Goal: Transaction & Acquisition: Obtain resource

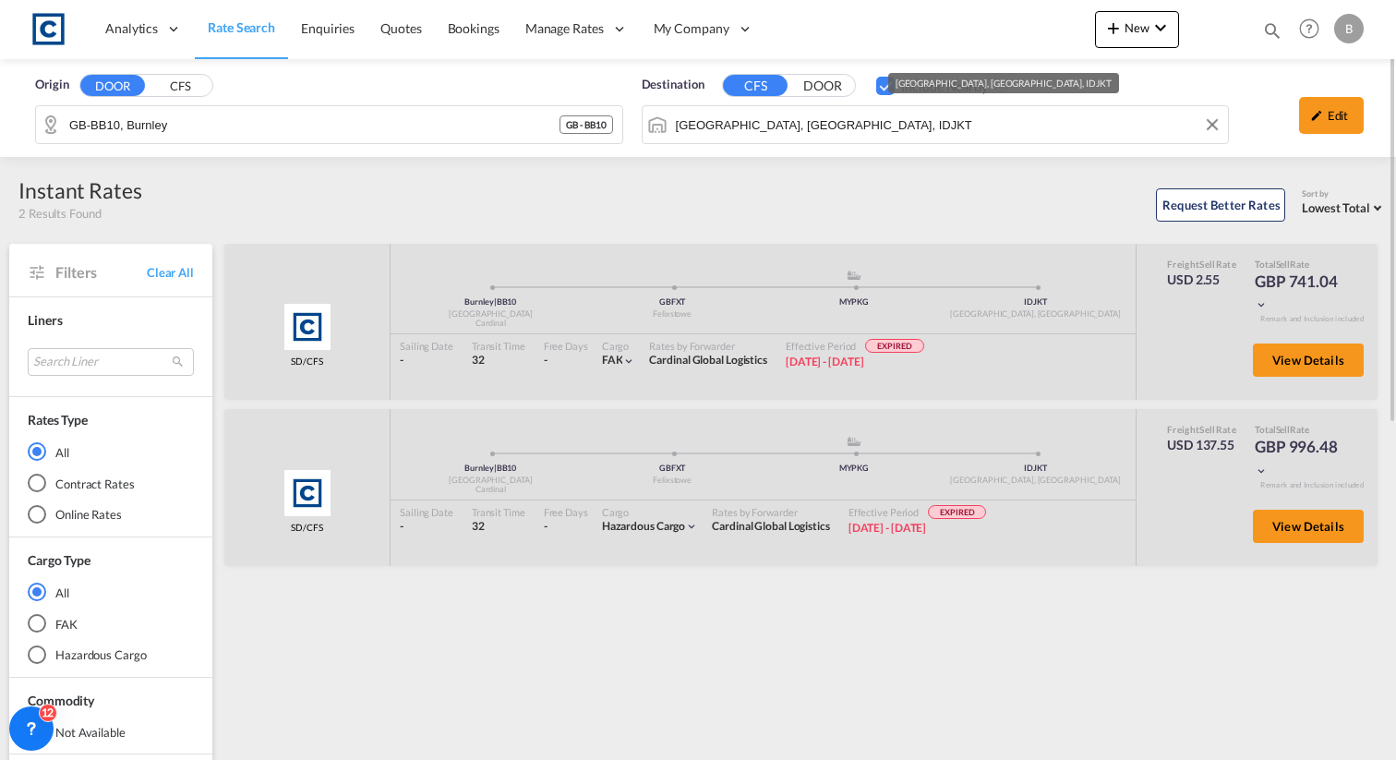
click at [740, 114] on input "Jakarta, Java, IDJKT" at bounding box center [948, 125] width 544 height 28
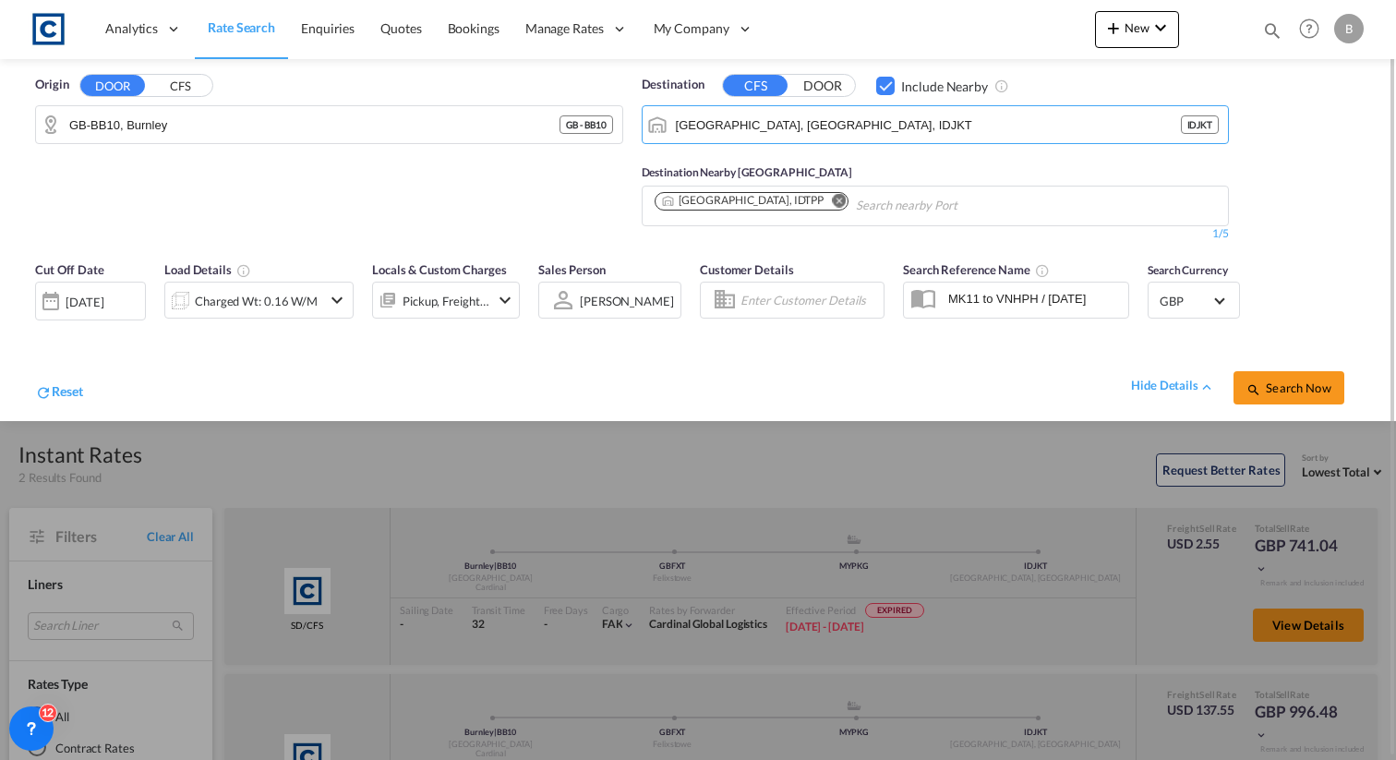
click at [814, 84] on button "DOOR" at bounding box center [822, 86] width 65 height 21
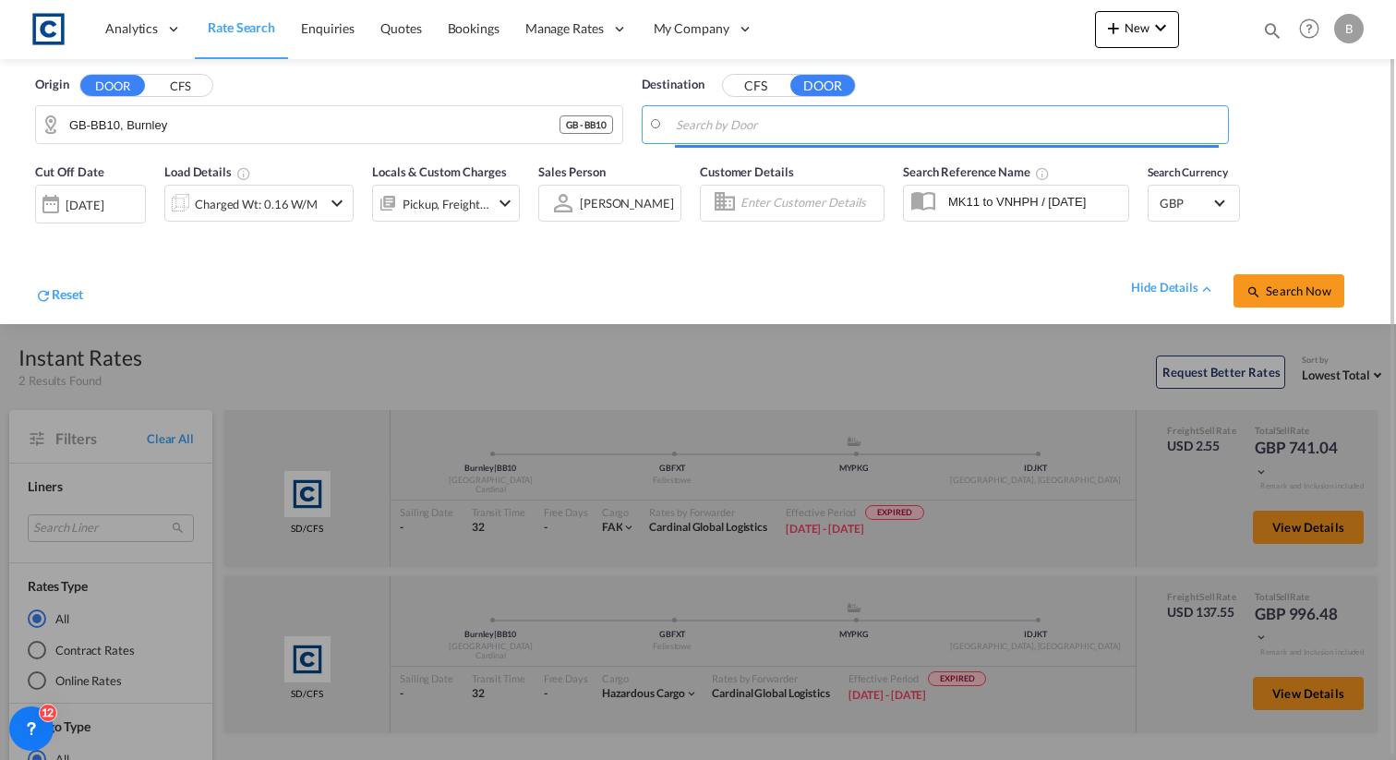
click at [790, 124] on input "Search by Door" at bounding box center [948, 125] width 544 height 28
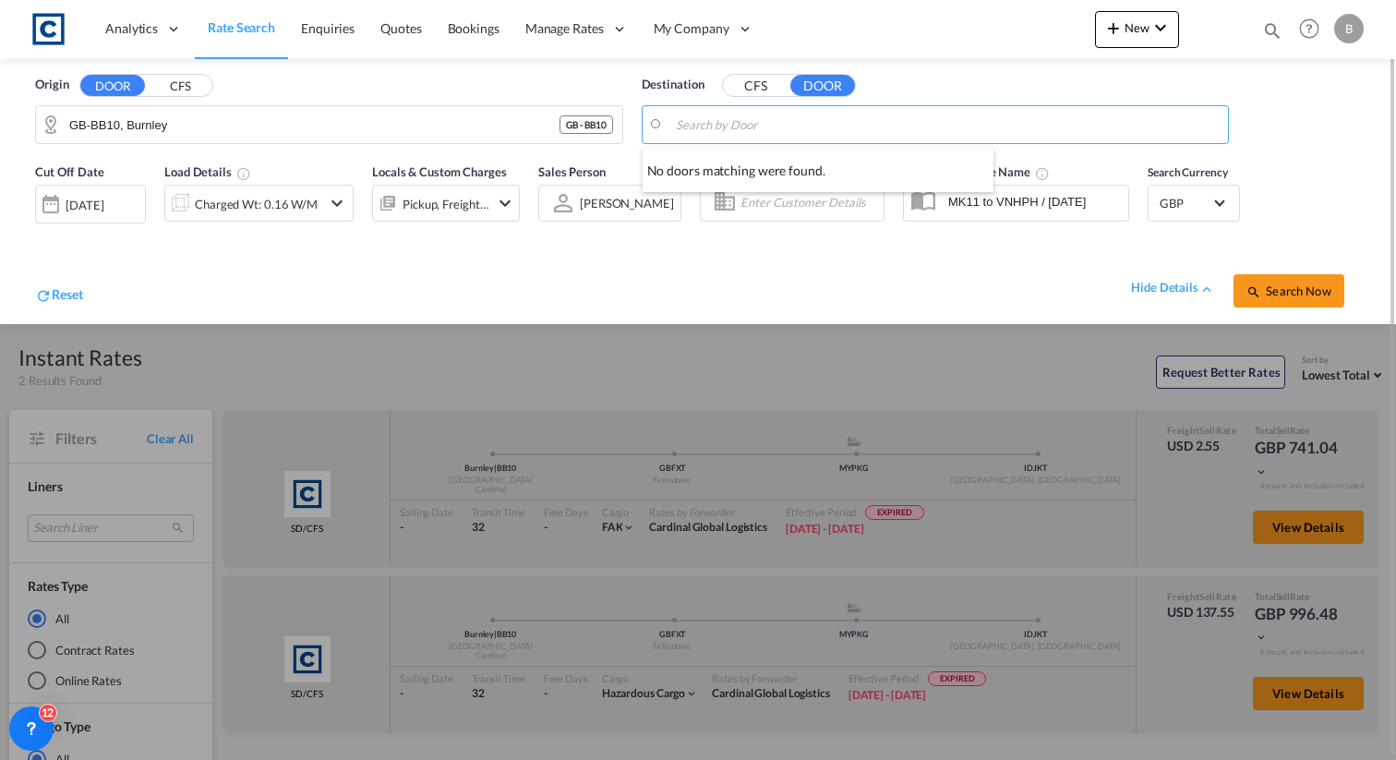
paste input "201207"
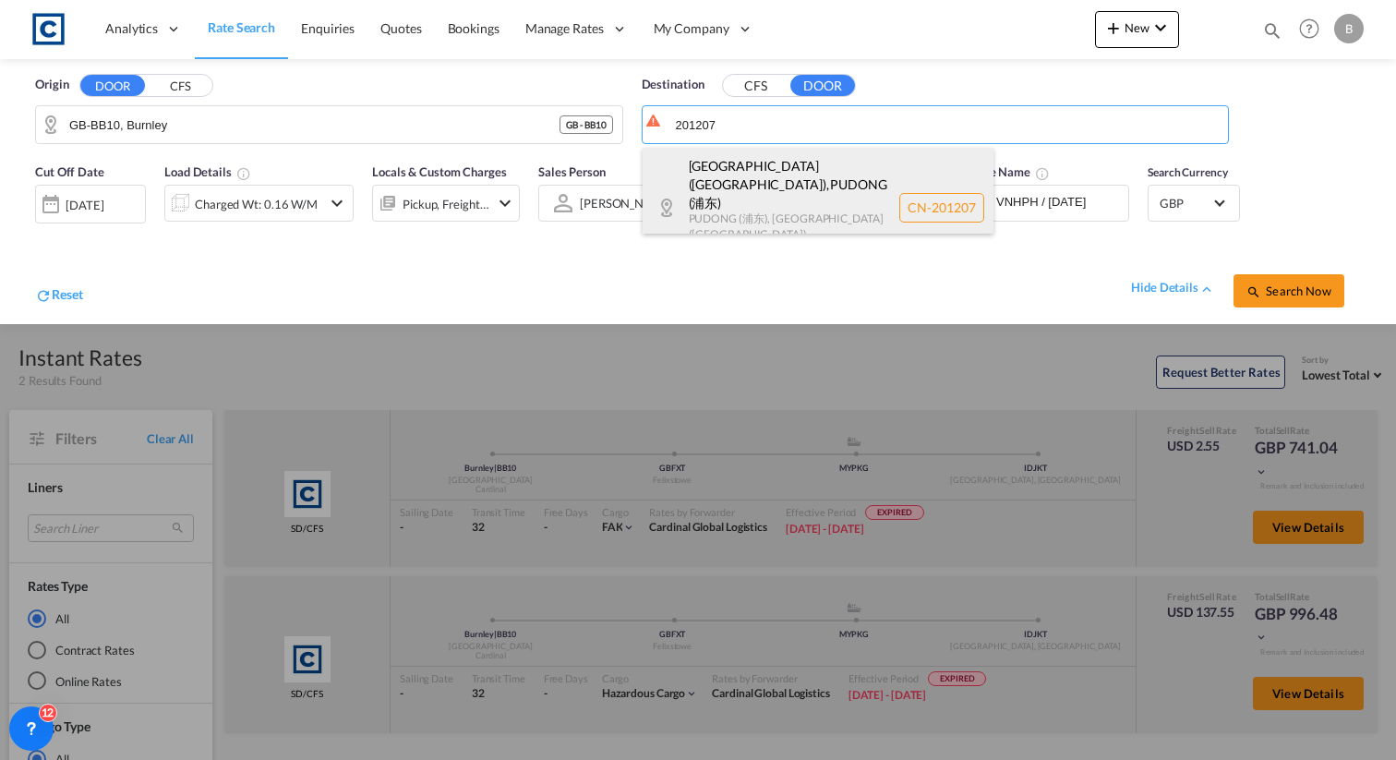
click at [770, 197] on div "SHANGHAI (上海市) , PUDONG (浦东) PUDONG (浦东) , SHANGHAI (上海市) , China CN-201207" at bounding box center [818, 208] width 351 height 120
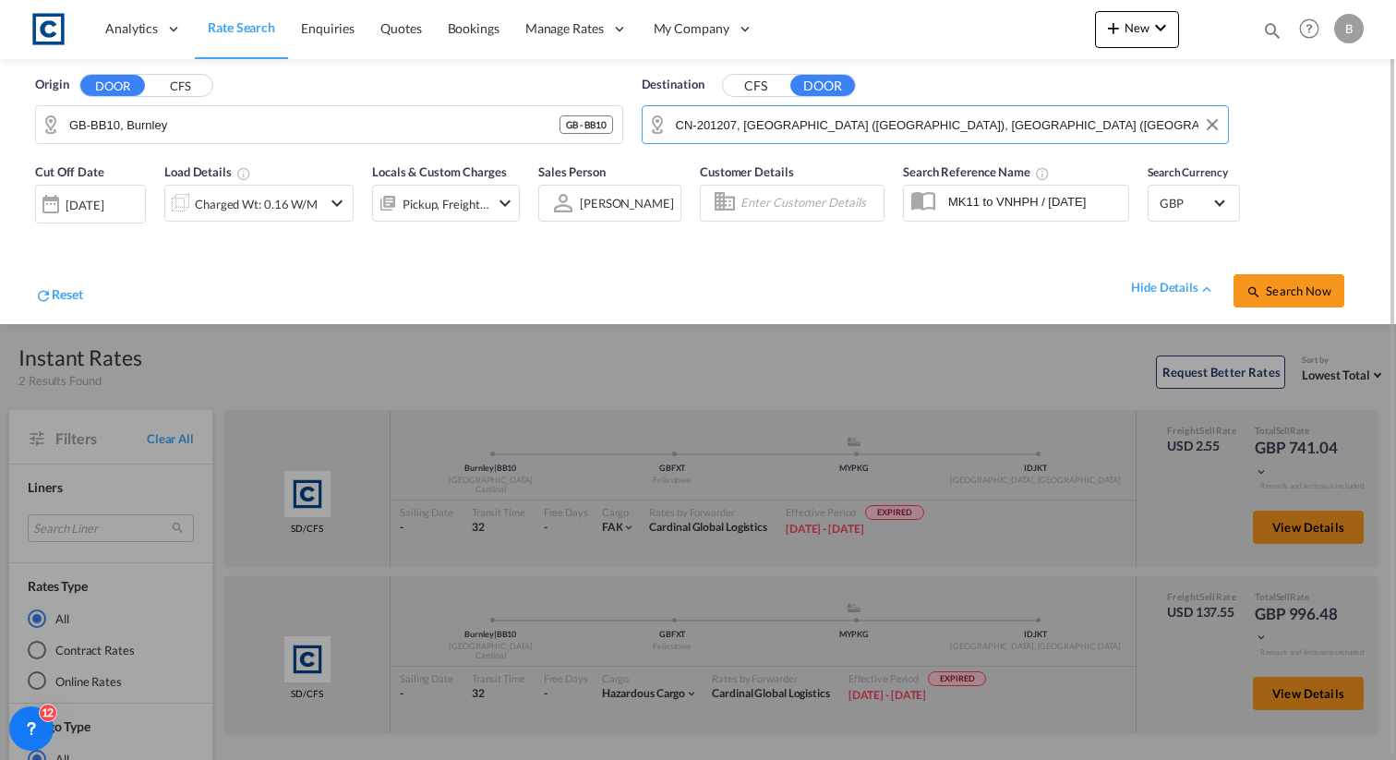
paste input "201300"
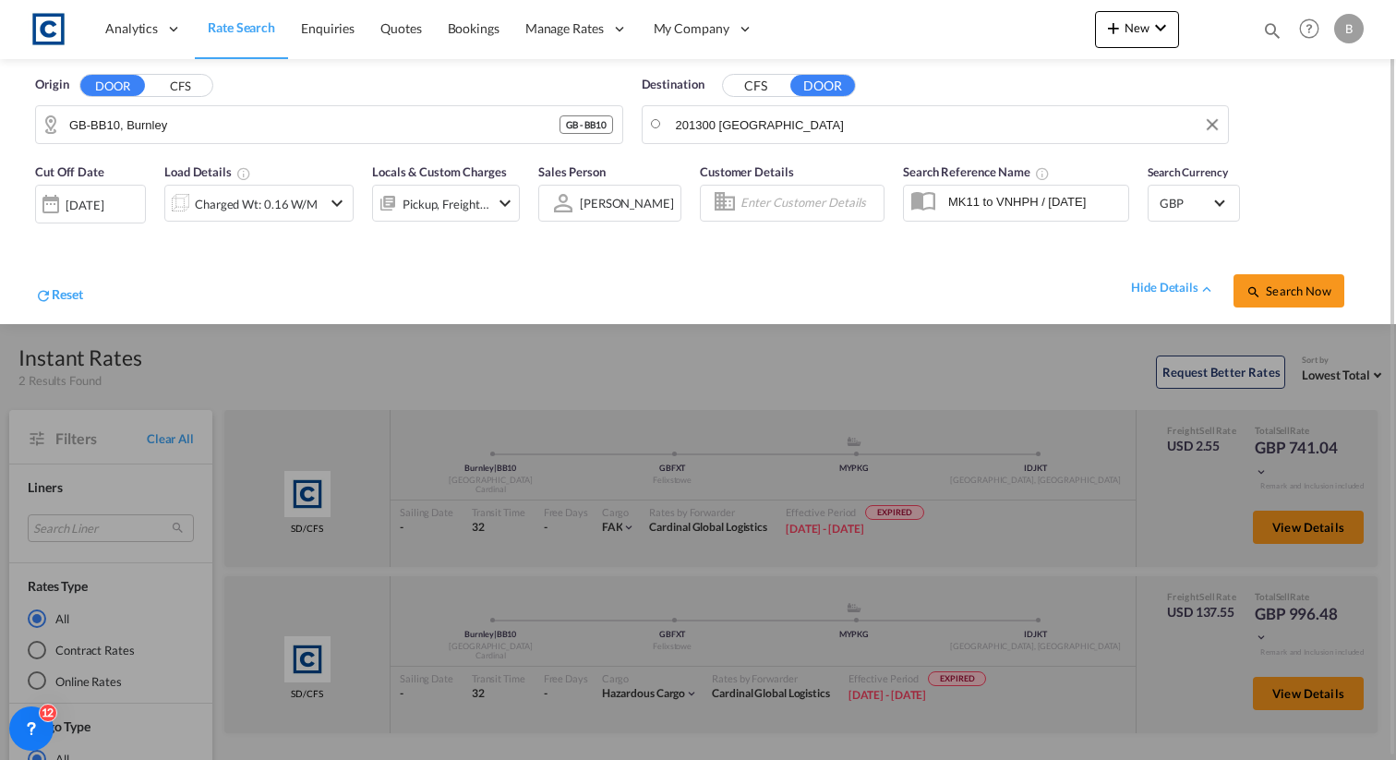
click at [841, 116] on body "Analytics Reports Dashboard Rate Search Enquiries Quotes Bookings" at bounding box center [698, 380] width 1396 height 760
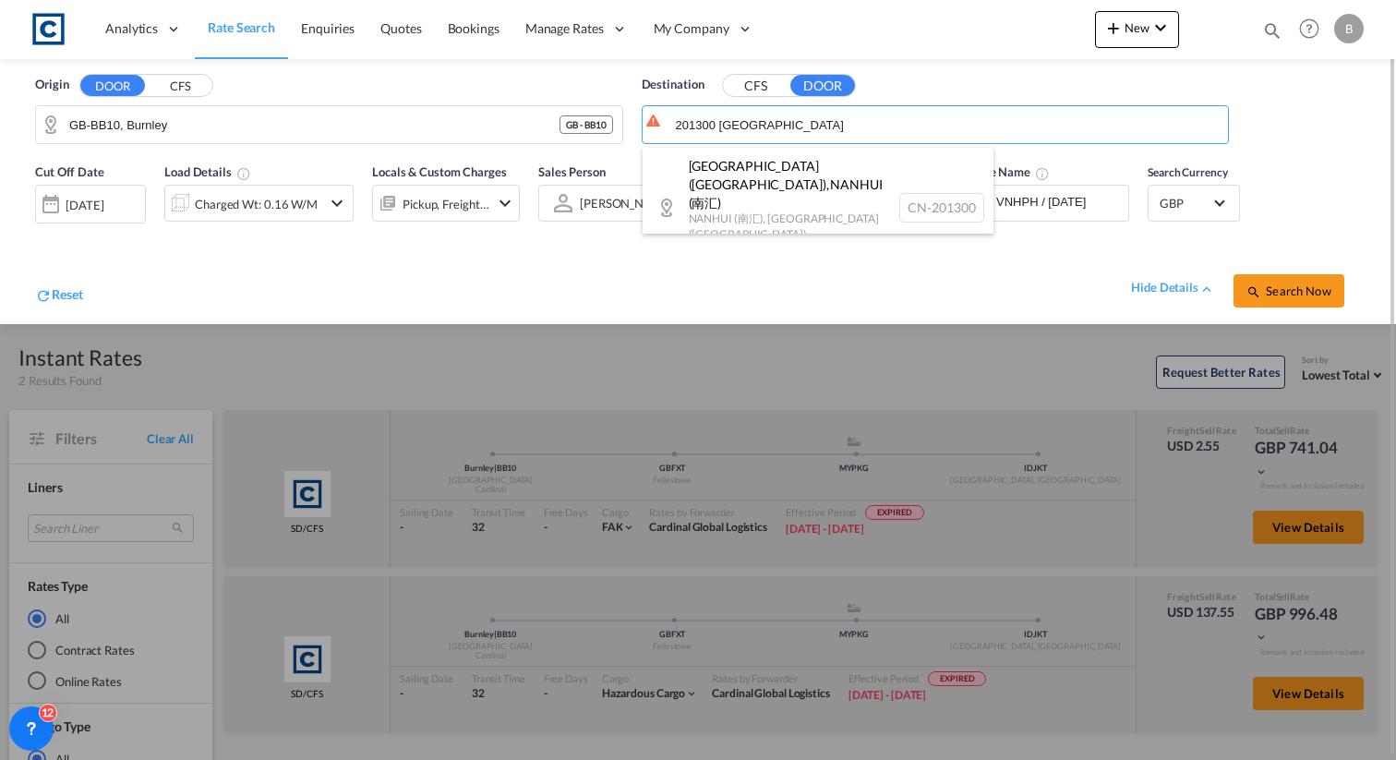
paste input "0131"
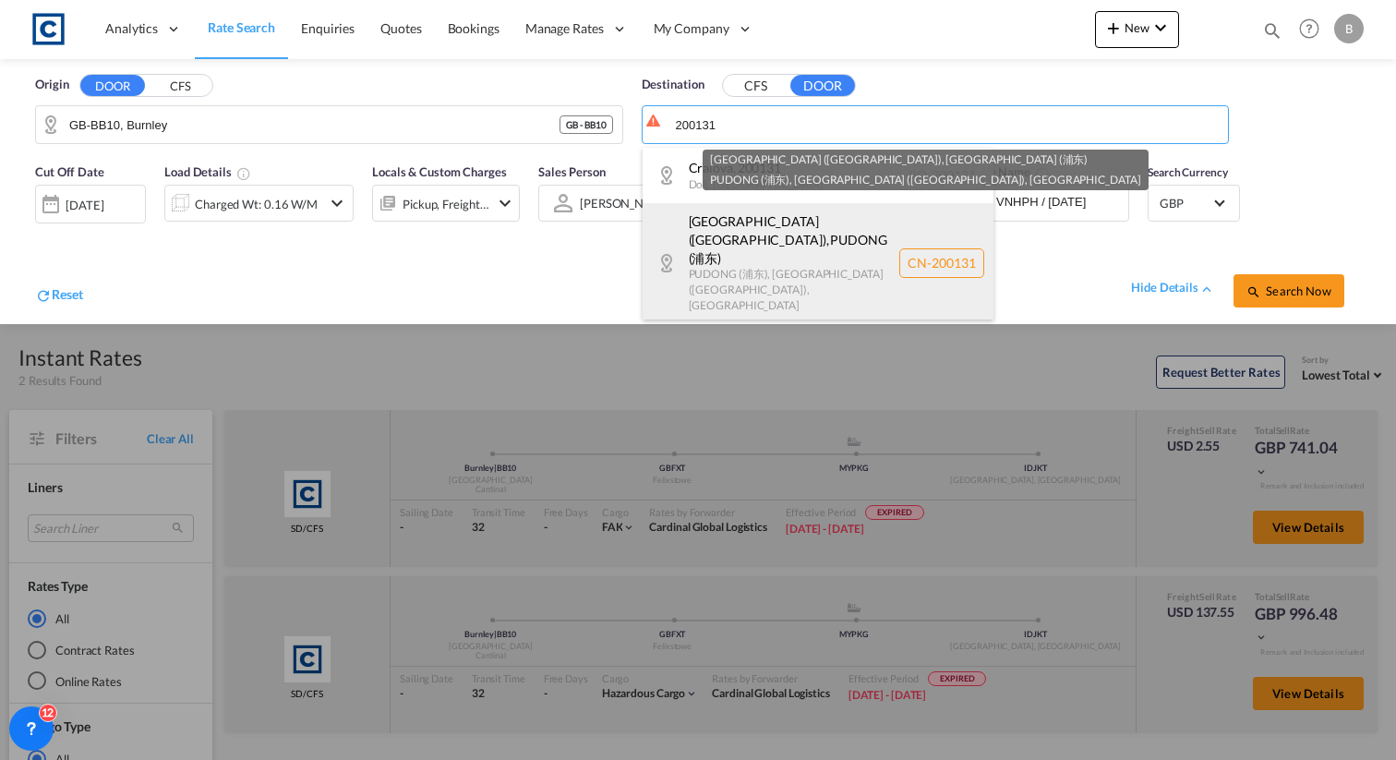
click at [866, 249] on div "SHANGHAI (上海市) , PUDONG (浦东) PUDONG (浦东) , SHANGHAI (上海市) , China CN-200131" at bounding box center [818, 263] width 351 height 120
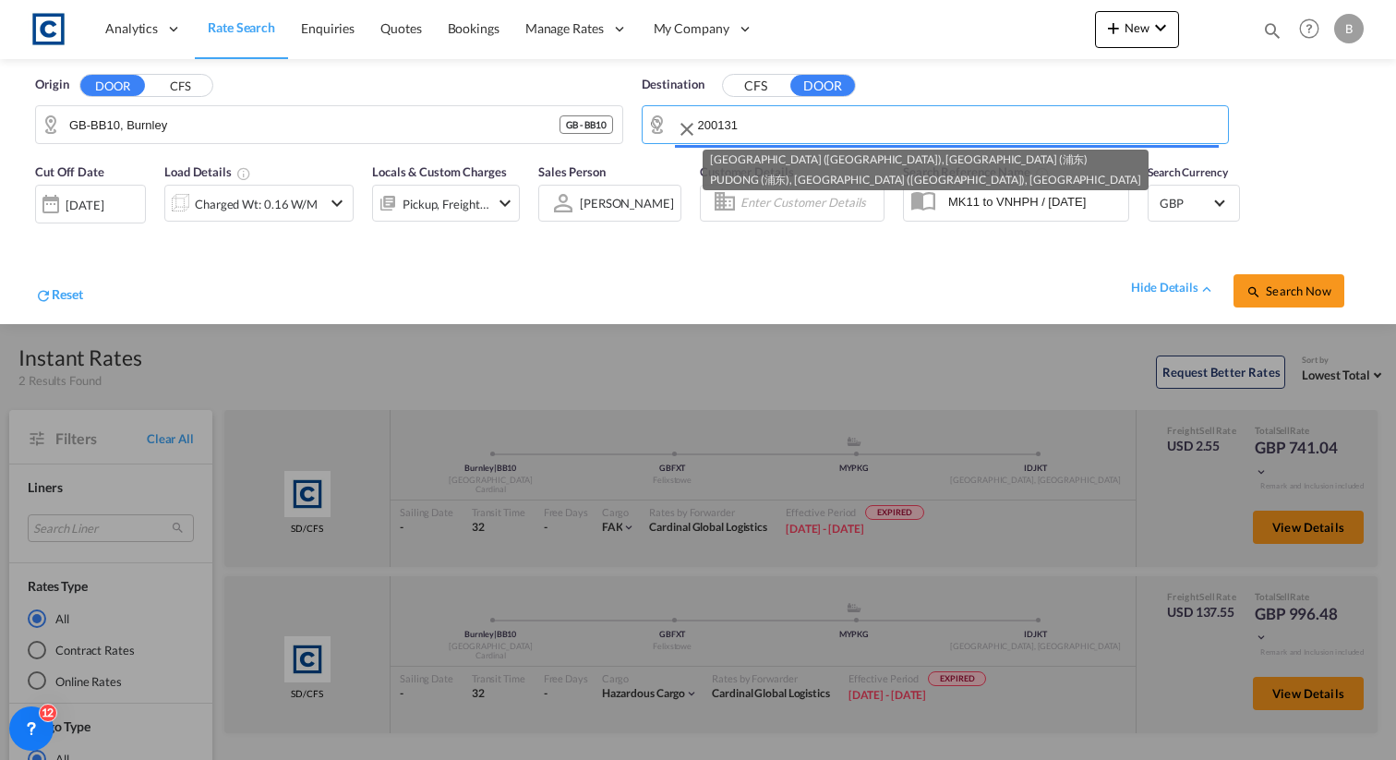
type input "CN-200131, SHANGHAI (上海市), SHANGHAI (上海市)"
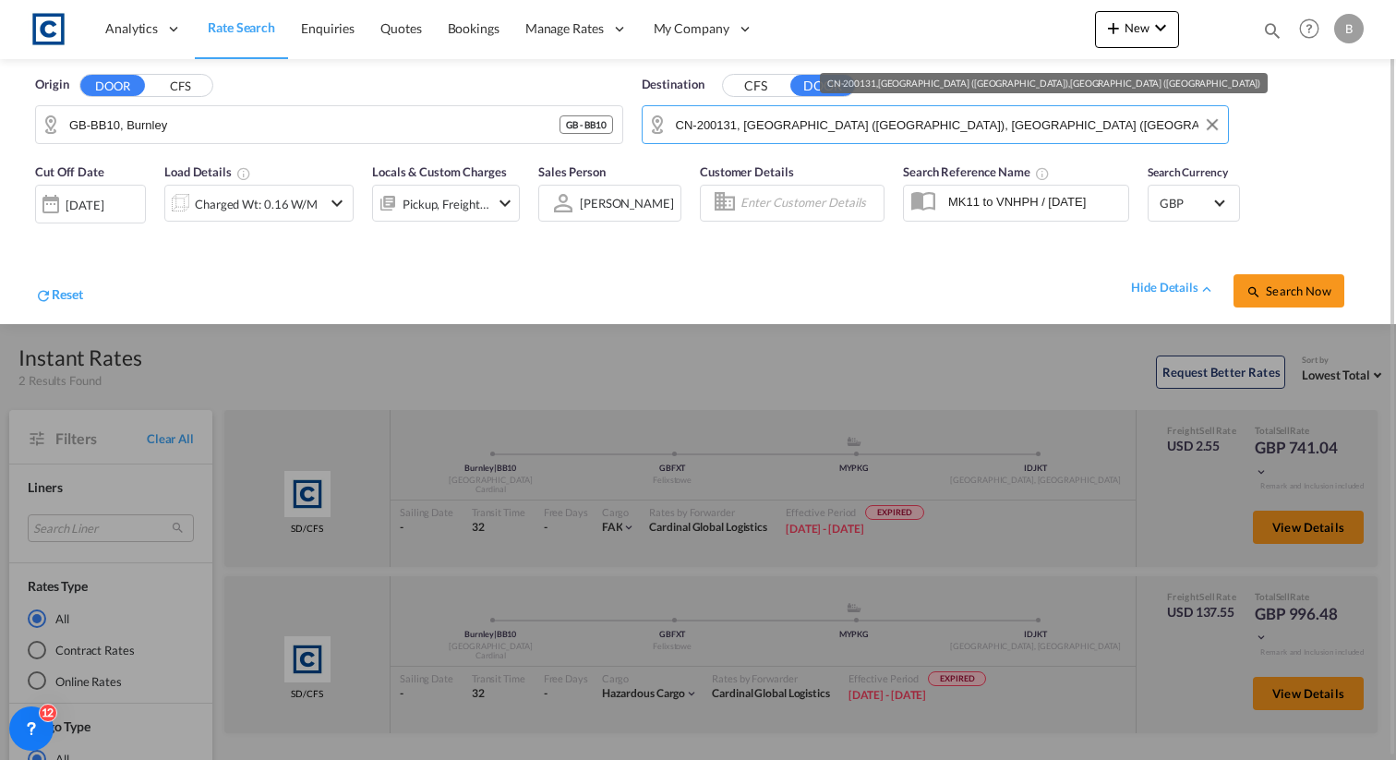
click at [719, 121] on input "CN-200131, SHANGHAI (上海市), SHANGHAI (上海市)" at bounding box center [948, 125] width 544 height 28
click at [736, 124] on input "CN-200131, SHANGHAI (上海市), SHANGHAI (上海市)" at bounding box center [948, 125] width 544 height 28
drag, startPoint x: 741, startPoint y: 124, endPoint x: 645, endPoint y: 124, distance: 95.1
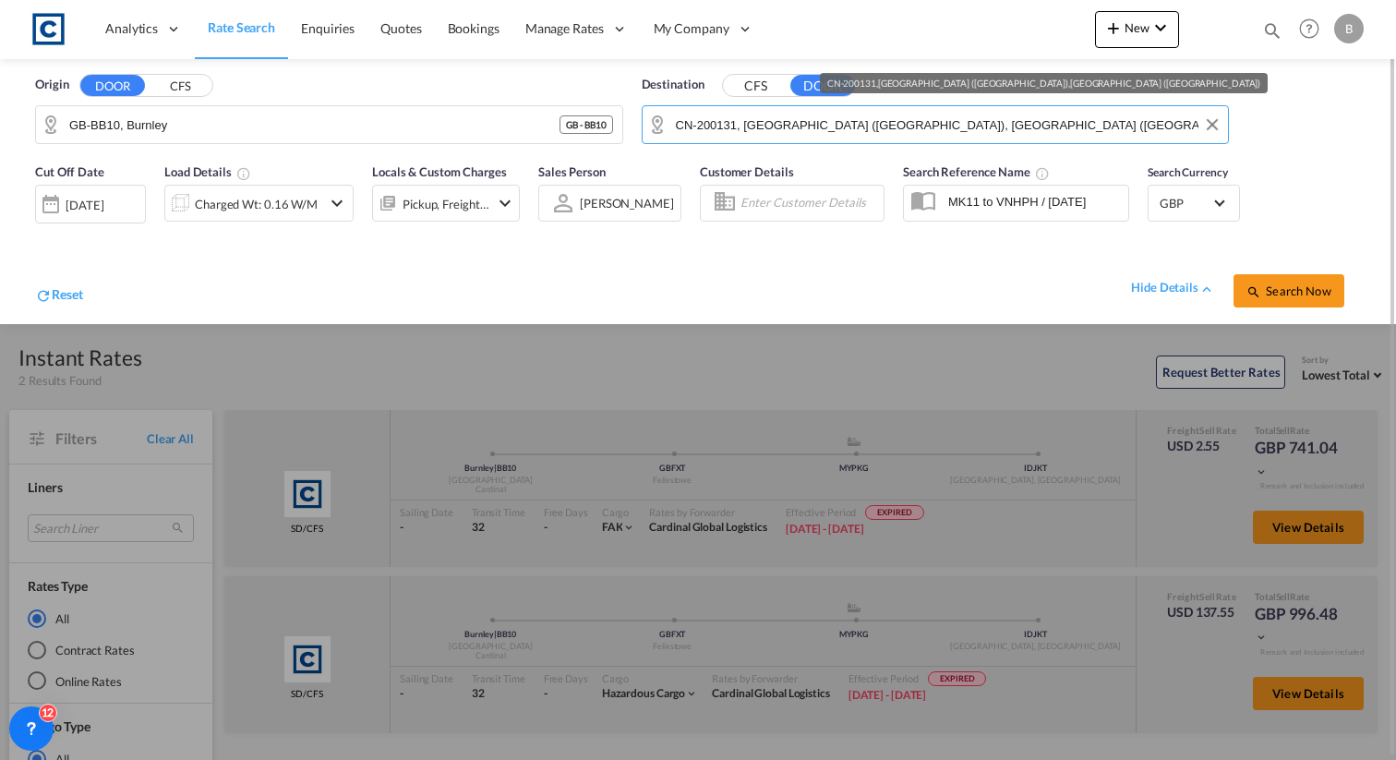
click at [645, 124] on md-input-container "CN-200131, SHANGHAI (上海市), SHANGHAI (上海市)" at bounding box center [936, 124] width 586 height 37
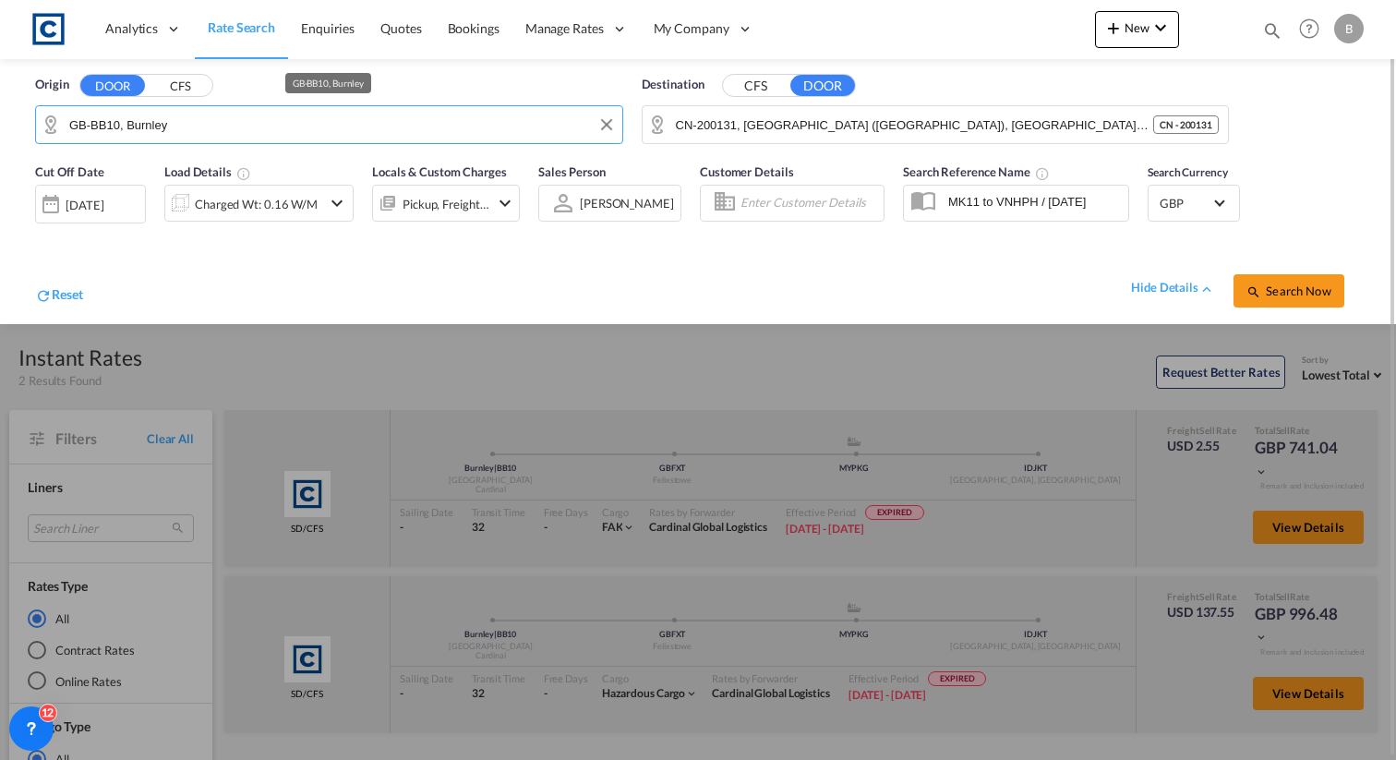
click at [296, 117] on input "GB-BB10, Burnley" at bounding box center [341, 125] width 544 height 28
paste input "CN-200131,"
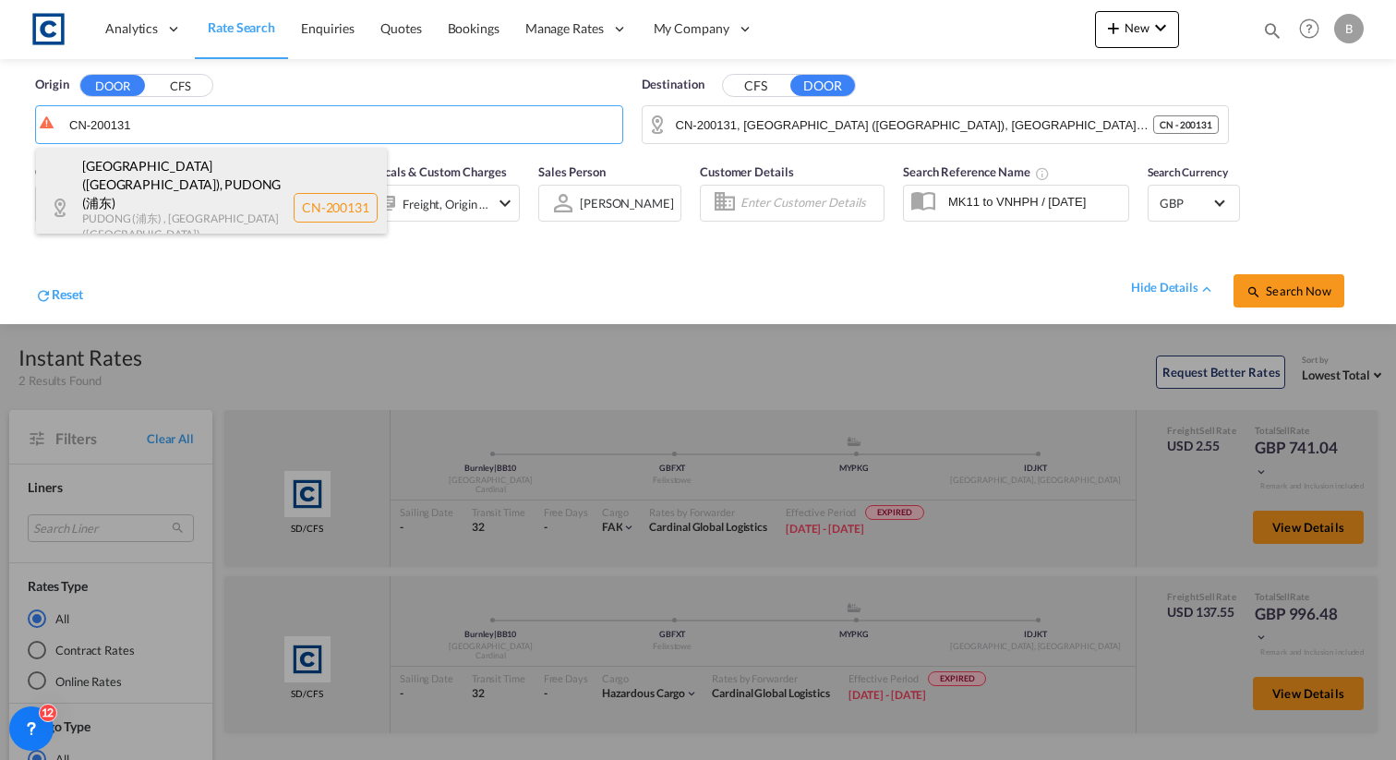
click at [187, 176] on div "SHANGHAI (上海市) , PUDONG (浦东) PUDONG (浦东) , SHANGHAI (上海市) , China CN-200131" at bounding box center [211, 208] width 351 height 120
type input "CN-200131, SHANGHAI (上海市), SHANGHAI (上海市)"
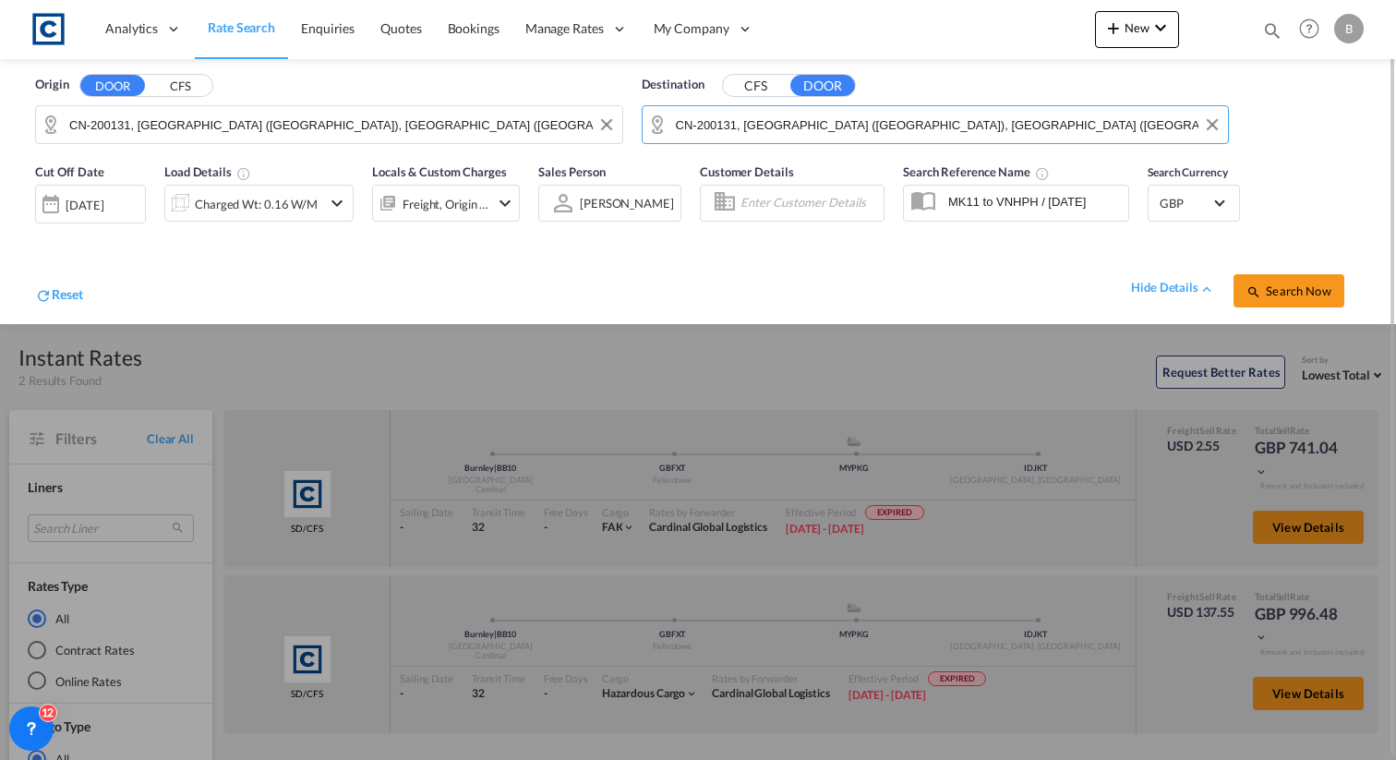
click at [757, 120] on input "CN-200131, SHANGHAI (上海市), SHANGHAI (上海市)" at bounding box center [948, 125] width 544 height 28
paste input "Davies Turner Atherstone."
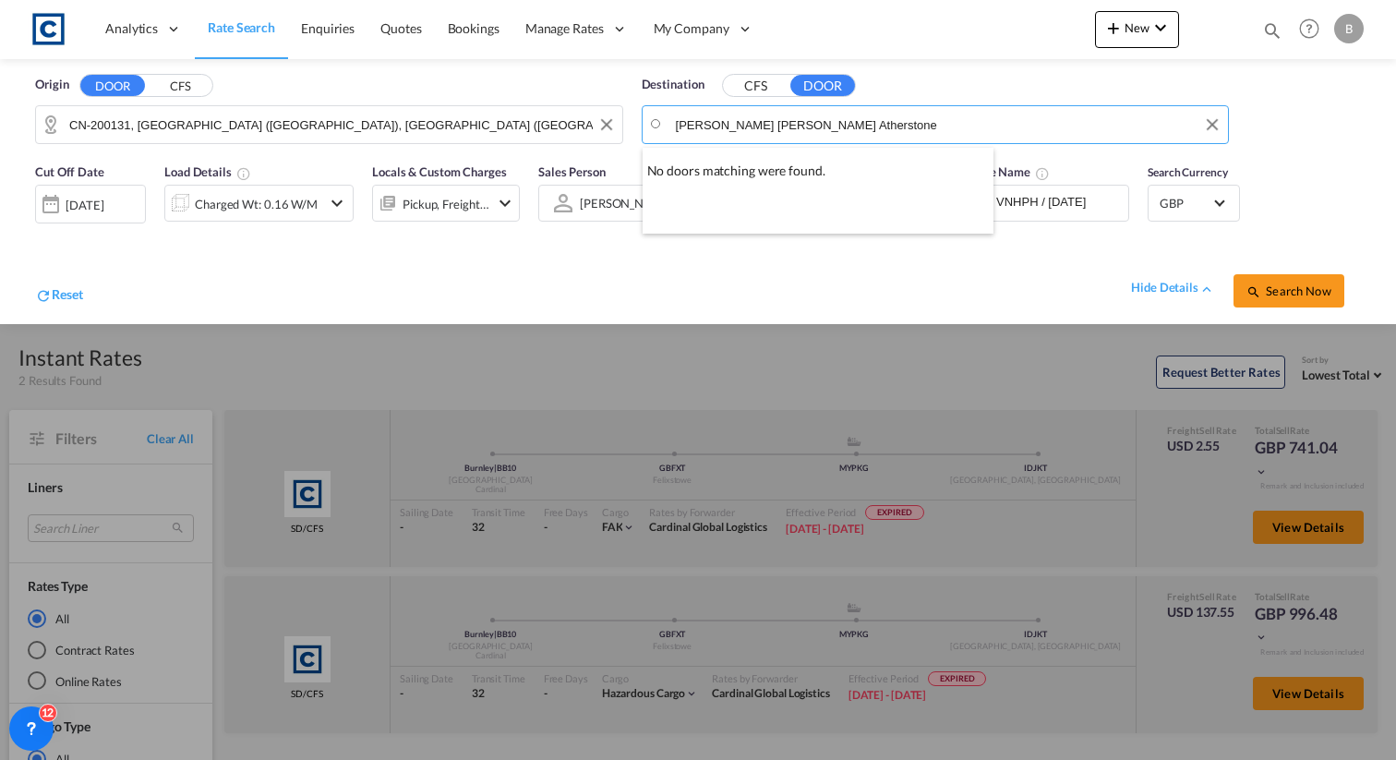
paste input "CV9"
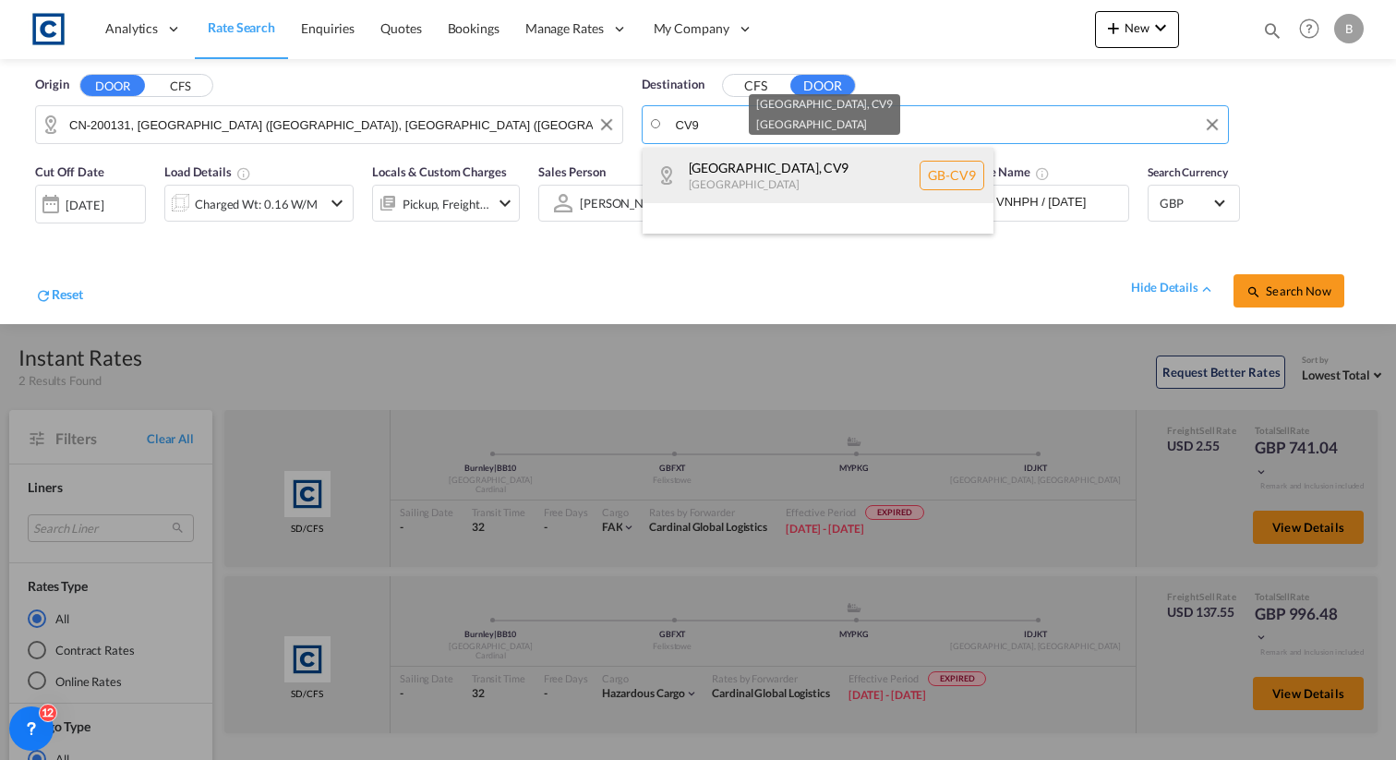
click at [768, 172] on div "North Warwickshire , CV9 United Kingdom GB-CV9" at bounding box center [818, 175] width 351 height 55
type input "GB-CV9, North Warwickshire"
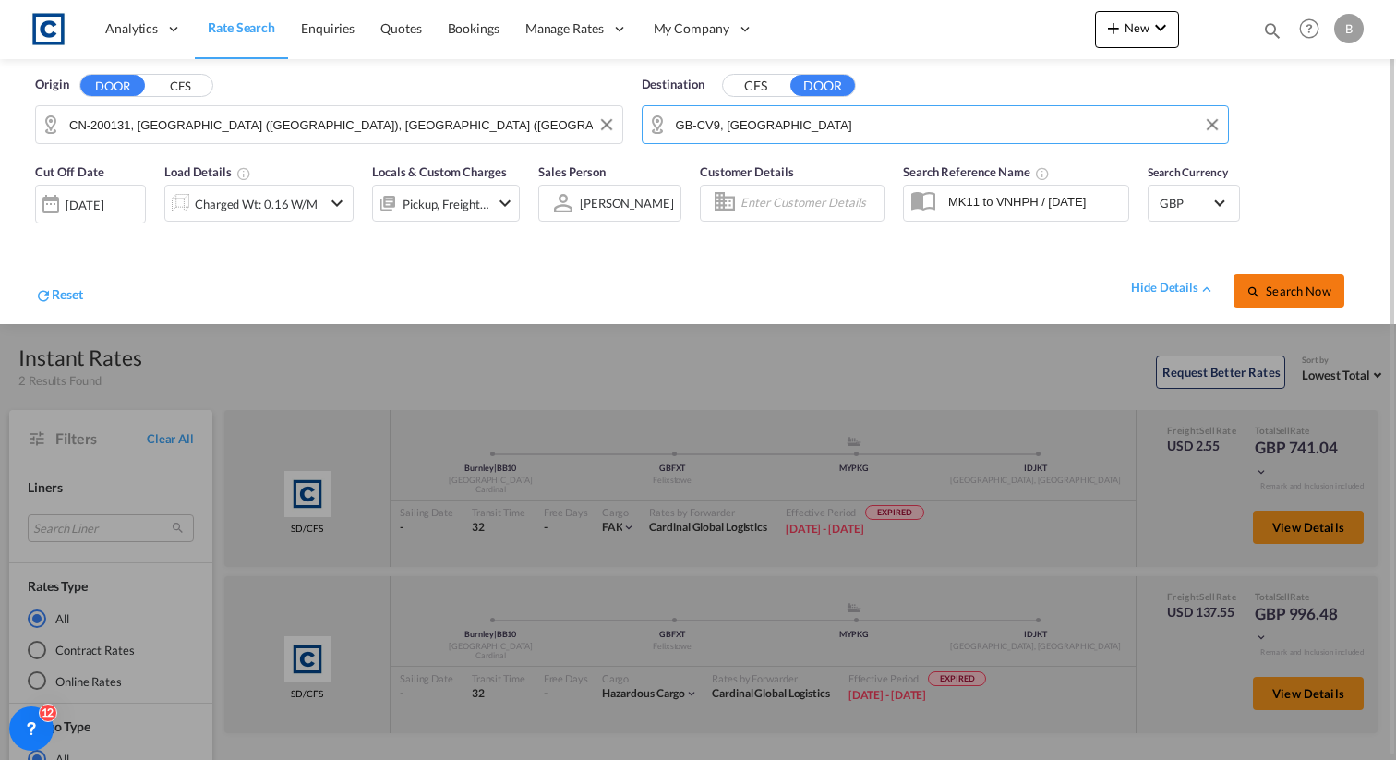
click at [1292, 278] on button "Search Now" at bounding box center [1289, 290] width 111 height 33
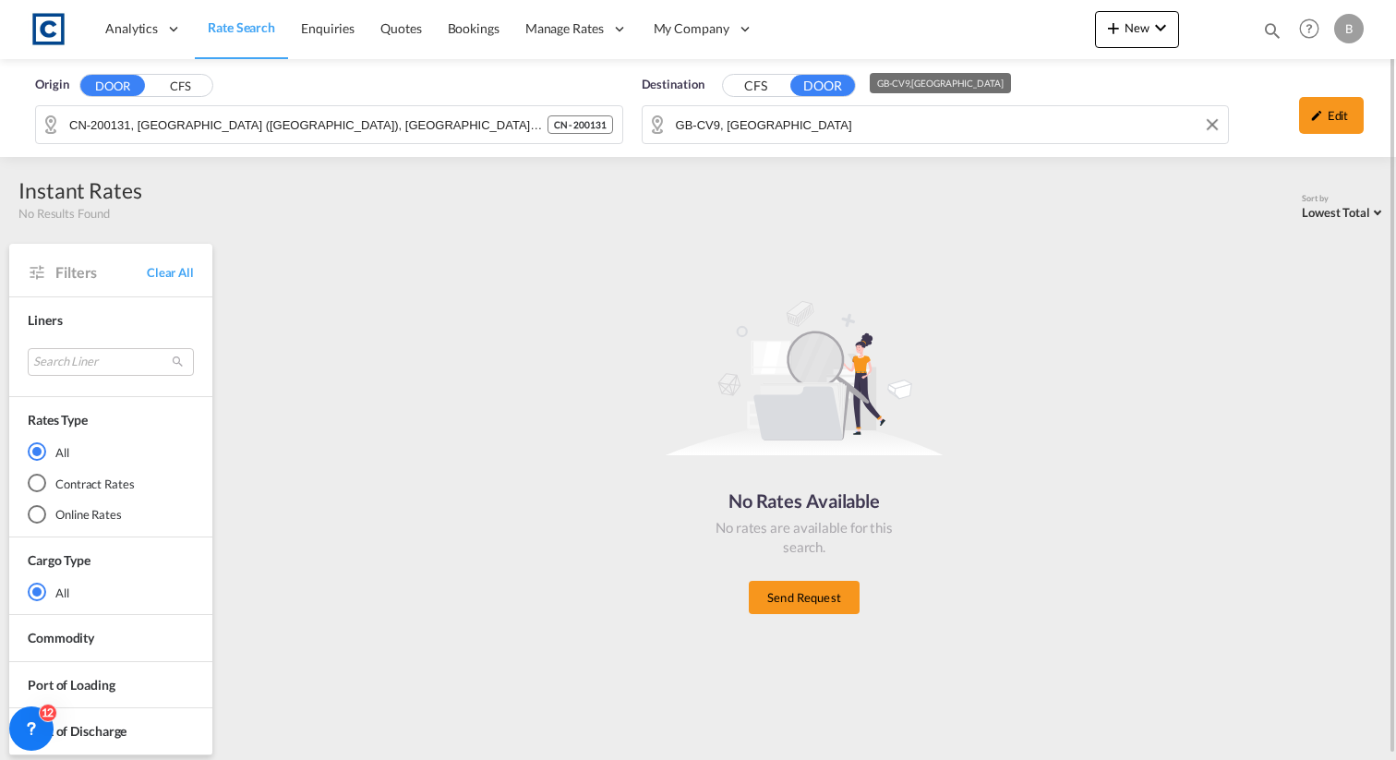
click at [910, 116] on input "GB-CV9, North Warwickshire" at bounding box center [948, 125] width 544 height 28
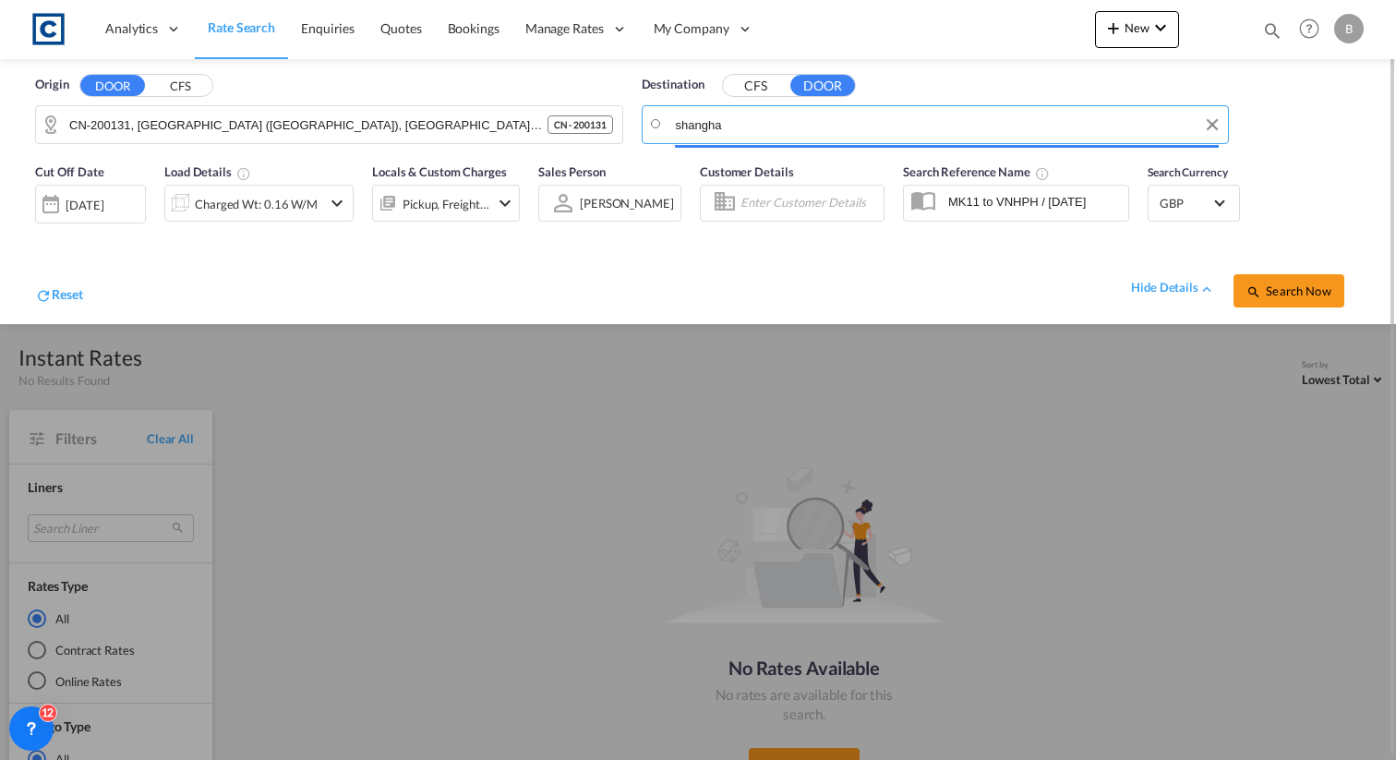
type input "shanghai"
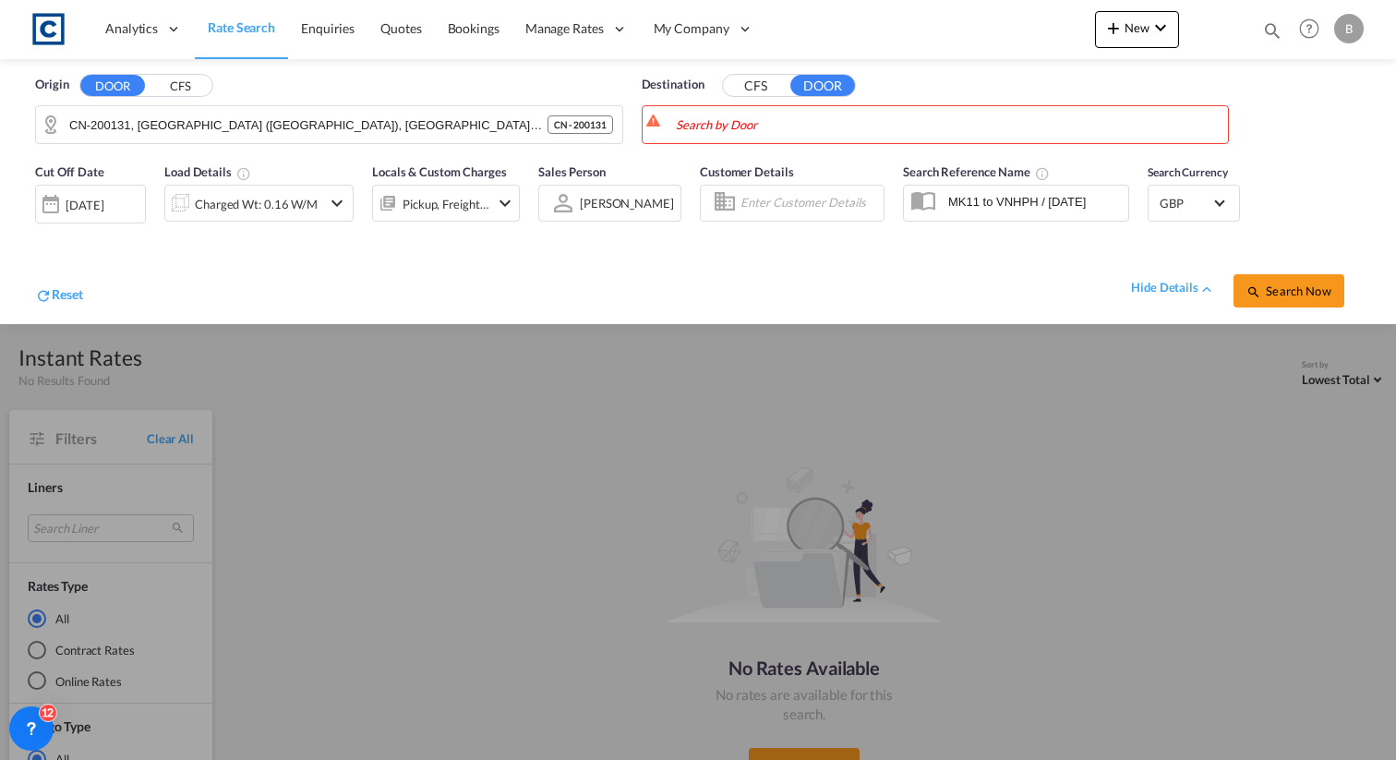
click at [783, 90] on button "CFS" at bounding box center [755, 86] width 65 height 21
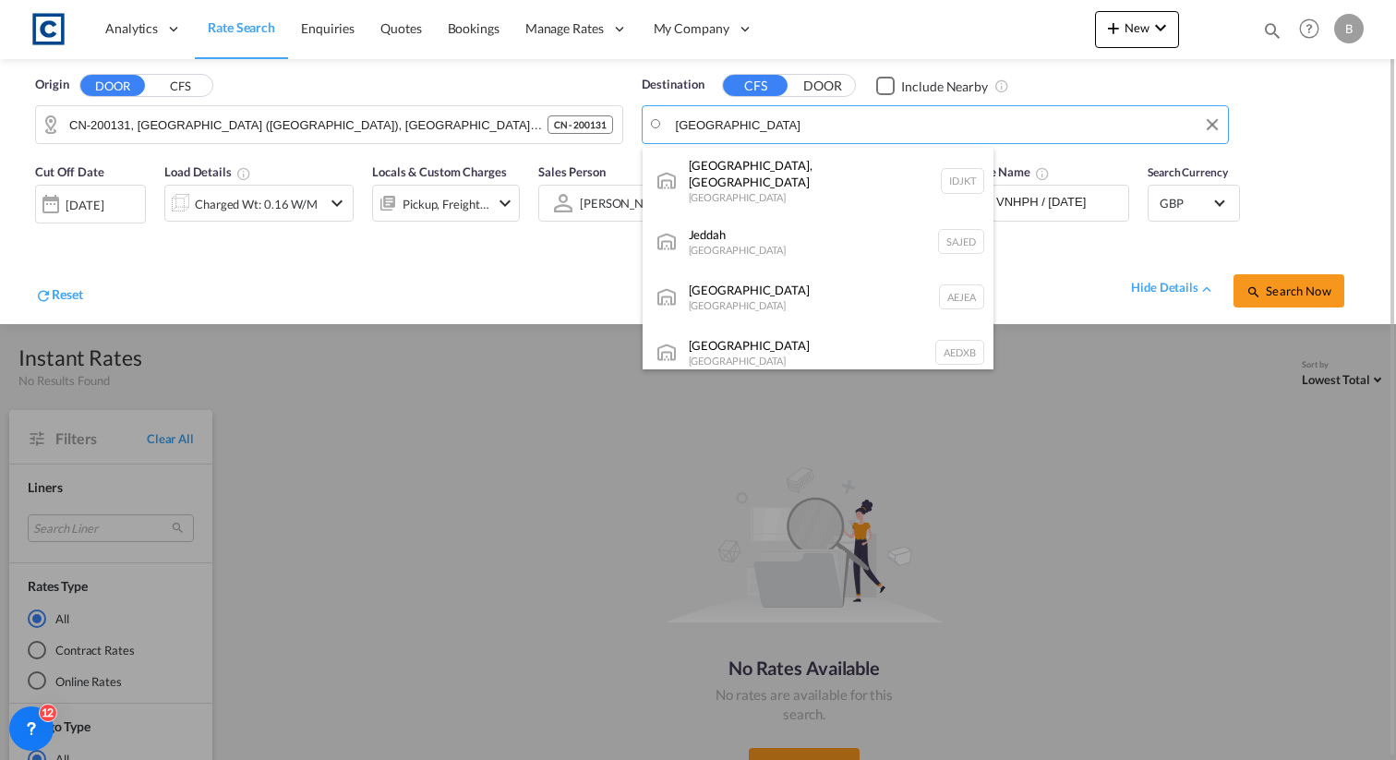
type input "shanghai"
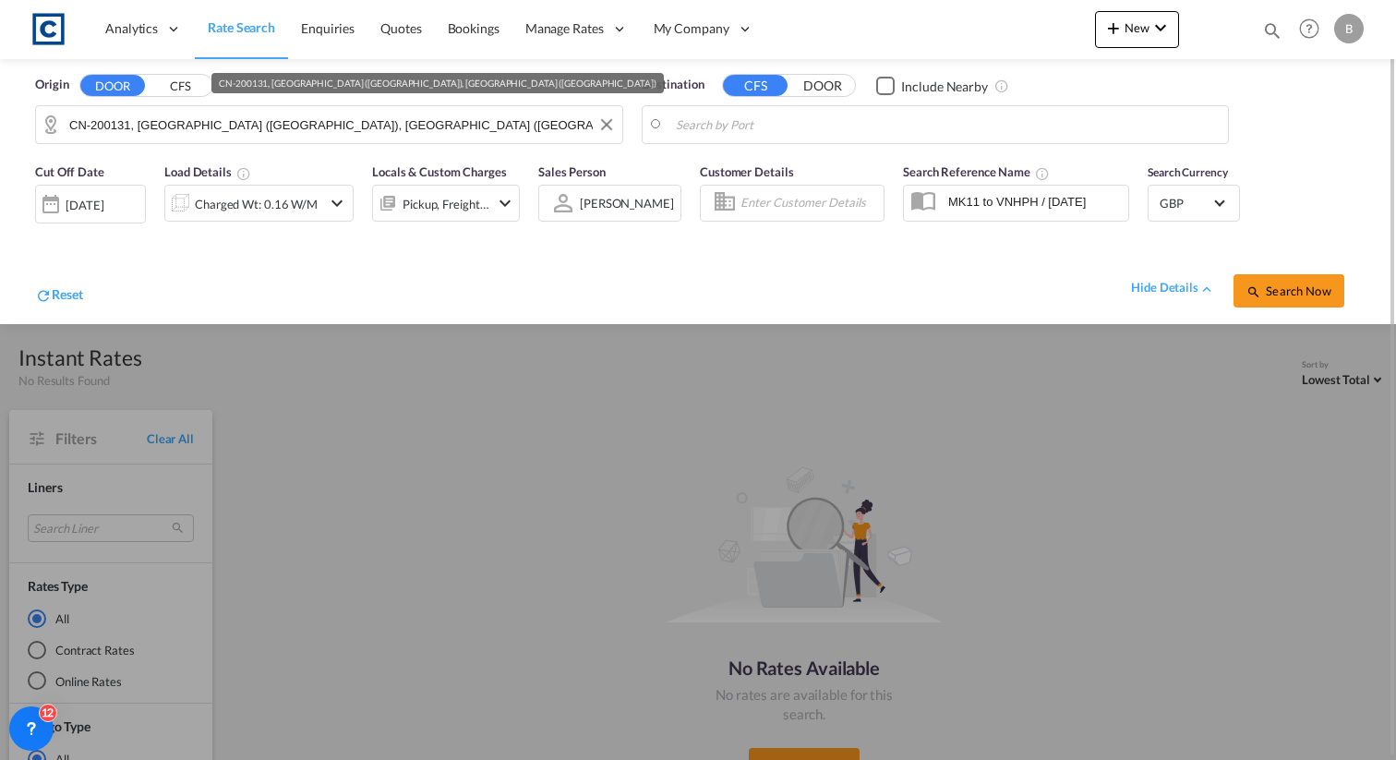
click at [110, 127] on input "CN-200131, SHANGHAI (上海市), SHANGHAI (上海市)" at bounding box center [341, 125] width 544 height 28
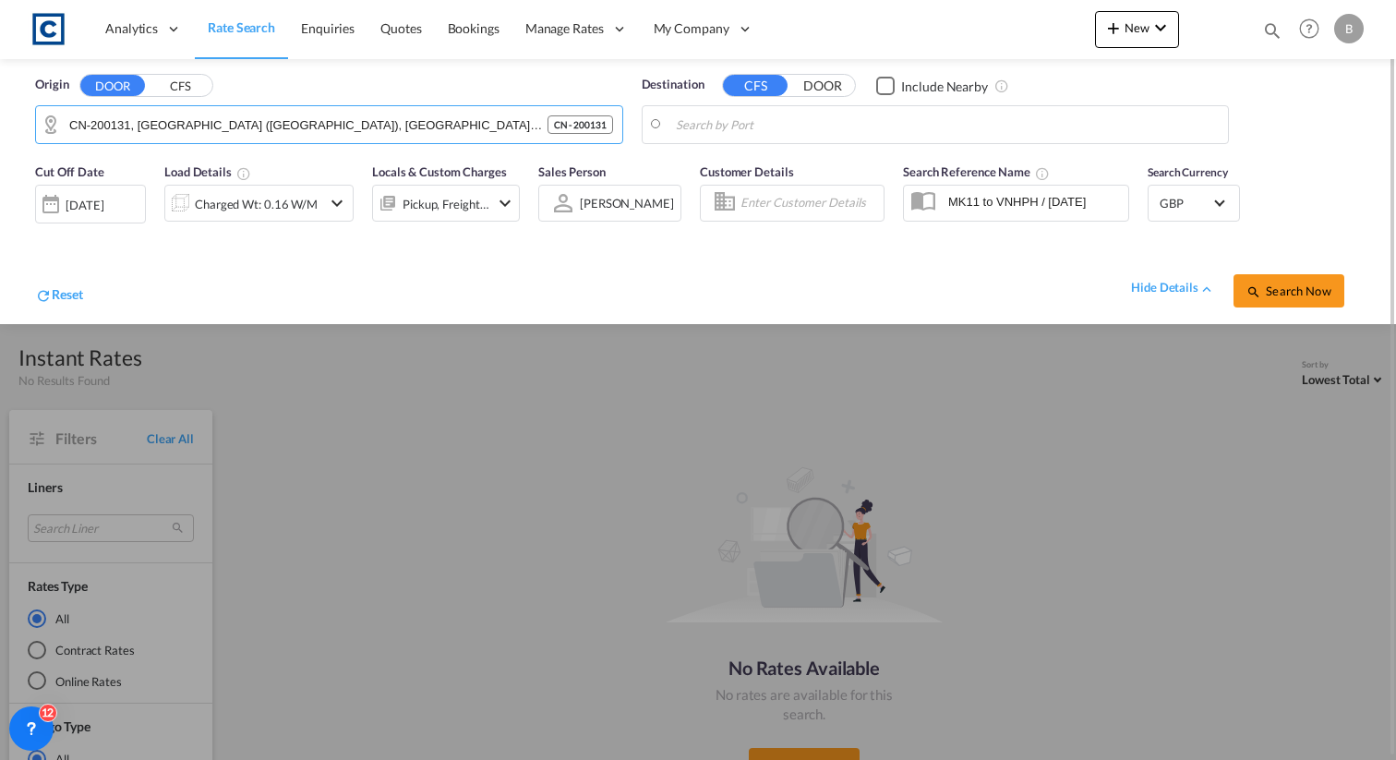
click at [813, 84] on button "DOOR" at bounding box center [822, 86] width 65 height 21
click at [770, 84] on button "CFS" at bounding box center [755, 86] width 65 height 21
click at [758, 122] on body "Analytics Reports Dashboard Rate Search Enquiries Quotes Bookings" at bounding box center [698, 380] width 1396 height 760
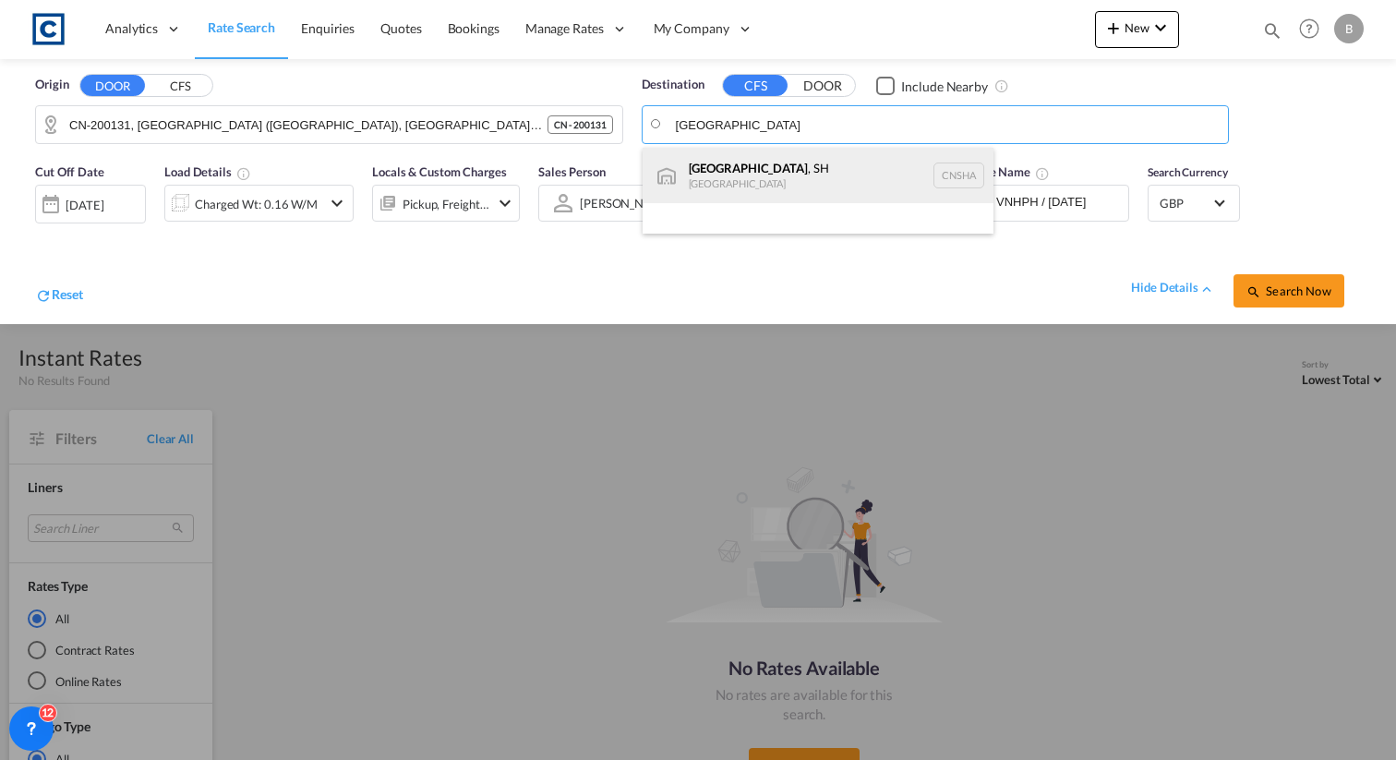
click at [739, 175] on div "Shanghai , SH China CNSHA" at bounding box center [818, 175] width 351 height 55
type input "Shanghai, SH, CNSHA"
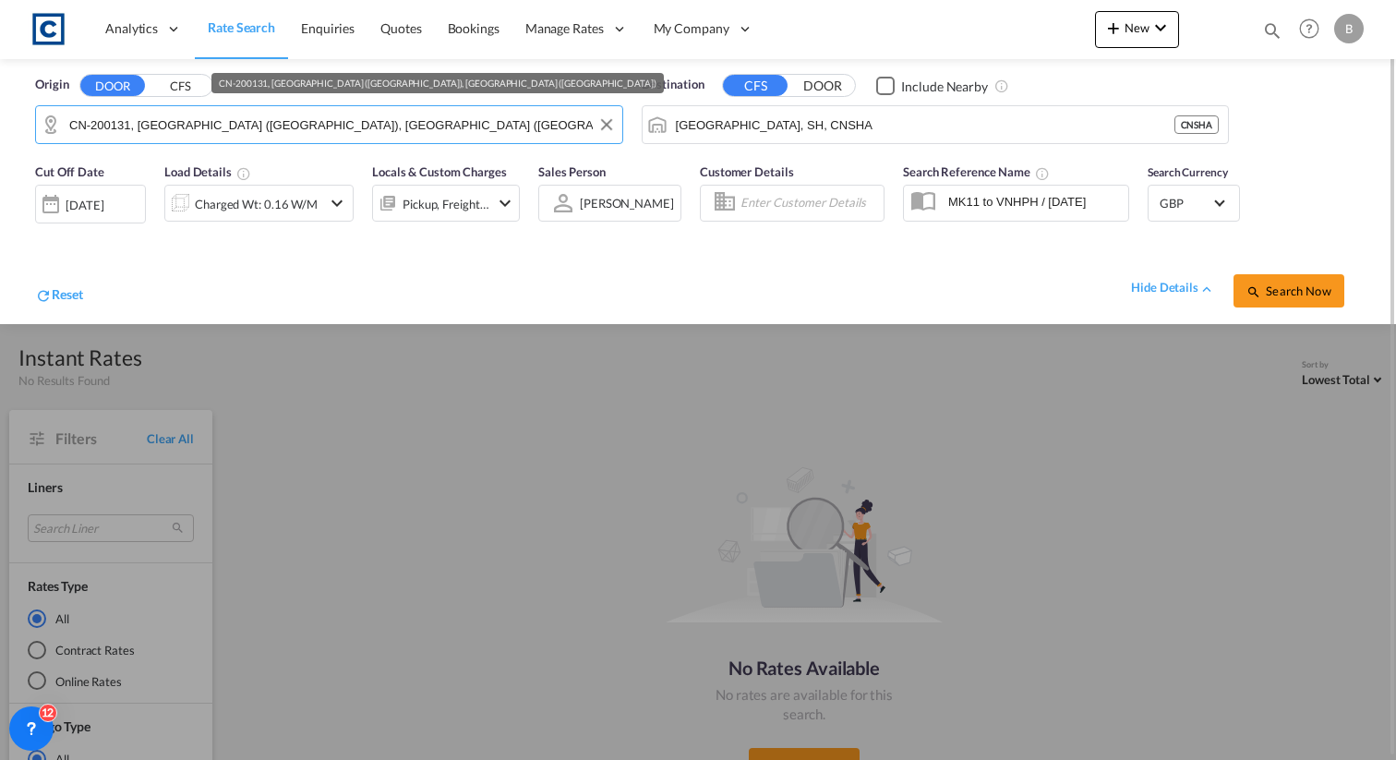
click at [339, 127] on input "CN-200131, SHANGHAI (上海市), SHANGHAI (上海市)" at bounding box center [341, 125] width 544 height 28
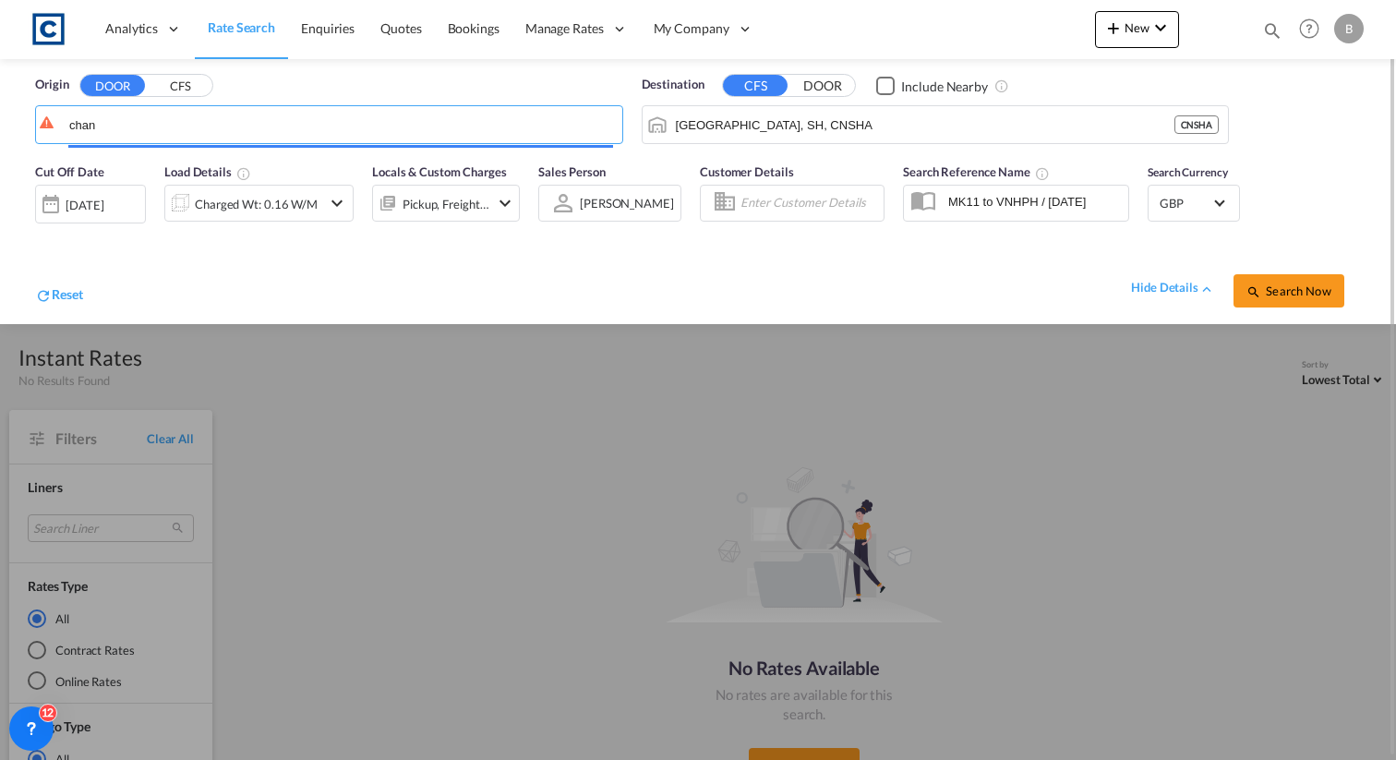
click at [179, 82] on button "CFS" at bounding box center [180, 86] width 65 height 21
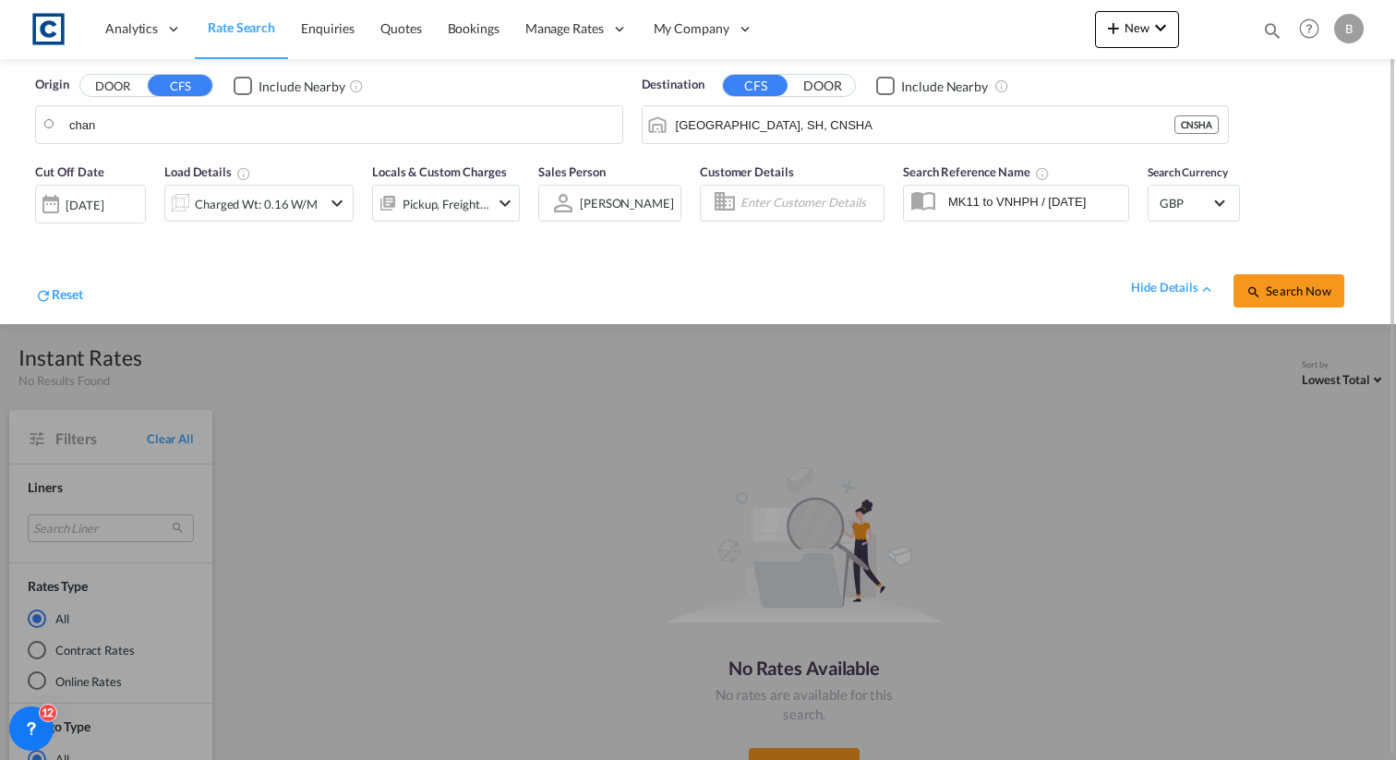
click at [187, 119] on body "Analytics Reports Dashboard Rate Search Enquiries Quotes Bookings" at bounding box center [698, 380] width 1396 height 760
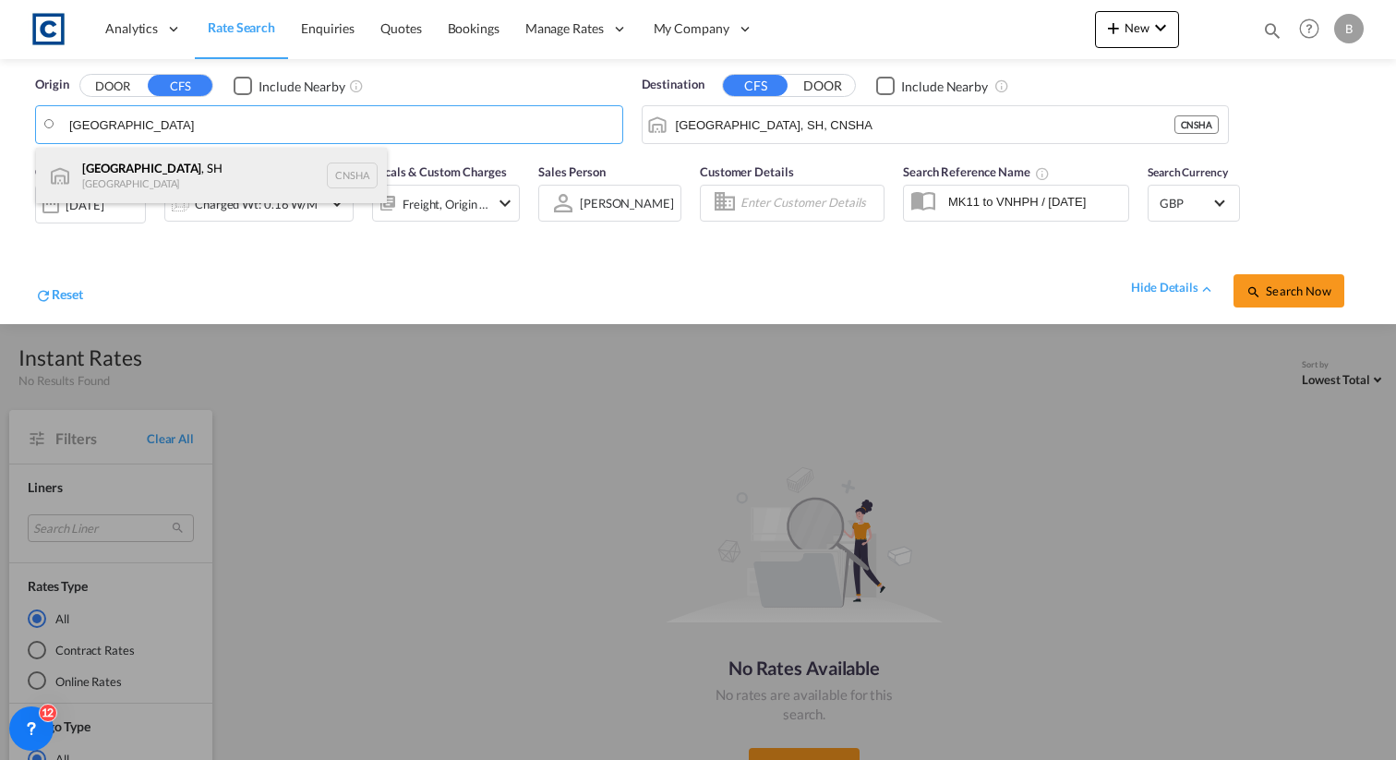
click at [174, 164] on div "Shanghai , SH China CNSHA" at bounding box center [211, 175] width 351 height 55
type input "Shanghai, SH, CNSHA"
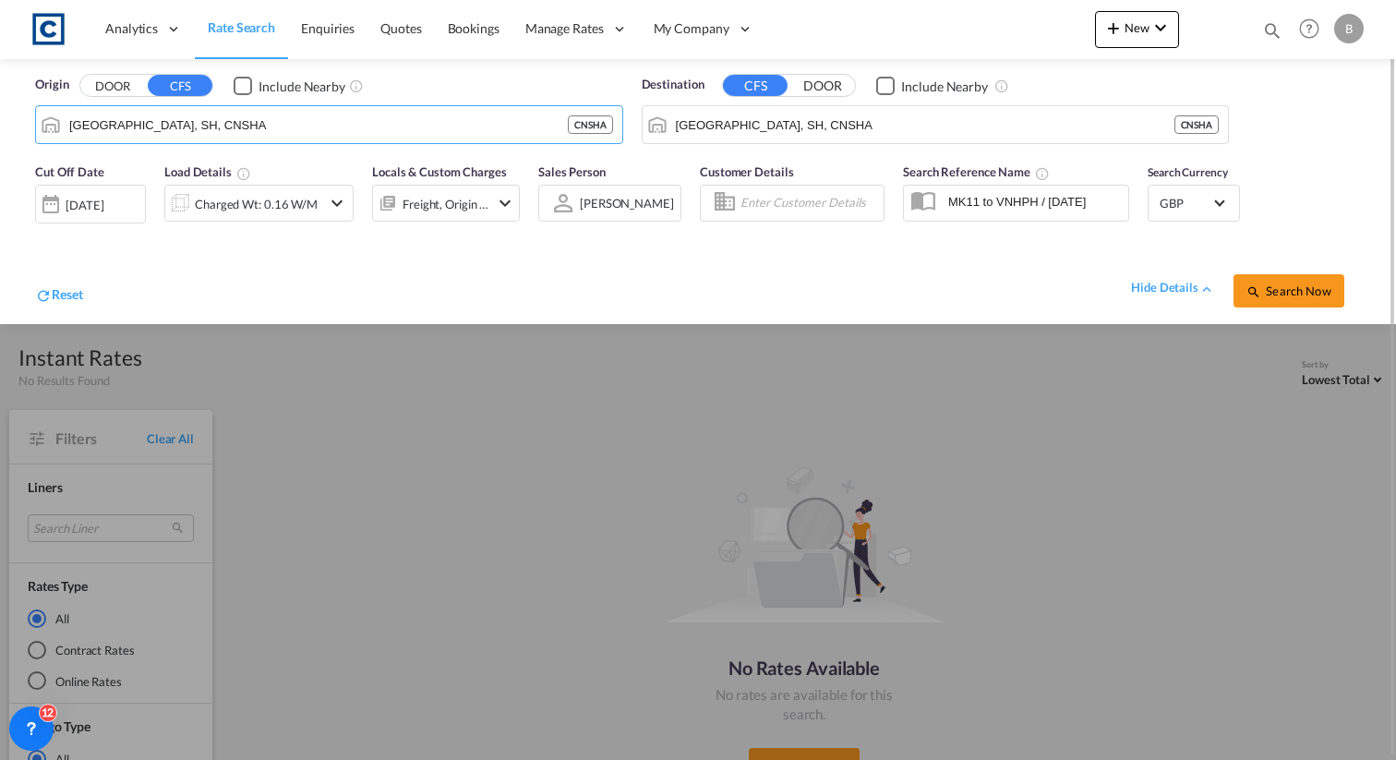
click at [810, 85] on button "DOOR" at bounding box center [822, 86] width 65 height 21
click at [797, 124] on body "Analytics Reports Dashboard Rate Search Enquiries Quotes Bookings" at bounding box center [698, 380] width 1396 height 760
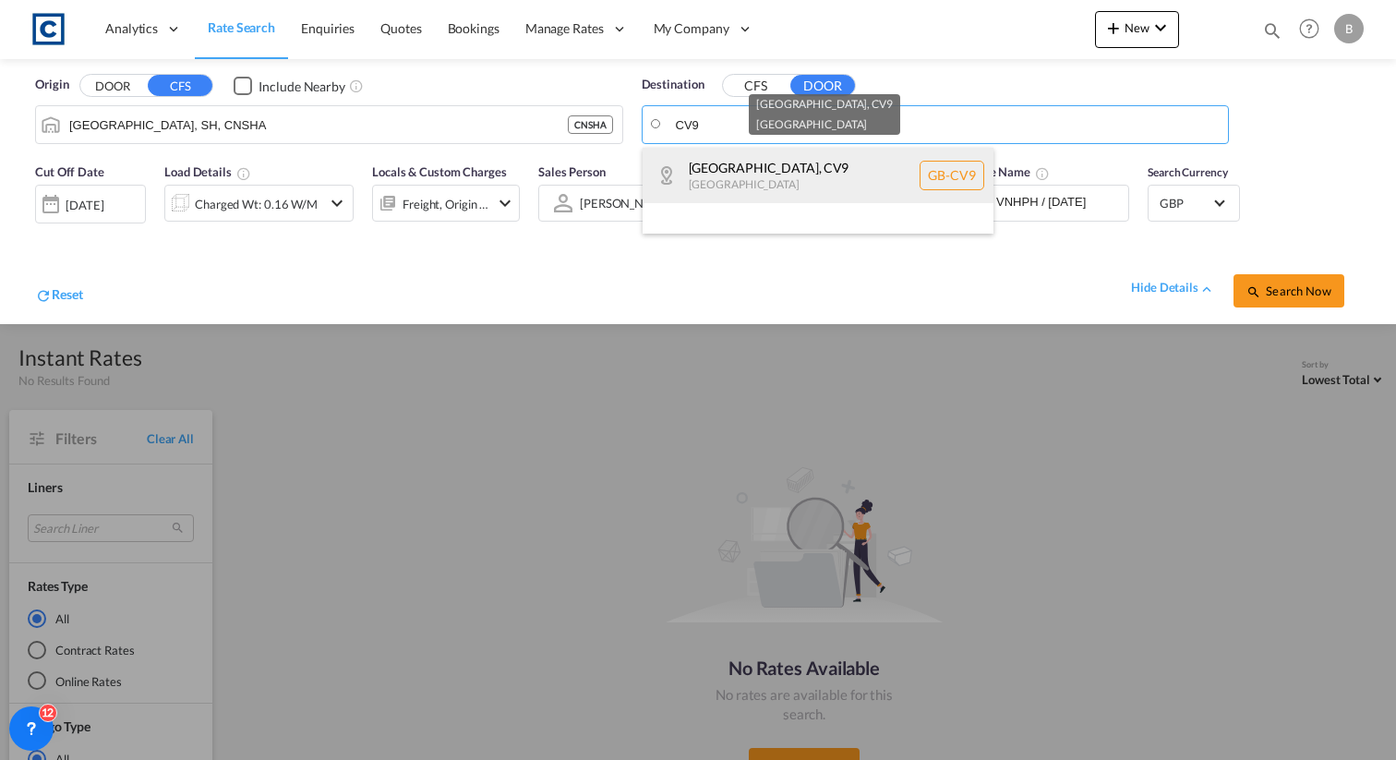
click at [799, 167] on div "North Warwickshire , CV9 United Kingdom GB-CV9" at bounding box center [818, 175] width 351 height 55
type input "GB-CV9, North Warwickshire"
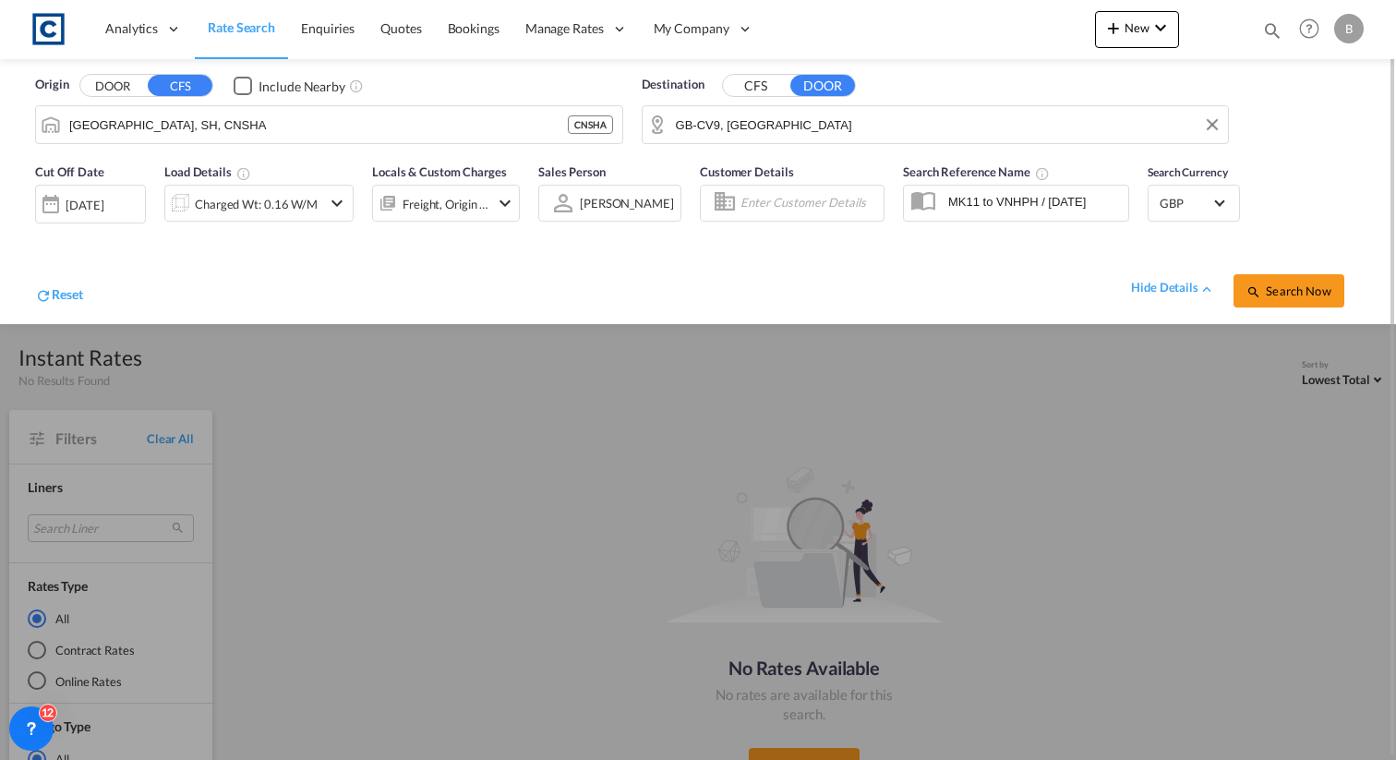
click at [1257, 272] on div "Search Now" at bounding box center [1297, 282] width 127 height 52
click at [1253, 287] on md-icon "icon-magnify" at bounding box center [1254, 291] width 15 height 15
click at [77, 187] on div "[DATE]" at bounding box center [90, 203] width 111 height 37
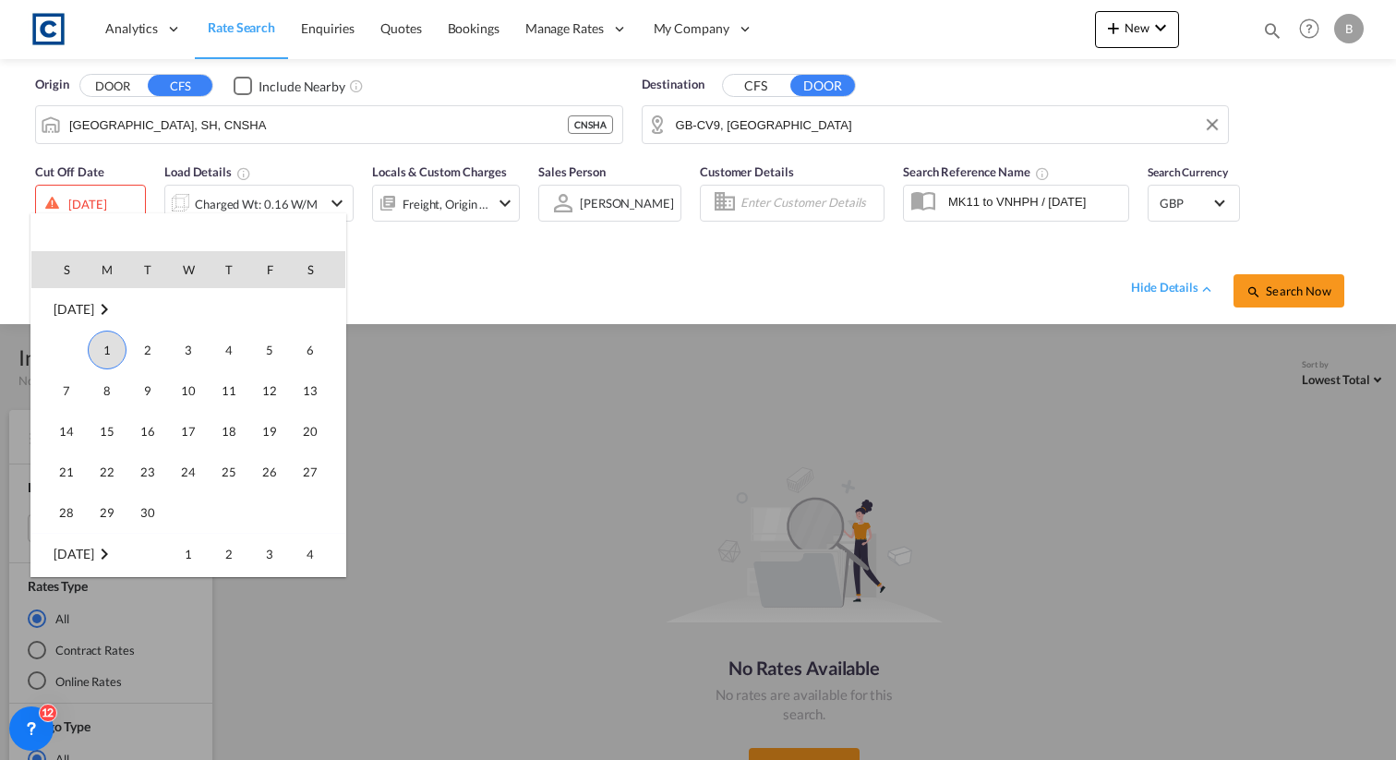
click at [118, 349] on span "1" at bounding box center [107, 350] width 39 height 39
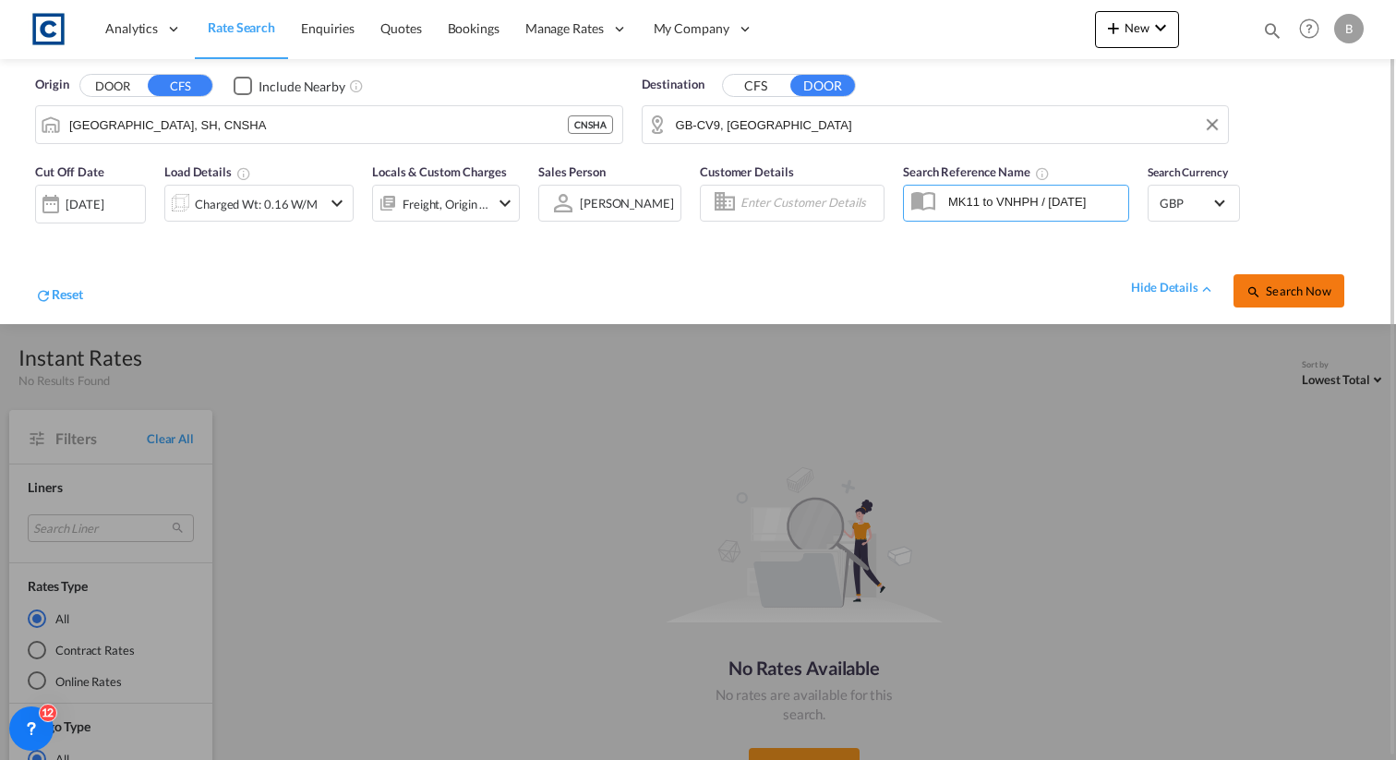
click at [1275, 290] on span "Search Now" at bounding box center [1289, 290] width 84 height 15
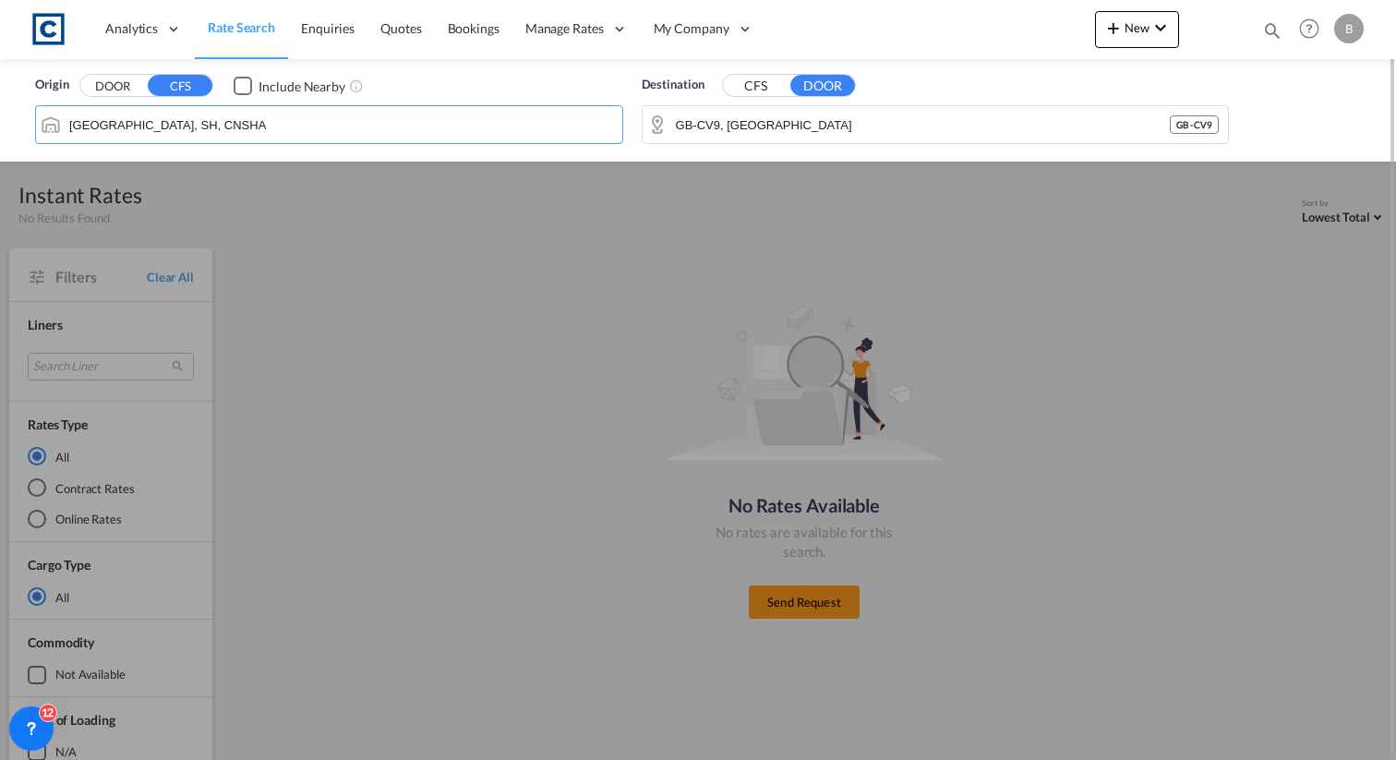
click at [319, 128] on input "Shanghai, SH, CNSHA" at bounding box center [341, 125] width 544 height 28
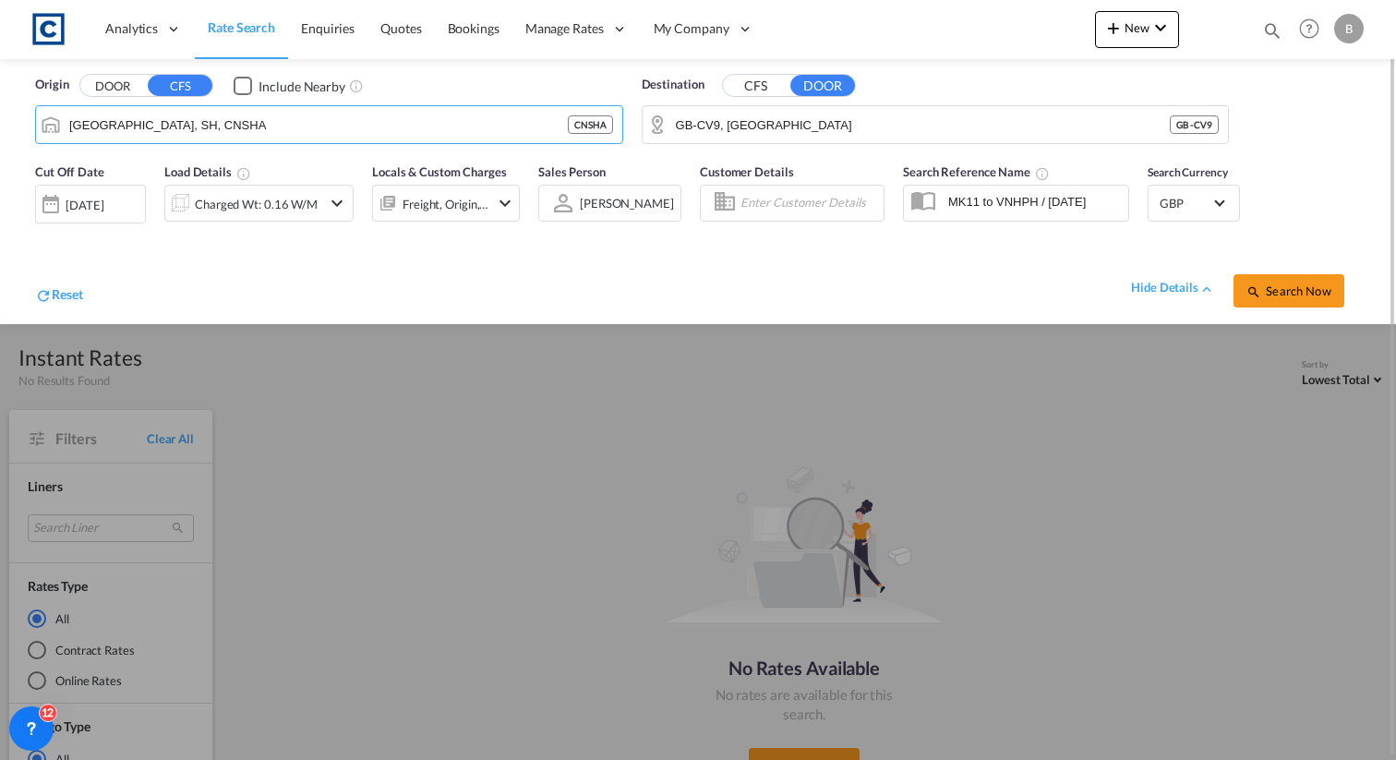
click at [103, 197] on div "[DATE]" at bounding box center [85, 205] width 38 height 17
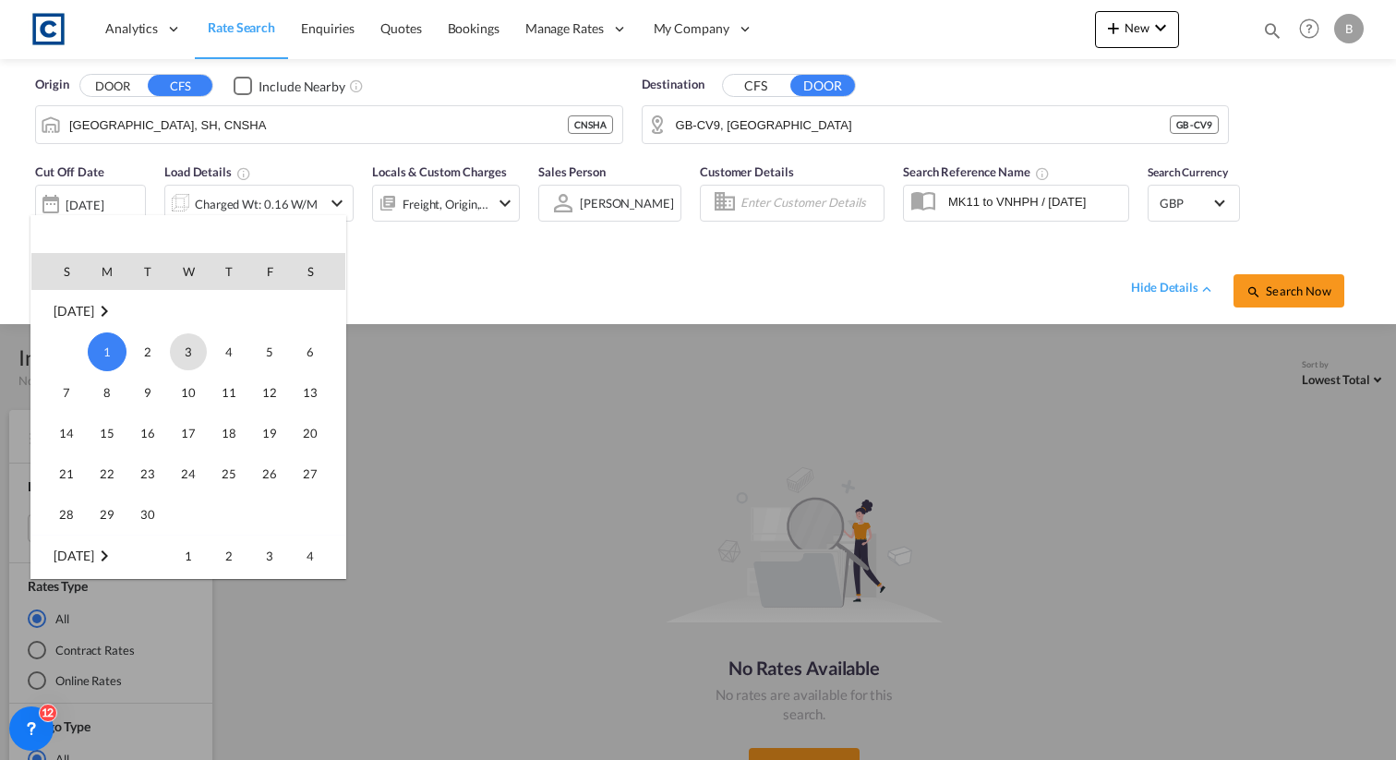
click at [197, 357] on span "3" at bounding box center [188, 351] width 37 height 37
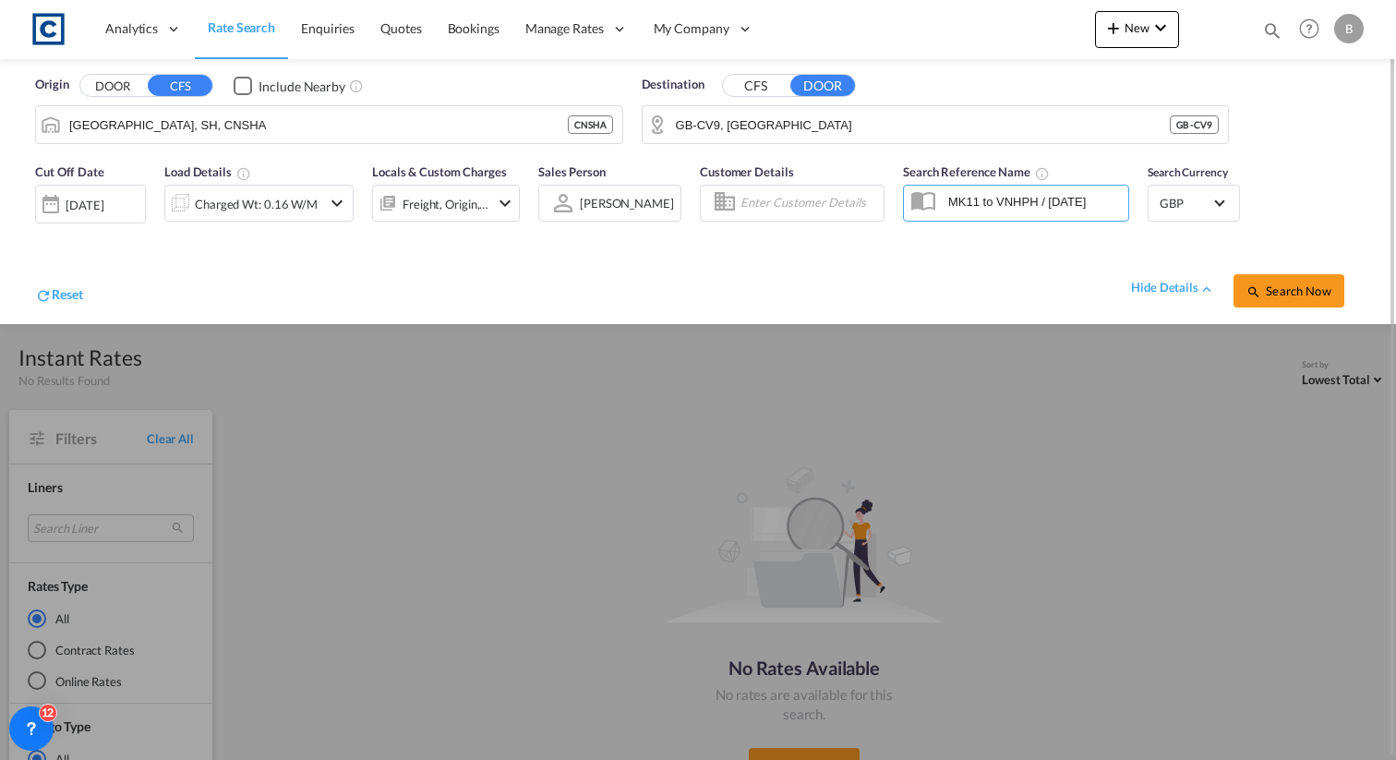
click at [71, 216] on div "03 Sep 2025" at bounding box center [90, 204] width 111 height 39
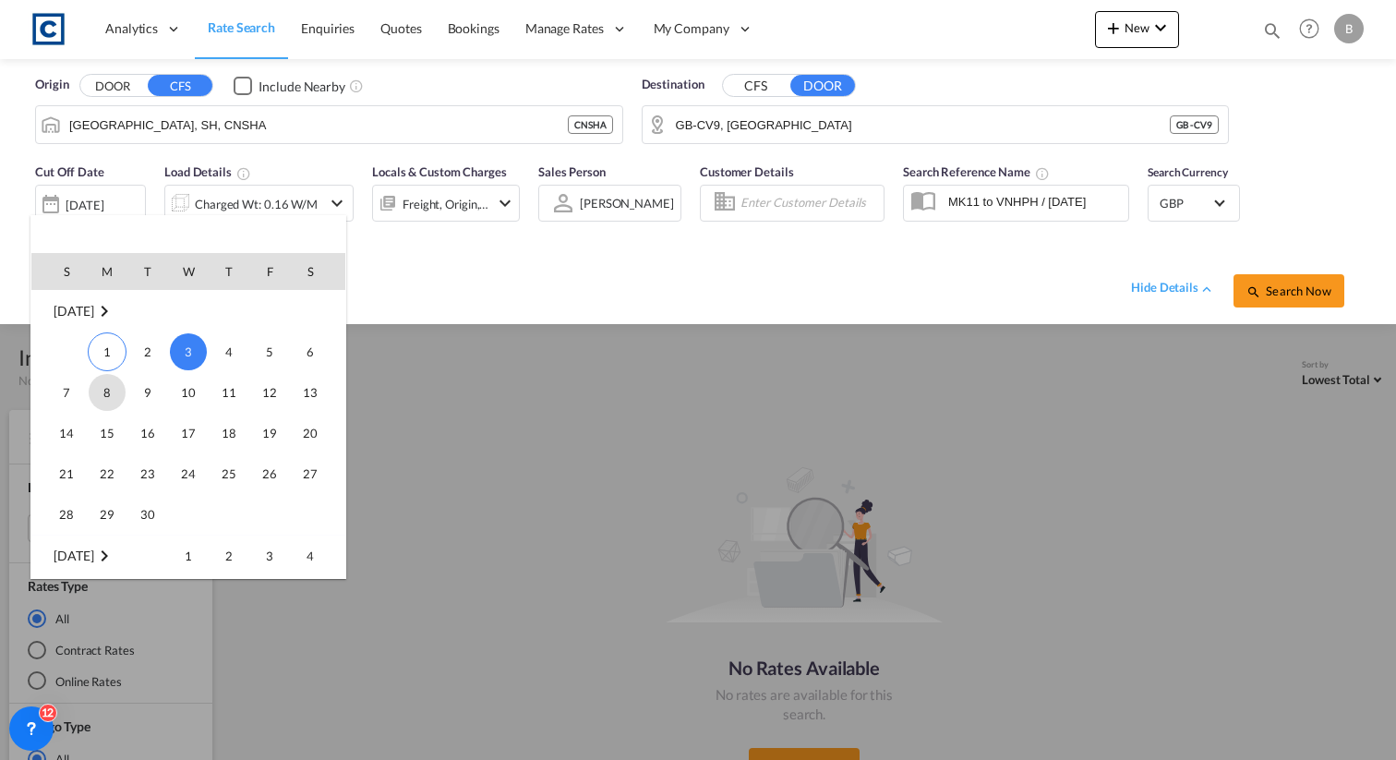
click at [109, 405] on span "8" at bounding box center [107, 392] width 37 height 37
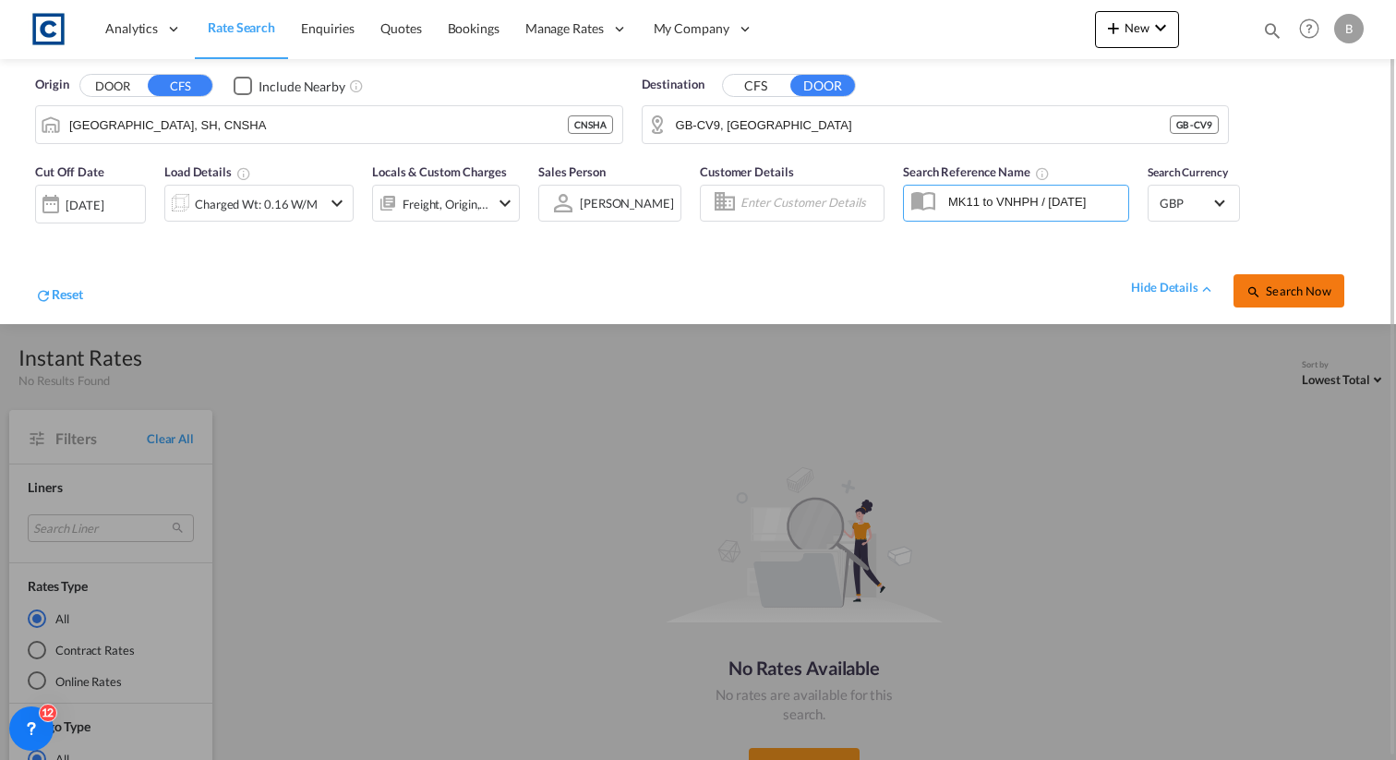
click at [1244, 295] on button "Search Now" at bounding box center [1289, 290] width 111 height 33
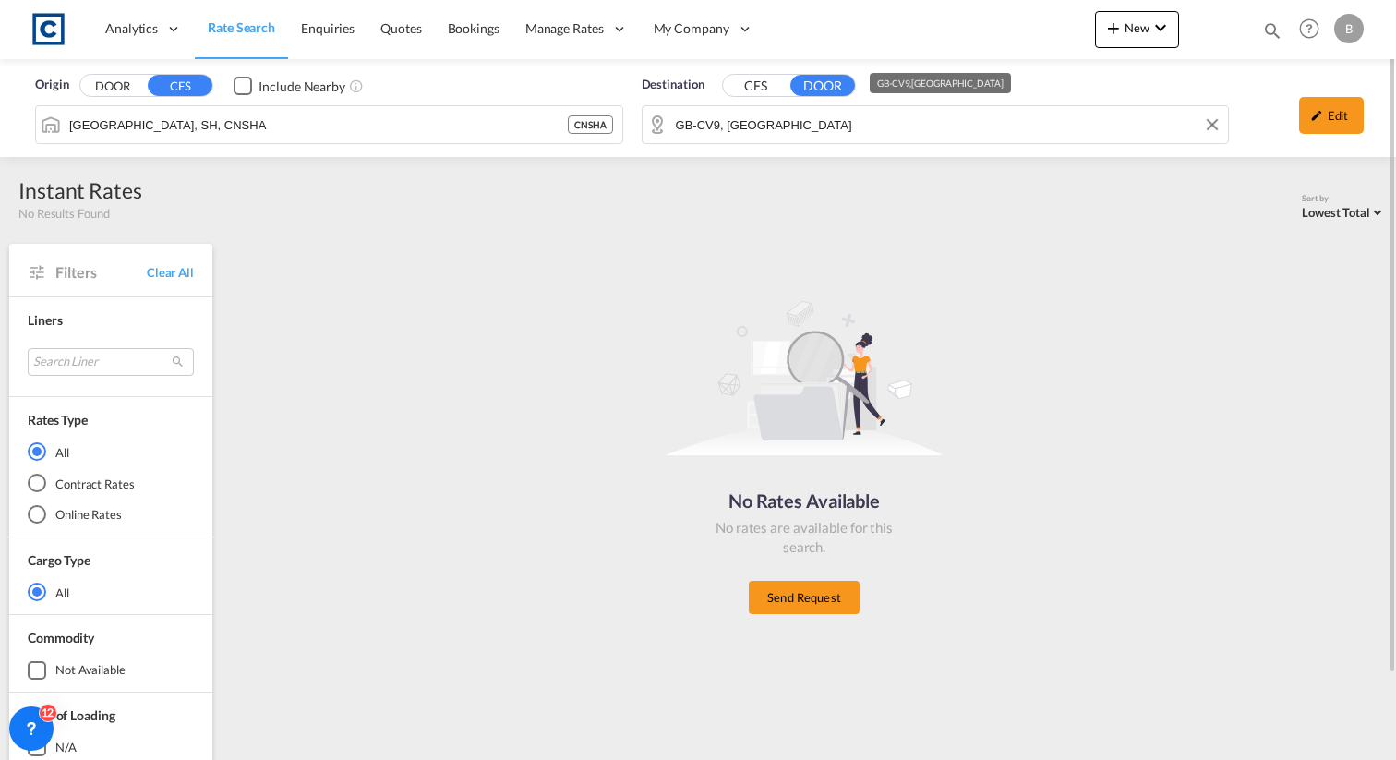
click at [883, 130] on input "GB-CV9, North Warwickshire" at bounding box center [948, 125] width 544 height 28
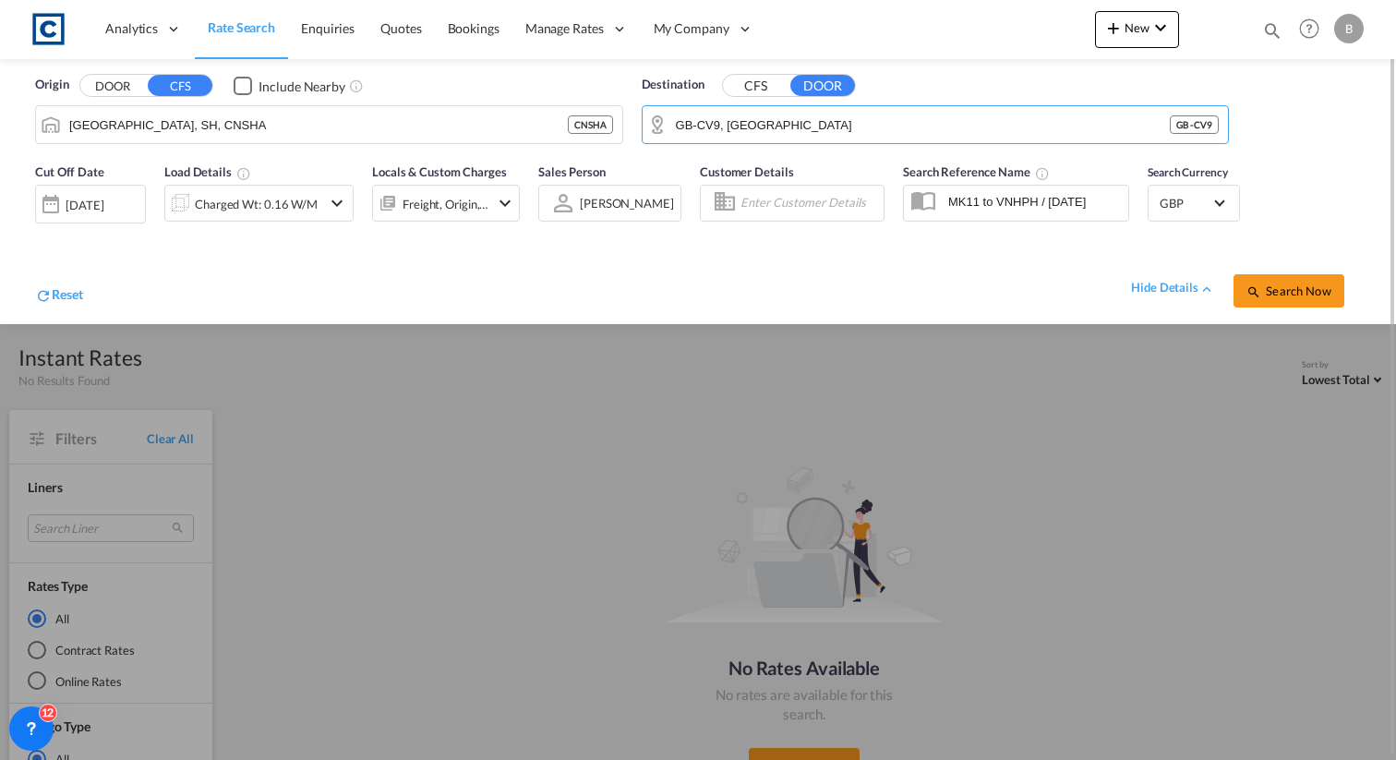
click at [766, 78] on button "CFS" at bounding box center [755, 86] width 65 height 21
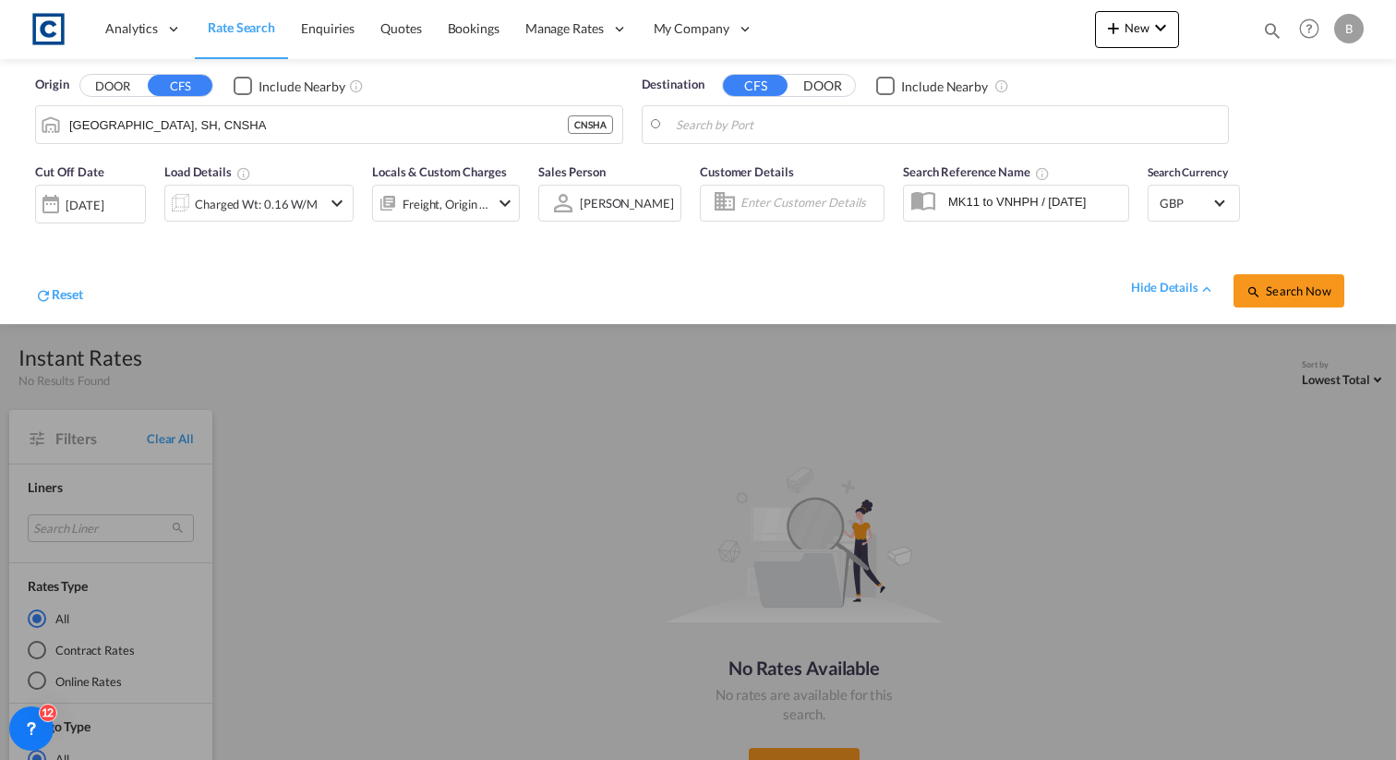
click at [776, 123] on body "Analytics Reports Dashboard Rate Search Enquiries Quotes Bookings" at bounding box center [698, 380] width 1396 height 760
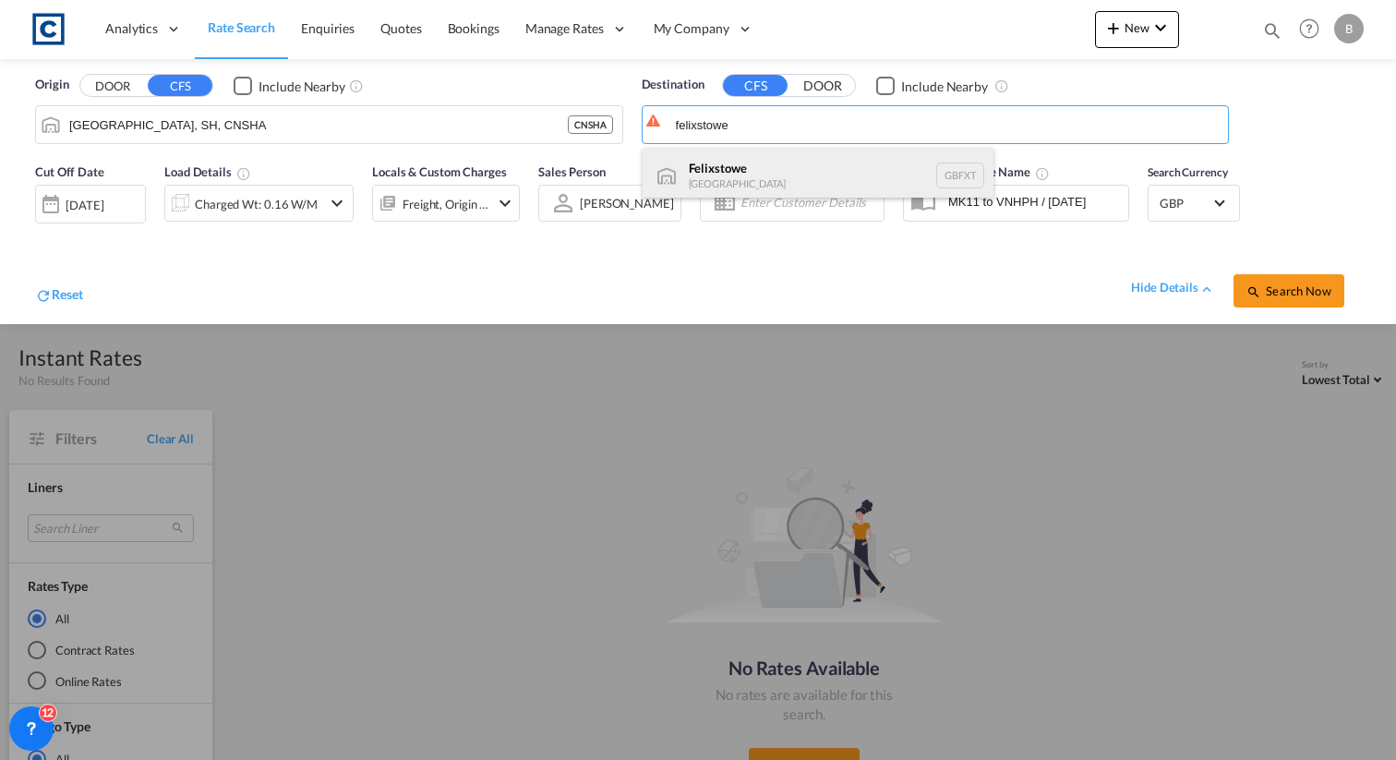
click at [757, 174] on div "Felixstowe United Kingdom GBFXT" at bounding box center [818, 175] width 351 height 55
type input "Felixstowe, GBFXT"
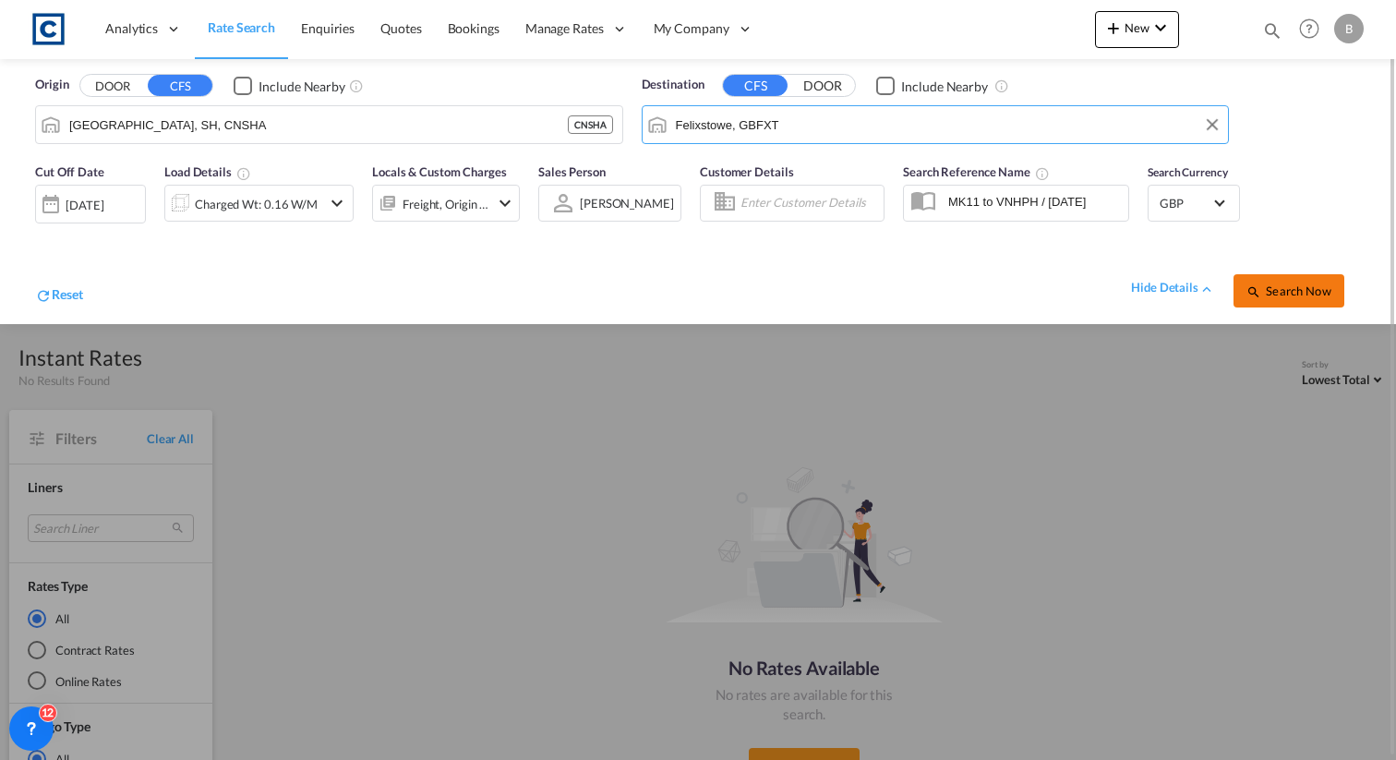
click at [1266, 299] on button "Search Now" at bounding box center [1289, 290] width 111 height 33
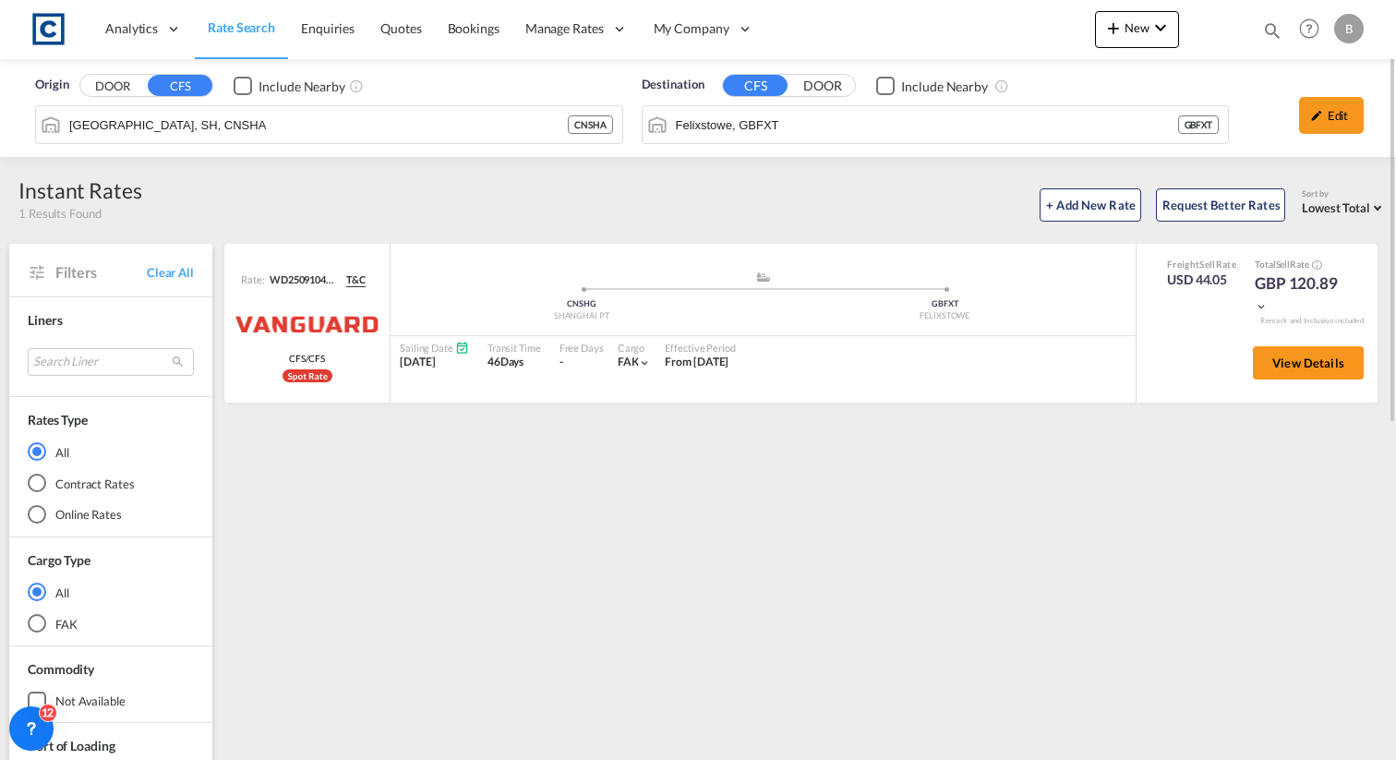
click at [883, 83] on div "Checkbox No Ink" at bounding box center [885, 86] width 18 height 18
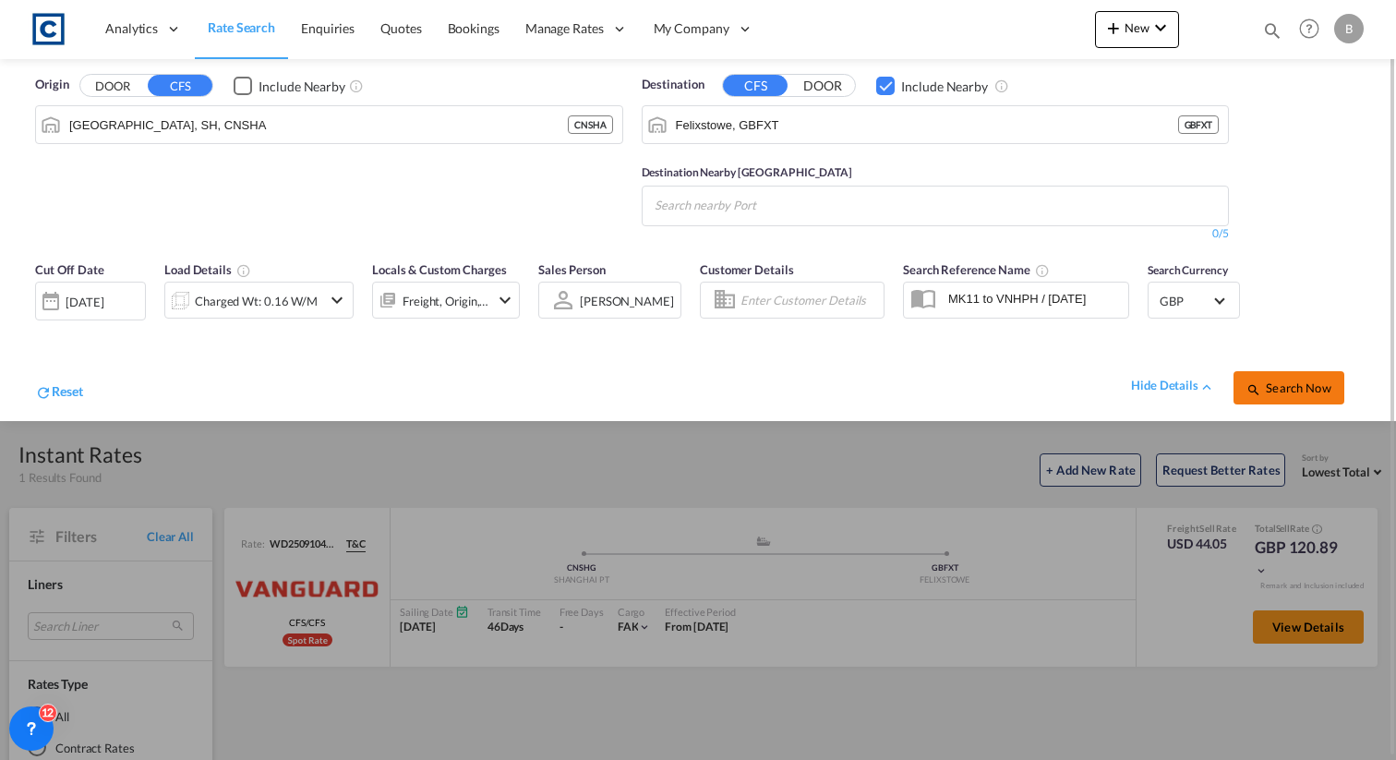
click at [1289, 397] on button "Search Now" at bounding box center [1289, 387] width 111 height 33
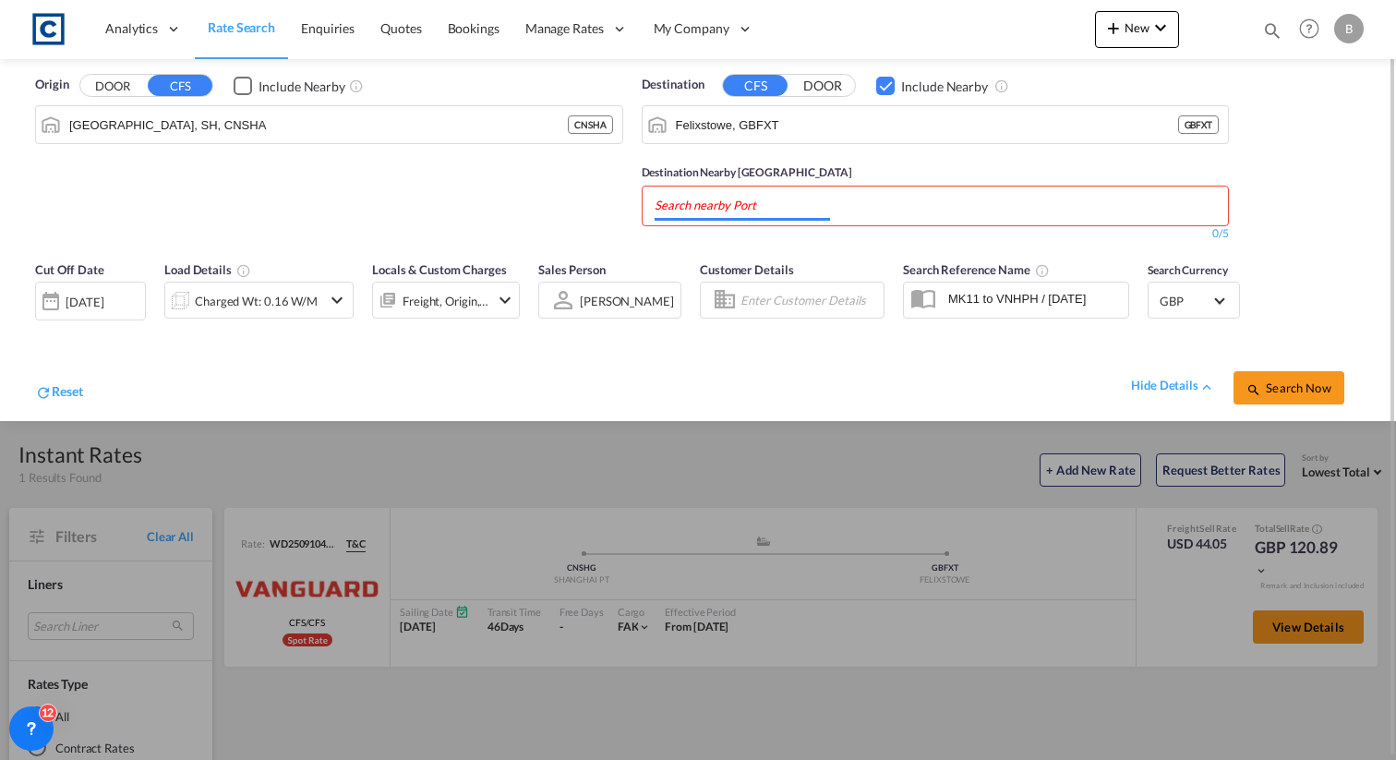
click at [821, 211] on input "Chips input." at bounding box center [742, 206] width 175 height 30
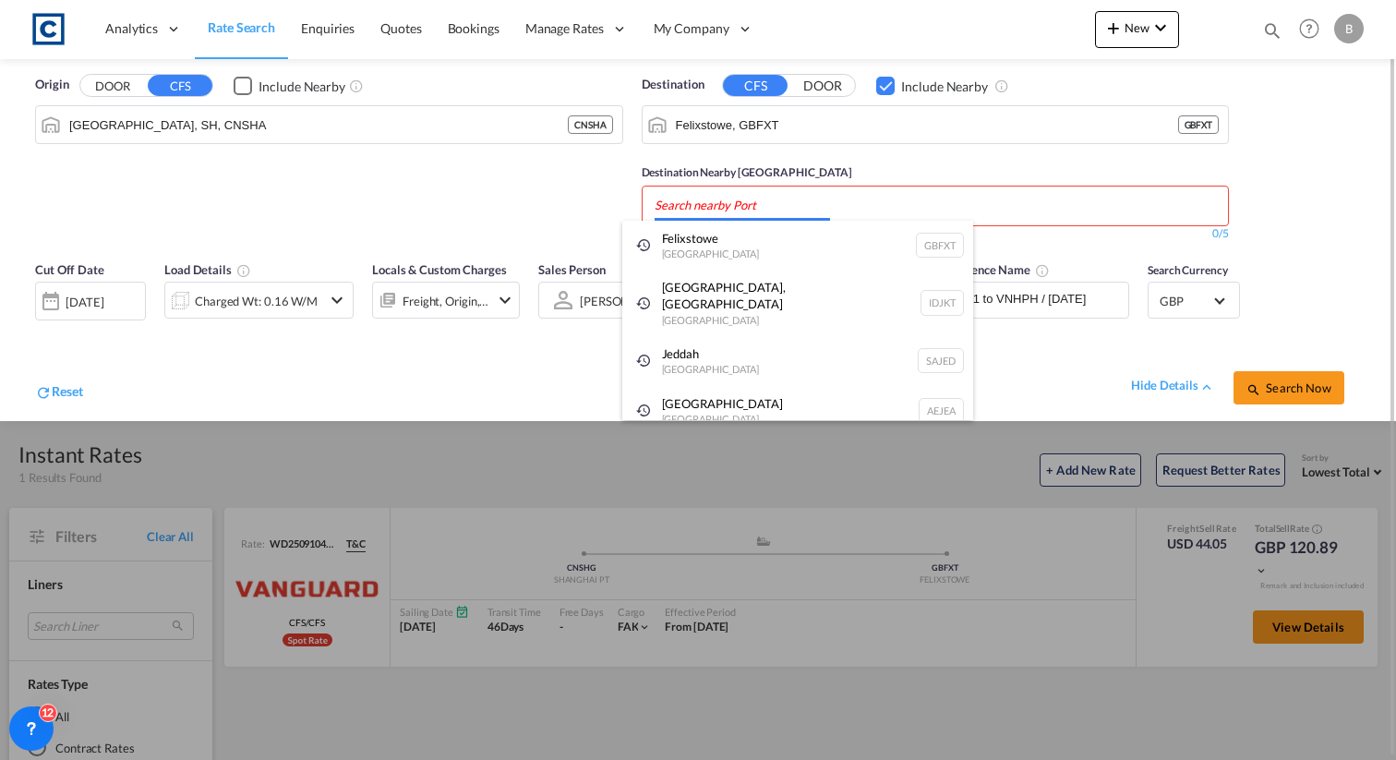
click at [840, 212] on body "Analytics Reports Dashboard Rate Search Enquiries Quotes Bookings" at bounding box center [698, 380] width 1396 height 760
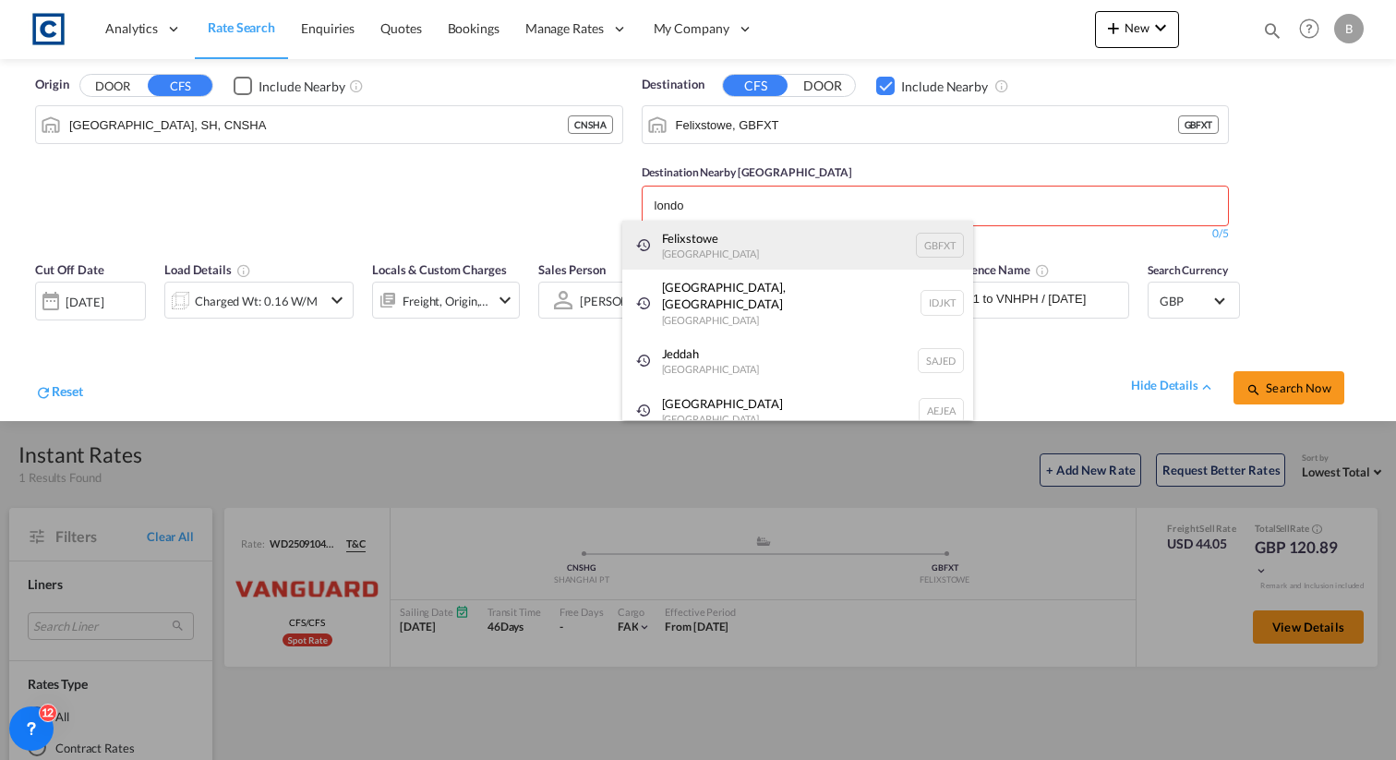
type input "london"
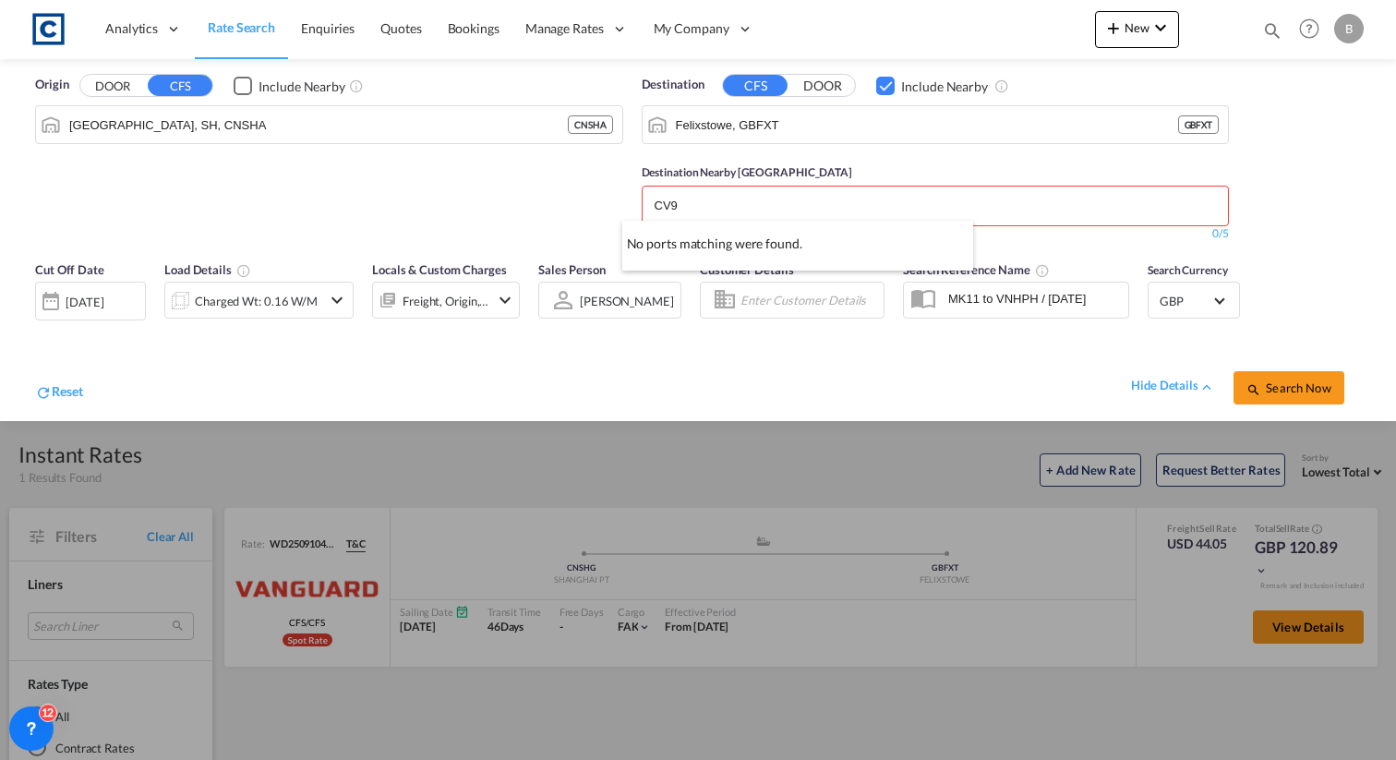
type input "CV9"
click at [754, 198] on input "CV9" at bounding box center [742, 206] width 175 height 30
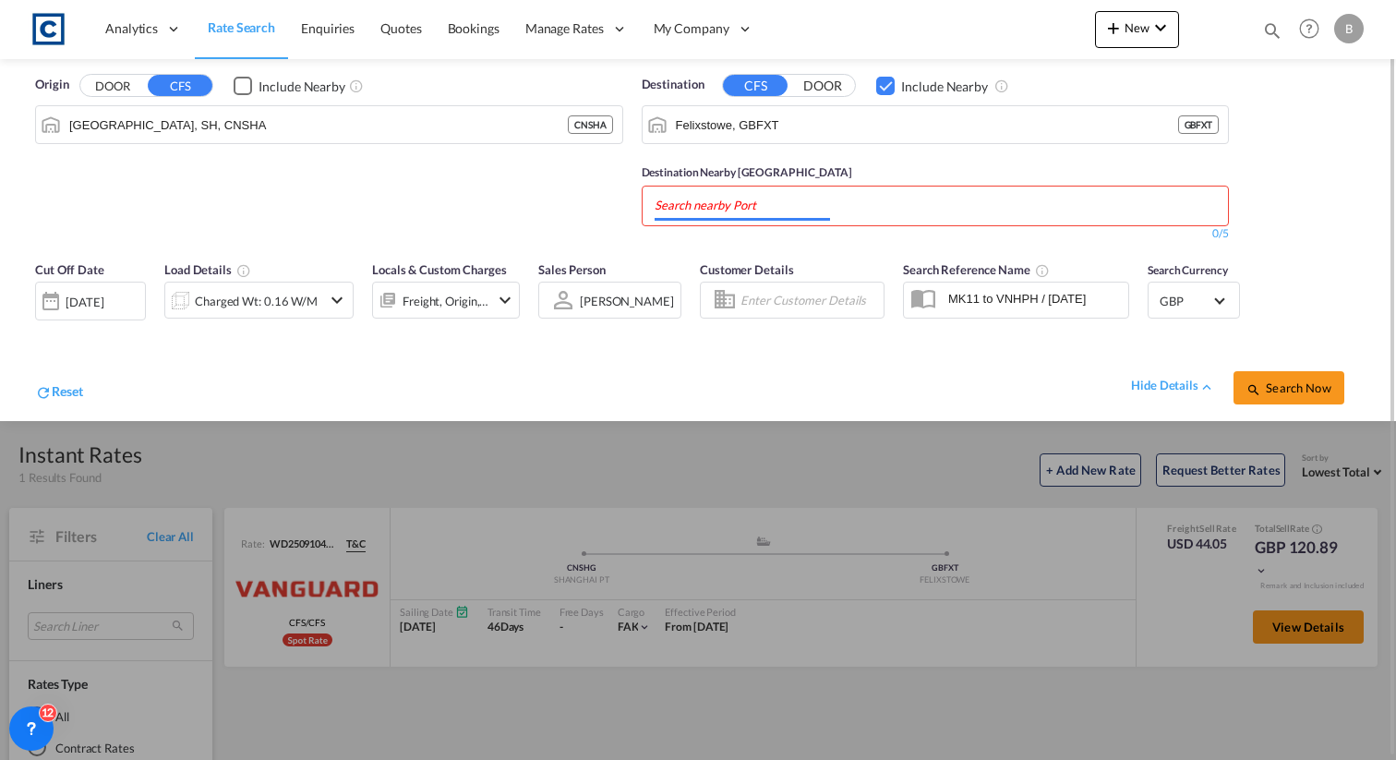
click at [754, 201] on input "Chips input." at bounding box center [742, 206] width 175 height 30
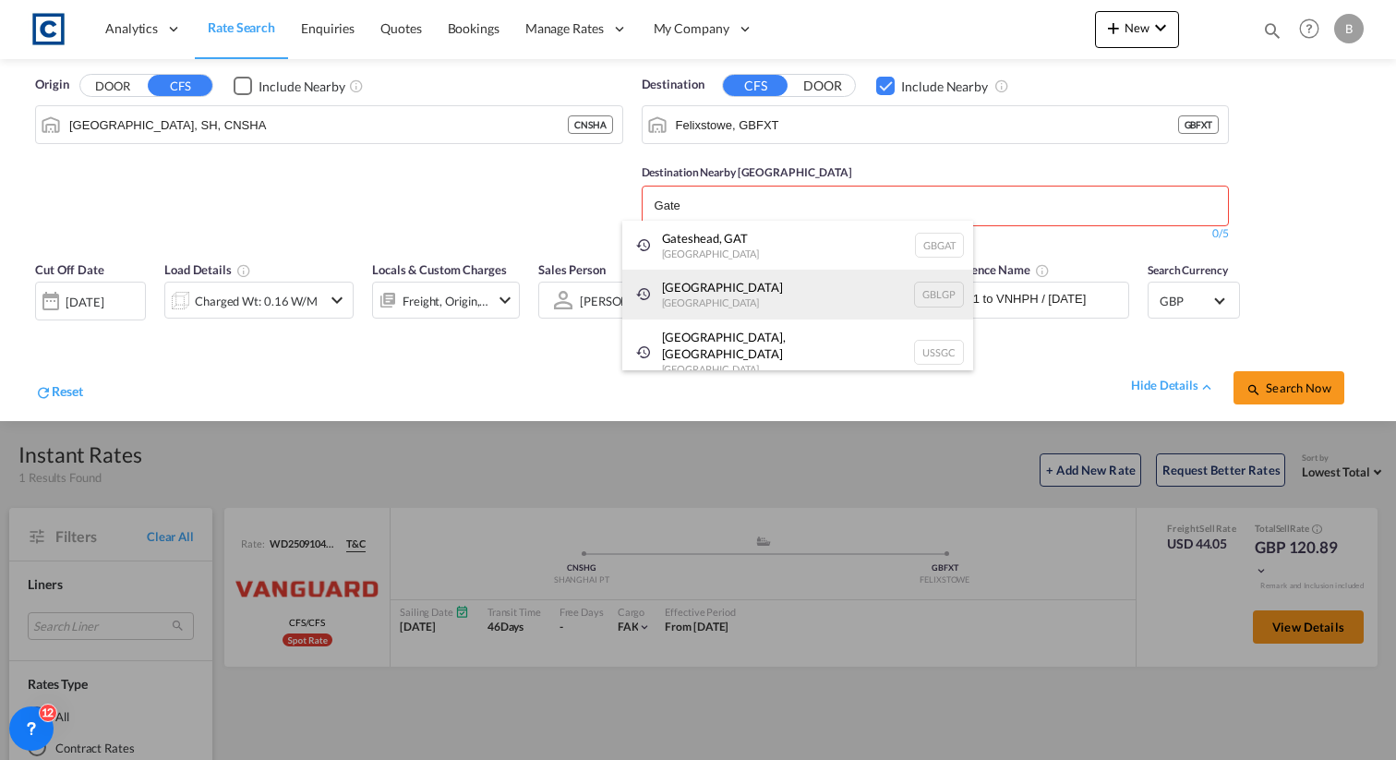
type input "Gate"
click at [743, 288] on div "London Gateway Port United Kingdom GBLGP" at bounding box center [797, 295] width 351 height 50
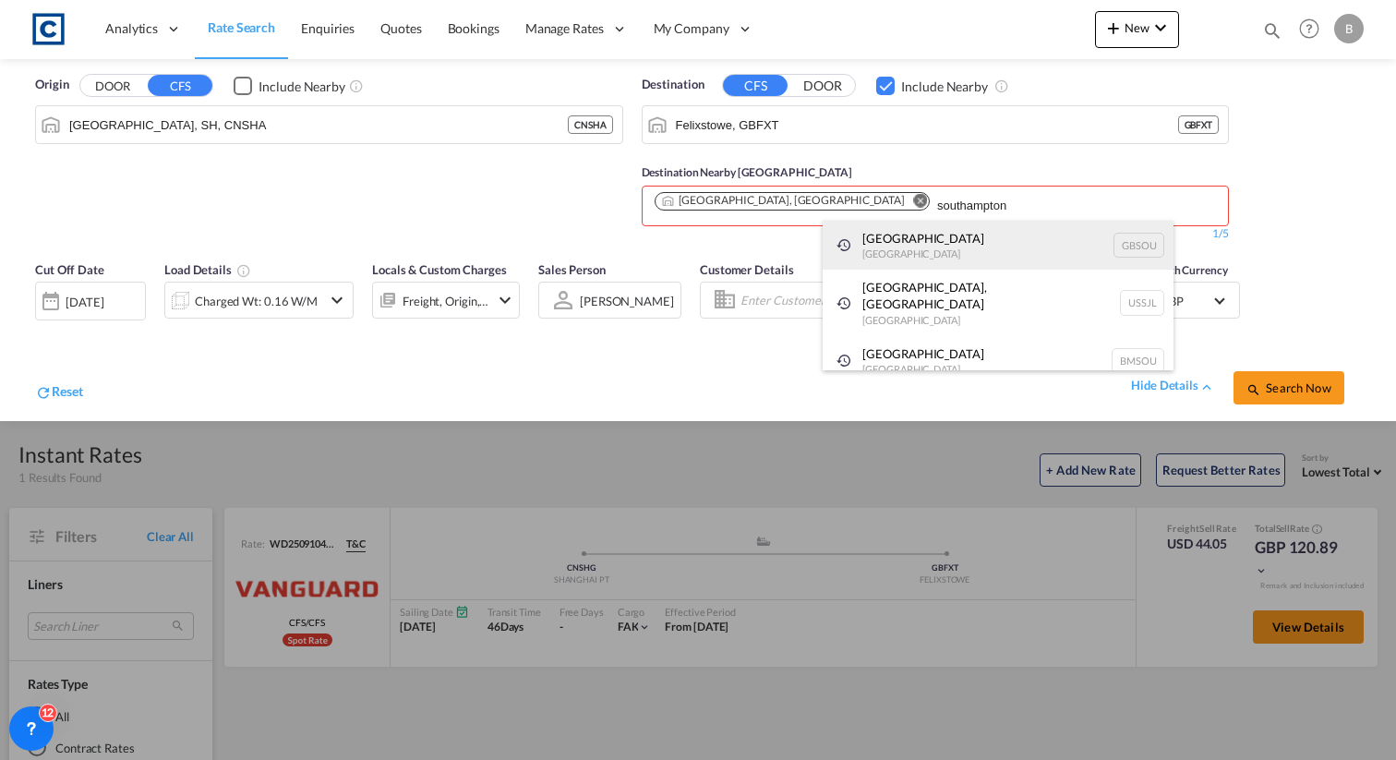
type input "southampton"
click at [937, 253] on div "Southampton United Kingdom GBSOU" at bounding box center [998, 246] width 351 height 50
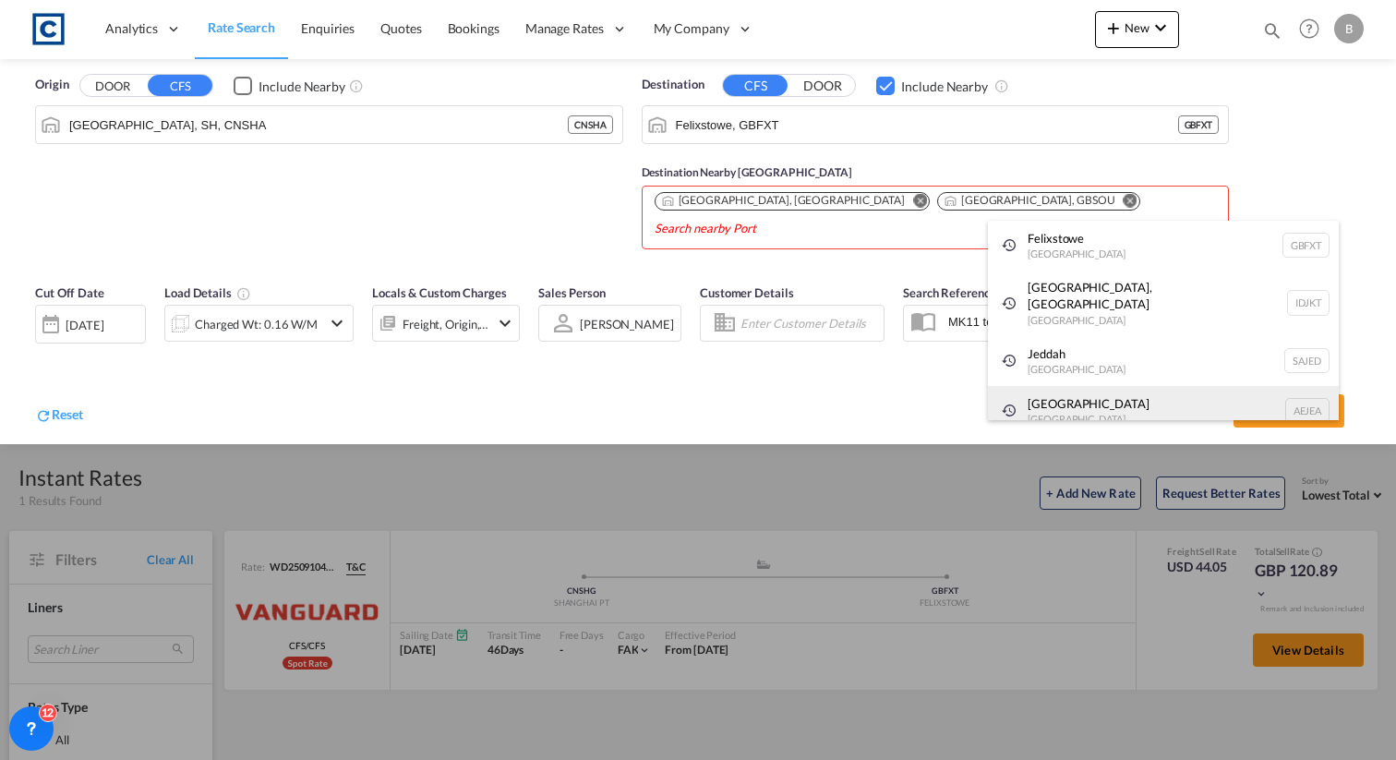
click at [1249, 392] on div "Jebel Ali United Arab Emirates AEJEA" at bounding box center [1163, 411] width 351 height 50
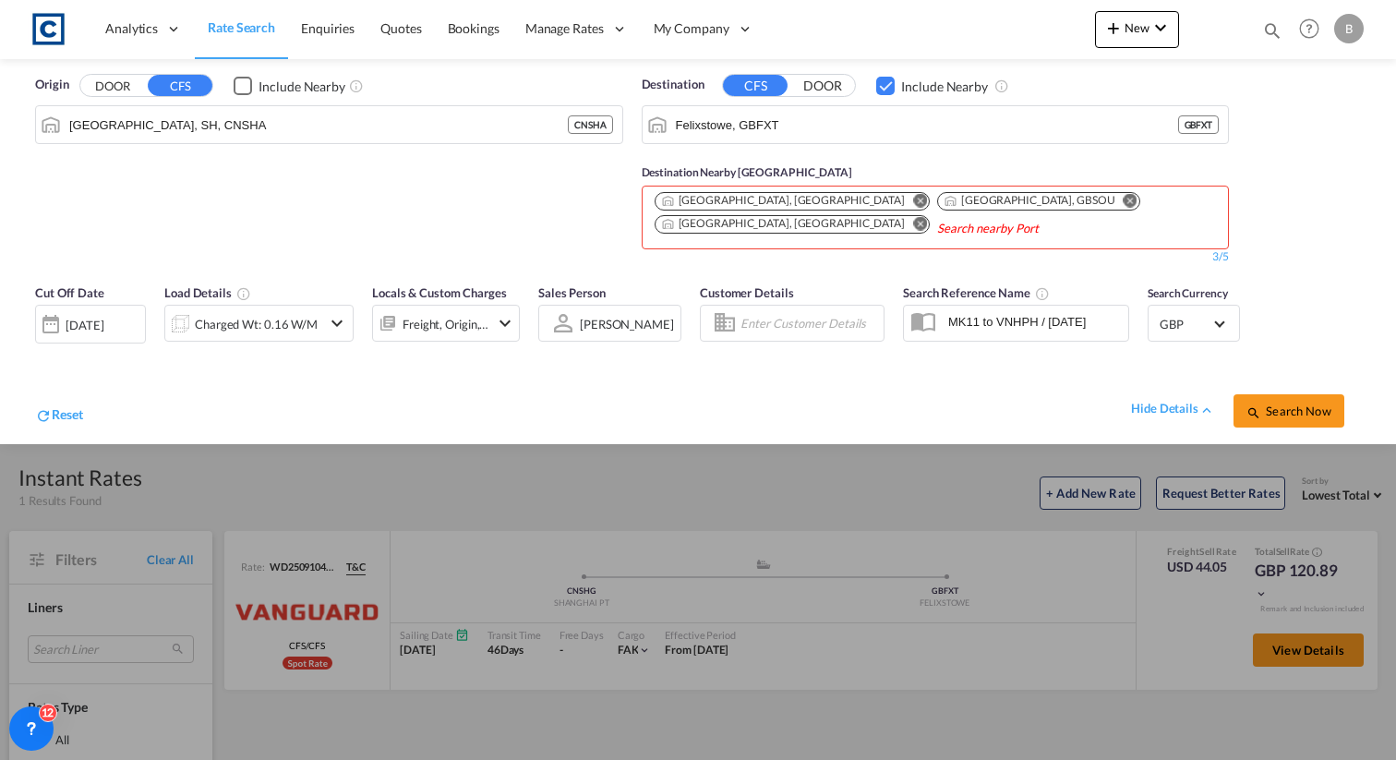
click at [927, 216] on md-icon "Remove" at bounding box center [920, 223] width 14 height 14
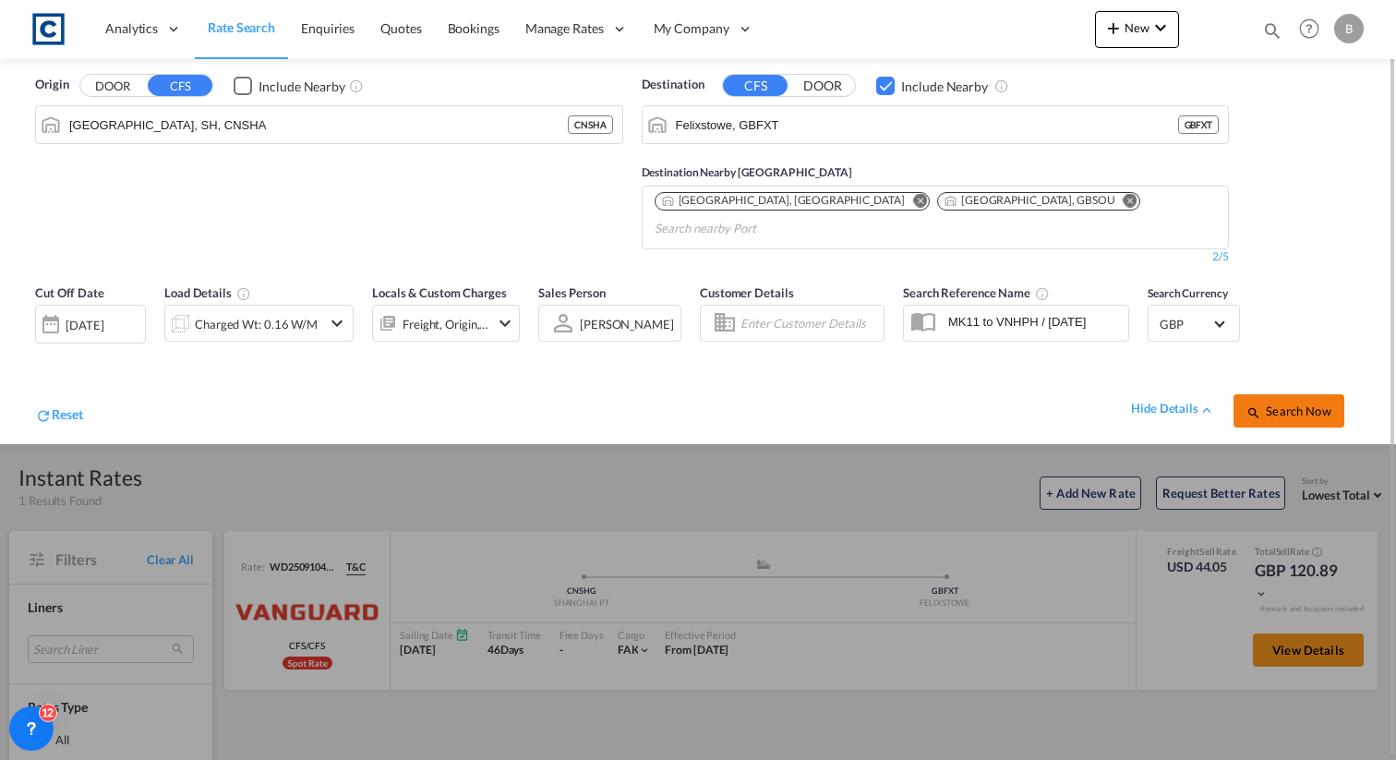
click at [1309, 404] on span "Search Now" at bounding box center [1289, 411] width 84 height 15
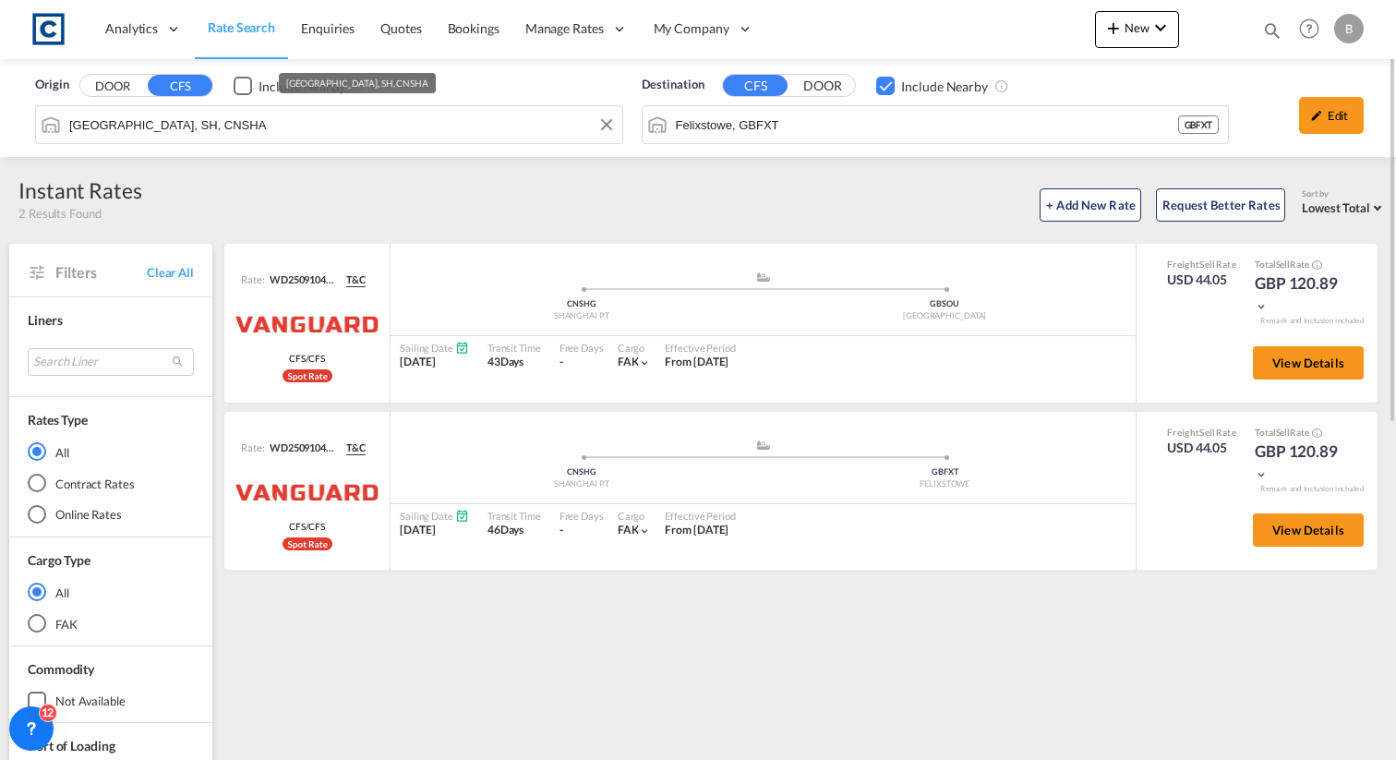
click at [377, 127] on div "Origin DOOR CFS Include Nearby Shanghai, SH, CNSHA Destination CFS DOOR Include…" at bounding box center [698, 108] width 1396 height 98
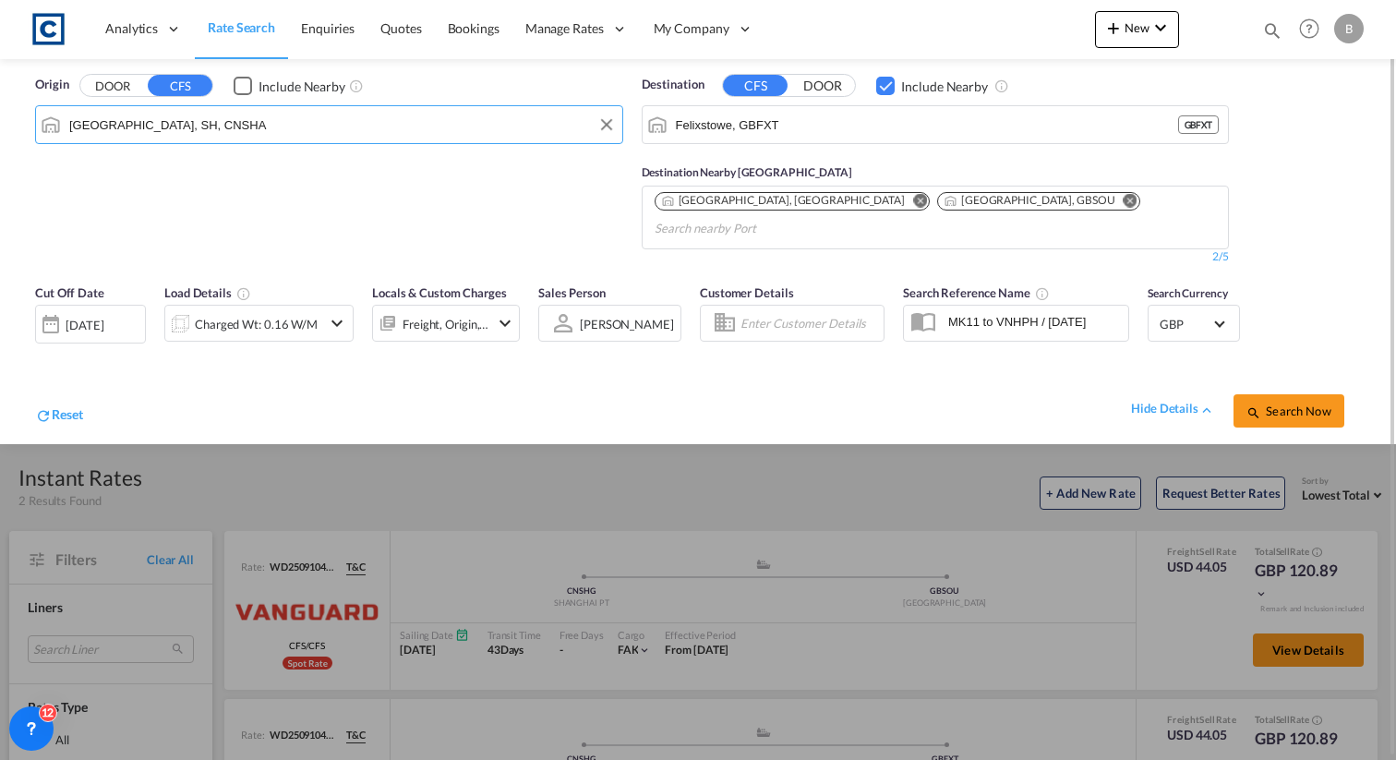
paste input "N3H 4S8"
click at [113, 86] on button "DOOR" at bounding box center [112, 86] width 65 height 21
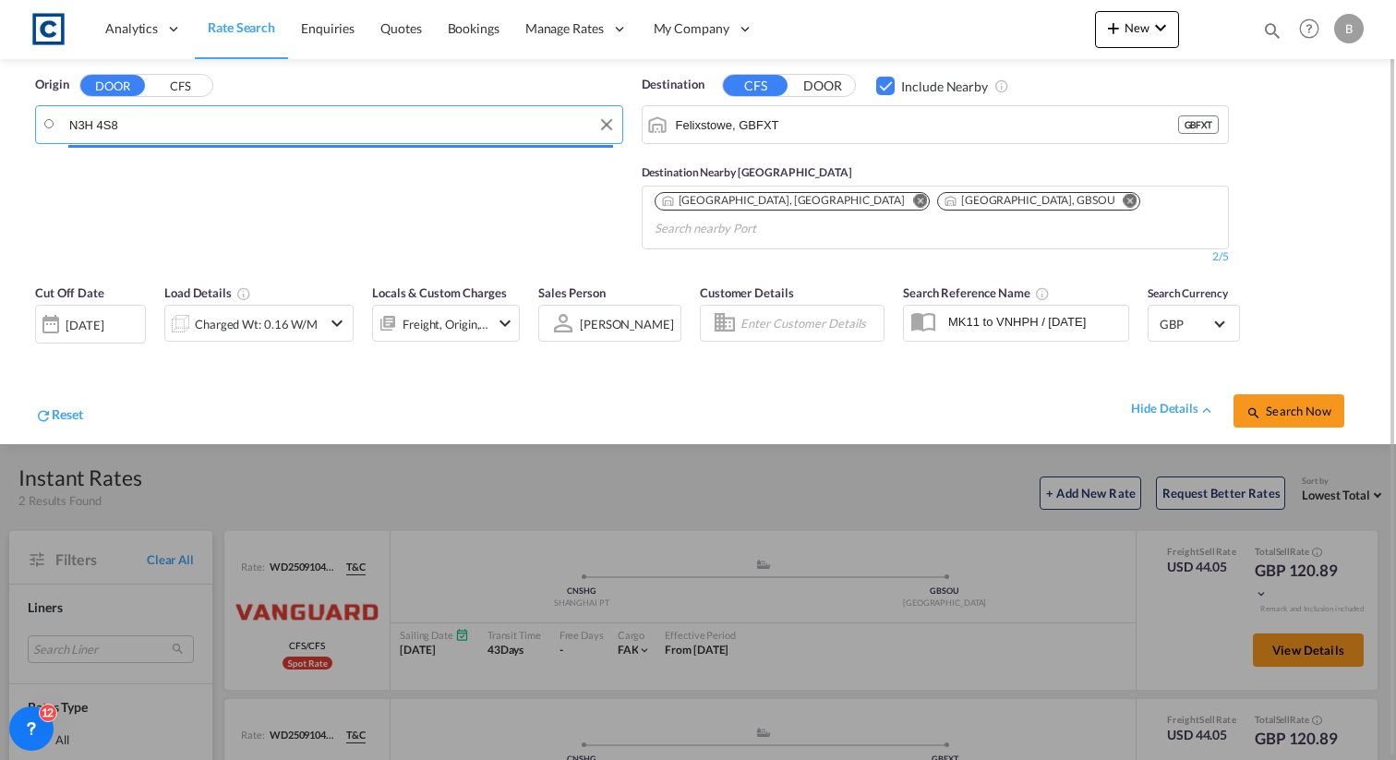
click at [166, 124] on input "N3H 4S8" at bounding box center [341, 125] width 544 height 28
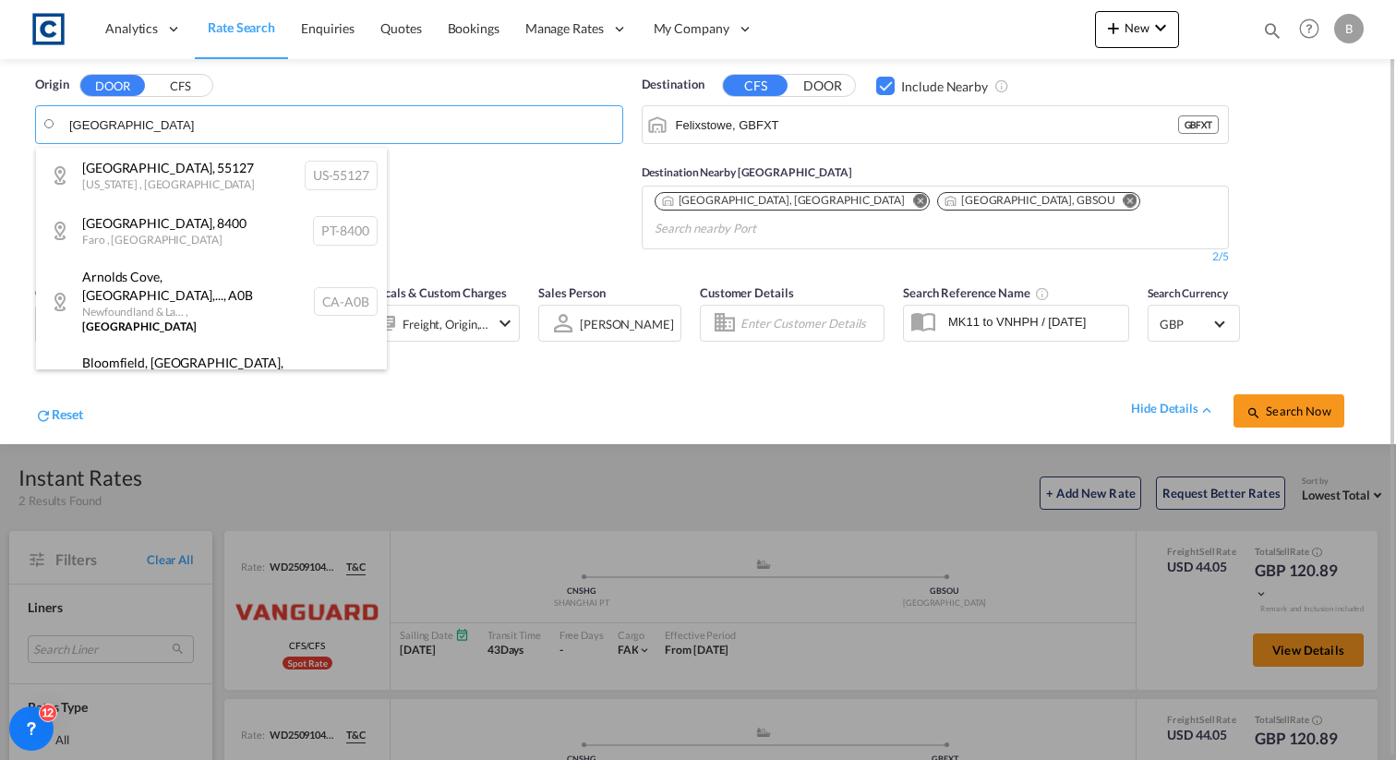
paste input "N3H 4S8"
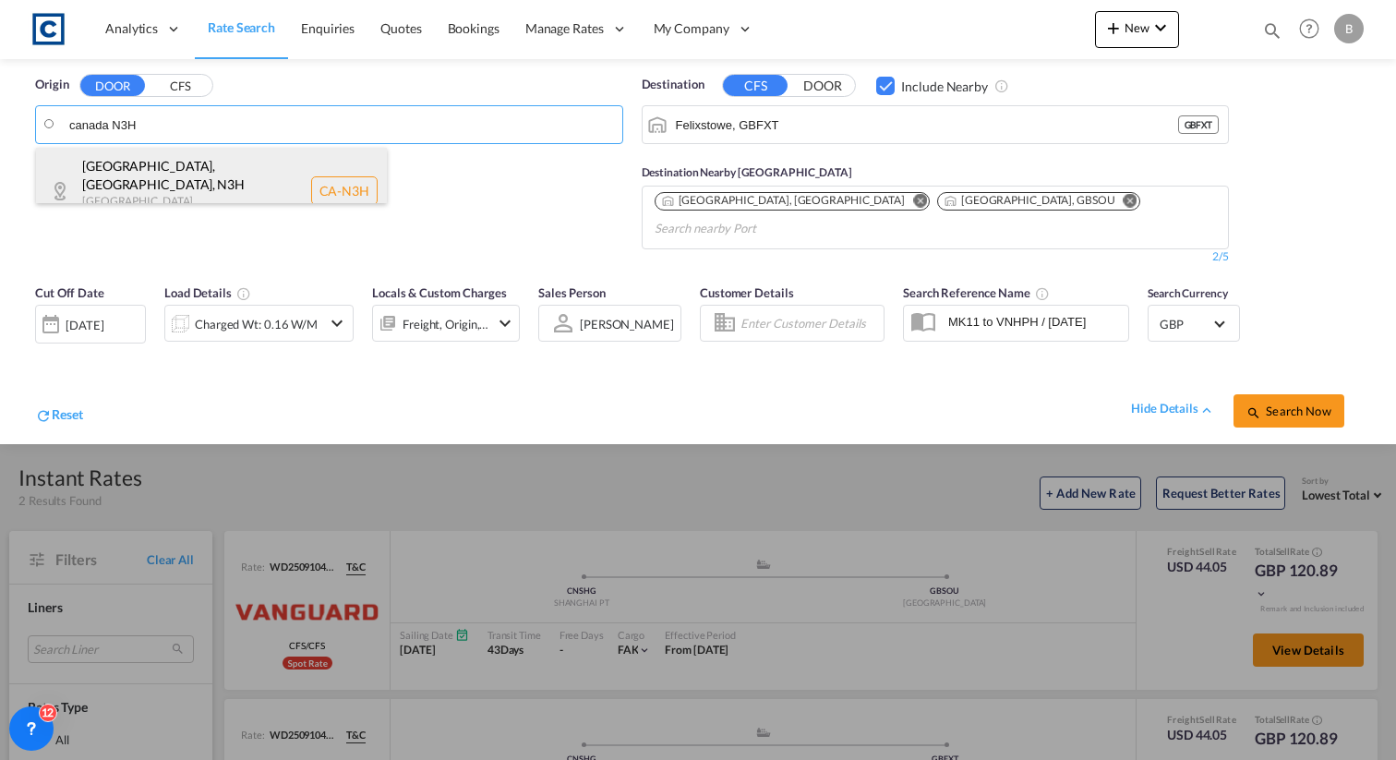
click at [158, 187] on div "Cambridge, ON , N3H Ontario , Canada CA-N3H" at bounding box center [211, 191] width 351 height 86
type input "CA-N3H, Cambridge, ON, Ontario"
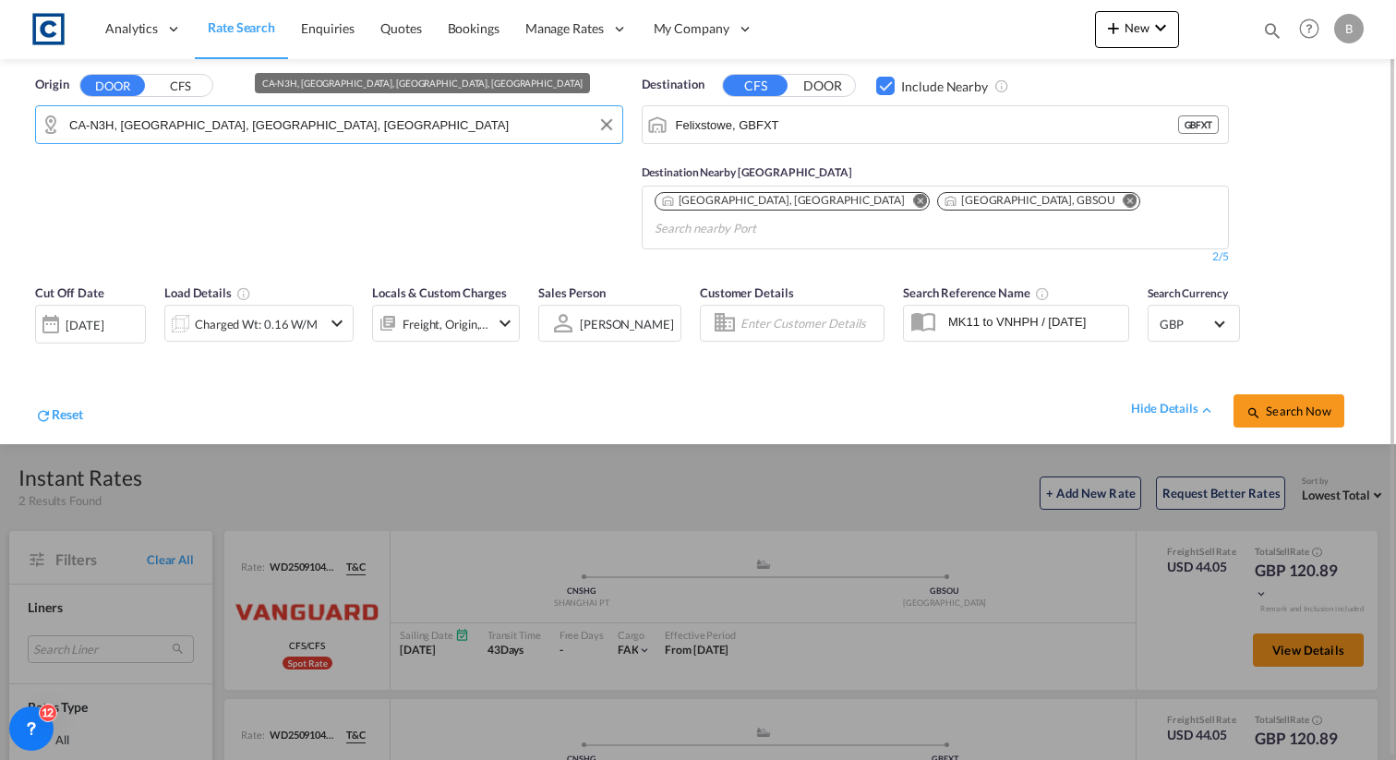
click at [321, 122] on input "CA-N3H, Cambridge, ON, Ontario" at bounding box center [341, 125] width 544 height 28
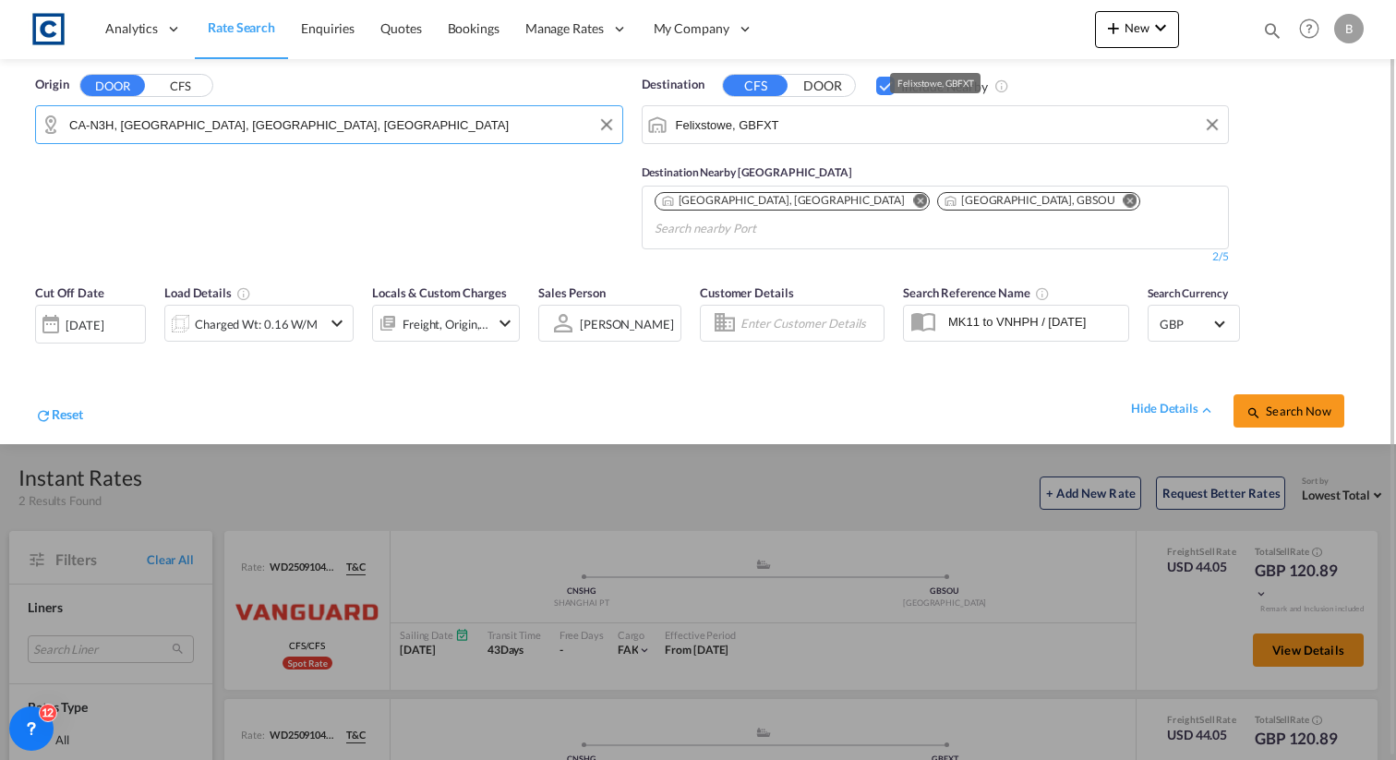
click at [860, 121] on input "Felixstowe, GBFXT" at bounding box center [948, 125] width 544 height 28
click at [819, 83] on button "DOOR" at bounding box center [822, 86] width 65 height 21
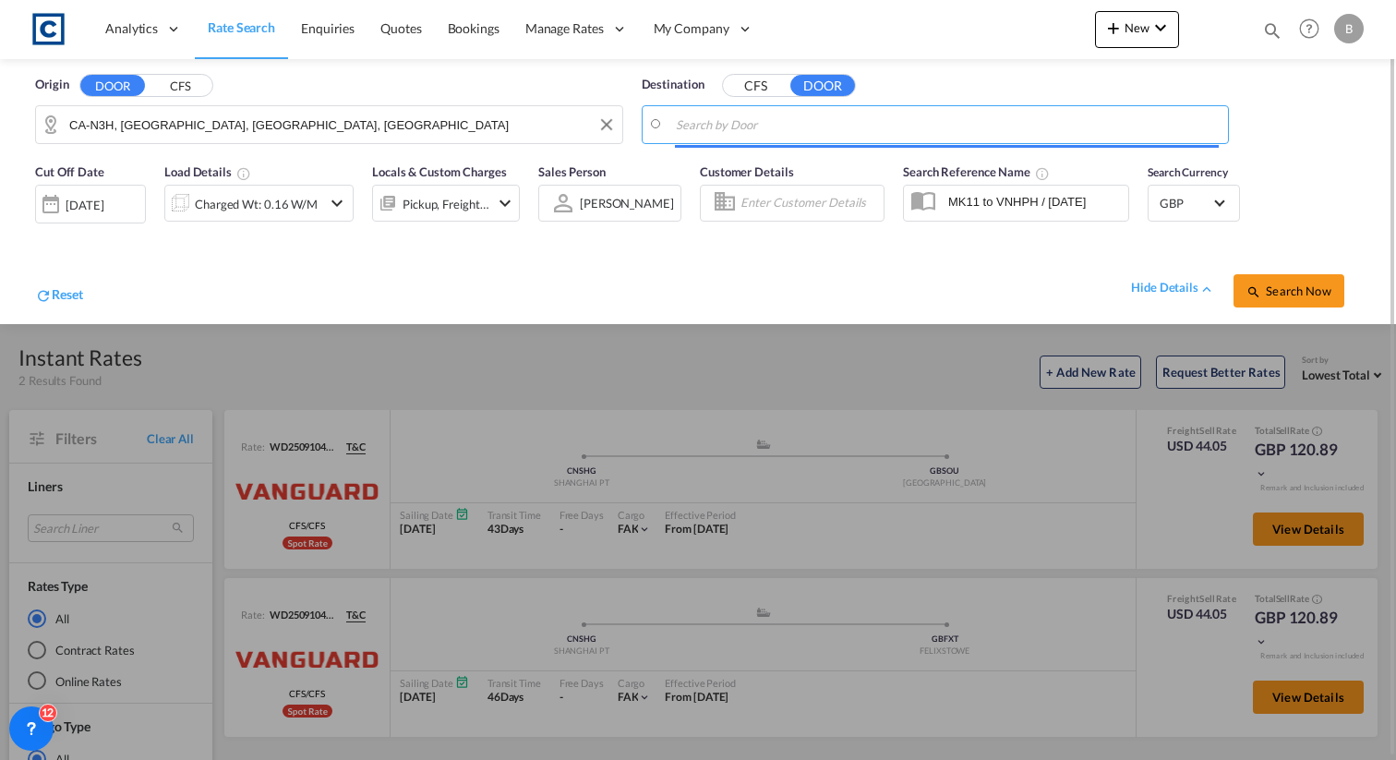
click at [815, 117] on input "Search by Door" at bounding box center [948, 125] width 544 height 28
paste input "DE12"
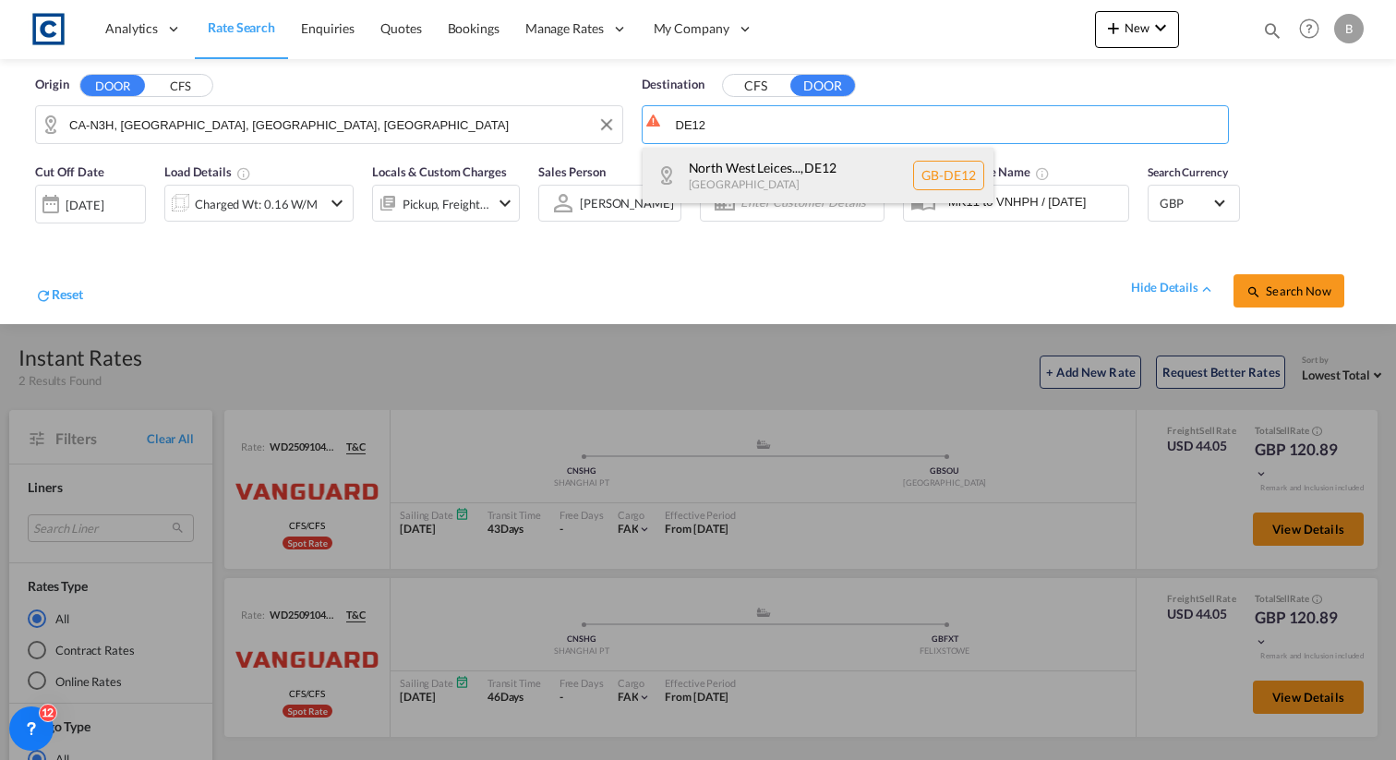
click at [797, 163] on div "North West Leices... , DE12 United Kingdom GB-DE12" at bounding box center [818, 175] width 351 height 55
type input "GB-DE12, North West Leicestershire"
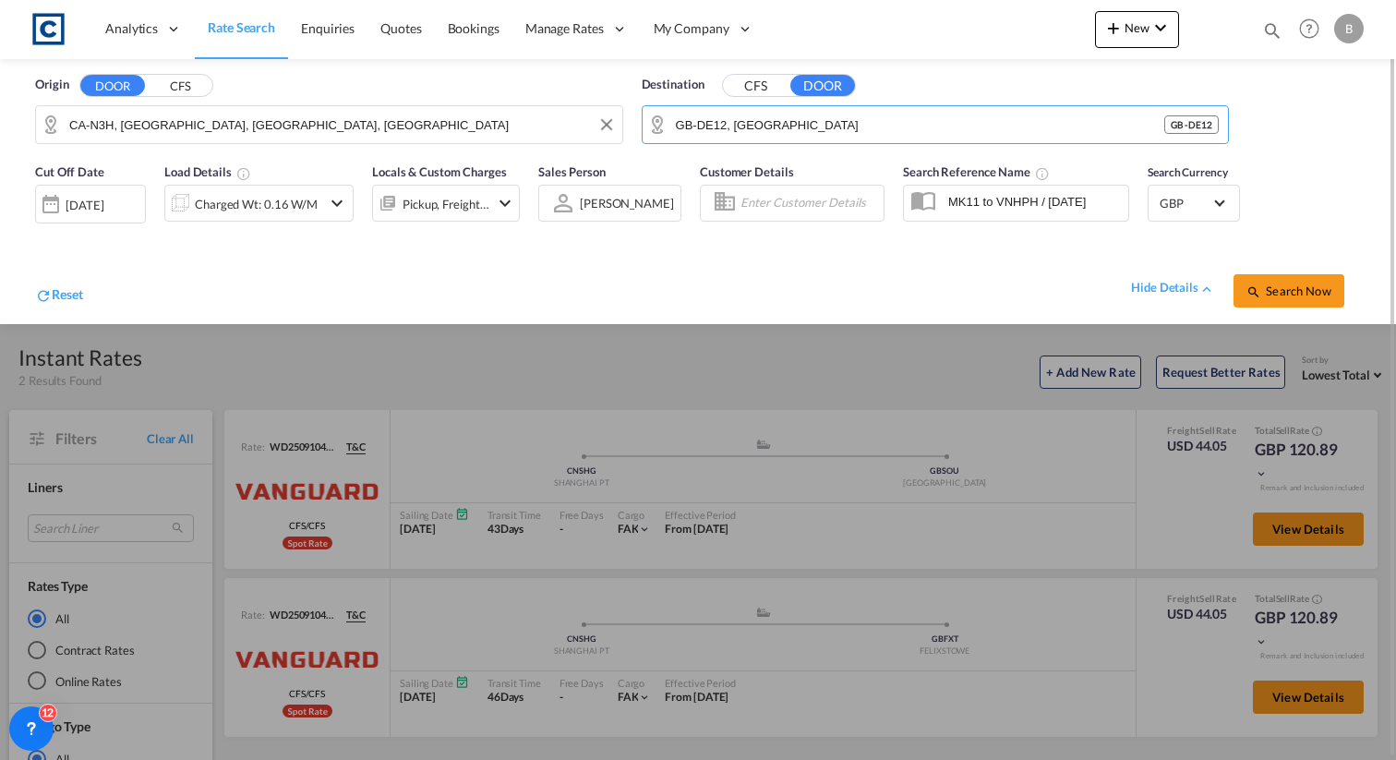
click at [584, 87] on div "Origin DOOR CFS" at bounding box center [329, 85] width 588 height 18
click at [1291, 296] on span "Search Now" at bounding box center [1289, 290] width 84 height 15
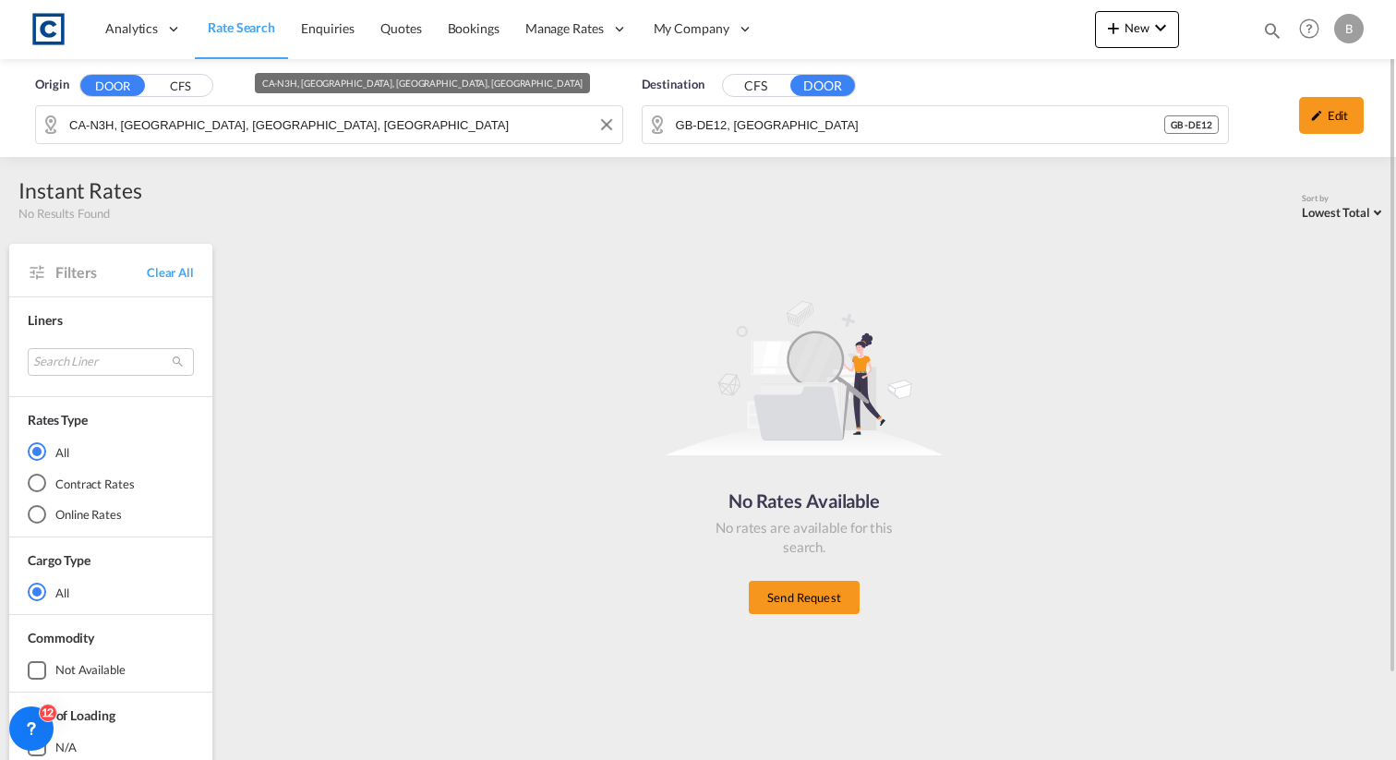
click at [343, 124] on input "CA-N3H, Cambridge, ON, Ontario" at bounding box center [341, 125] width 544 height 28
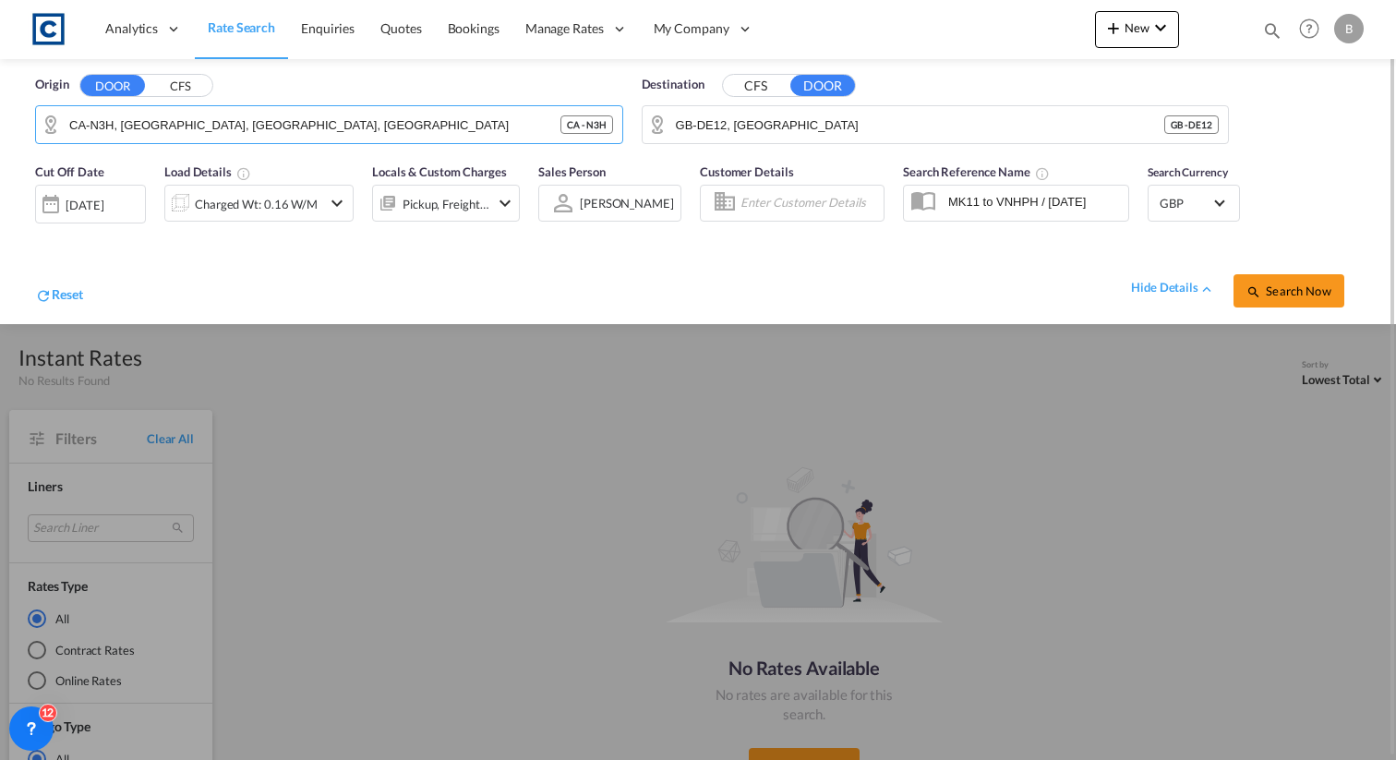
click at [199, 84] on button "CFS" at bounding box center [180, 86] width 65 height 21
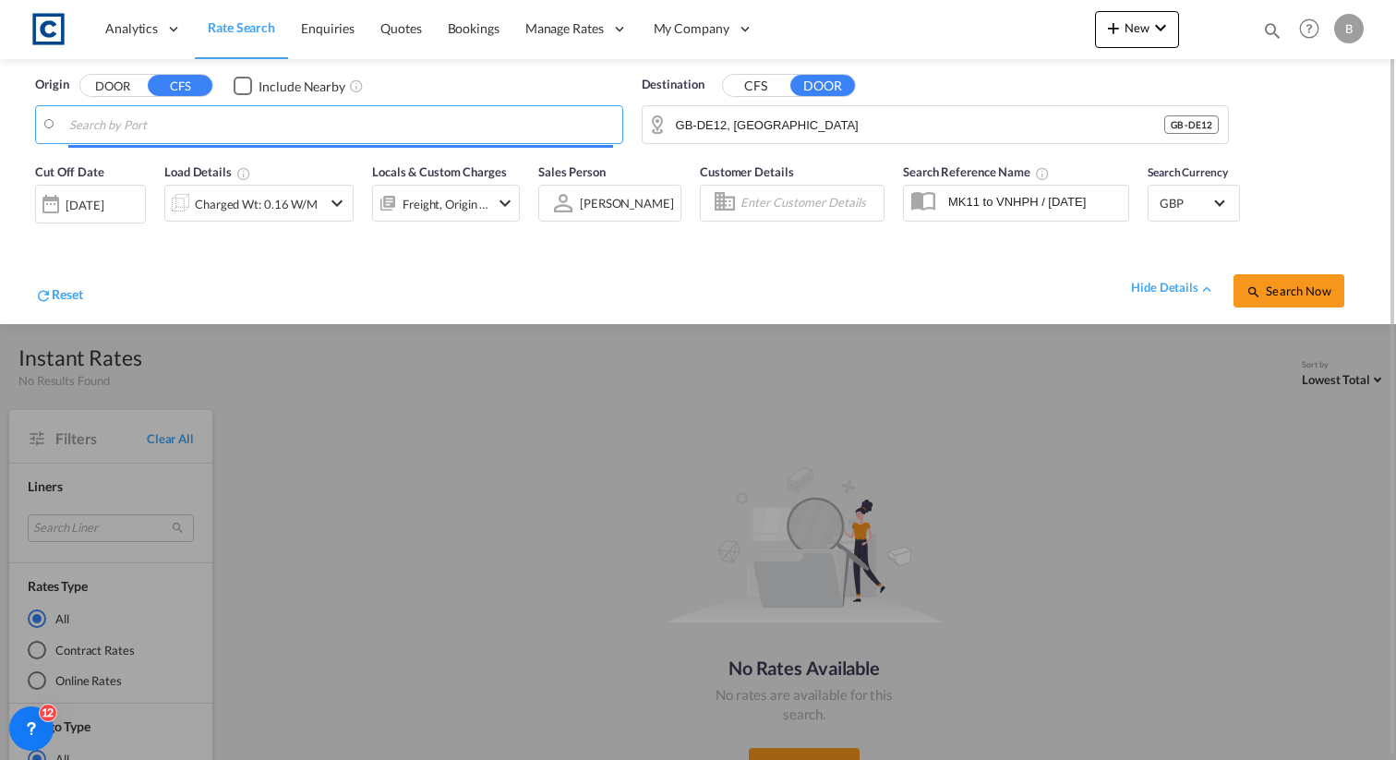
click at [199, 125] on input "Search by Port" at bounding box center [341, 125] width 544 height 28
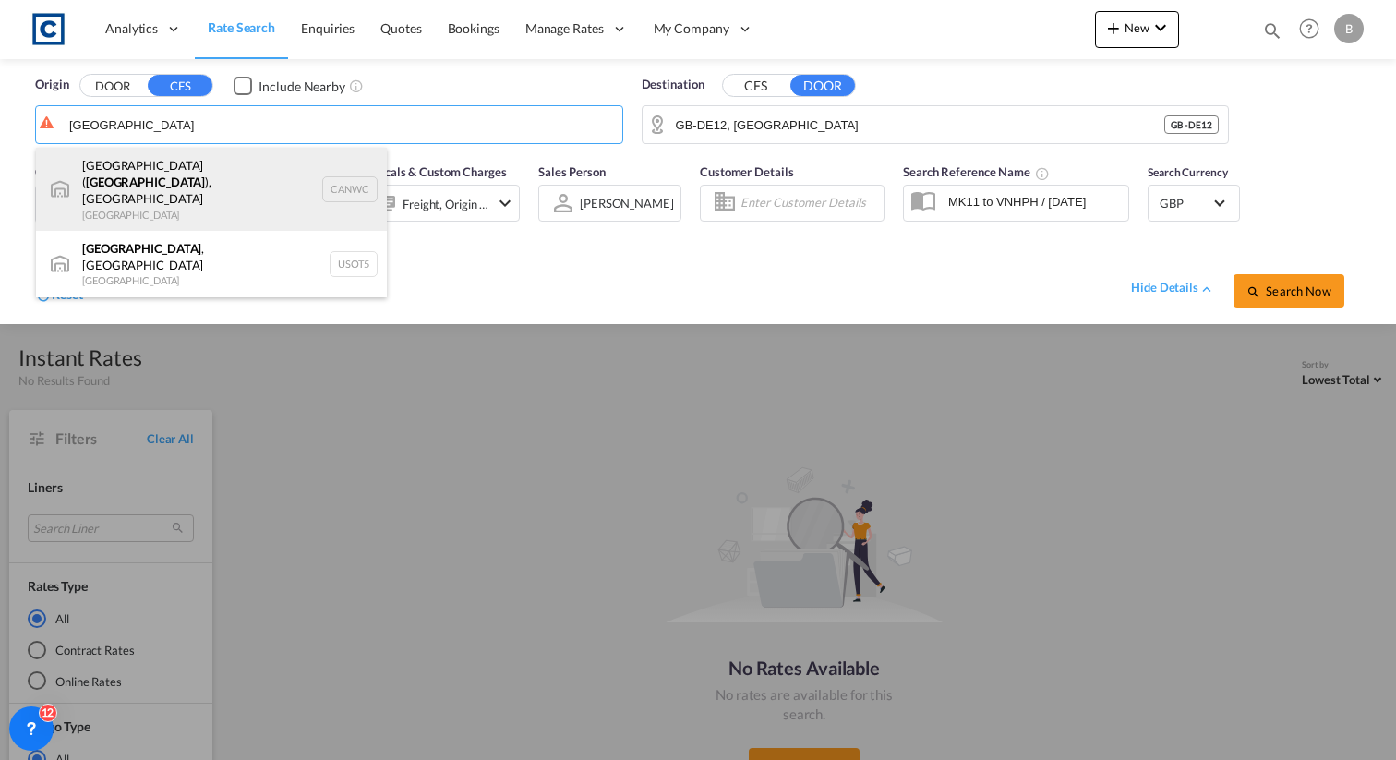
click at [238, 179] on div "Norwich ( Ontario ), ON Canada CANWC" at bounding box center [211, 189] width 351 height 83
type input "Norwich (Ontario), ON, CANWC"
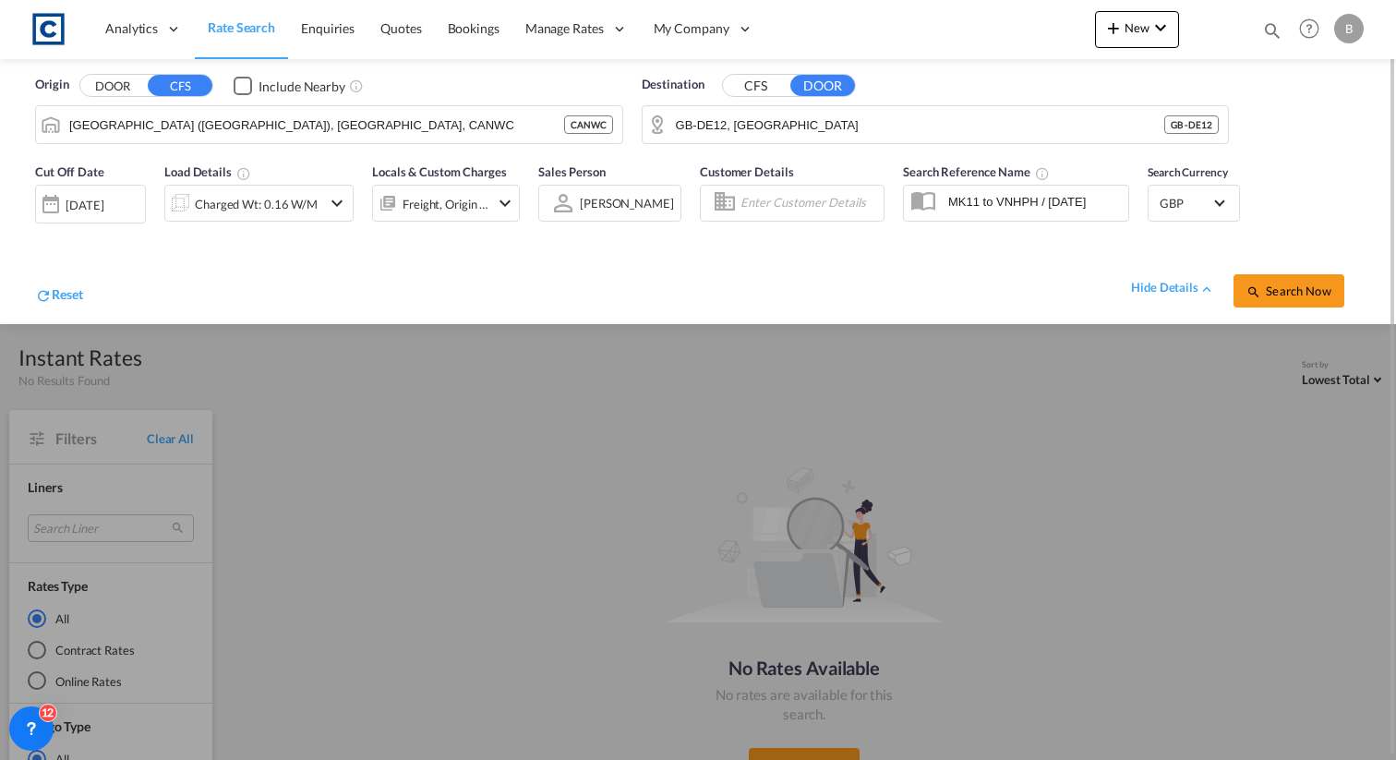
click at [1312, 309] on div "Reset hide details Search Now" at bounding box center [698, 281] width 1344 height 71
click at [1312, 300] on button "Search Now" at bounding box center [1289, 290] width 111 height 33
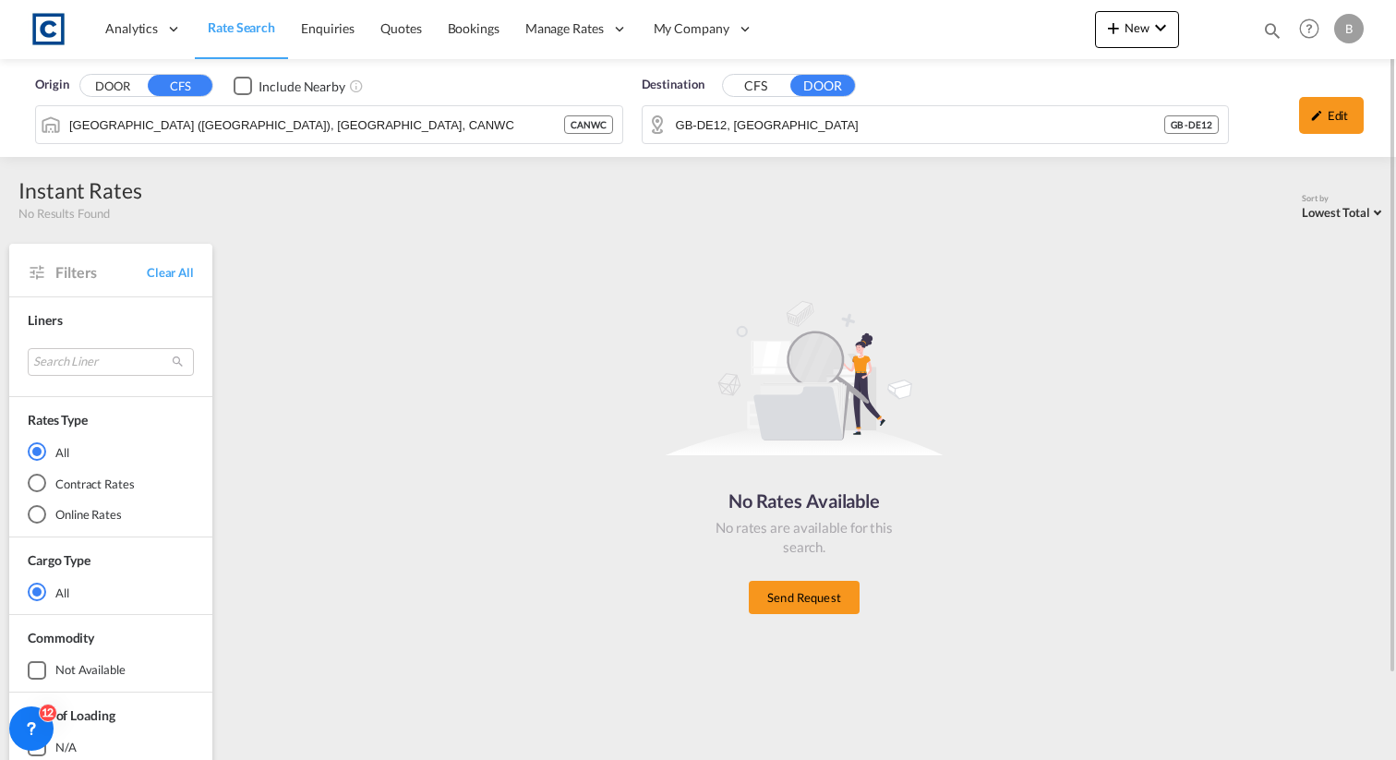
click at [763, 86] on button "CFS" at bounding box center [755, 86] width 65 height 21
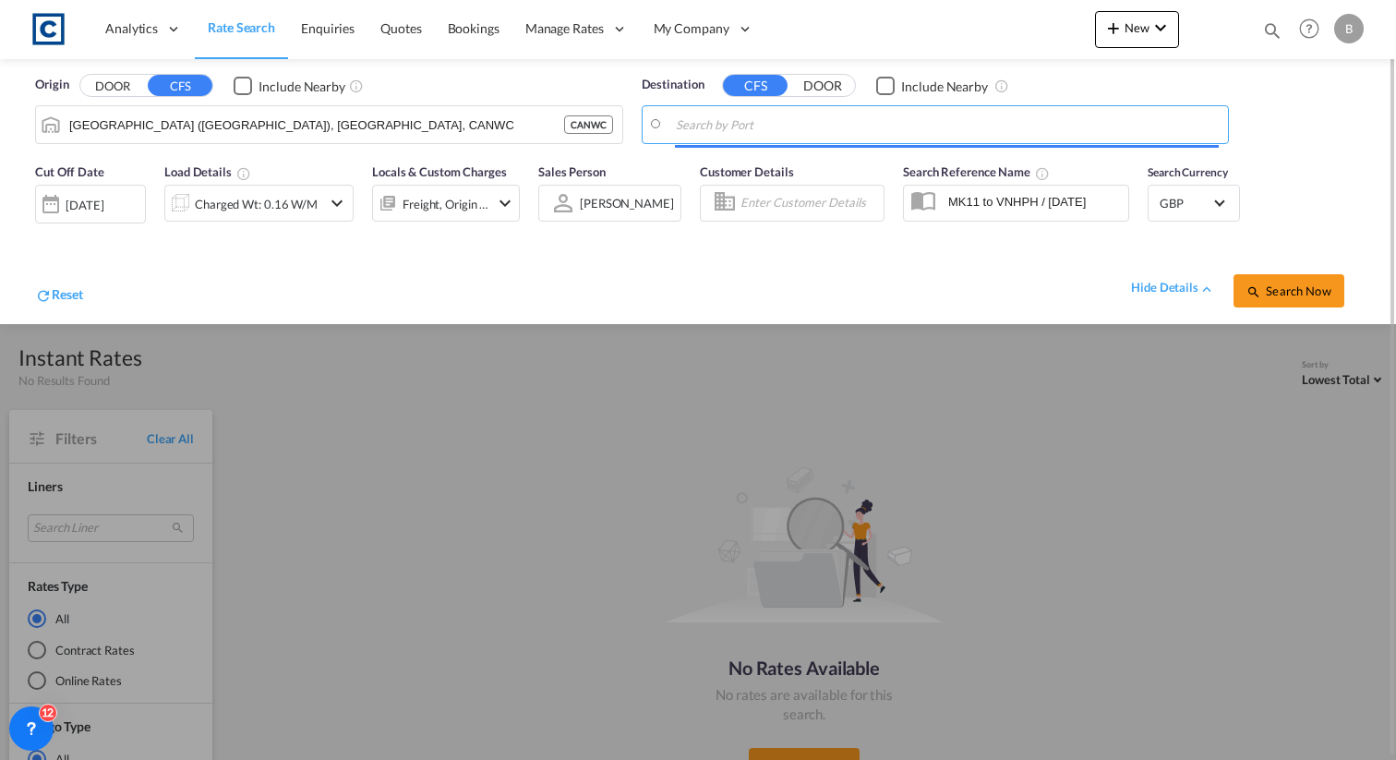
click at [760, 124] on input "Search by Port" at bounding box center [948, 125] width 544 height 28
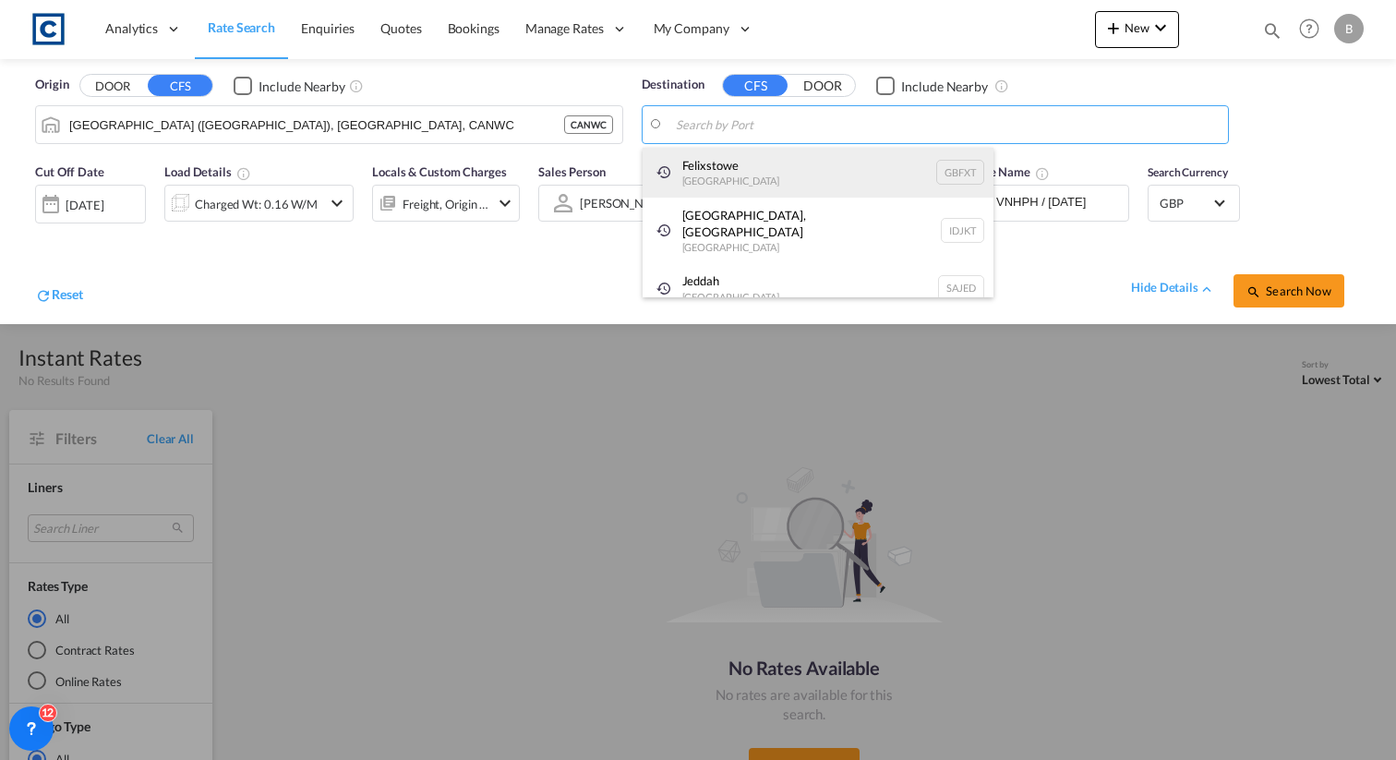
click at [744, 161] on div "Felixstowe United Kingdom GBFXT" at bounding box center [818, 173] width 351 height 50
type input "Felixstowe, GBFXT"
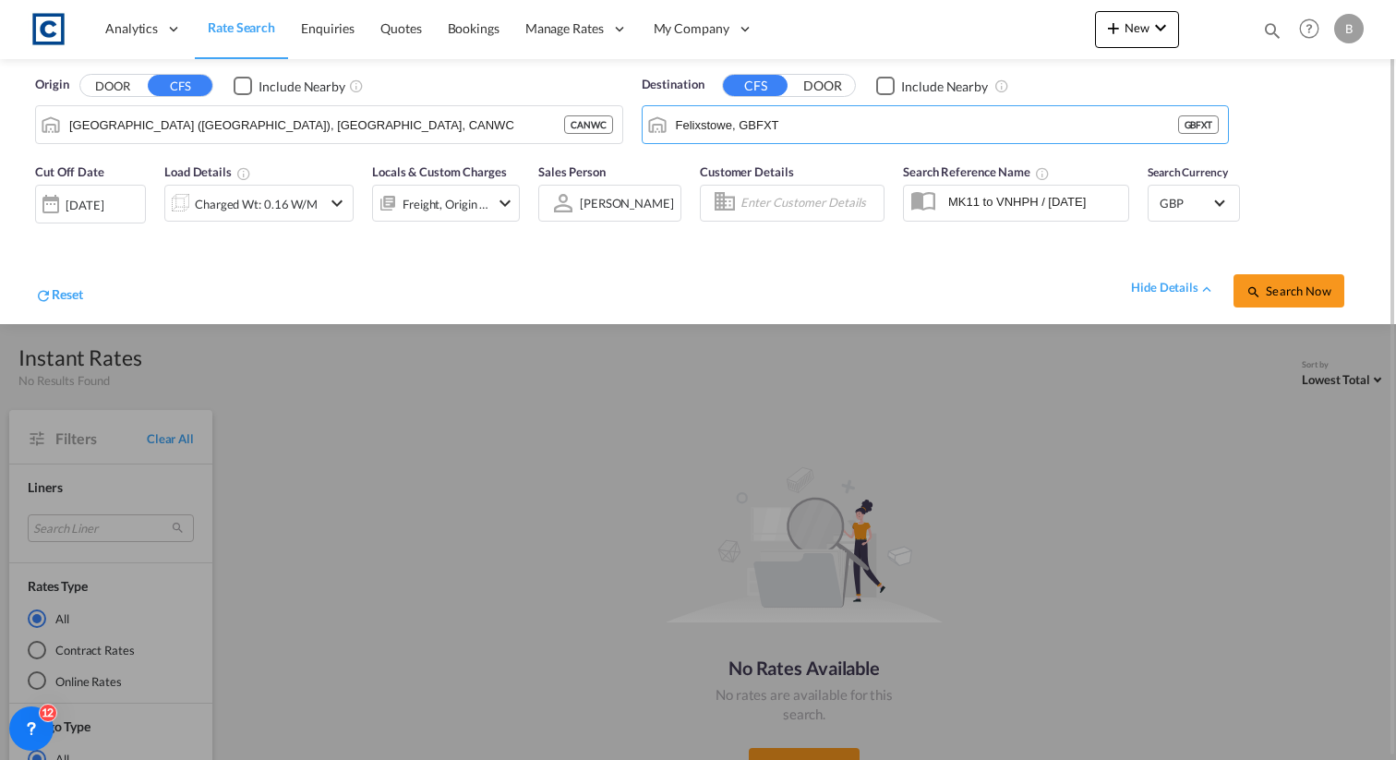
click at [883, 89] on div "Checkbox No Ink" at bounding box center [885, 86] width 18 height 18
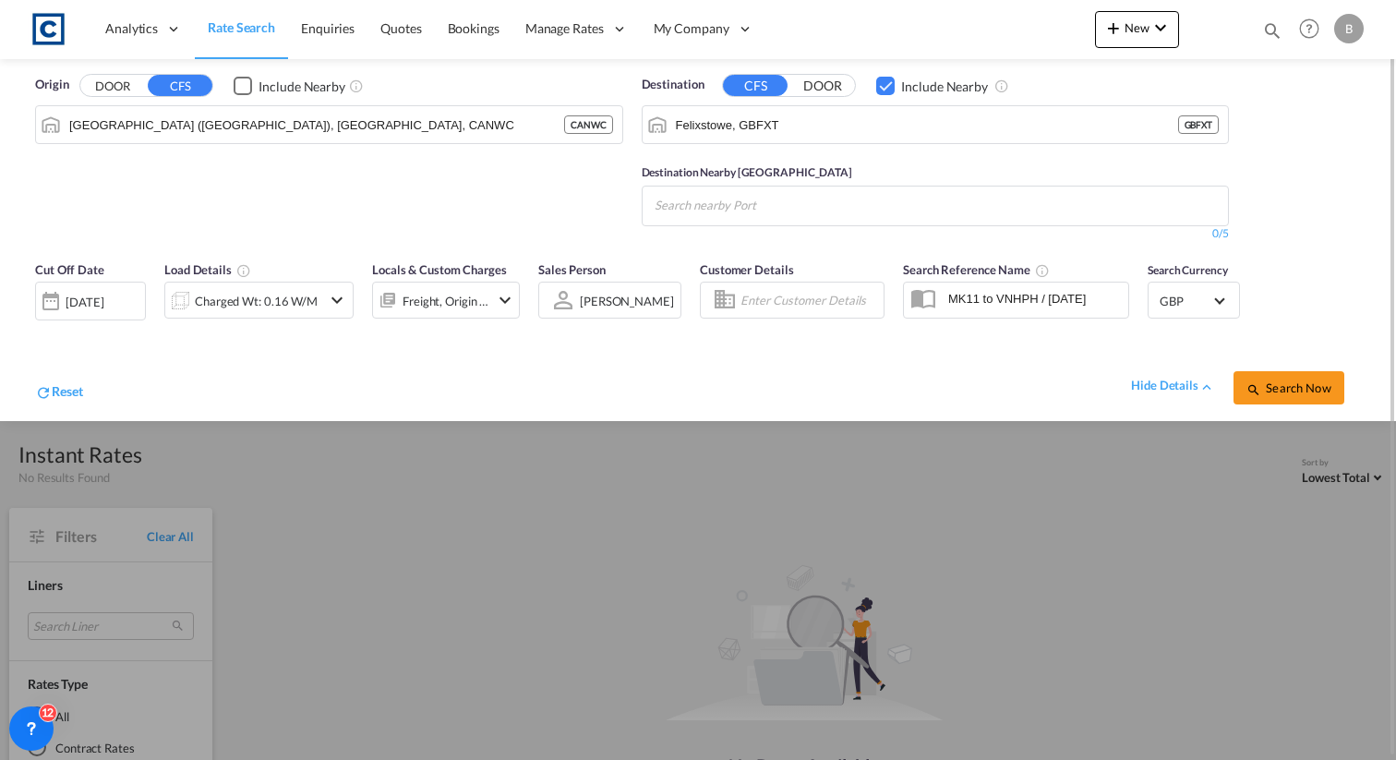
click at [832, 198] on md-chips-wrap "Chips container with autocompletion. Enter the text area, type text to search, …" at bounding box center [745, 204] width 186 height 34
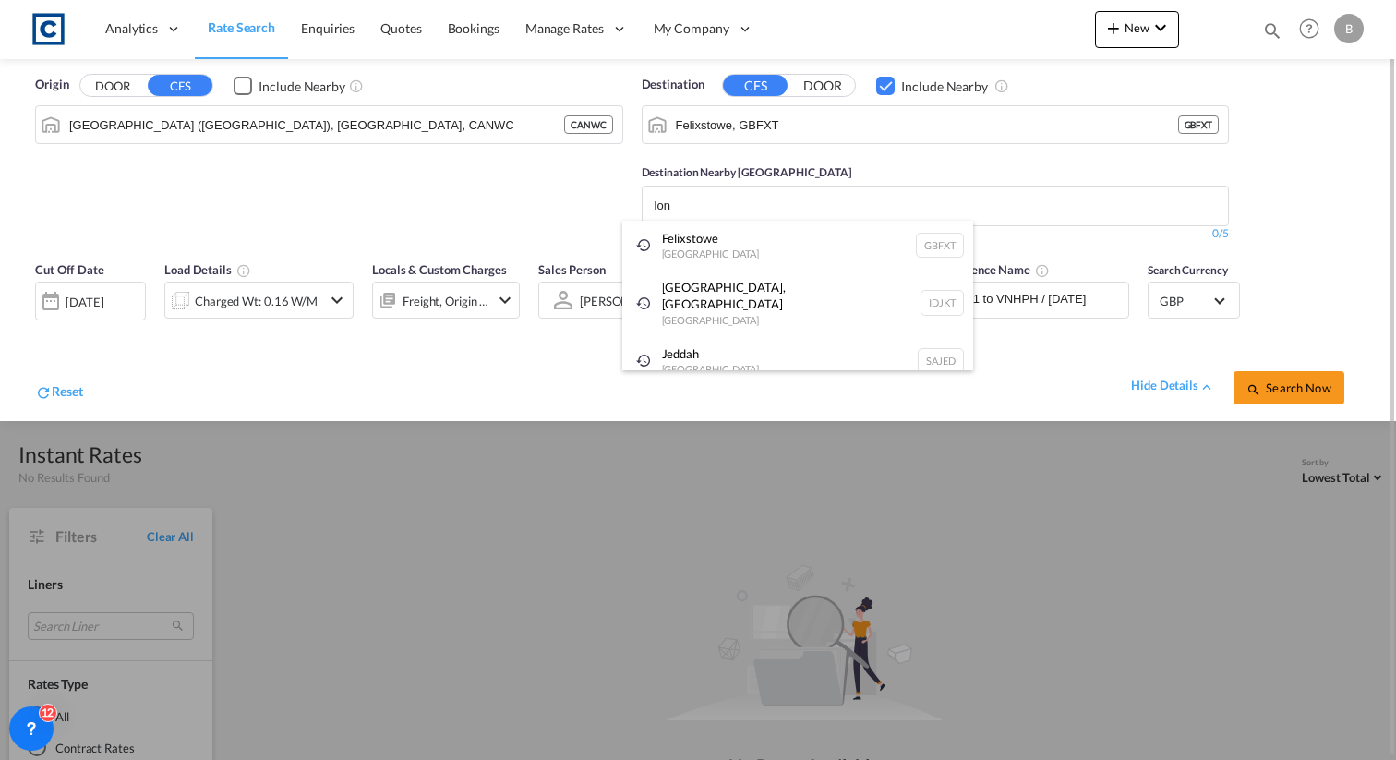
type input "lond"
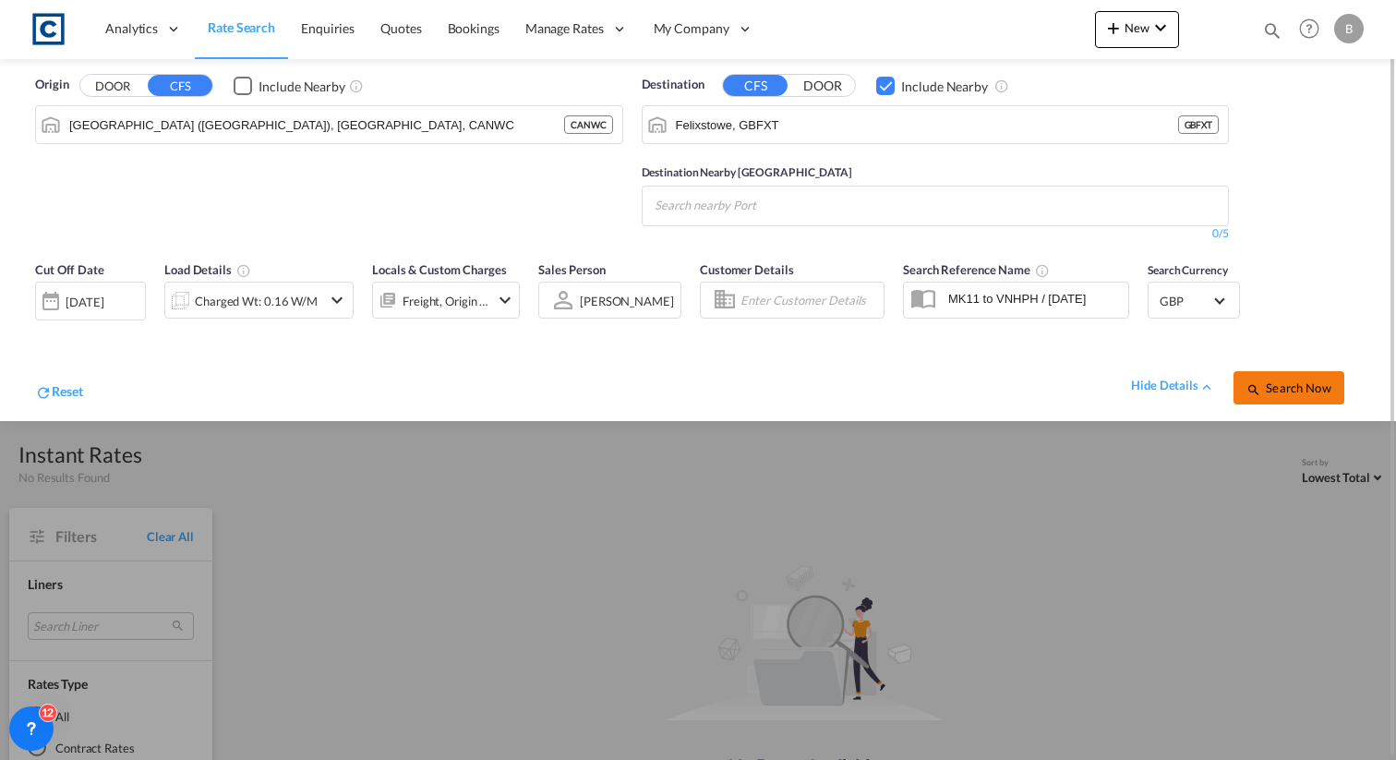
click at [1320, 395] on button "Search Now" at bounding box center [1289, 387] width 111 height 33
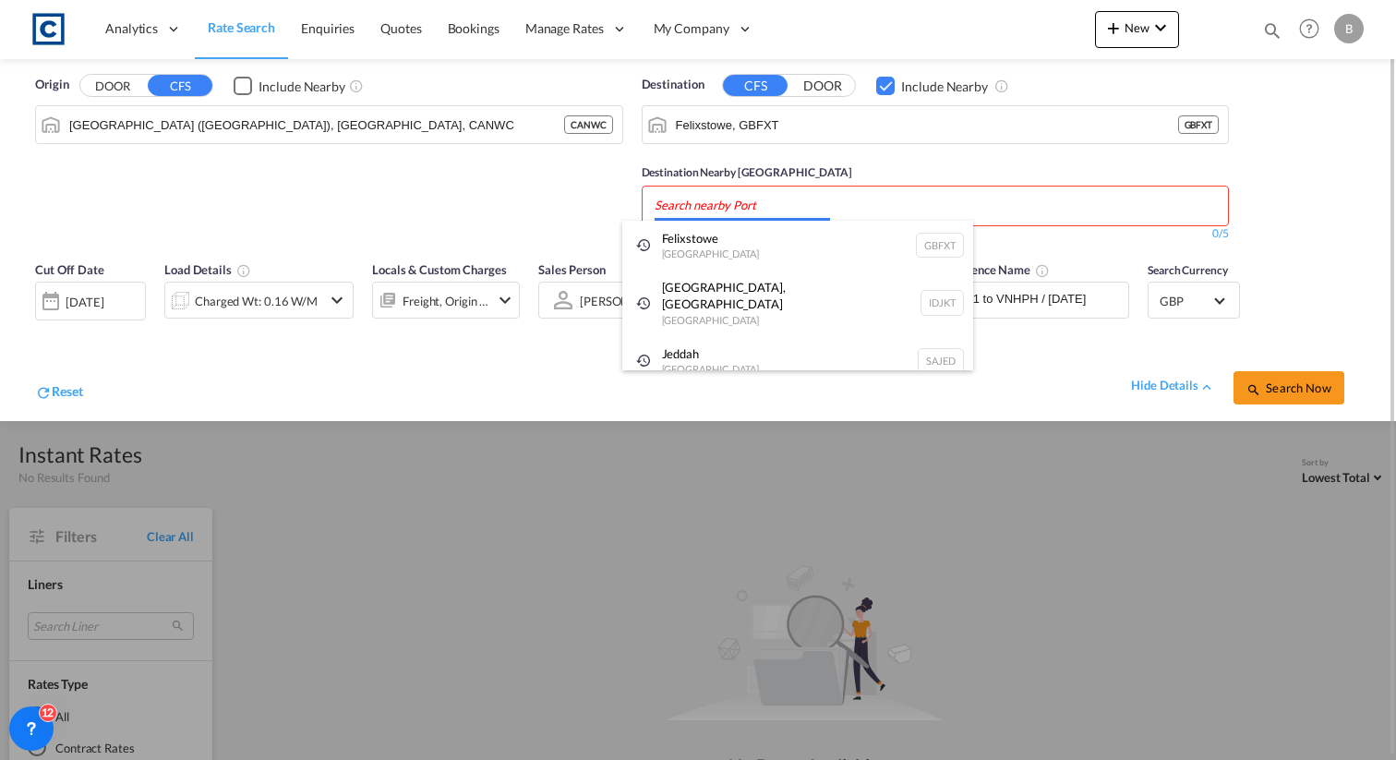
click at [938, 210] on body "Analytics Reports Dashboard Rate Search Enquiries Quotes Bookings" at bounding box center [698, 380] width 1396 height 760
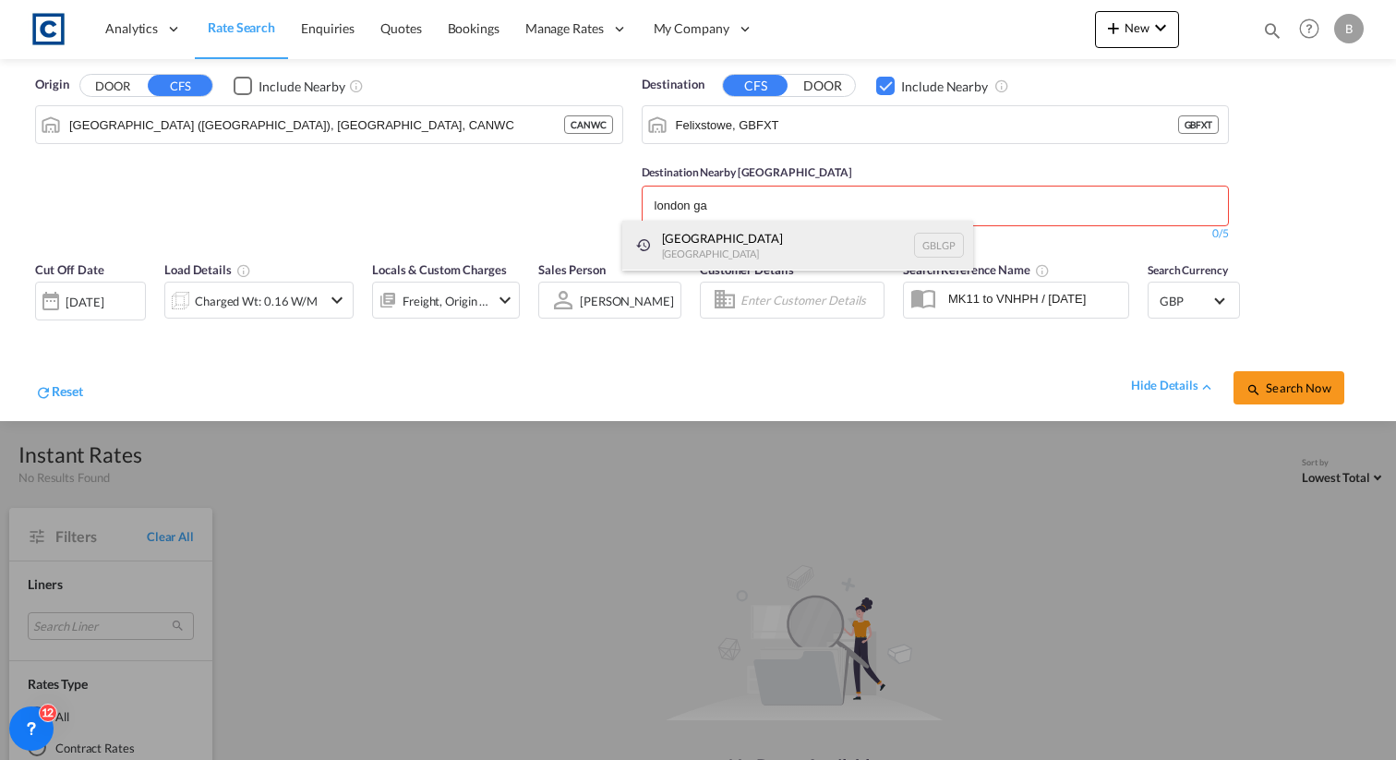
type input "london ga"
click at [906, 253] on div "London Gateway Port United Kingdom GBLGP" at bounding box center [797, 246] width 351 height 50
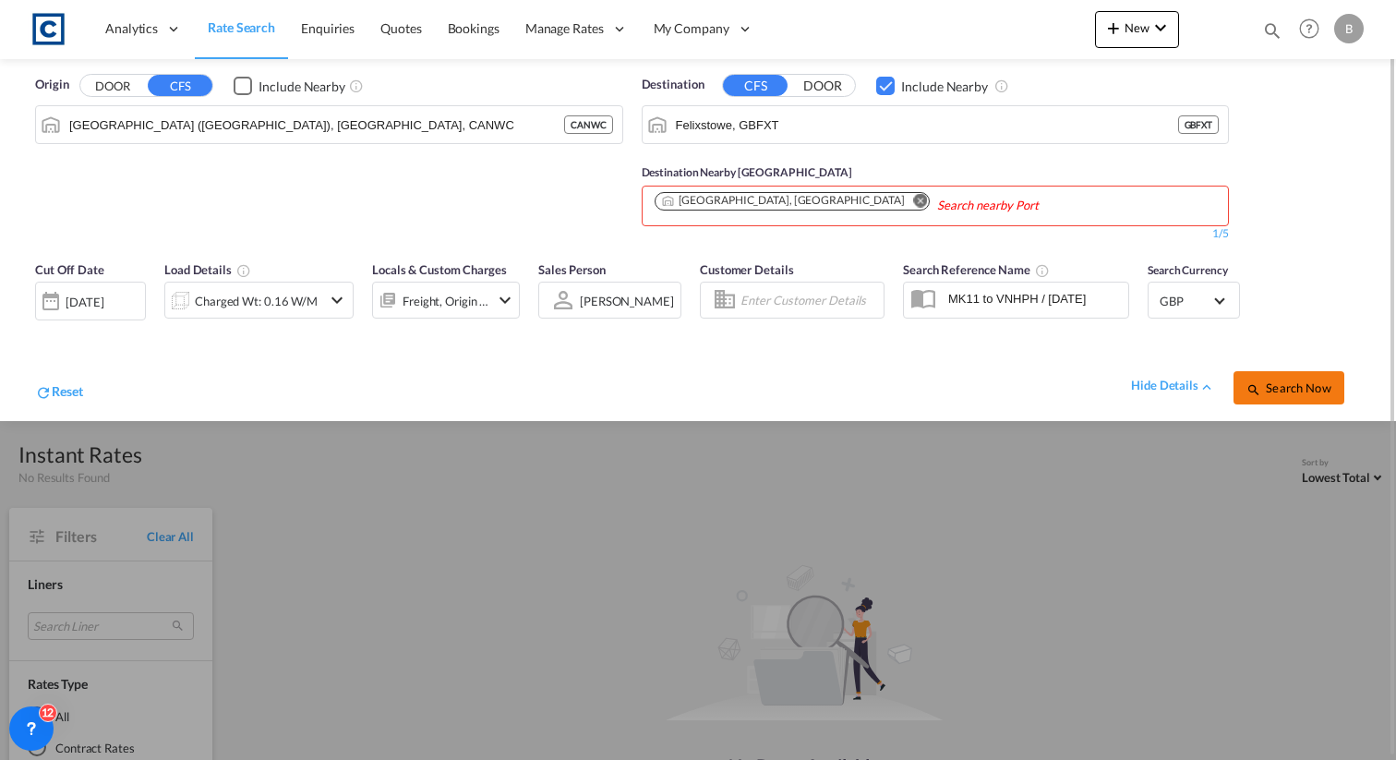
click at [1284, 376] on button "Search Now" at bounding box center [1289, 387] width 111 height 33
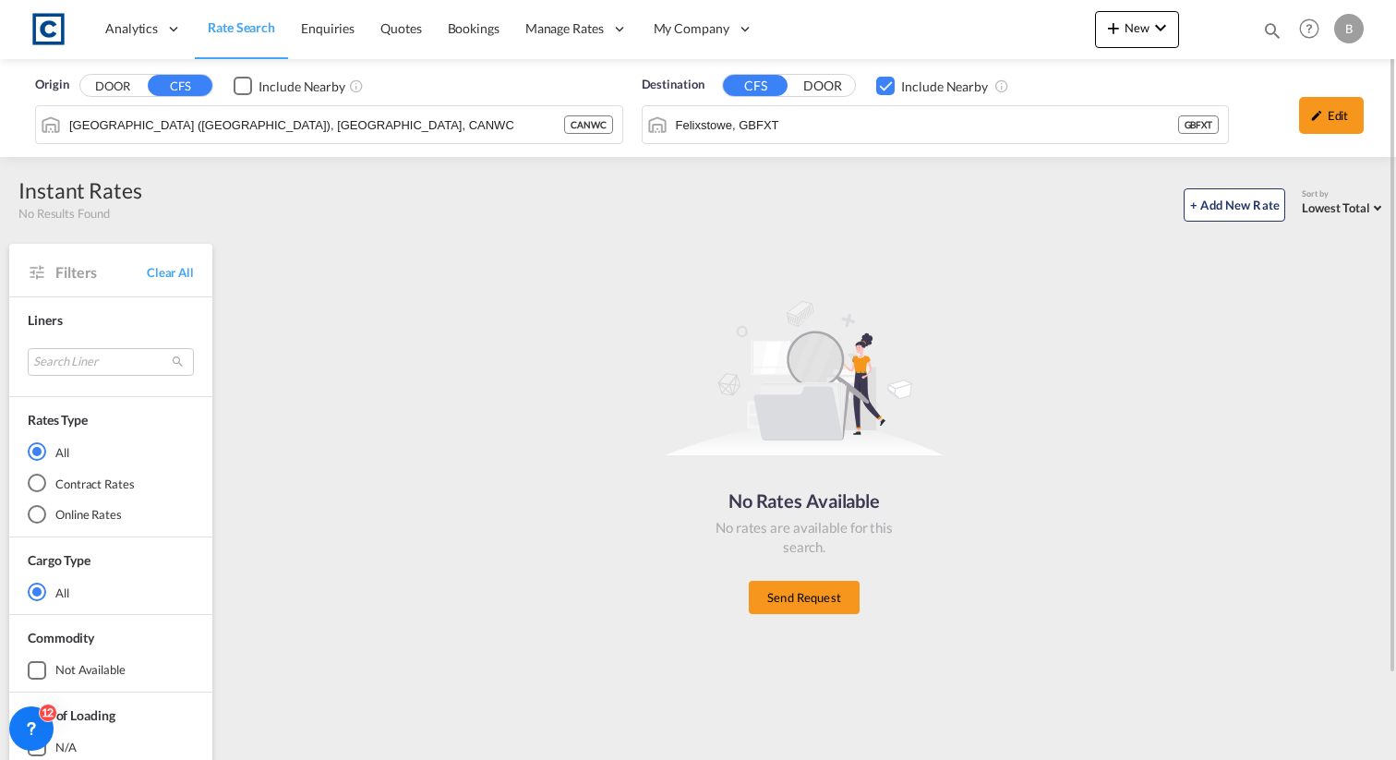
click at [259, 89] on div "Include Nearby" at bounding box center [302, 87] width 87 height 18
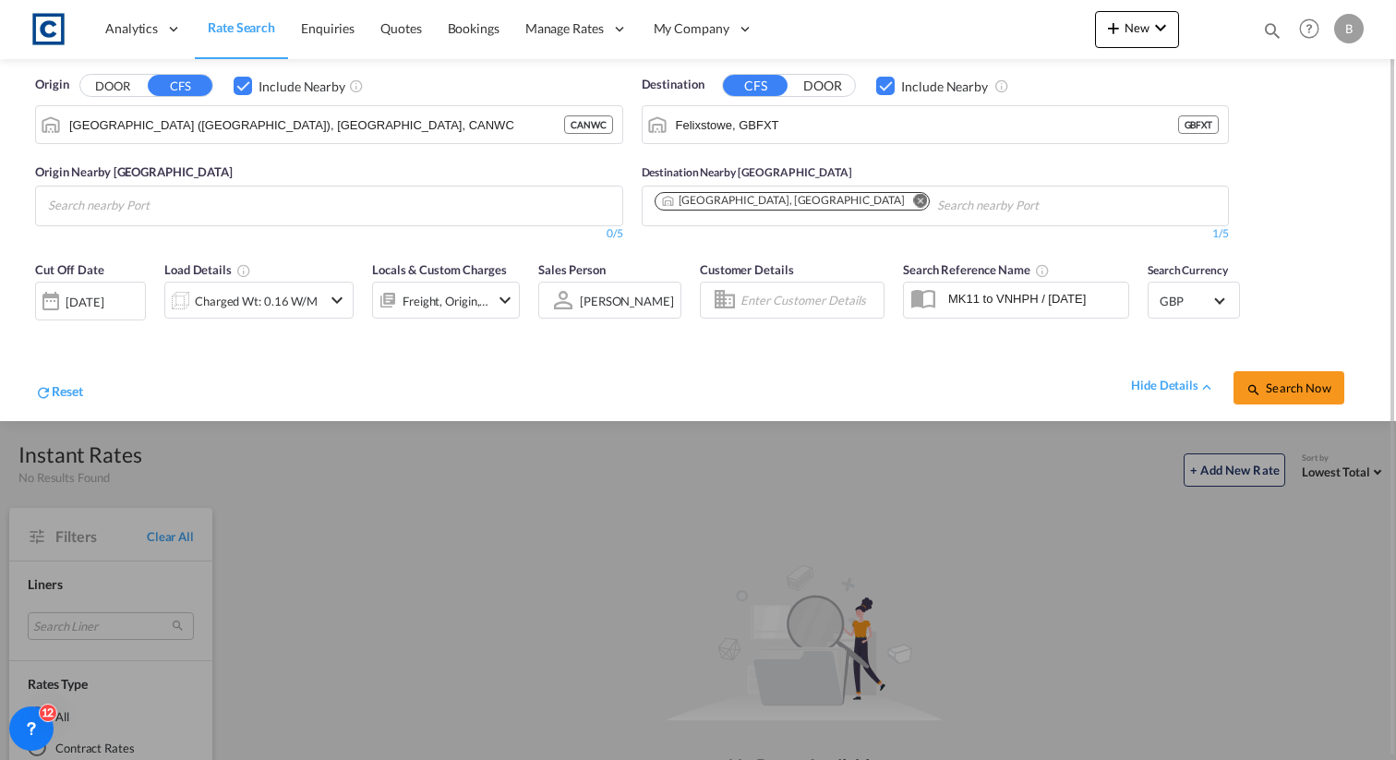
click at [129, 102] on div "Origin DOOR CFS Include Nearby Norwich (Ontario), ON, CANWC CANWC" at bounding box center [329, 110] width 588 height 68
click at [120, 92] on button "DOOR" at bounding box center [112, 86] width 65 height 21
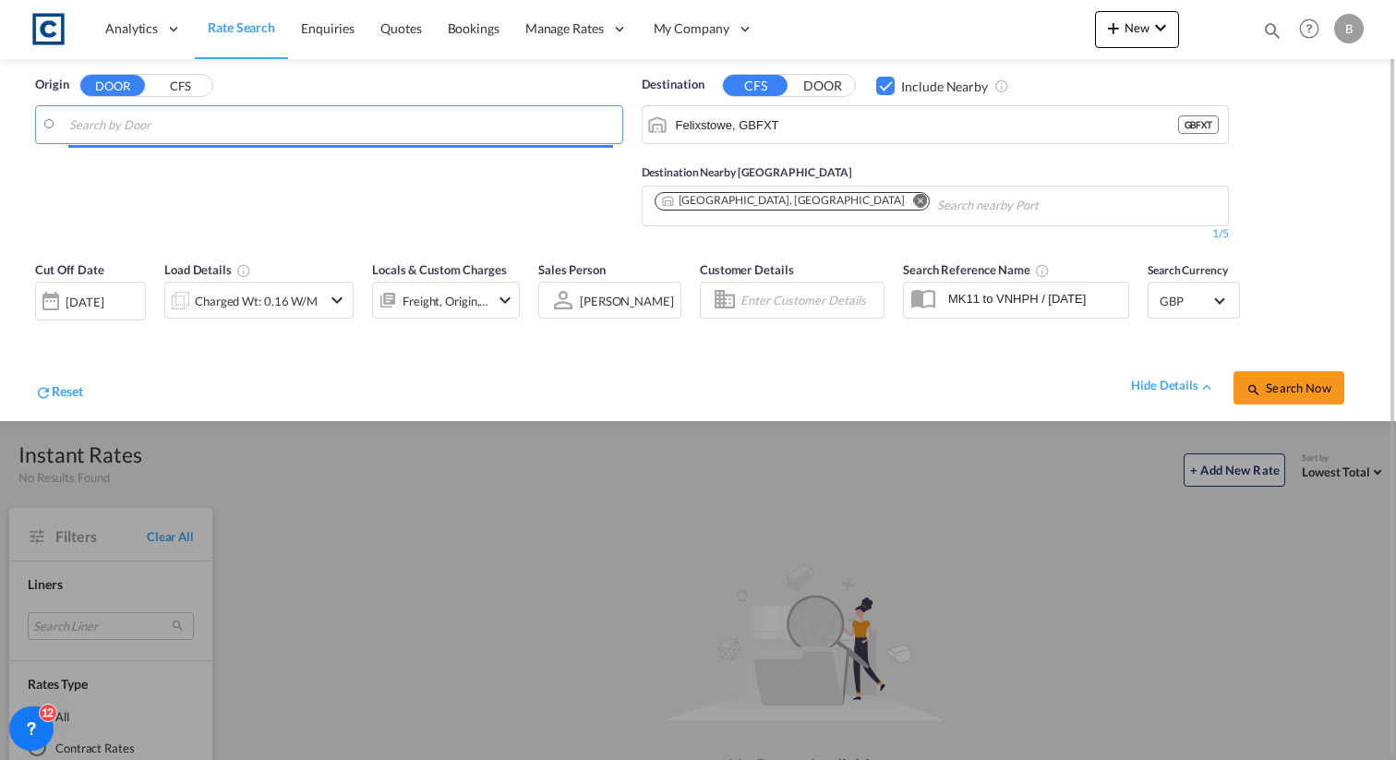
click at [151, 123] on input "Search by Door" at bounding box center [341, 125] width 544 height 28
paste input "TA20"
type input "TA20 indonesia"
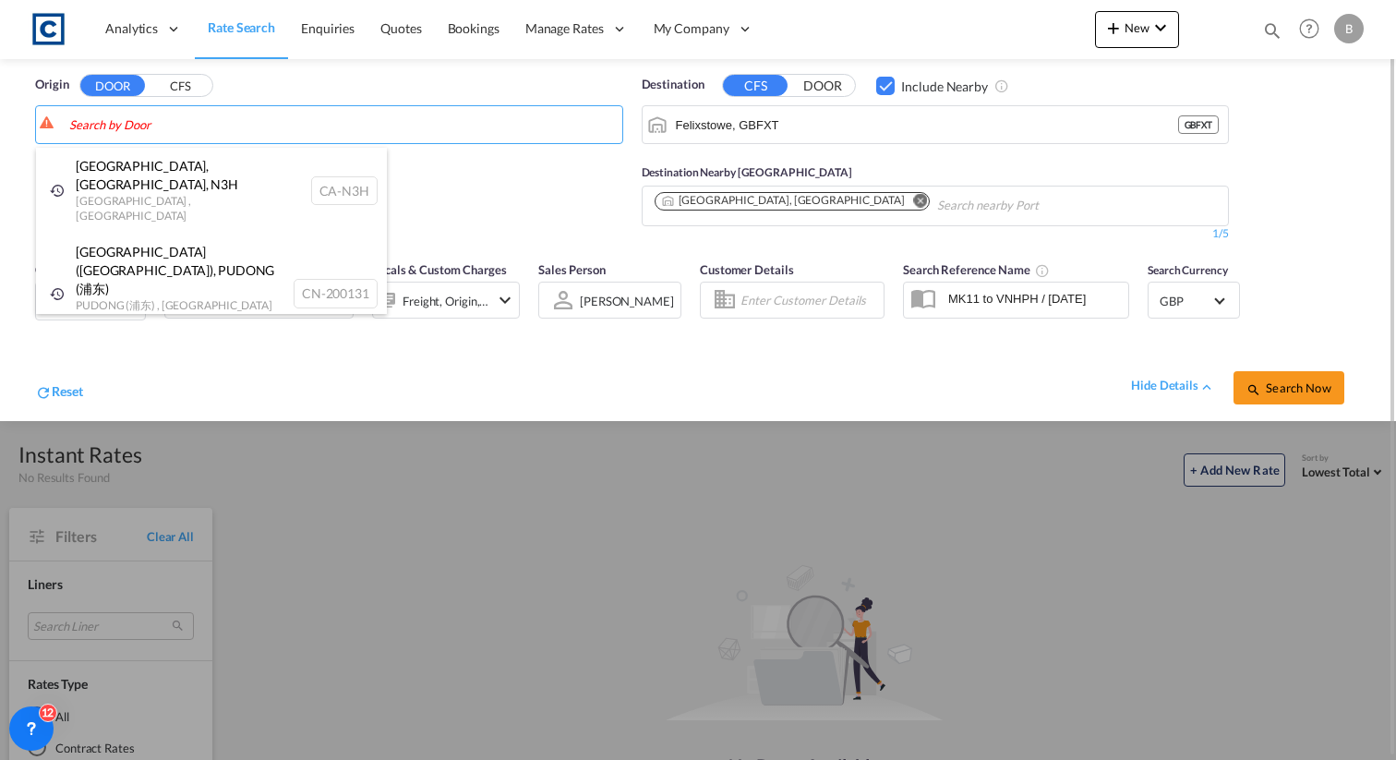
paste input "TA20"
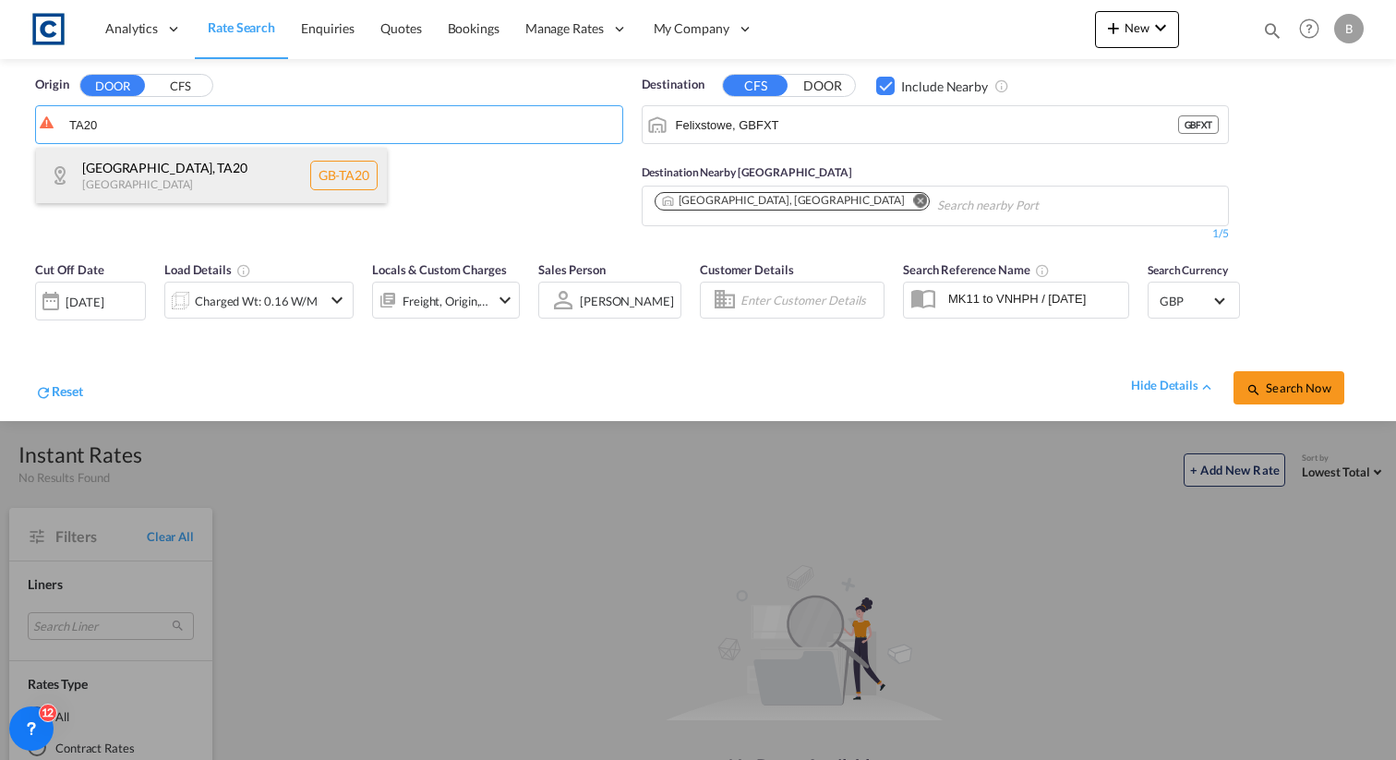
click at [224, 166] on div "Somerset , TA20 United Kingdom GB-TA20" at bounding box center [211, 175] width 351 height 55
type input "GB-TA20, Somerset"
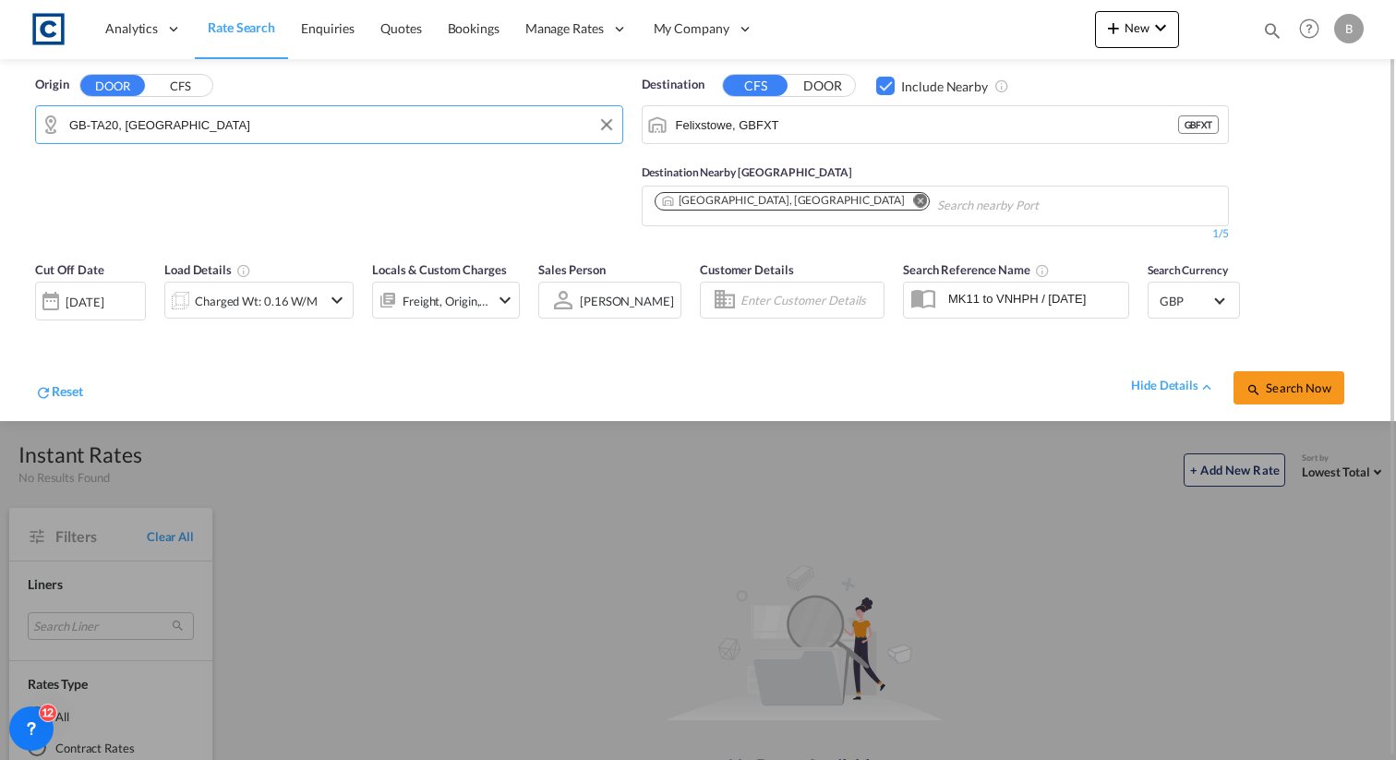
click at [813, 102] on div "Destination CFS DOOR Include Nearby Felixstowe, GBFXT GBFXT" at bounding box center [936, 110] width 588 height 68
click at [828, 90] on button "DOOR" at bounding box center [822, 86] width 65 height 21
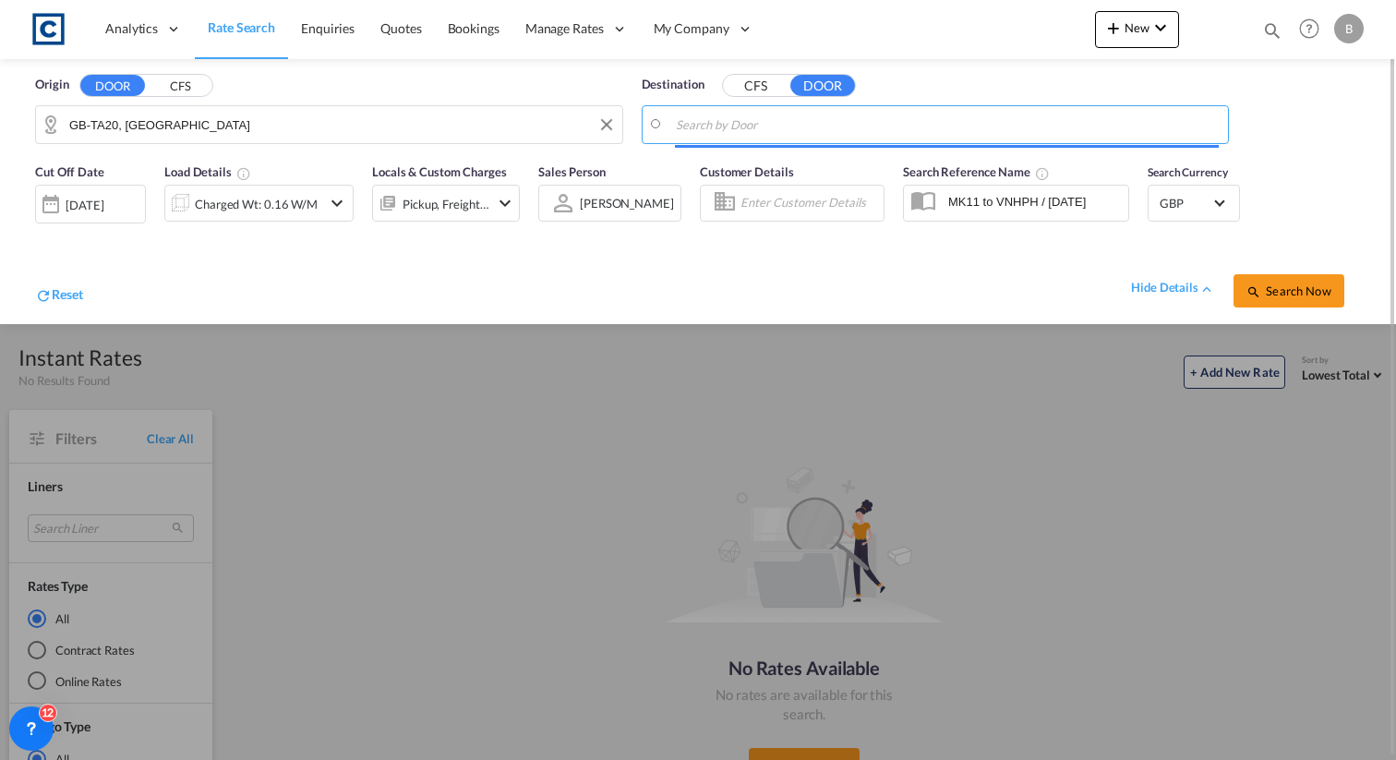
click at [813, 129] on input "Search by Door" at bounding box center [948, 125] width 544 height 28
type input "i"
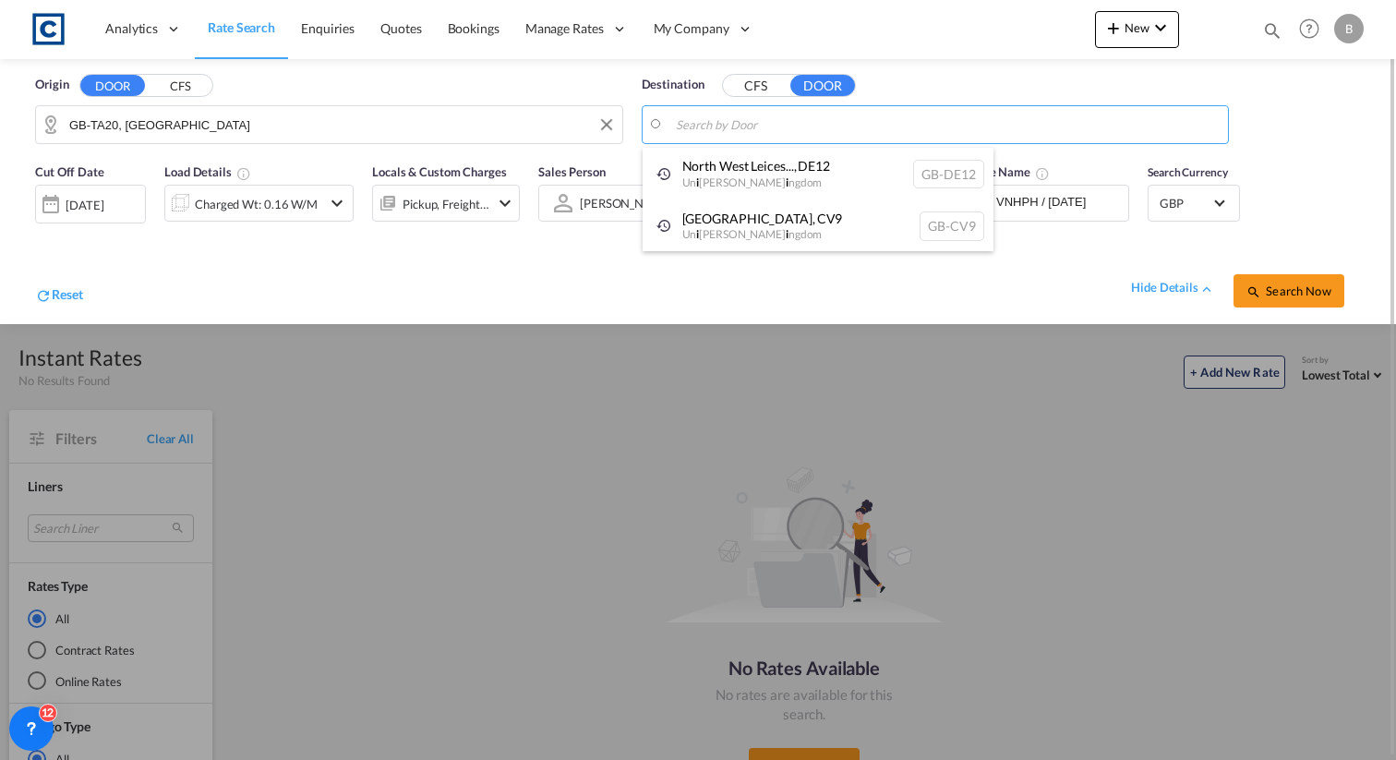
paste input "65153"
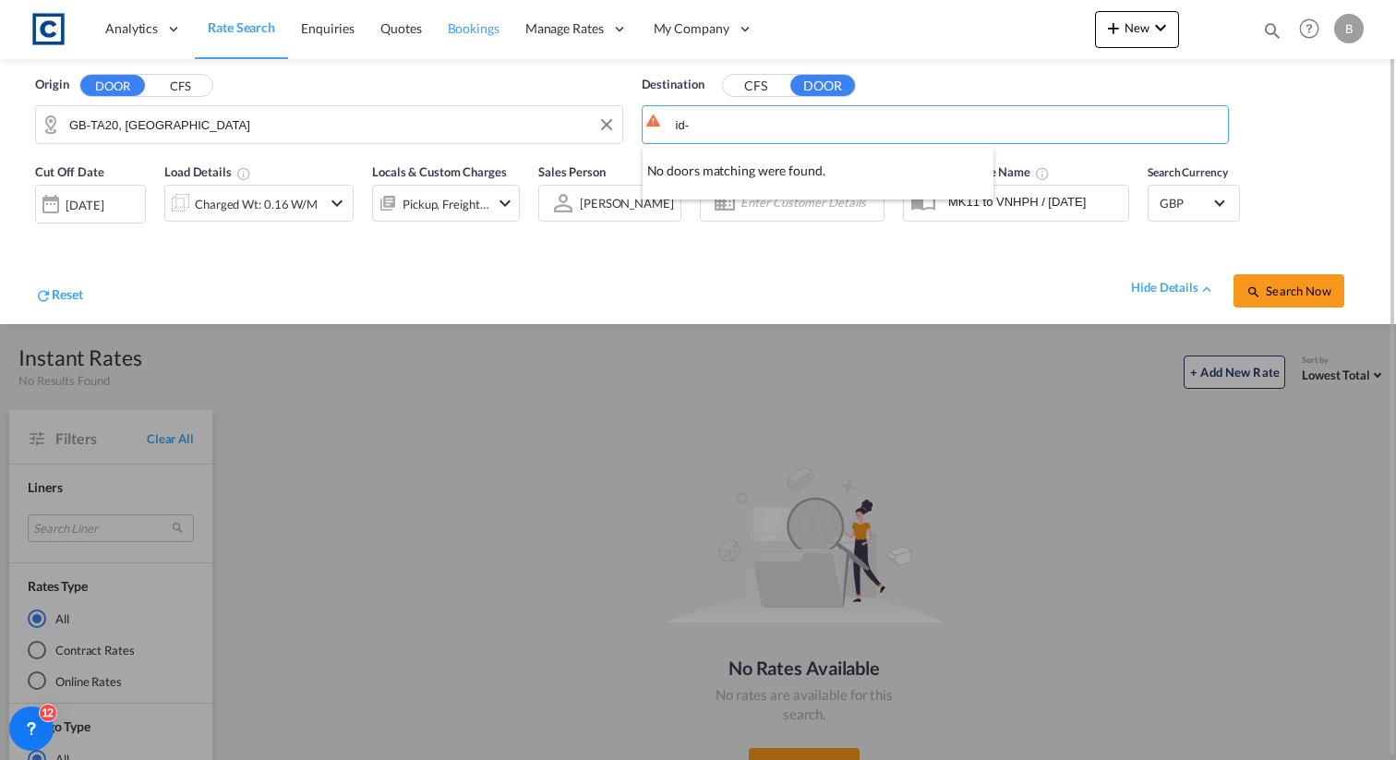
paste input "65153"
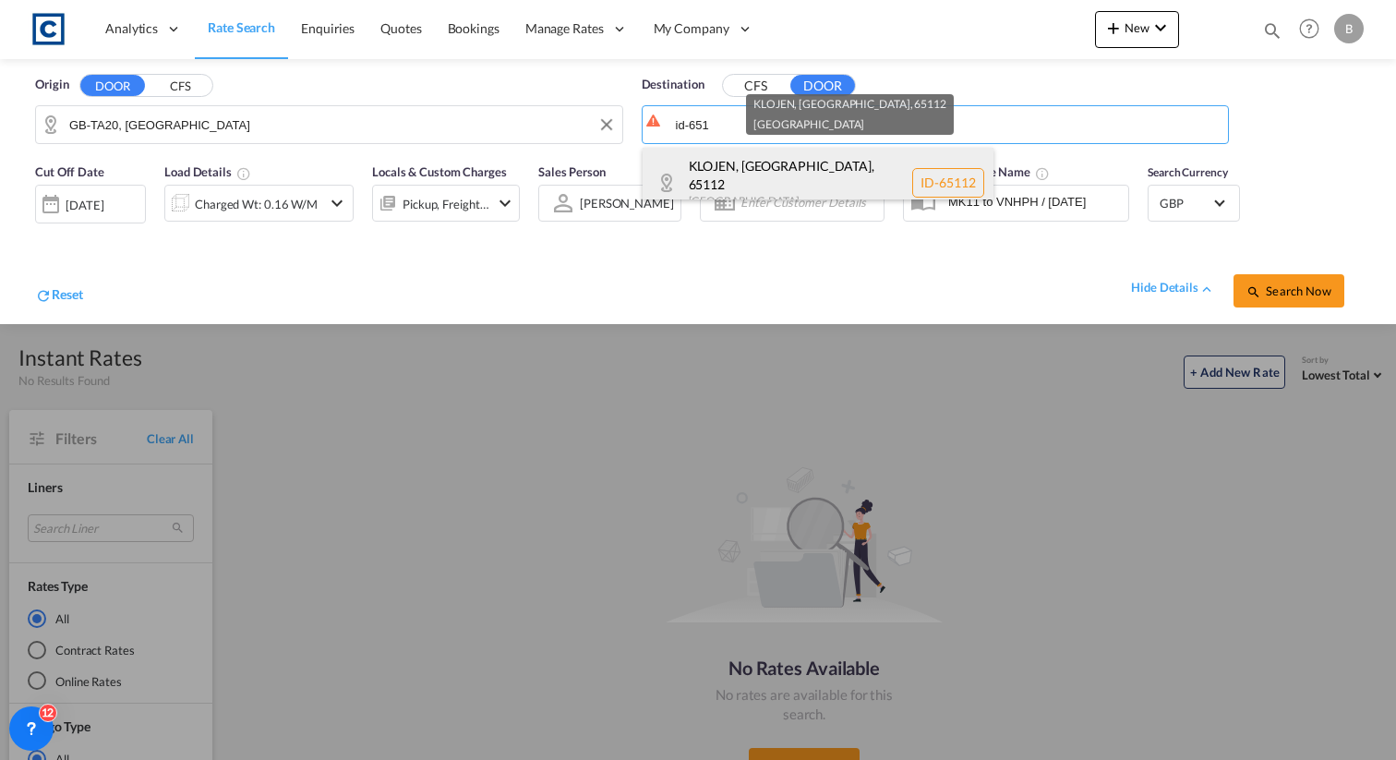
click at [715, 163] on div "KLOJEN, MALANG , 65112 Indonesia ID-65112" at bounding box center [818, 183] width 351 height 70
type input "ID-65112, KLOJEN, MALANG"
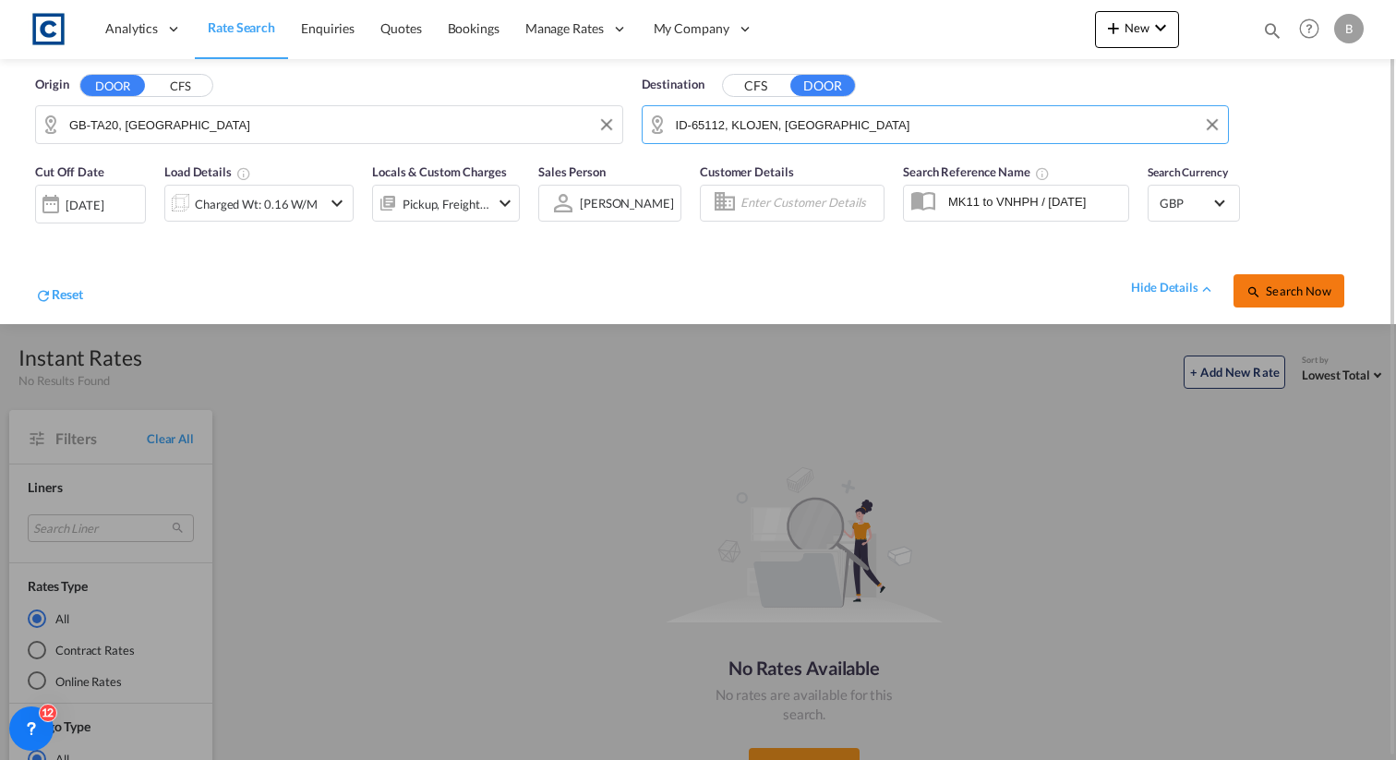
click at [1321, 295] on span "Search Now" at bounding box center [1289, 290] width 84 height 15
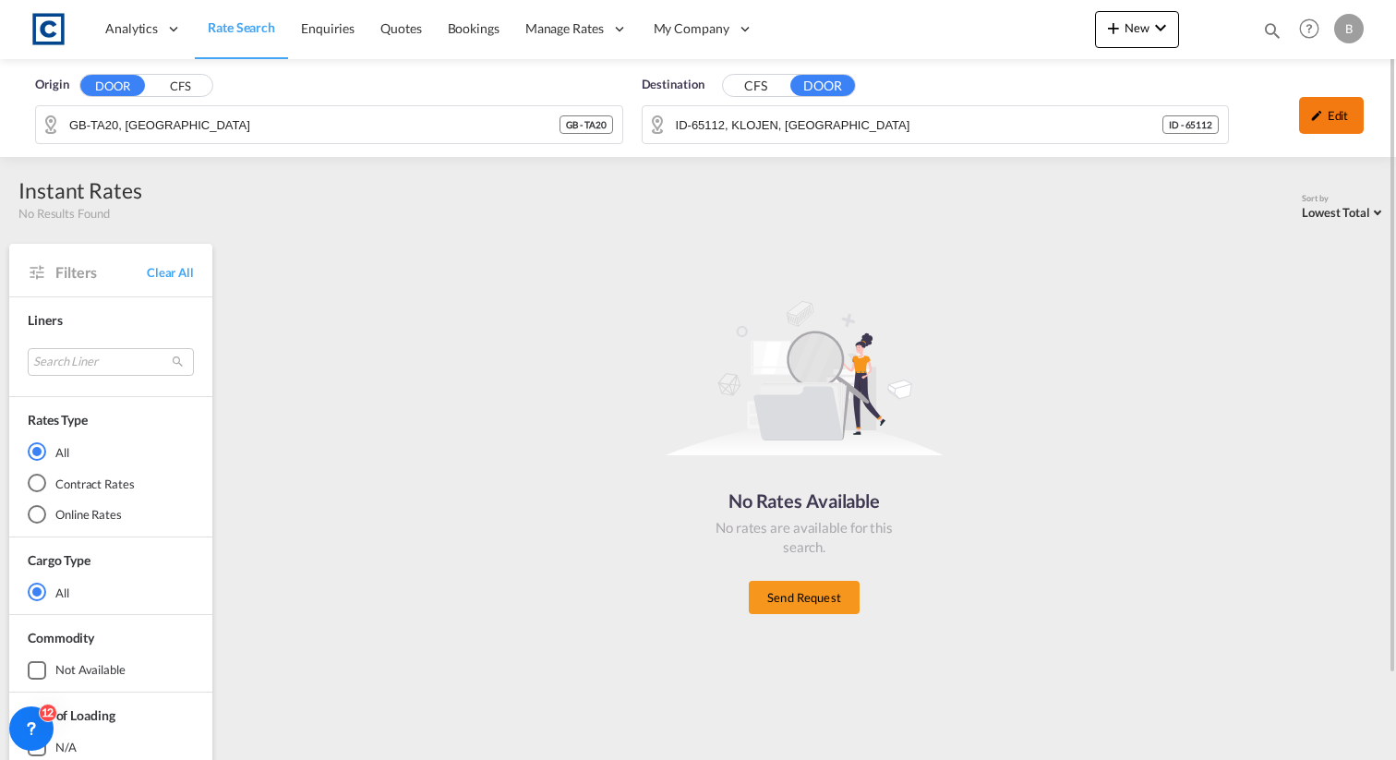
click at [1338, 123] on div "Edit" at bounding box center [1331, 115] width 65 height 37
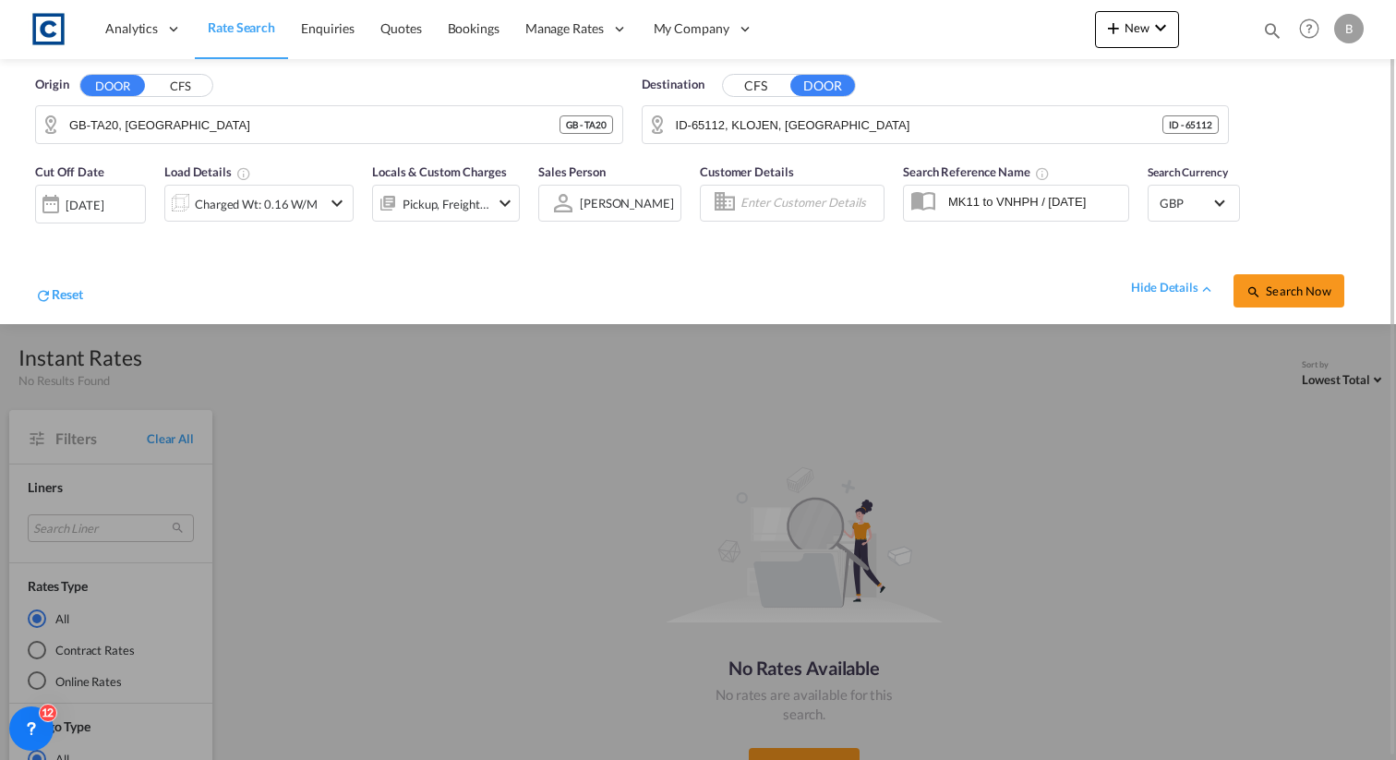
click at [103, 197] on div "08 Sep 2025" at bounding box center [85, 205] width 38 height 17
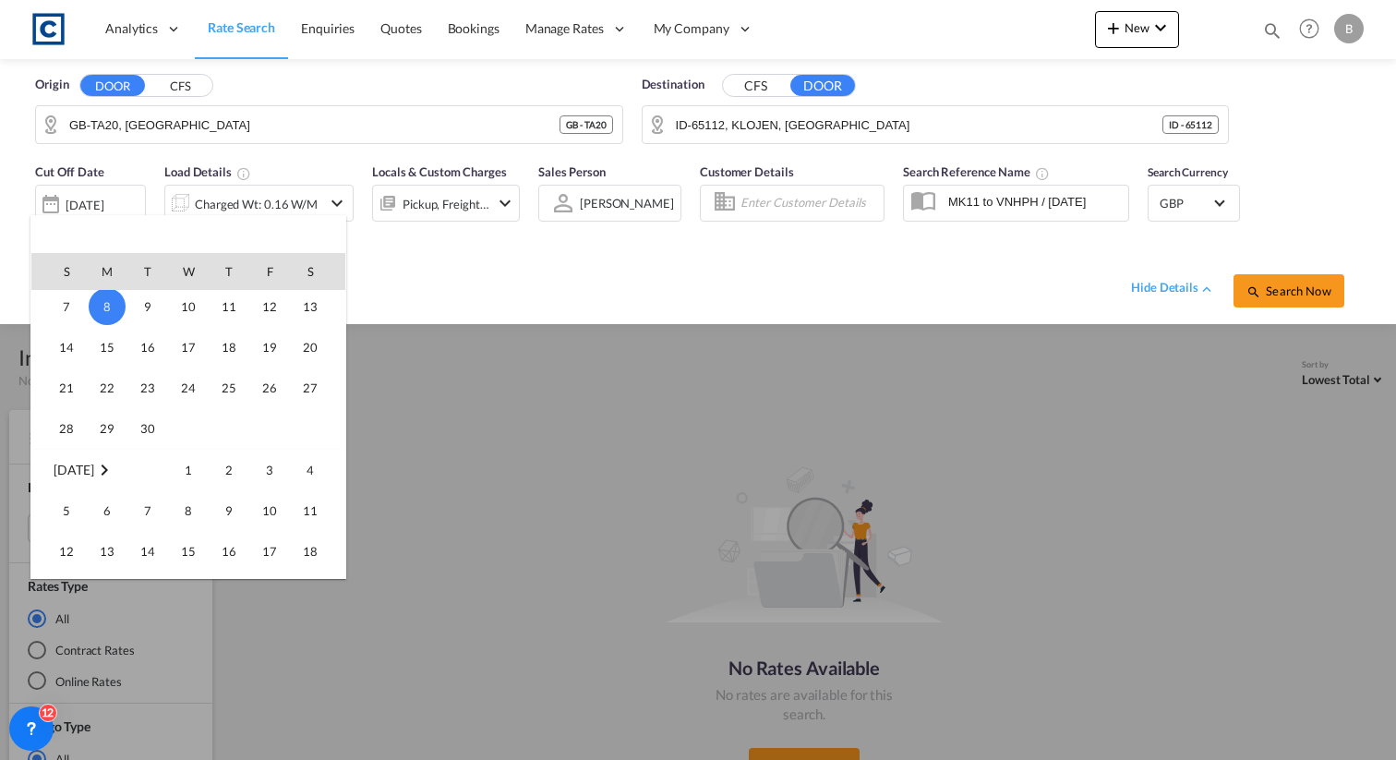
scroll to position [148, 0]
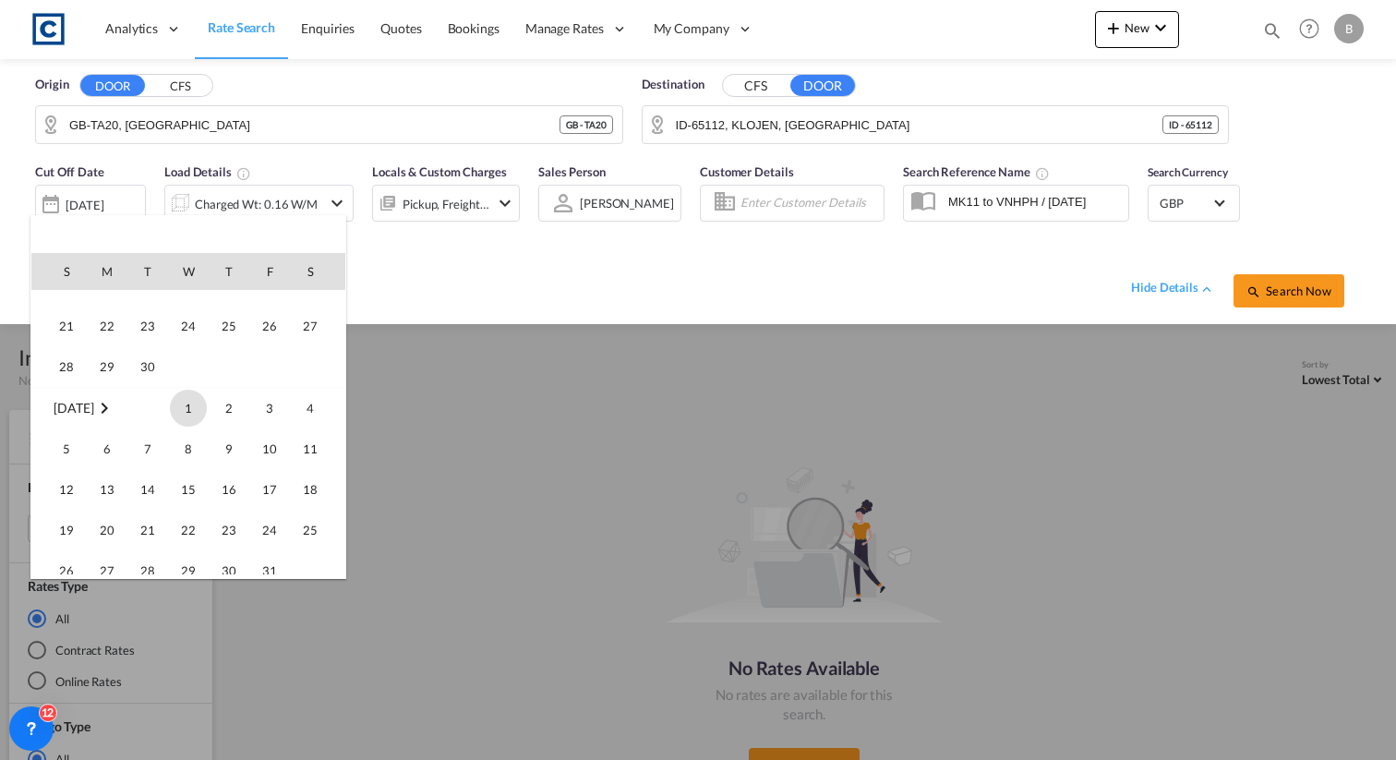
click at [185, 420] on span "1" at bounding box center [188, 408] width 37 height 37
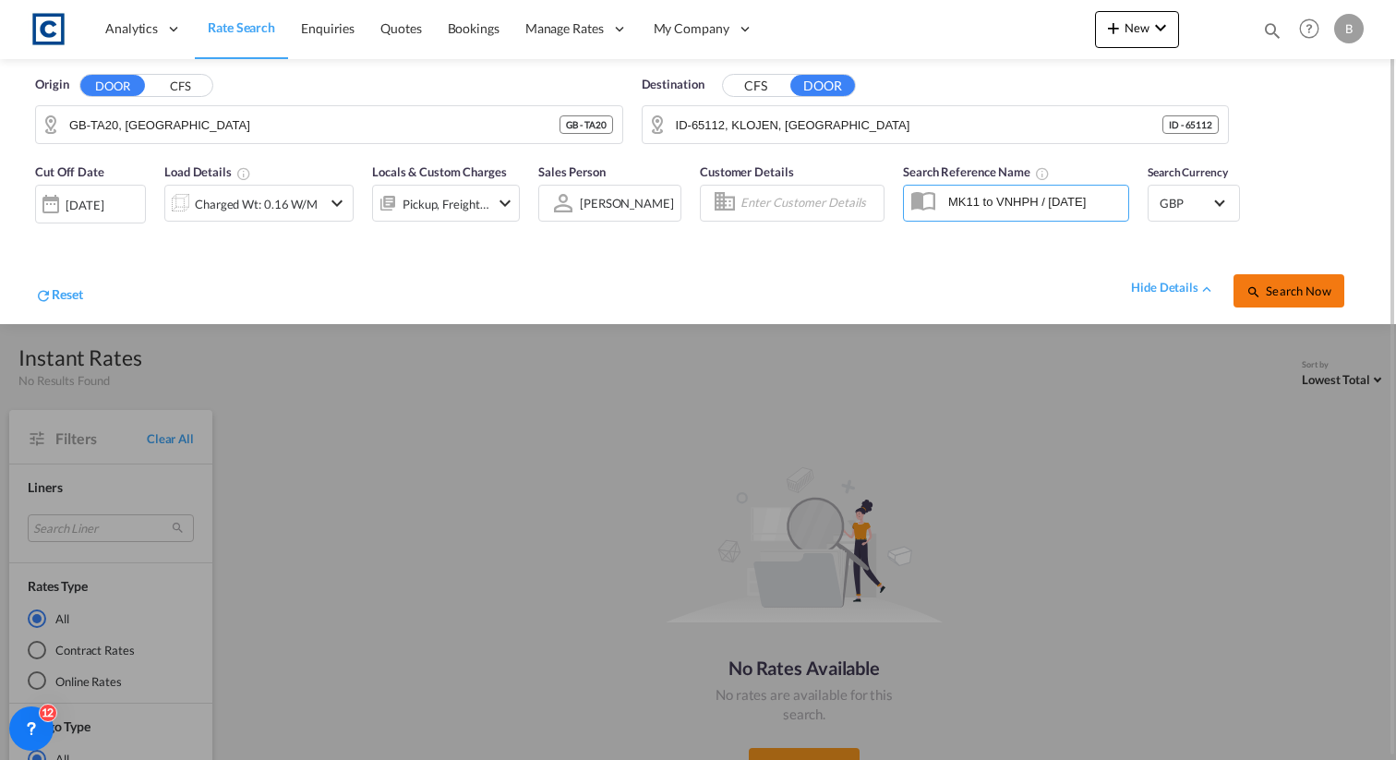
click at [1273, 281] on button "Search Now" at bounding box center [1289, 290] width 111 height 33
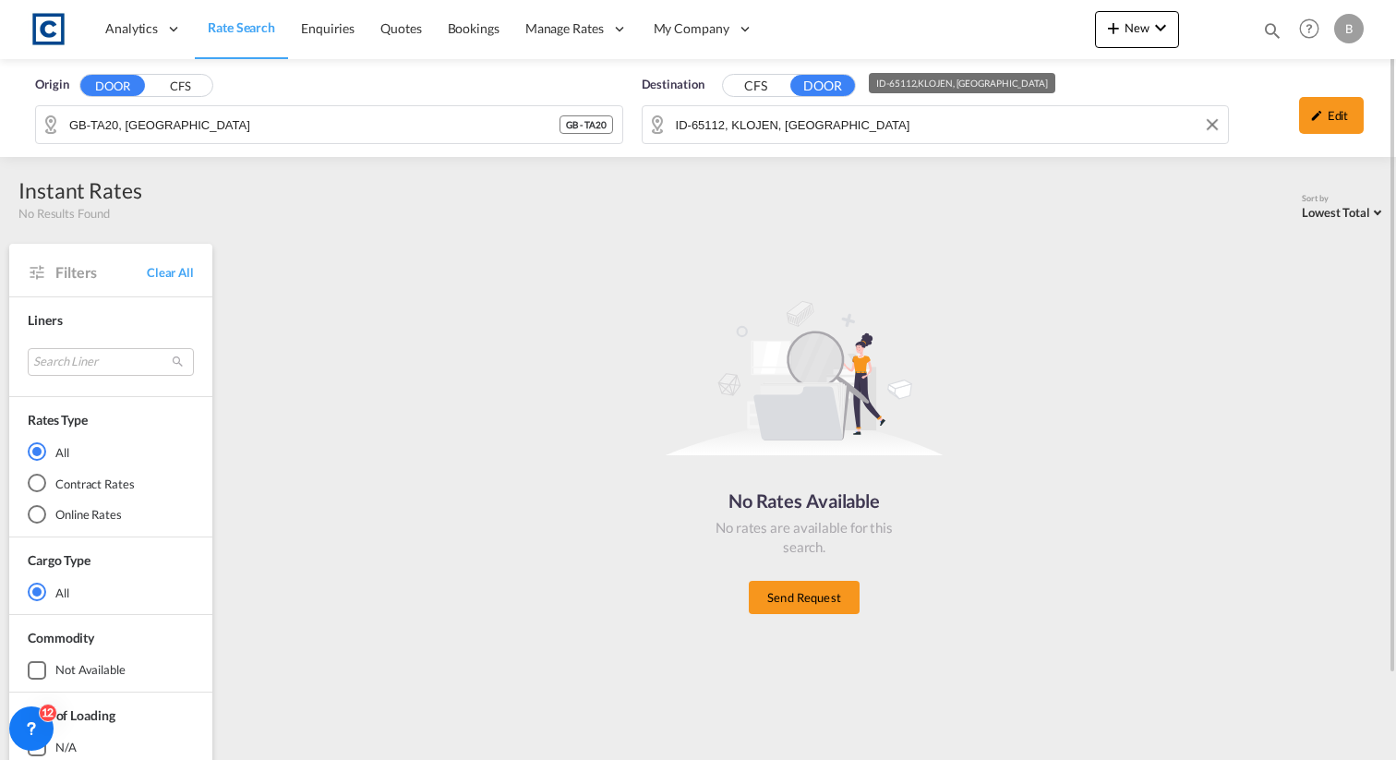
click at [825, 130] on input "ID-65112, KLOJEN, MALANG" at bounding box center [948, 125] width 544 height 28
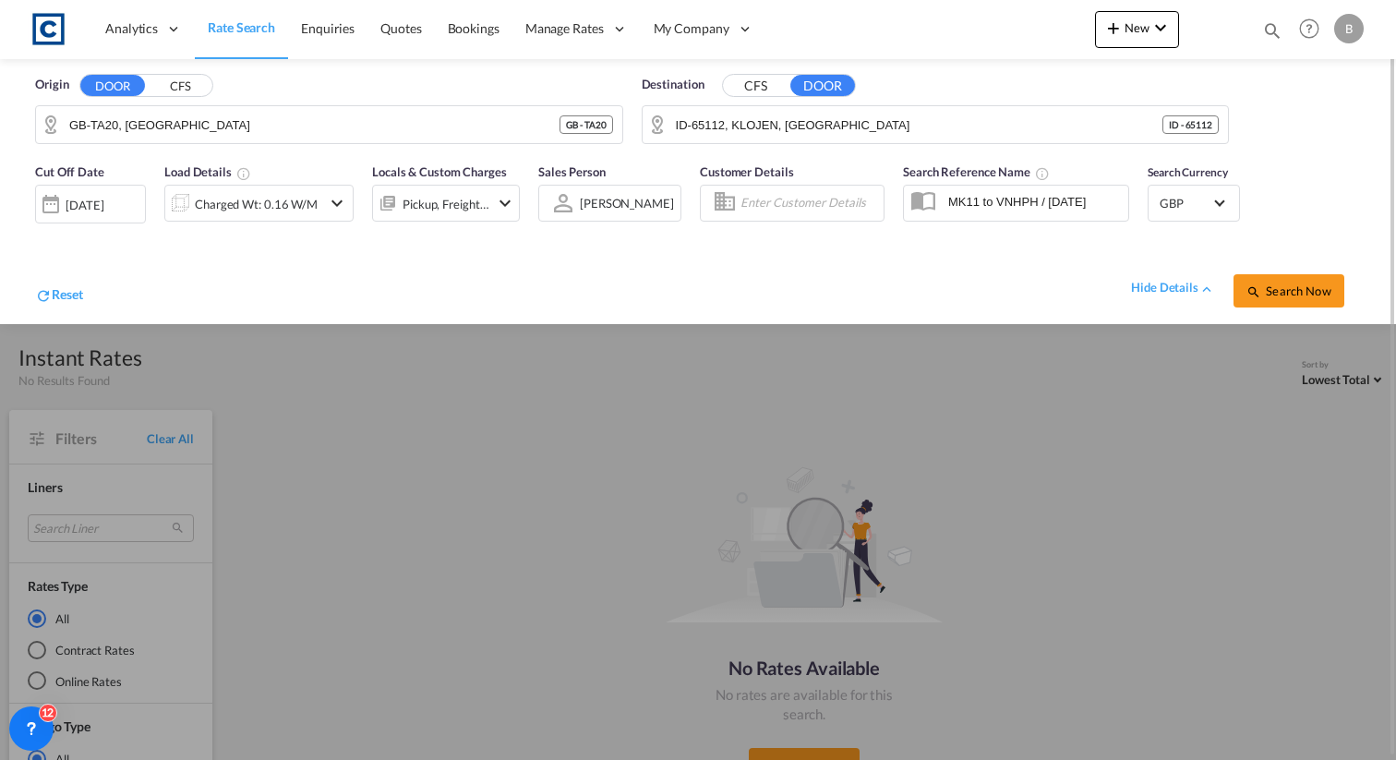
click at [178, 84] on button "CFS" at bounding box center [180, 86] width 65 height 21
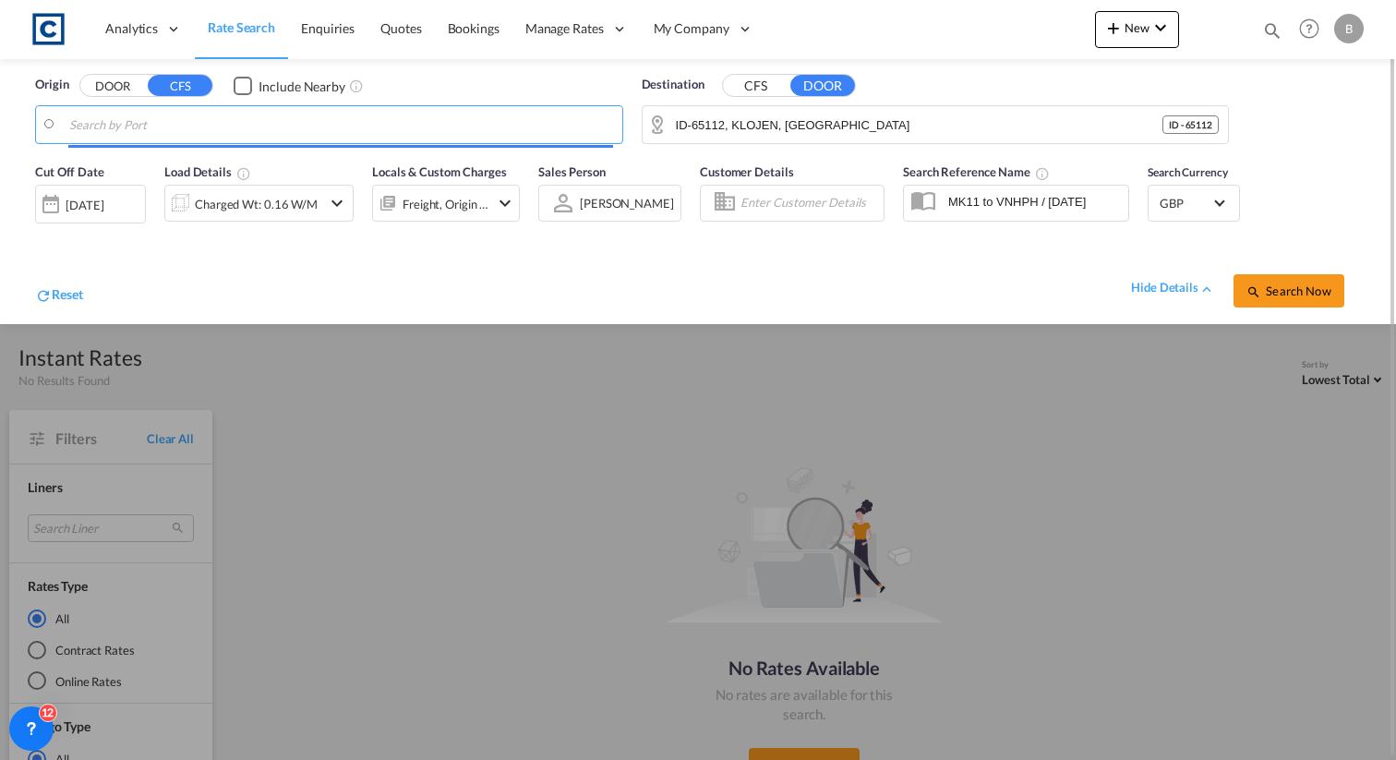
click at [762, 84] on button "CFS" at bounding box center [755, 86] width 65 height 21
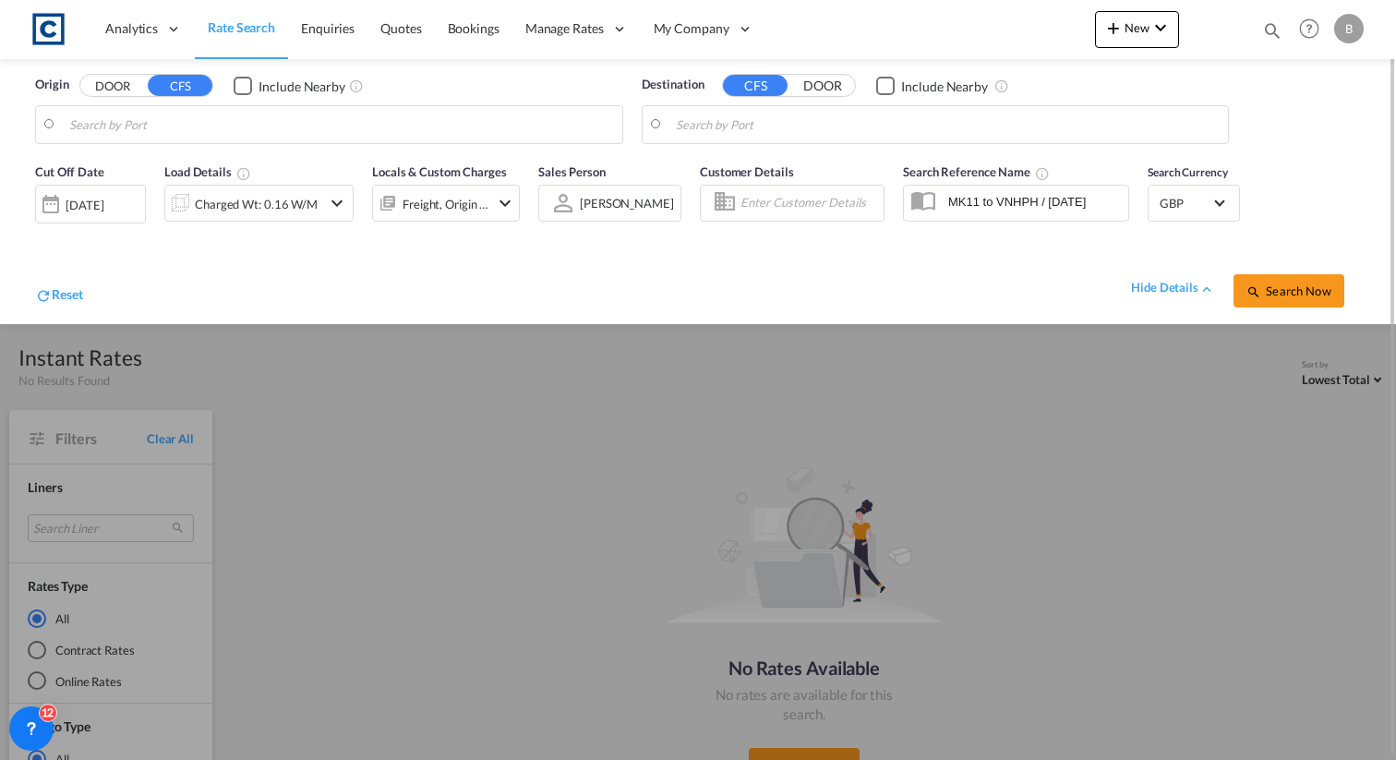
click at [392, 121] on body "Analytics Reports Dashboard Rate Search Enquiries Quotes Bookings" at bounding box center [698, 380] width 1396 height 760
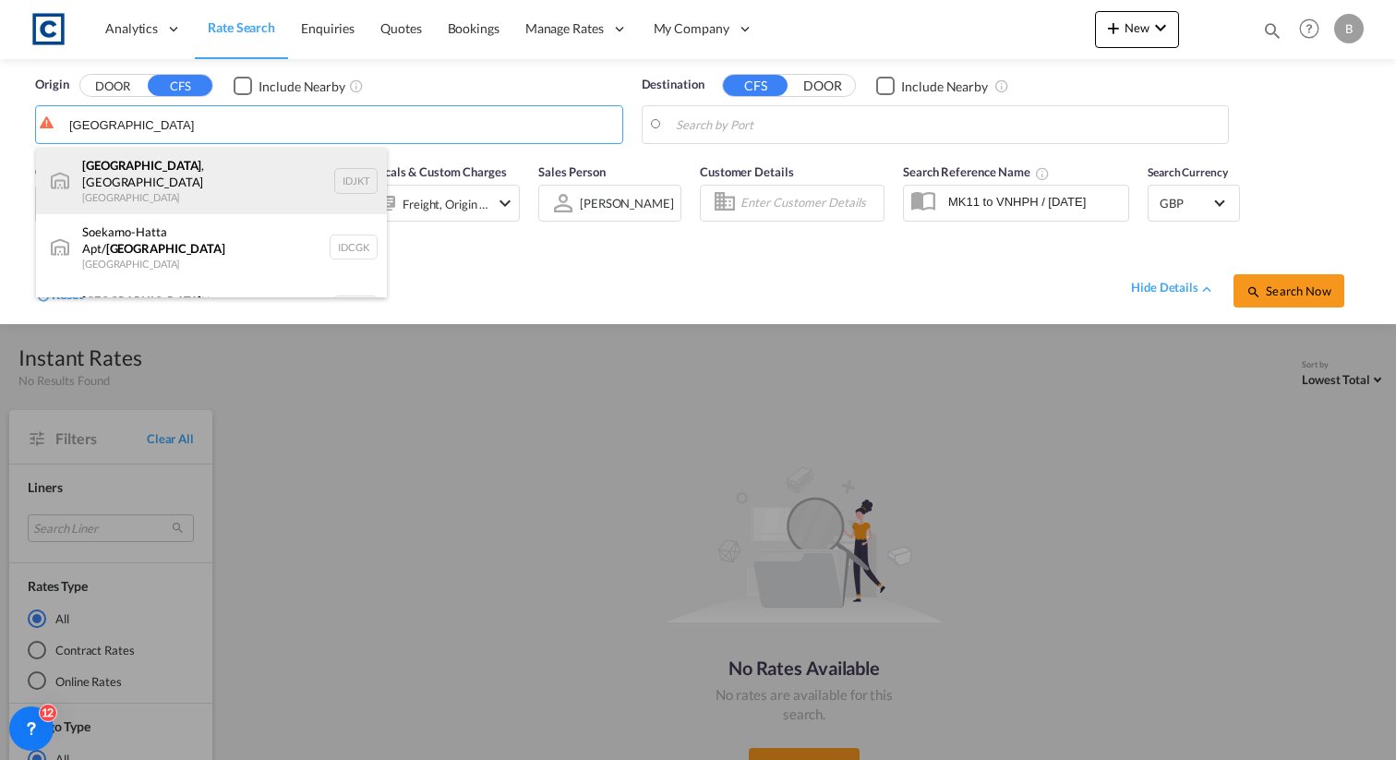
click at [293, 165] on div "Jakarta , Java Indonesia IDJKT" at bounding box center [211, 181] width 351 height 66
type input "Jakarta, Java, IDJKT"
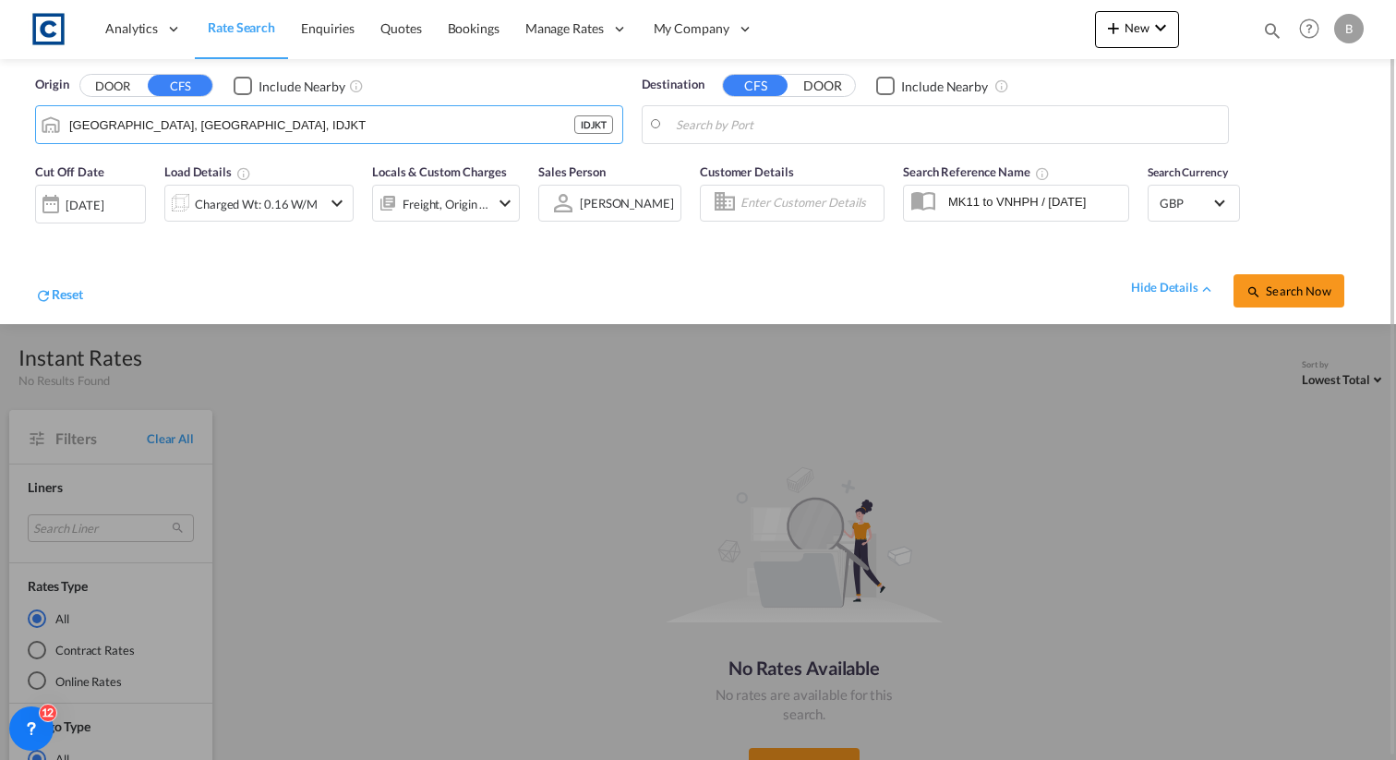
click at [766, 120] on body "Analytics Reports Dashboard Rate Search Enquiries Quotes Bookings" at bounding box center [698, 380] width 1396 height 760
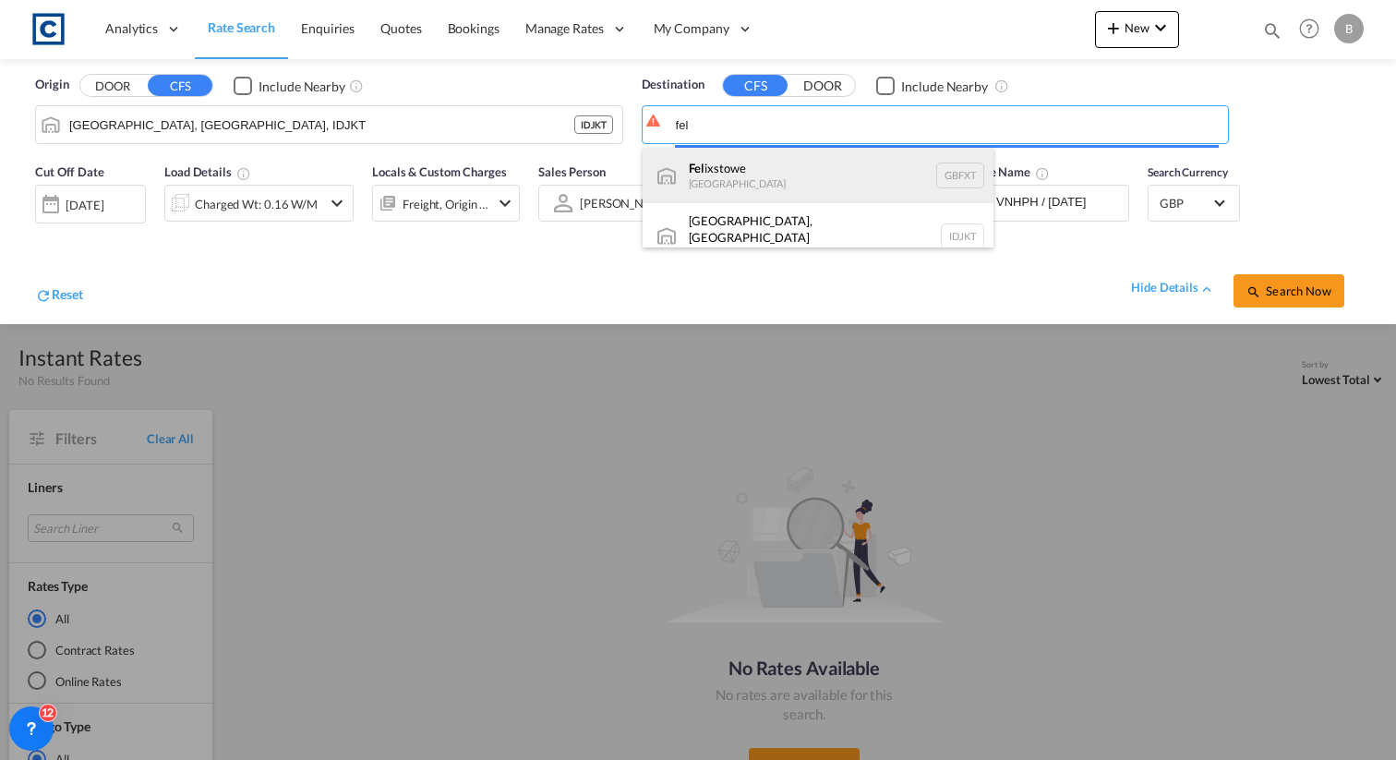
click at [711, 196] on div "Fel ixstowe United Kingdom GBFXT" at bounding box center [818, 175] width 351 height 55
type input "Felixstowe, GBFXT"
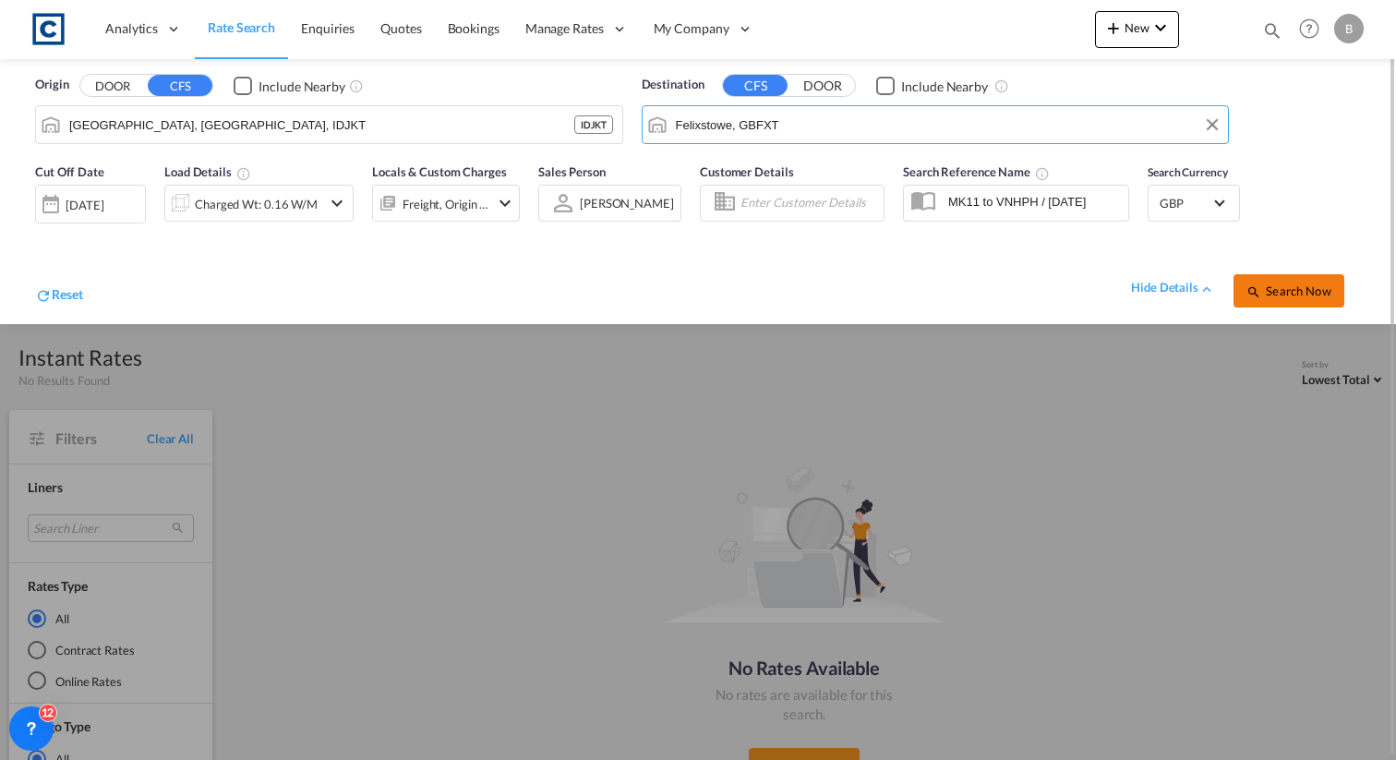
click at [1250, 293] on md-icon "icon-magnify" at bounding box center [1254, 291] width 15 height 15
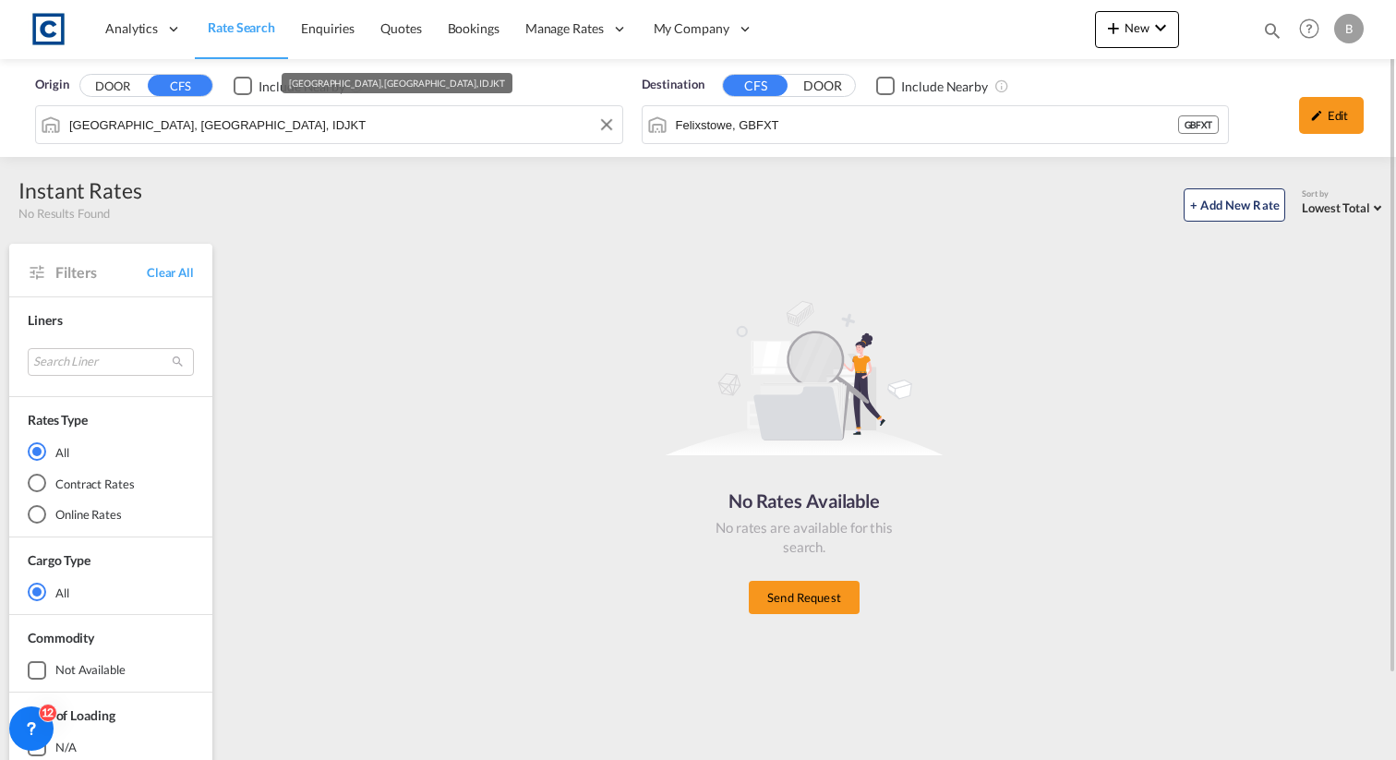
click at [432, 128] on input "Jakarta, Java, IDJKT" at bounding box center [341, 125] width 544 height 28
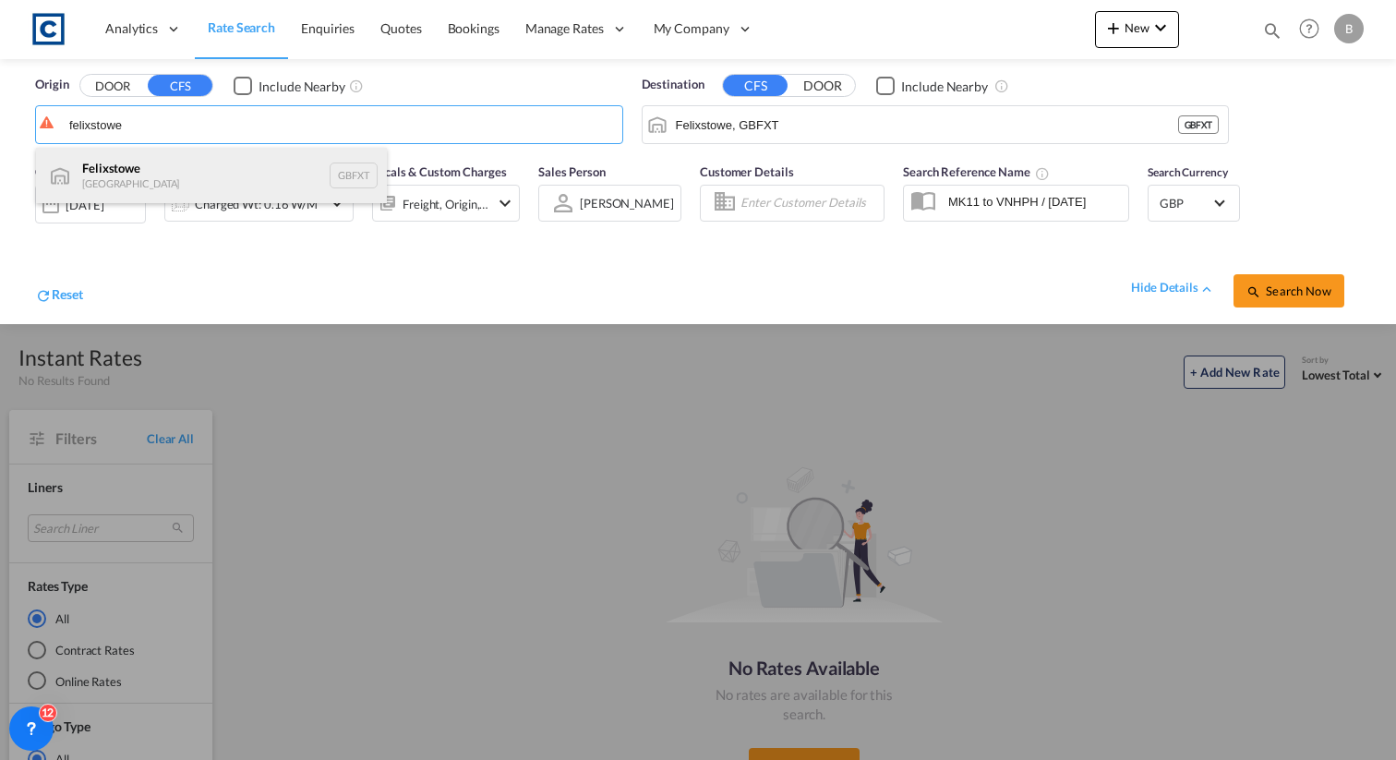
click at [234, 179] on div "Felixstowe United Kingdom GBFXT" at bounding box center [211, 175] width 351 height 55
type input "Felixstowe, GBFXT"
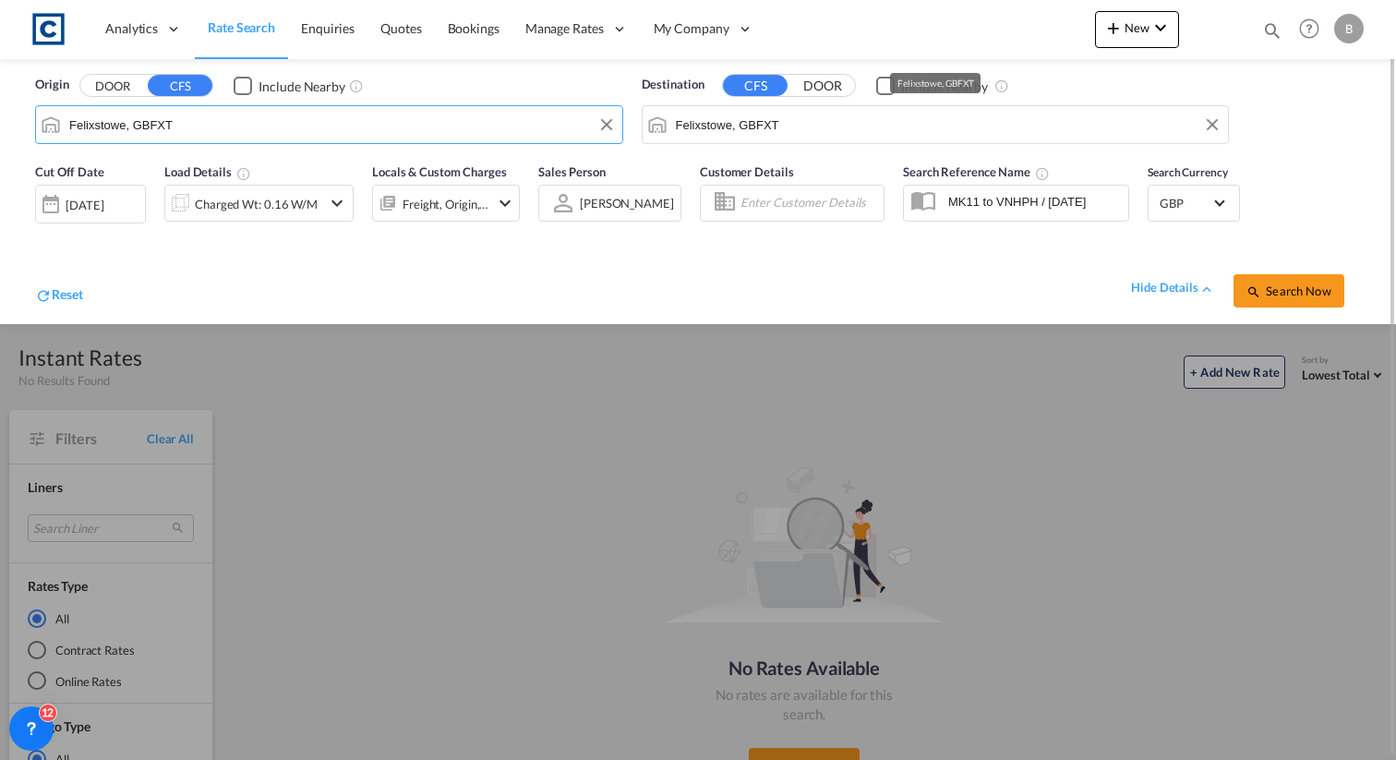
click at [734, 119] on input "Felixstowe, GBFXT" at bounding box center [948, 125] width 544 height 28
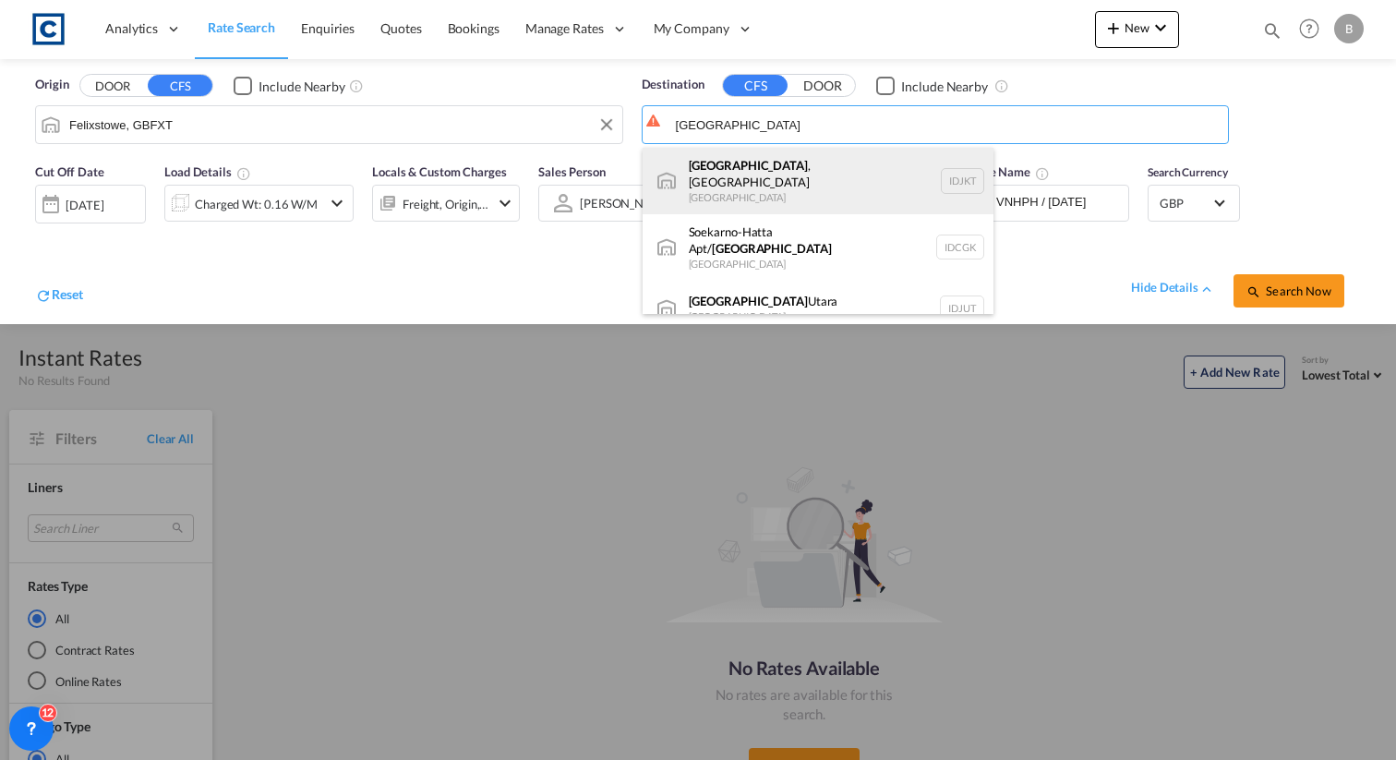
click at [717, 165] on div "Jakarta , Java Indonesia IDJKT" at bounding box center [818, 181] width 351 height 66
type input "Jakarta, Java, IDJKT"
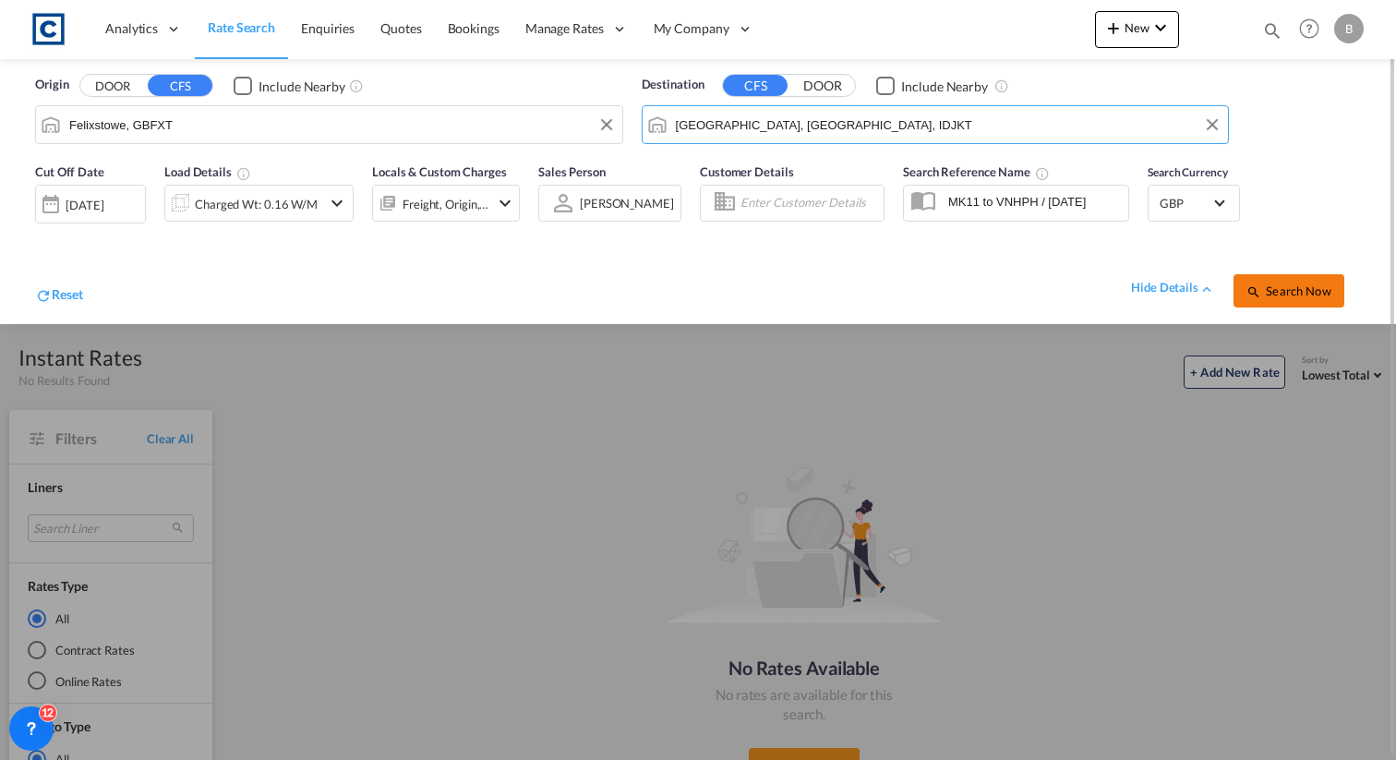
click at [1295, 290] on span "Search Now" at bounding box center [1289, 290] width 84 height 15
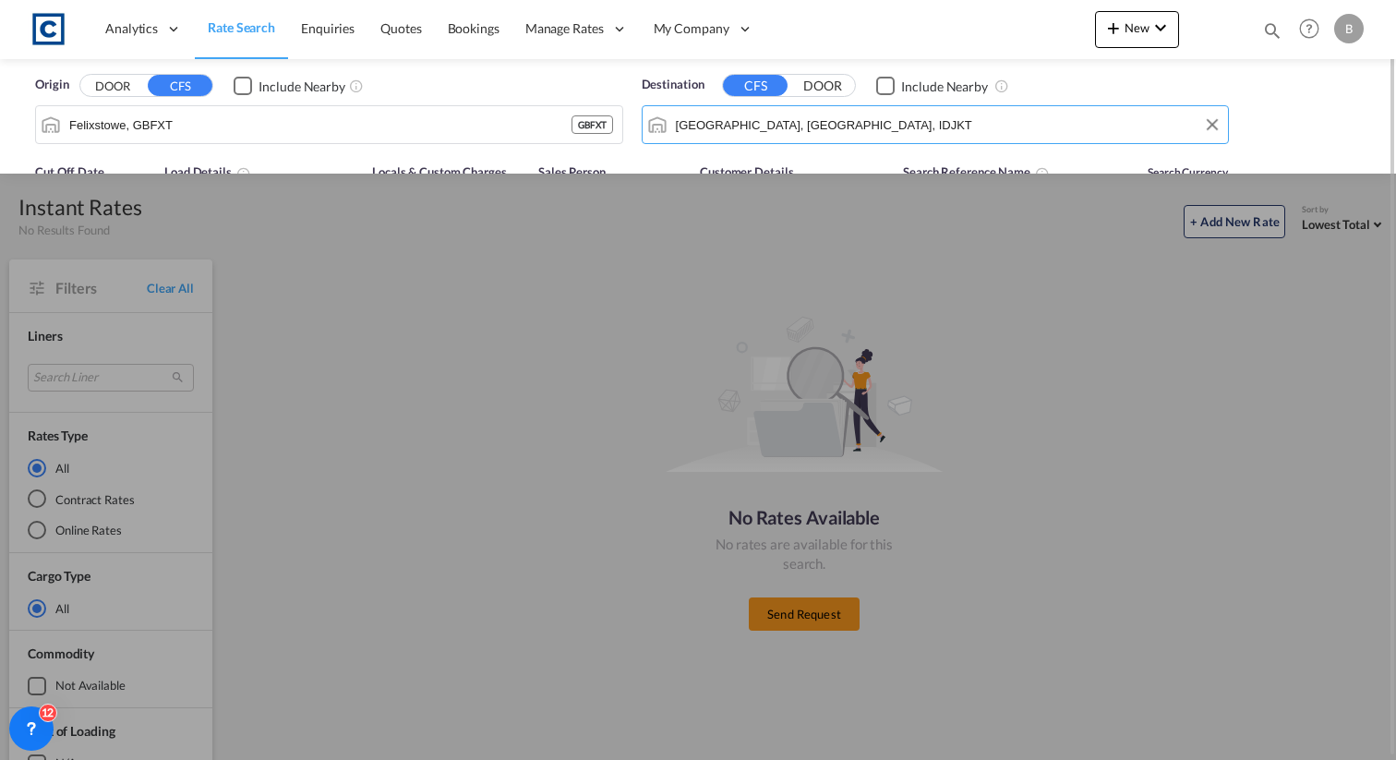
click at [746, 141] on md-autocomplete-wrap "Jakarta, Java, IDJKT" at bounding box center [947, 129] width 545 height 37
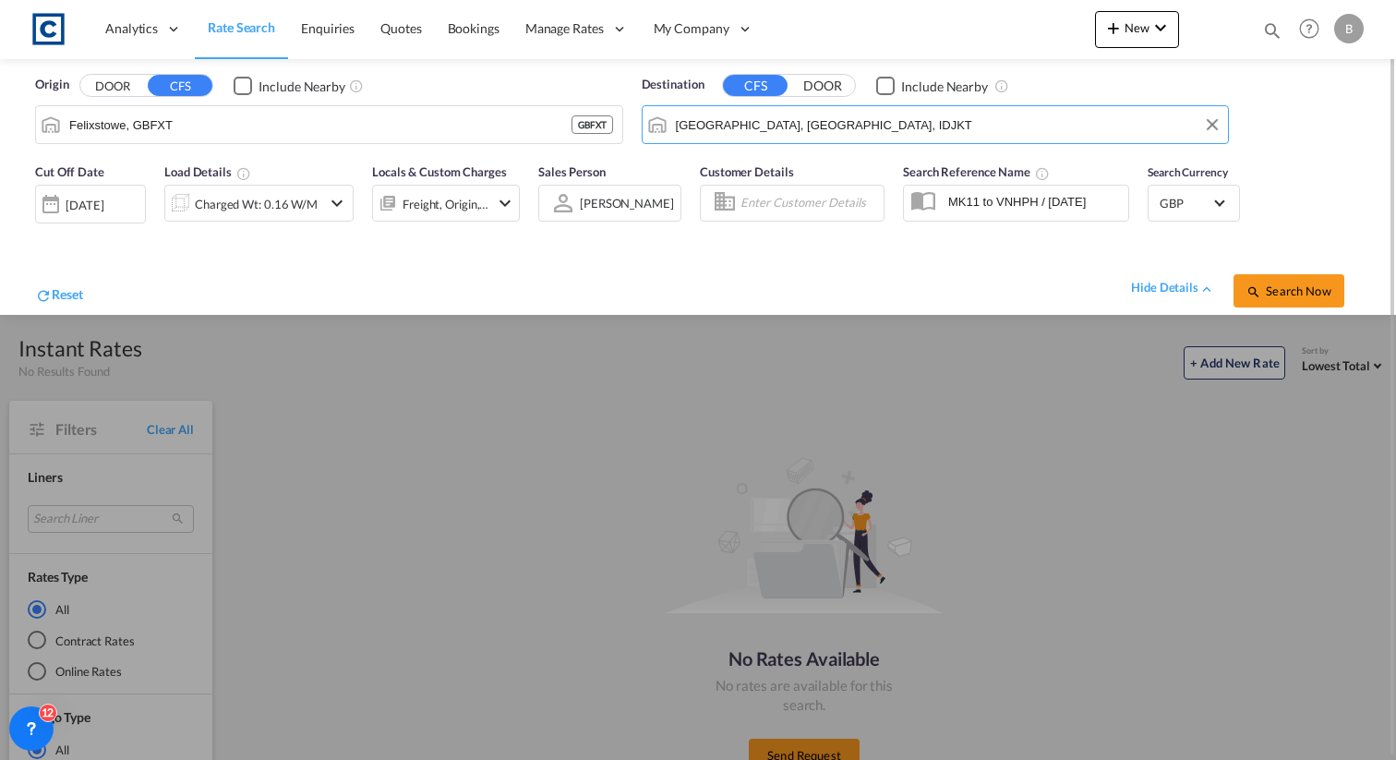
click at [749, 130] on input "Jakarta, Java, IDJKT" at bounding box center [948, 125] width 544 height 28
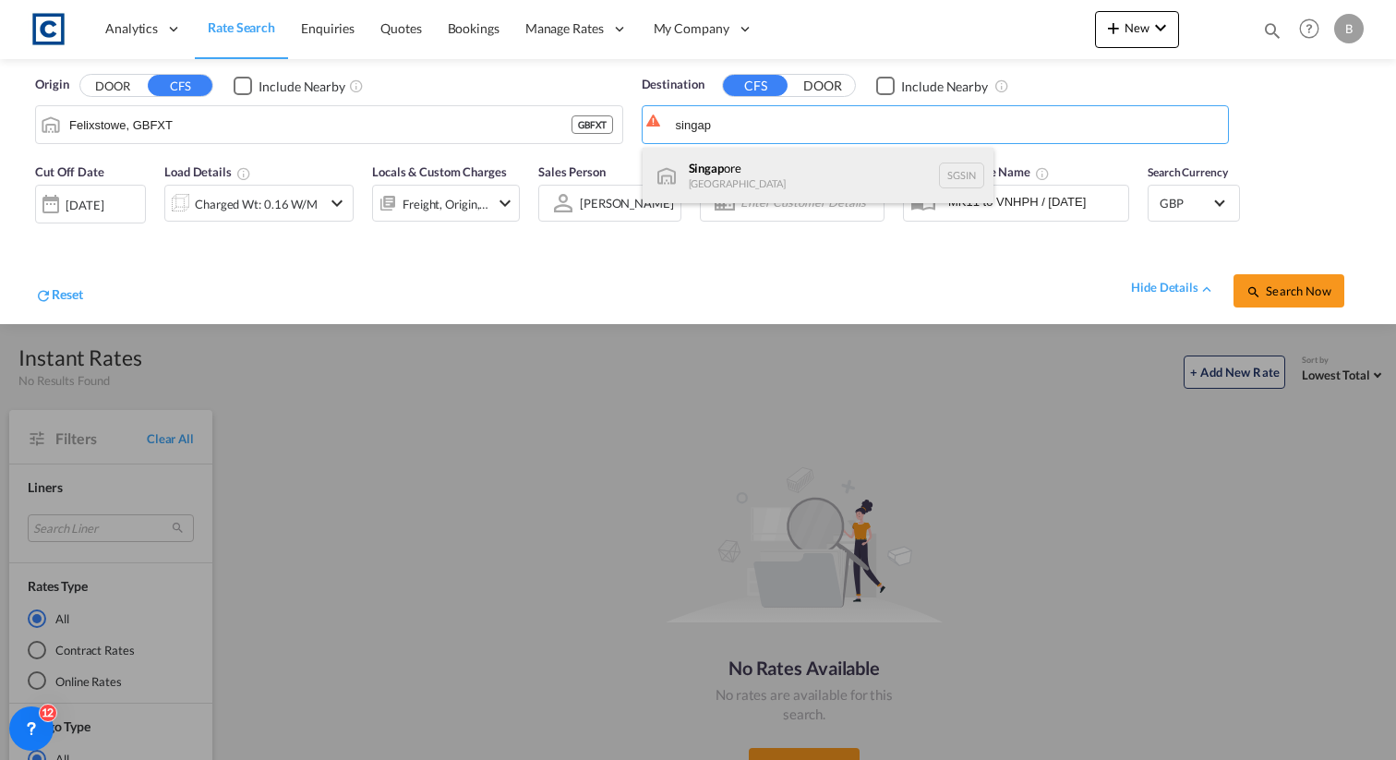
click at [829, 168] on div "Singap ore Singapore SGSIN" at bounding box center [818, 175] width 351 height 55
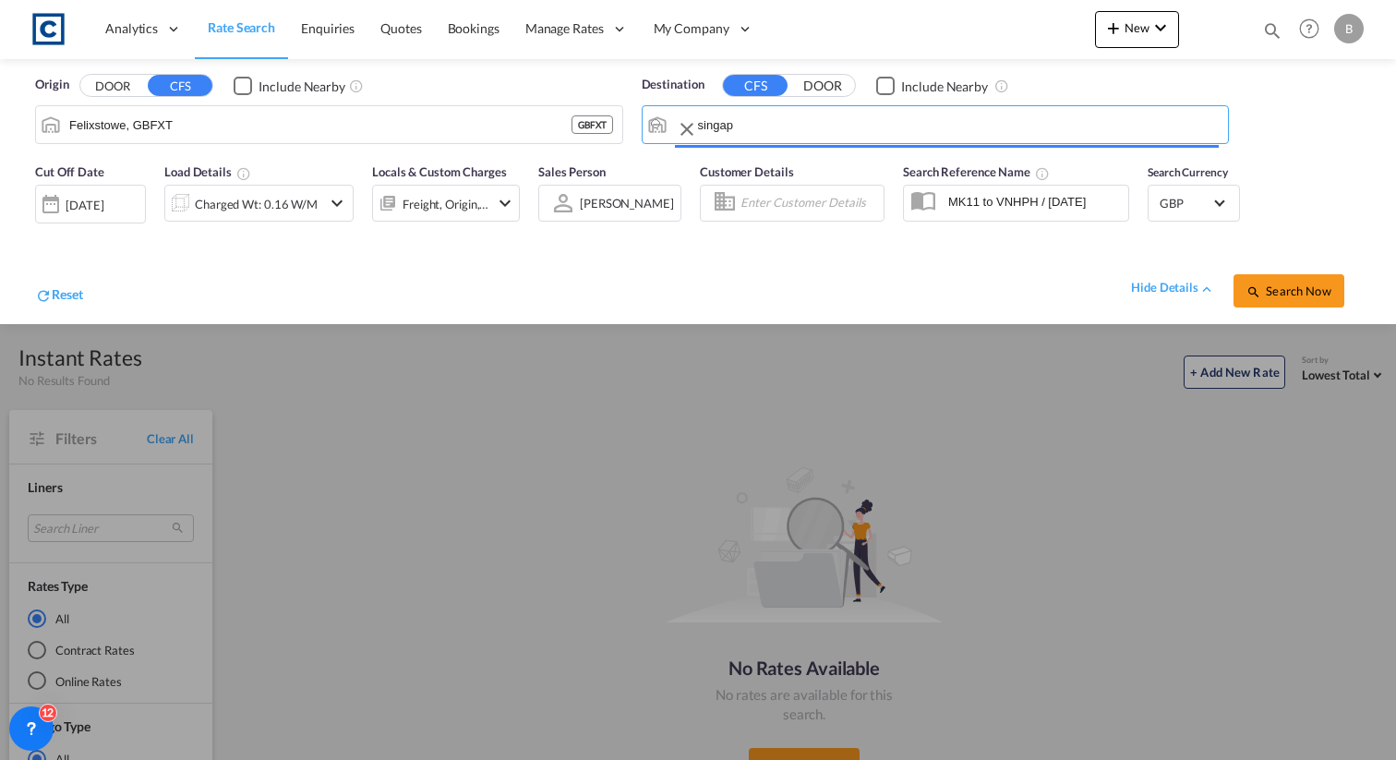
type input "[GEOGRAPHIC_DATA], SGSIN"
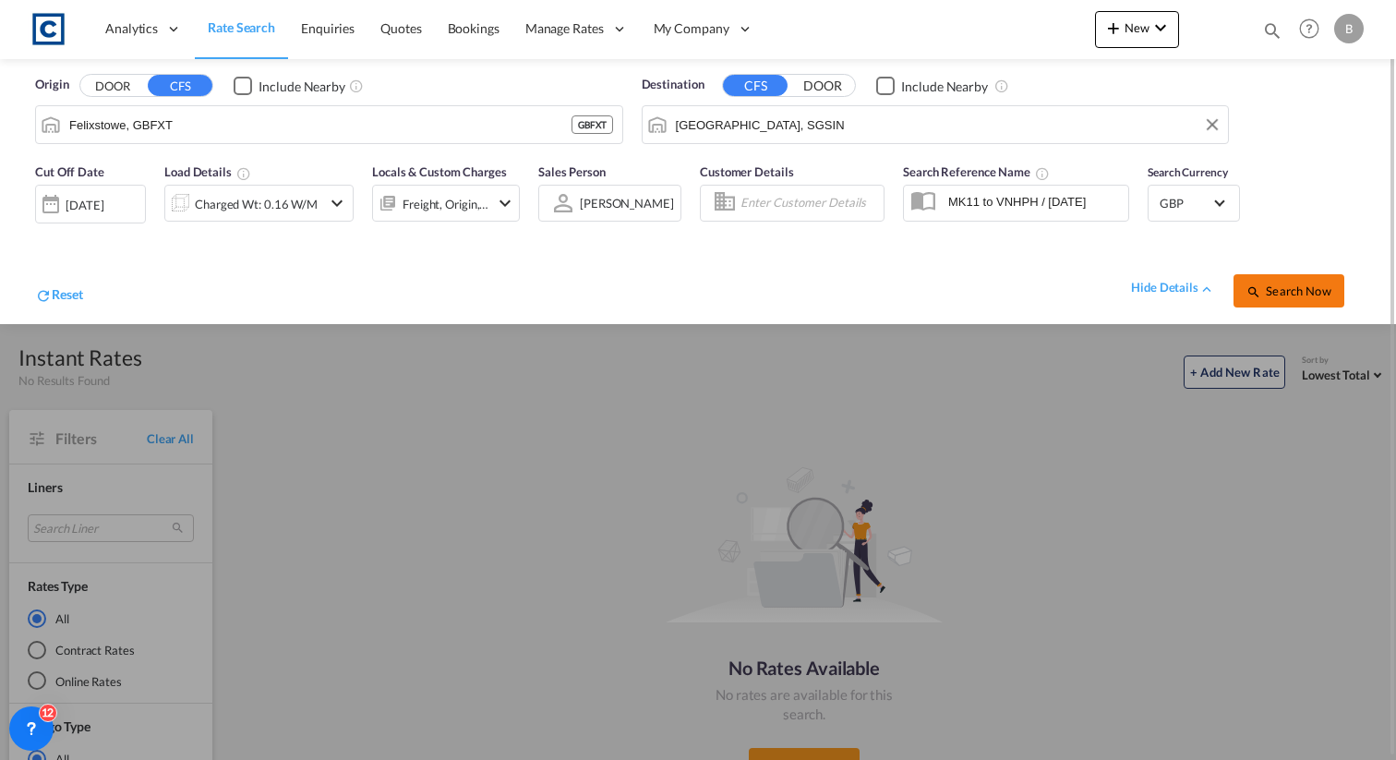
click at [1286, 297] on span "Search Now" at bounding box center [1289, 290] width 84 height 15
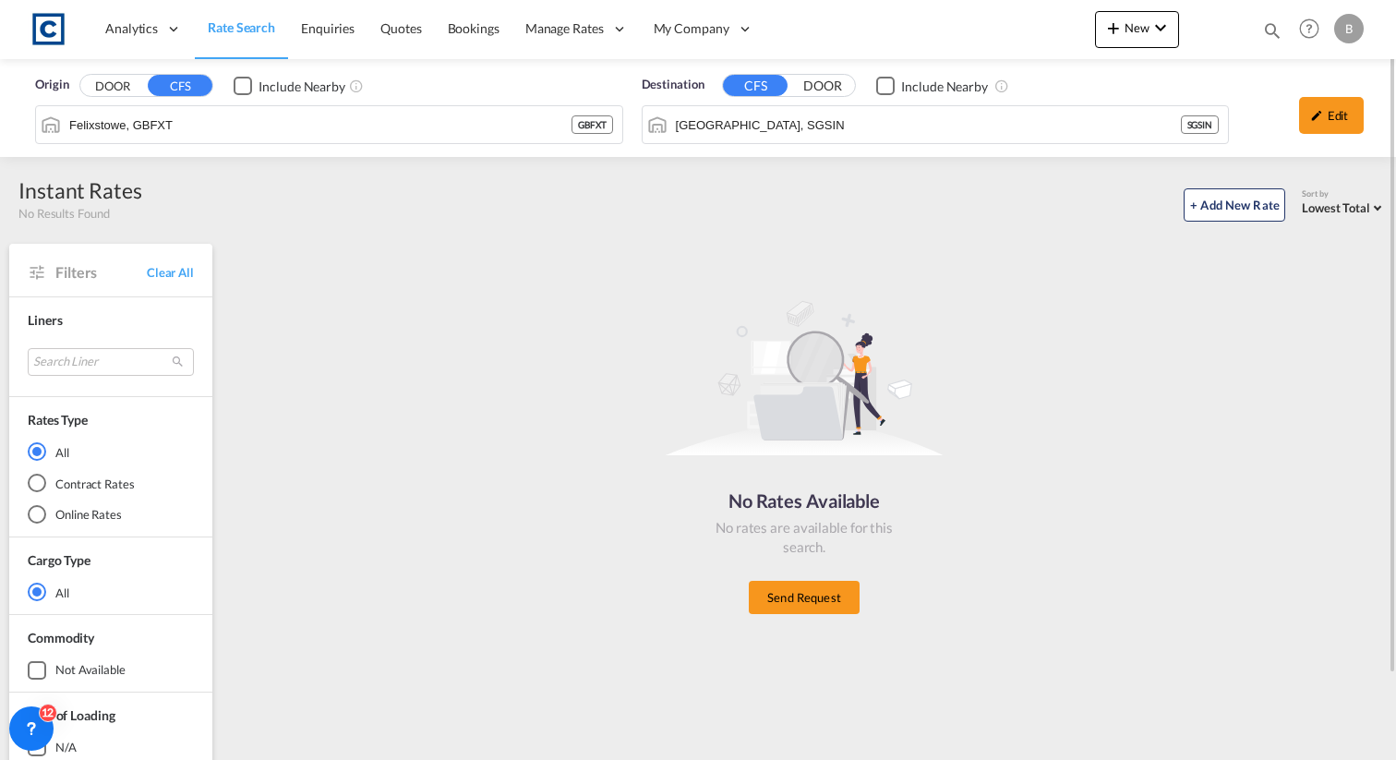
click at [1256, 114] on div "Edit" at bounding box center [1305, 117] width 135 height 54
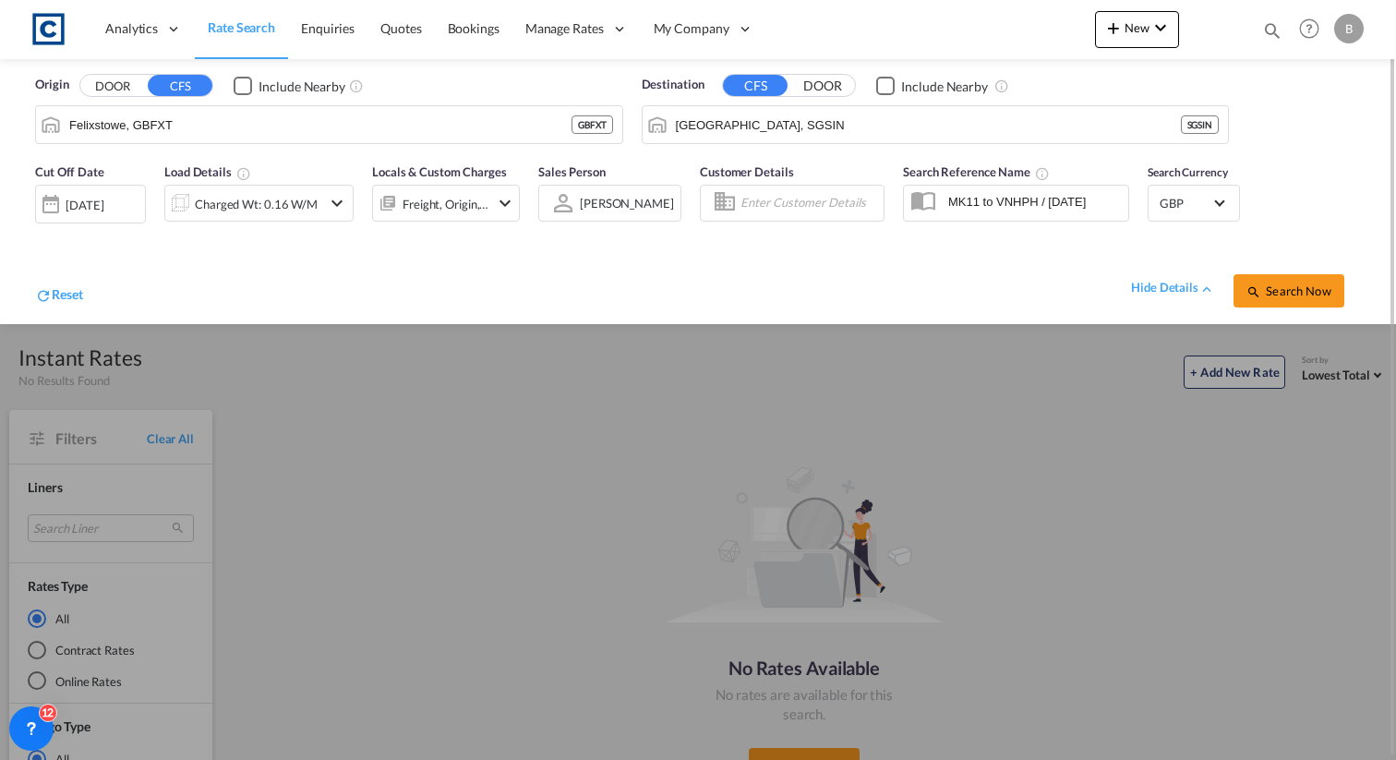
click at [462, 195] on div "Freight, Origin, Origin Custom, Destination, Destination Custom" at bounding box center [446, 204] width 87 height 26
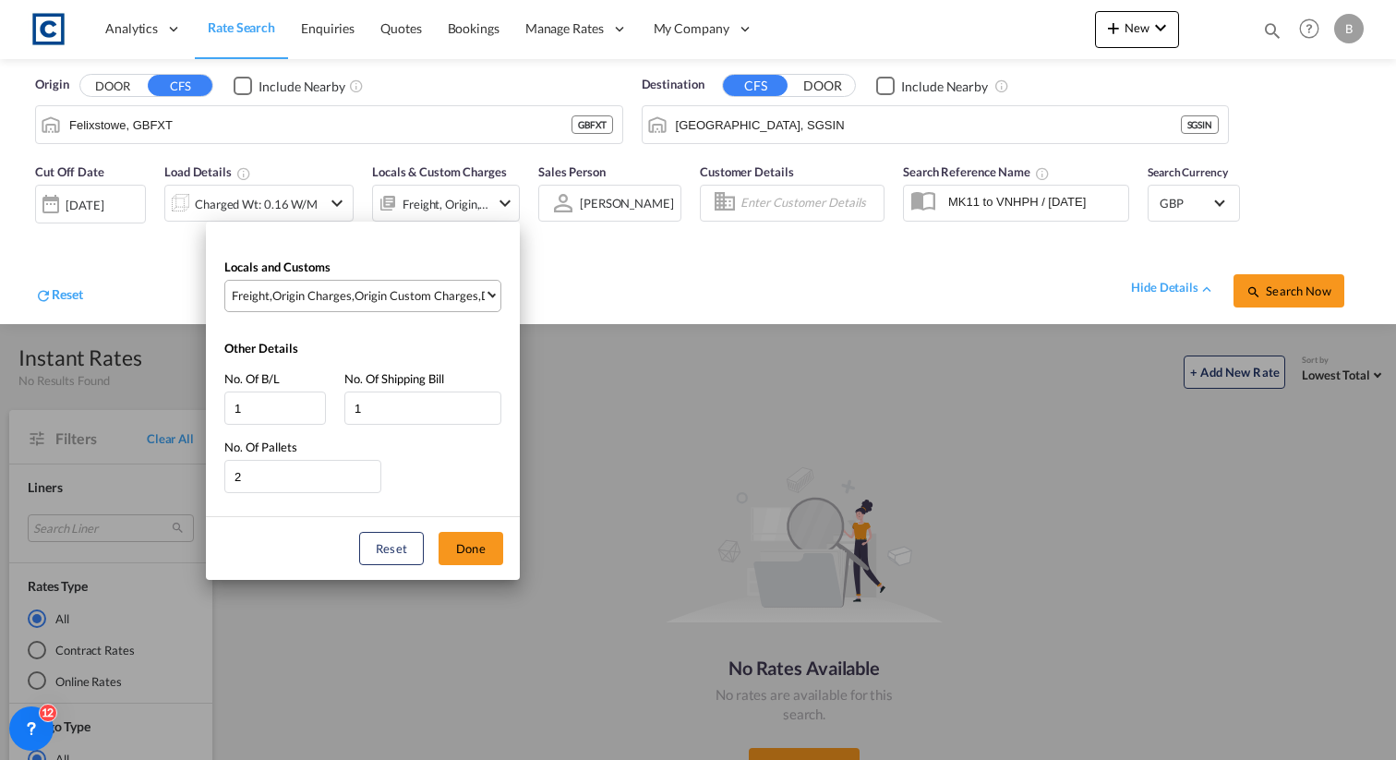
click at [436, 285] on md-select-value "Freight , Origin Charges , Origin Custom Charges , Destination Charges , Destin…" at bounding box center [365, 296] width 271 height 30
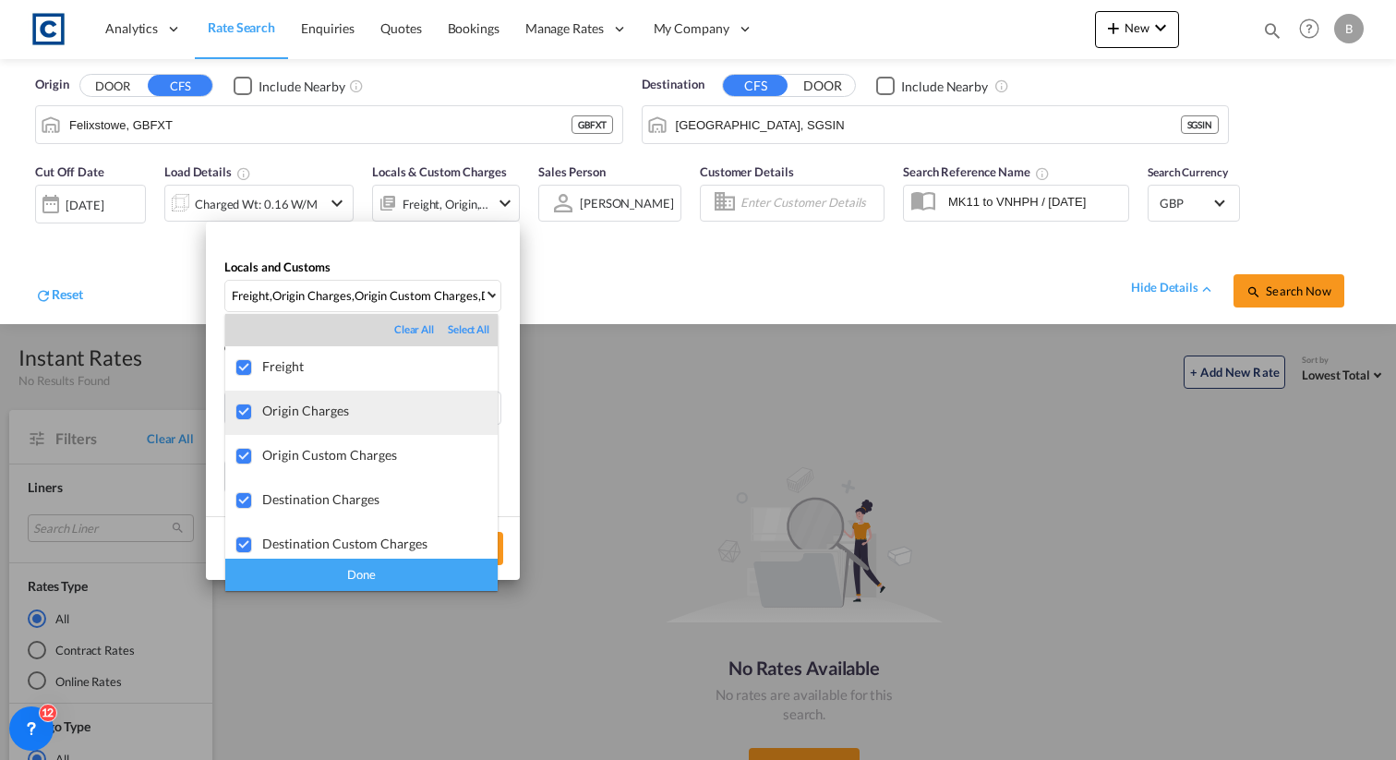
click at [375, 406] on div "Origin Charges" at bounding box center [379, 411] width 235 height 16
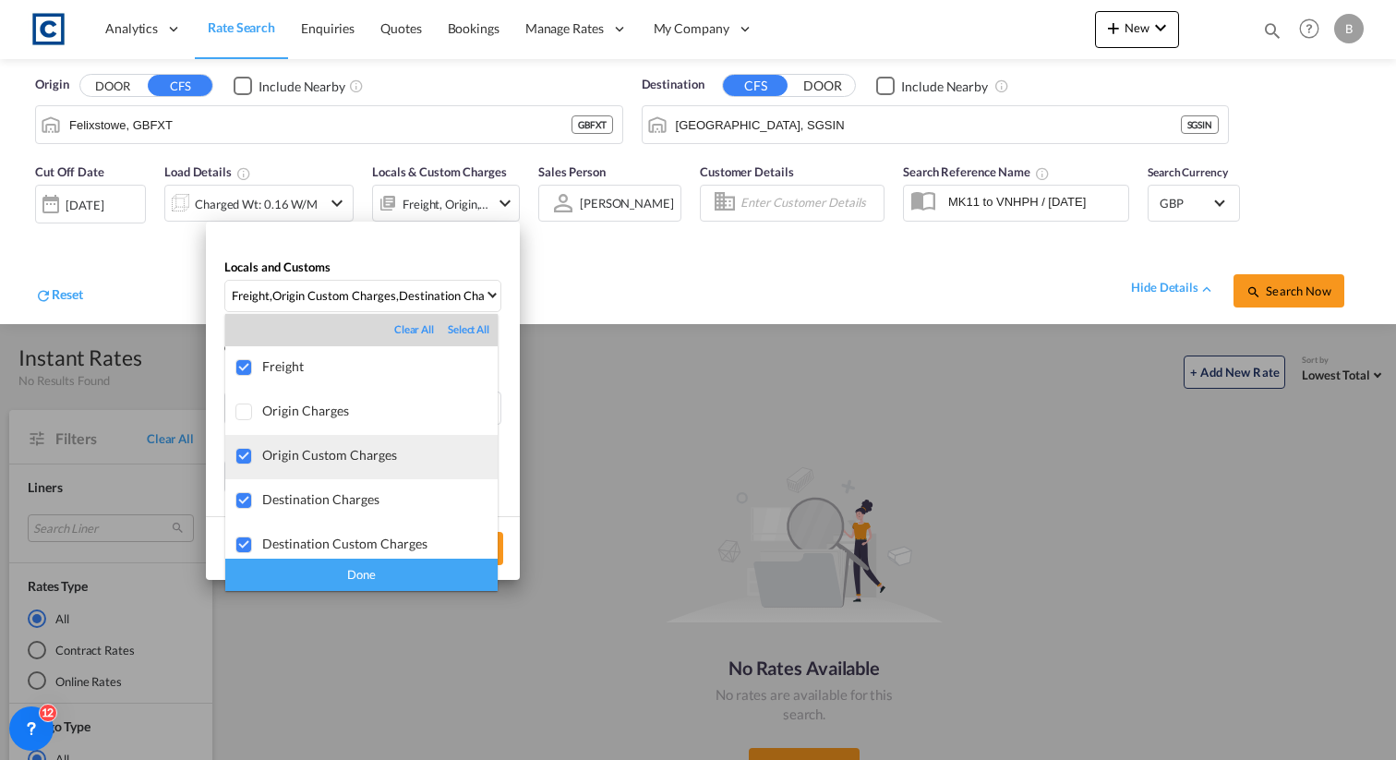
click at [356, 443] on md-option "Origin Custom Charges" at bounding box center [361, 457] width 272 height 44
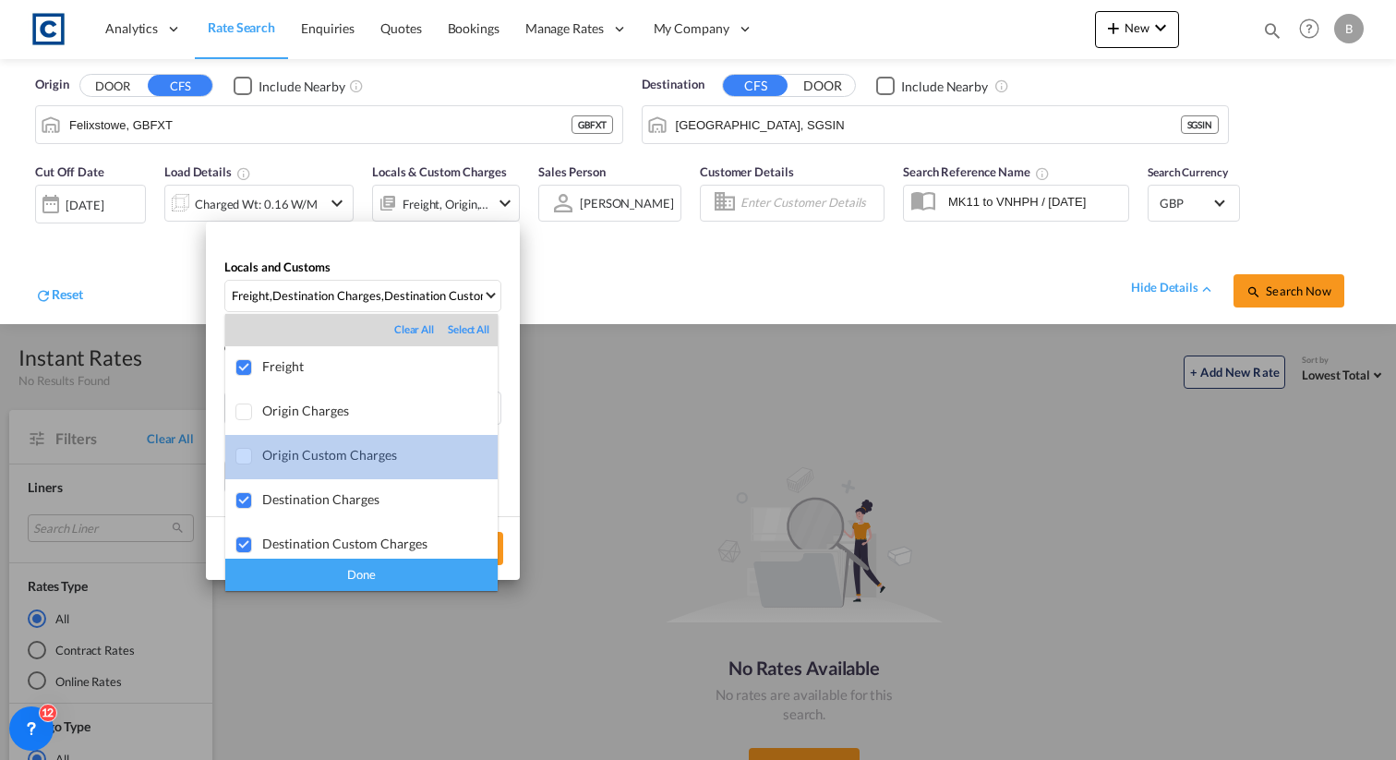
click at [356, 469] on md-option "Origin Custom Charges" at bounding box center [361, 457] width 272 height 44
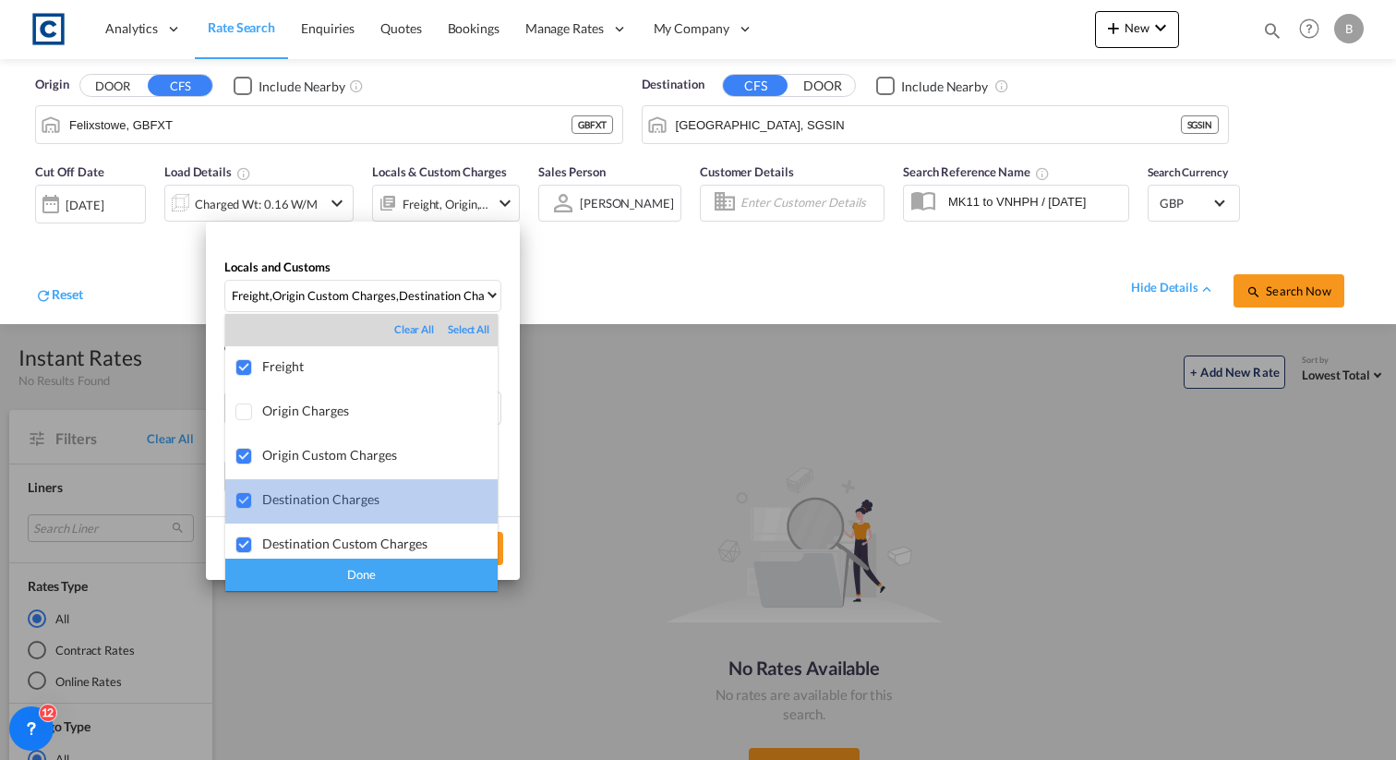
click at [356, 490] on md-option "Destination Charges" at bounding box center [361, 501] width 272 height 44
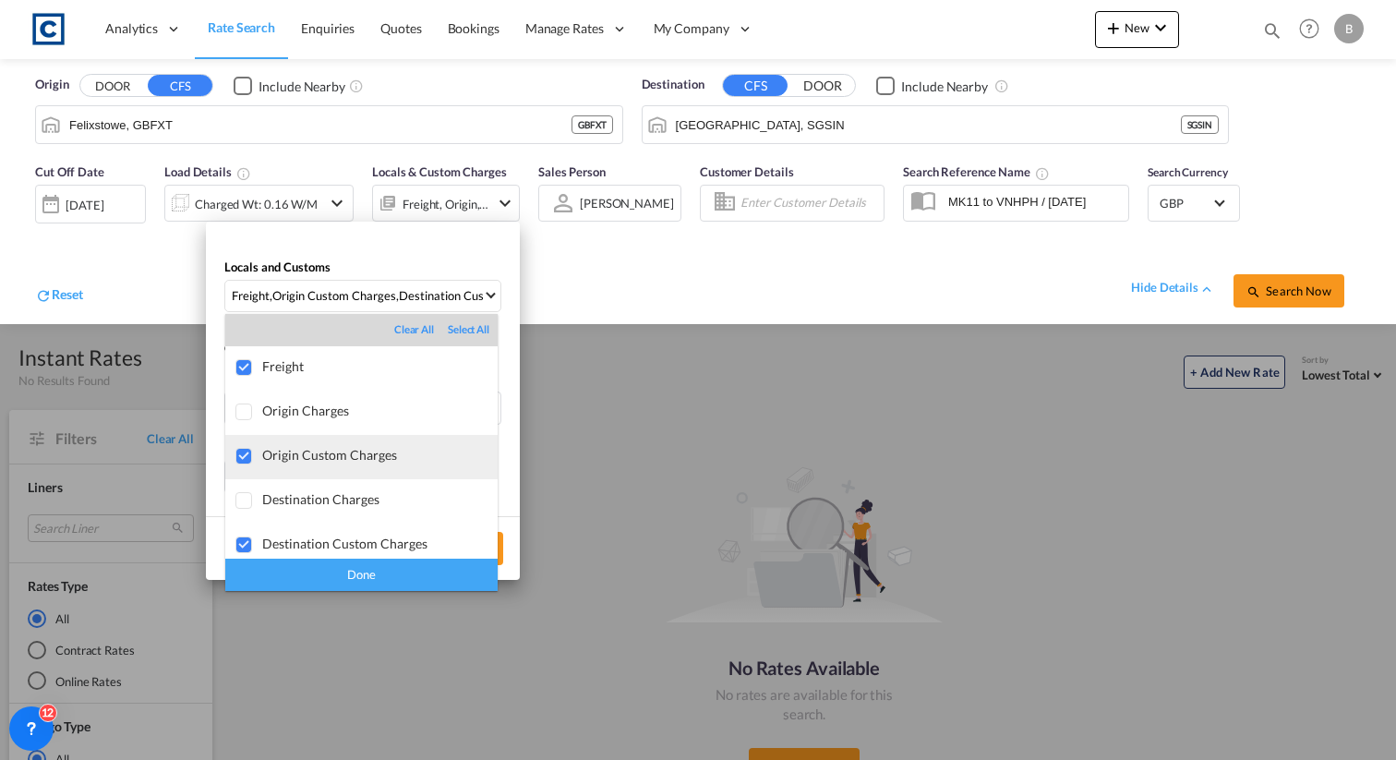
click at [371, 461] on div "Origin Custom Charges" at bounding box center [379, 455] width 235 height 16
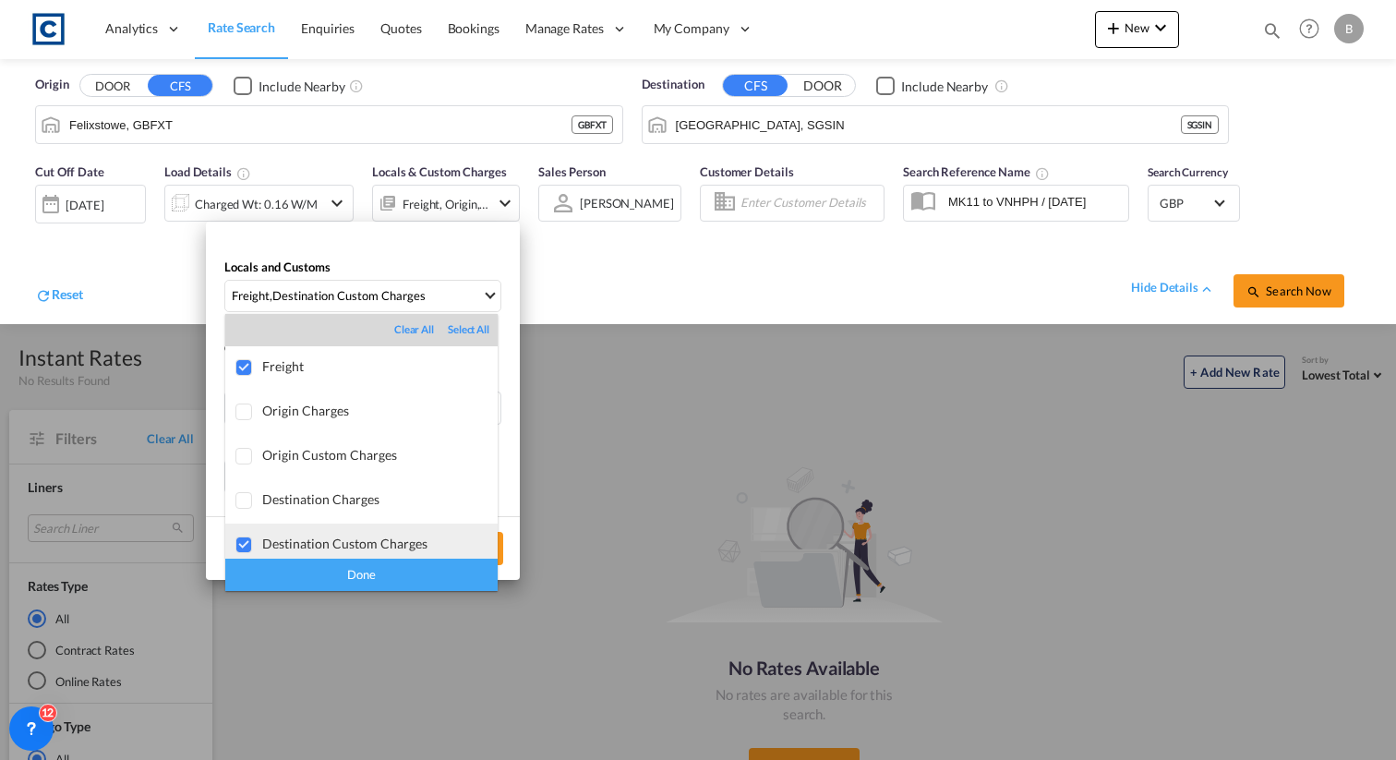
click at [355, 537] on div "Destination Custom Charges" at bounding box center [379, 544] width 235 height 16
click at [351, 587] on div "Done" at bounding box center [361, 575] width 272 height 32
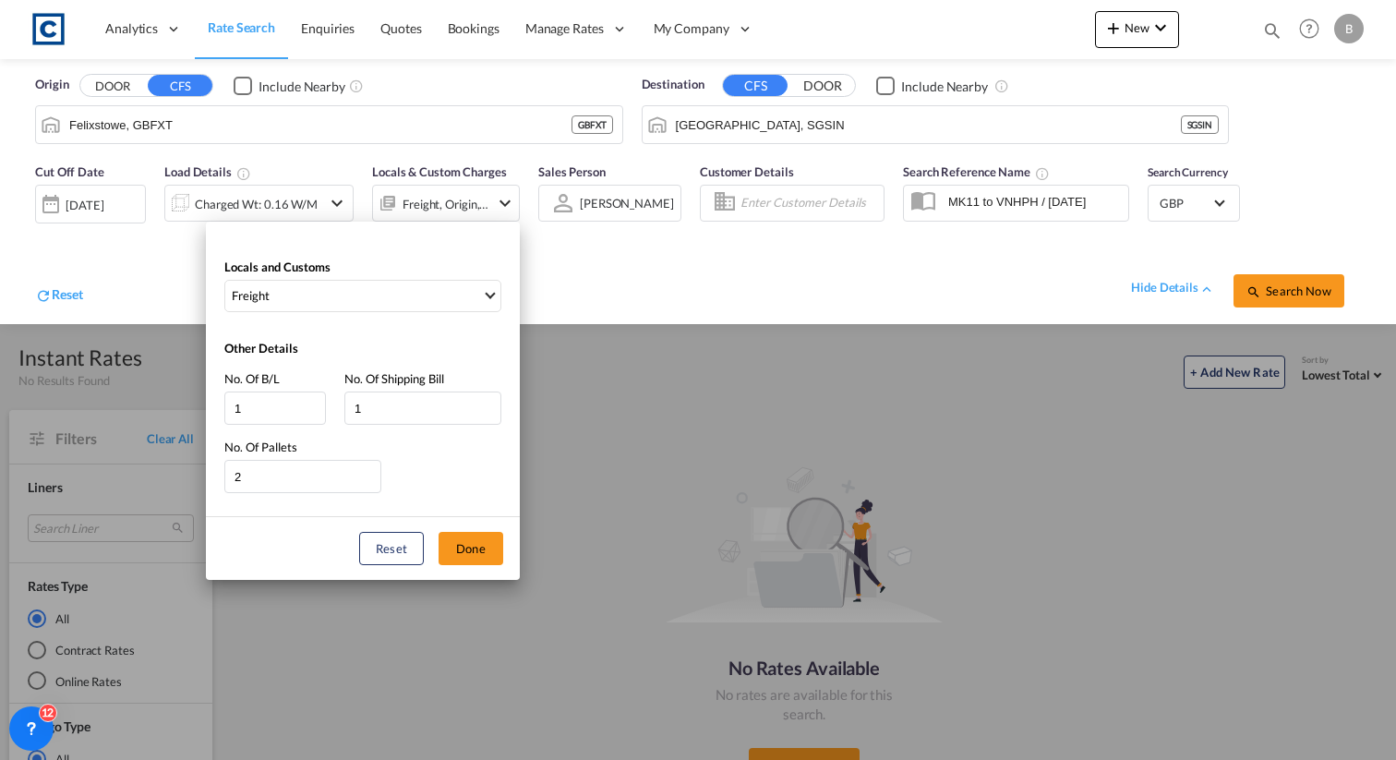
click at [1277, 287] on div "Locals and Customs Freight Other Details No. Of B/L 1 No. Of Shipping Bill 1 No…" at bounding box center [698, 380] width 1396 height 760
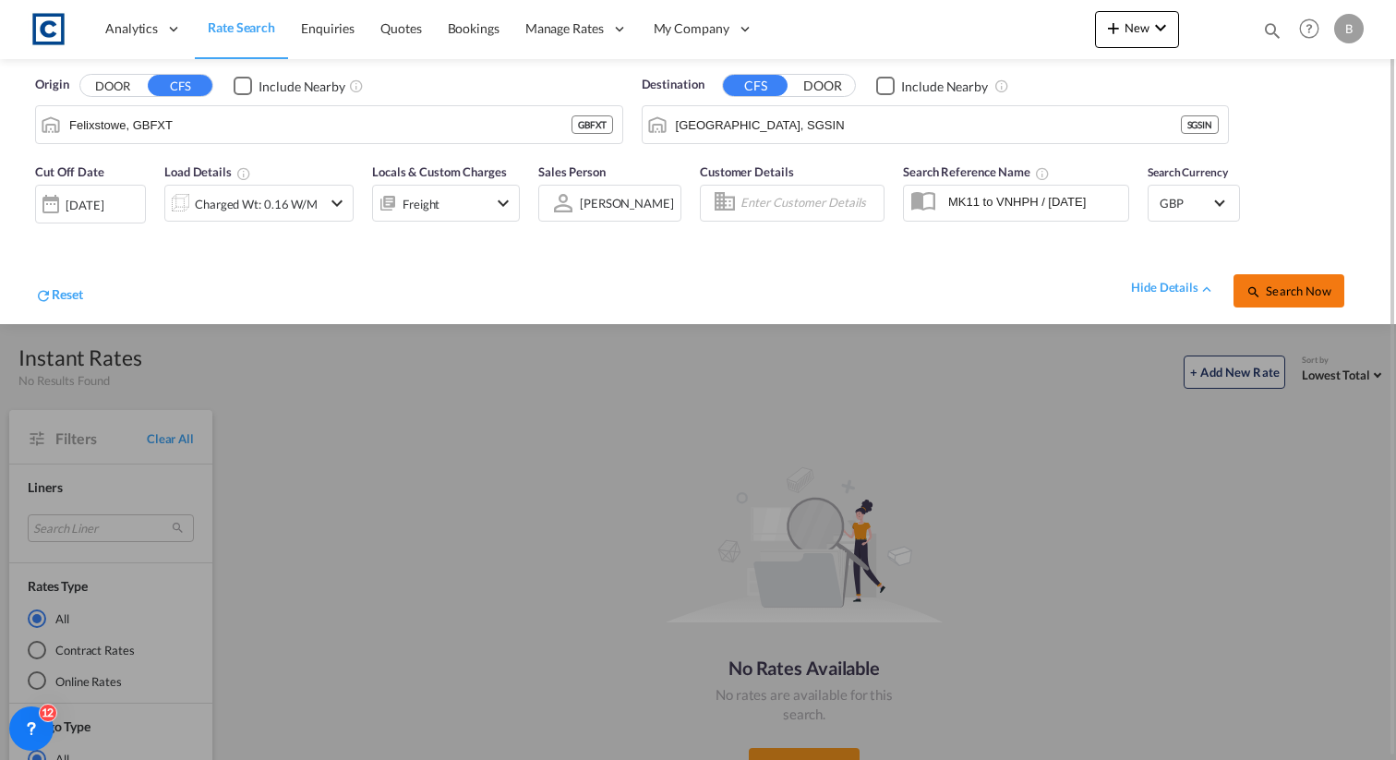
click at [1291, 299] on button "Search Now" at bounding box center [1289, 290] width 111 height 33
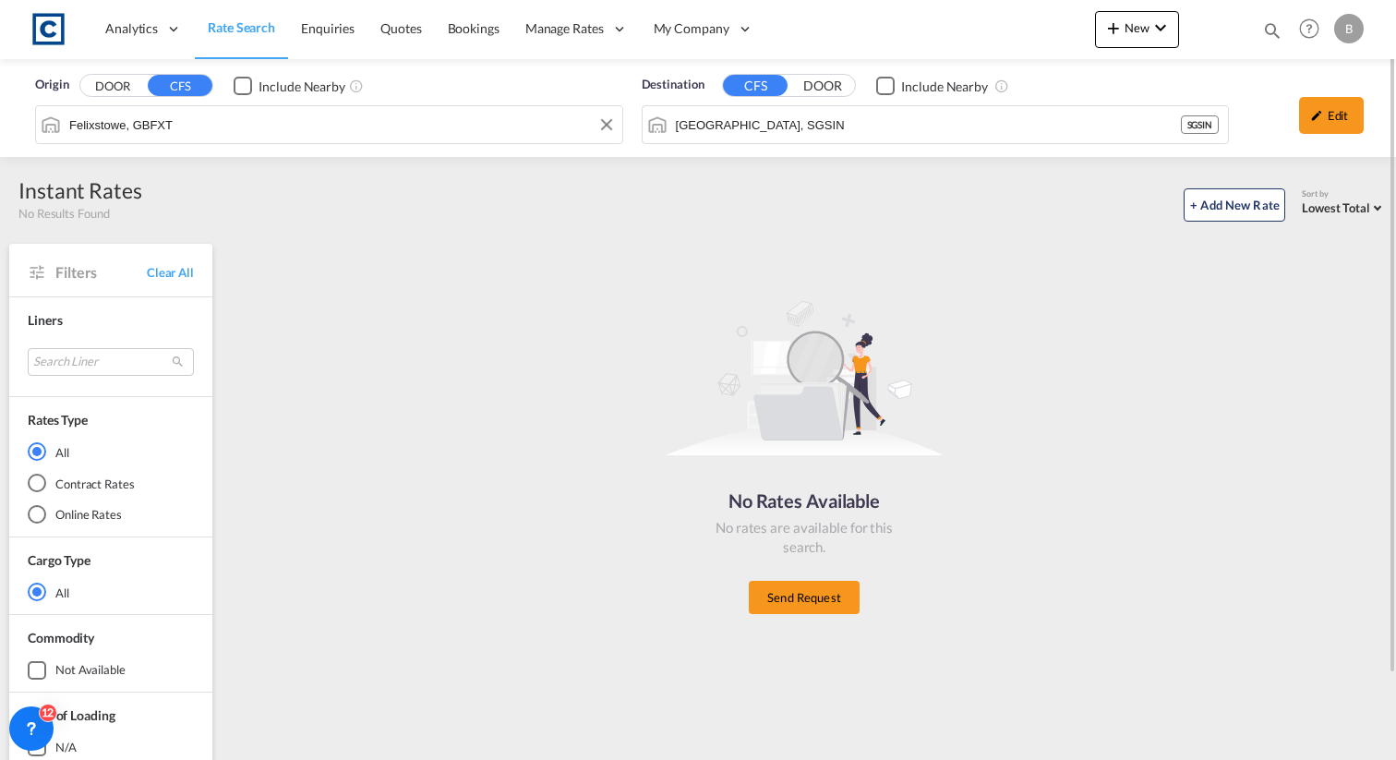
click at [370, 132] on input "Felixstowe, GBFXT" at bounding box center [341, 125] width 544 height 28
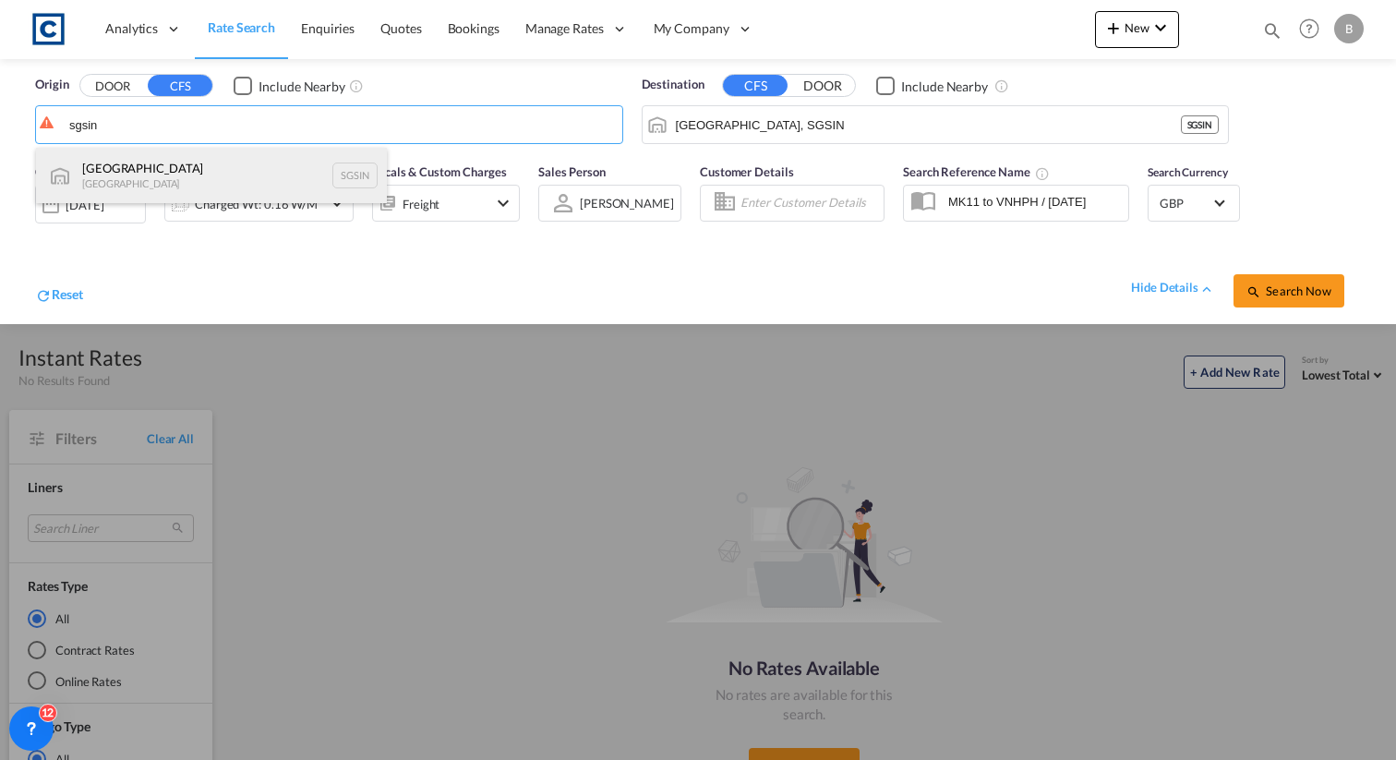
click at [202, 166] on div "Singapore Singapore SGSIN" at bounding box center [211, 175] width 351 height 55
type input "[GEOGRAPHIC_DATA], SGSIN"
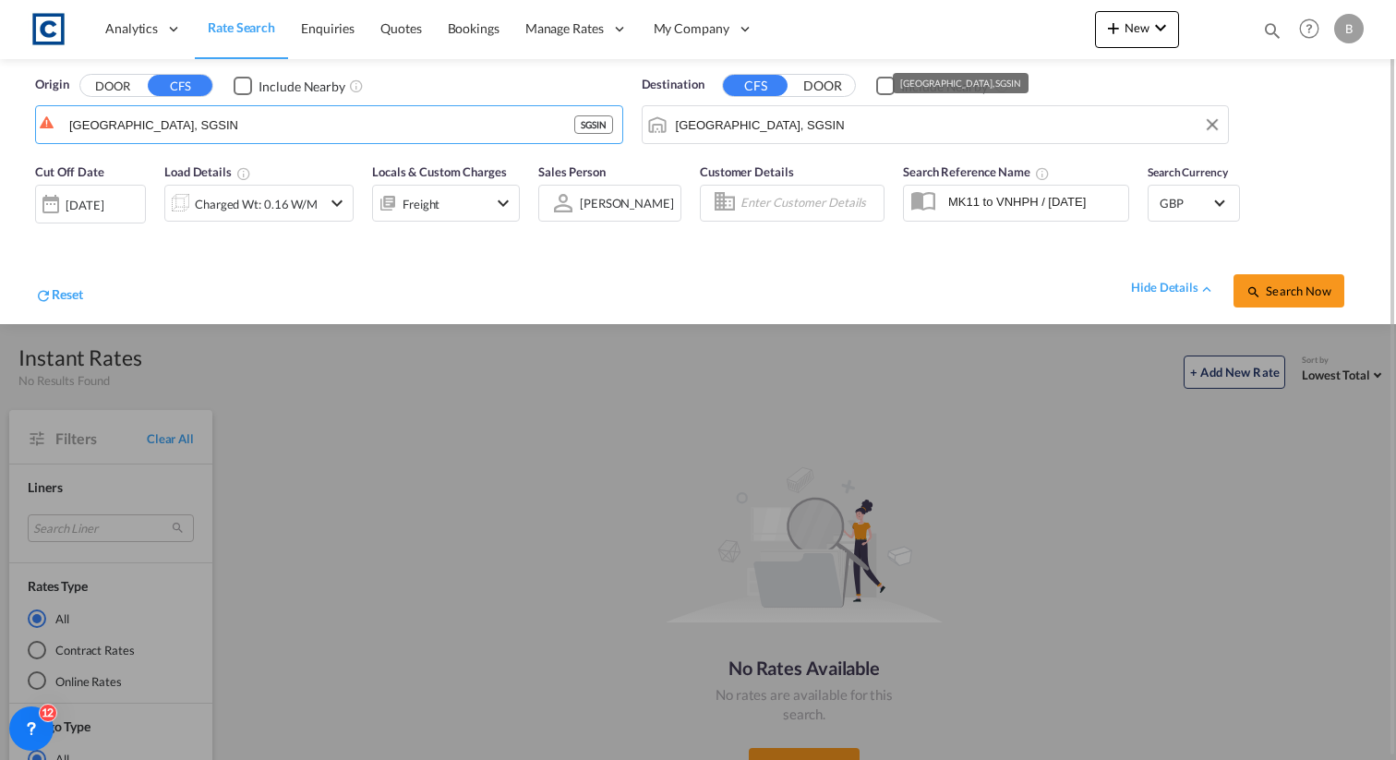
click at [711, 126] on input "[GEOGRAPHIC_DATA], SGSIN" at bounding box center [948, 125] width 544 height 28
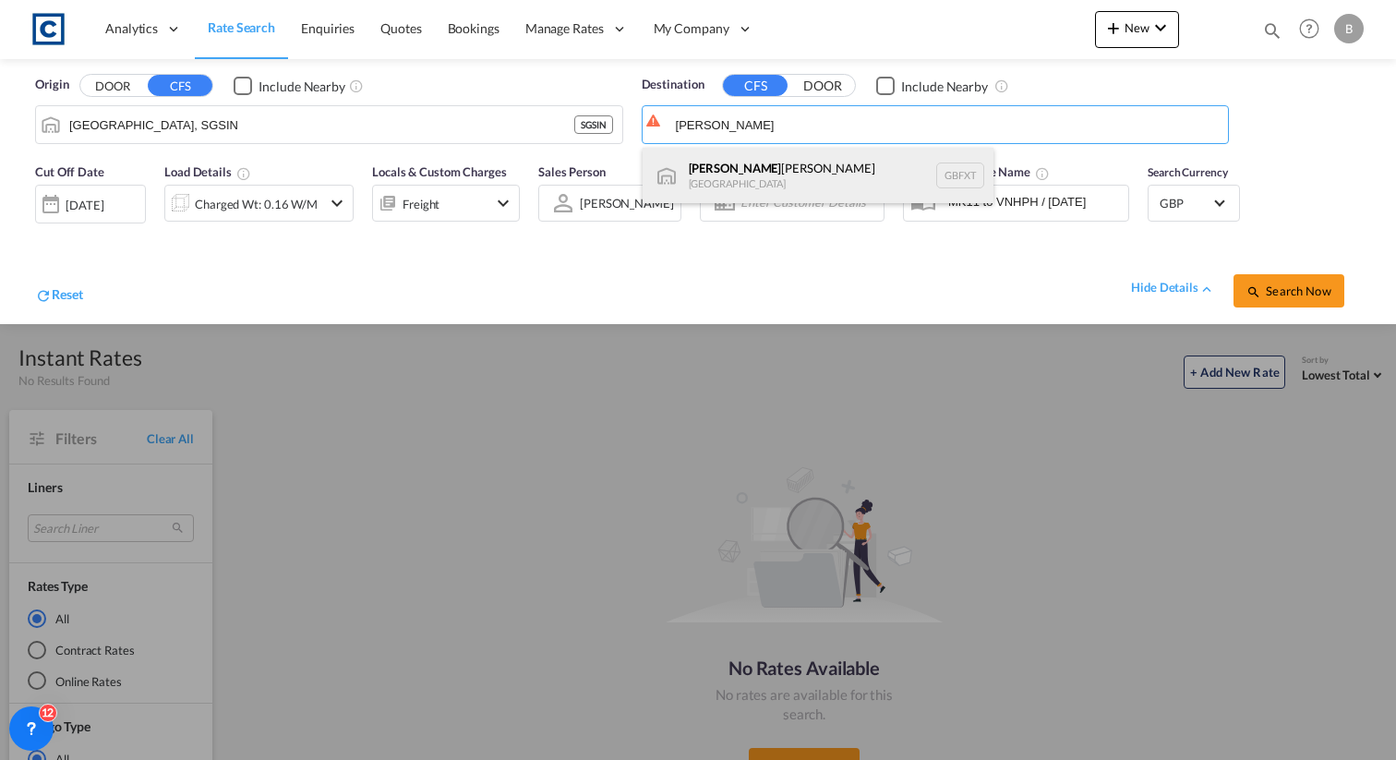
click at [689, 171] on div "Felix stowe United Kingdom GBFXT" at bounding box center [818, 175] width 351 height 55
type input "Felixstowe, GBFXT"
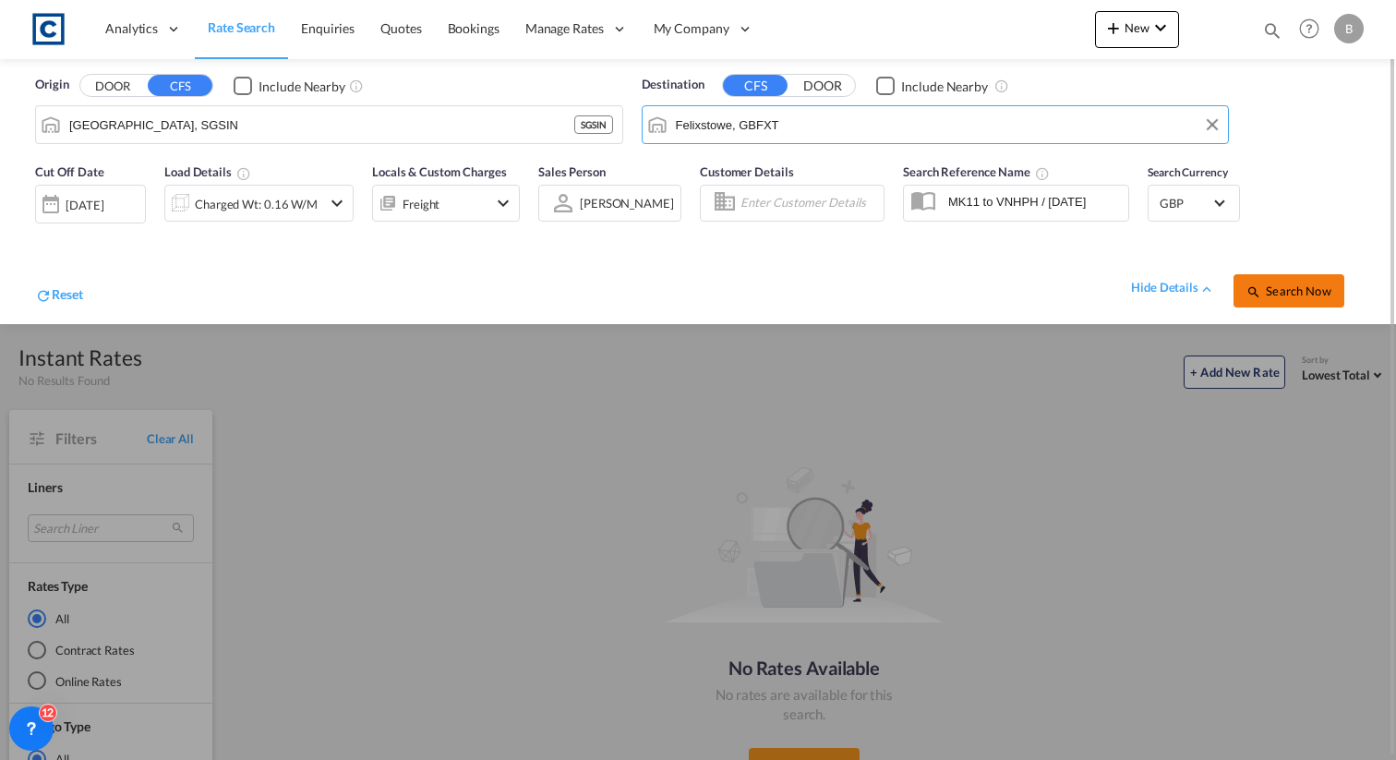
click at [1307, 293] on span "Search Now" at bounding box center [1289, 290] width 84 height 15
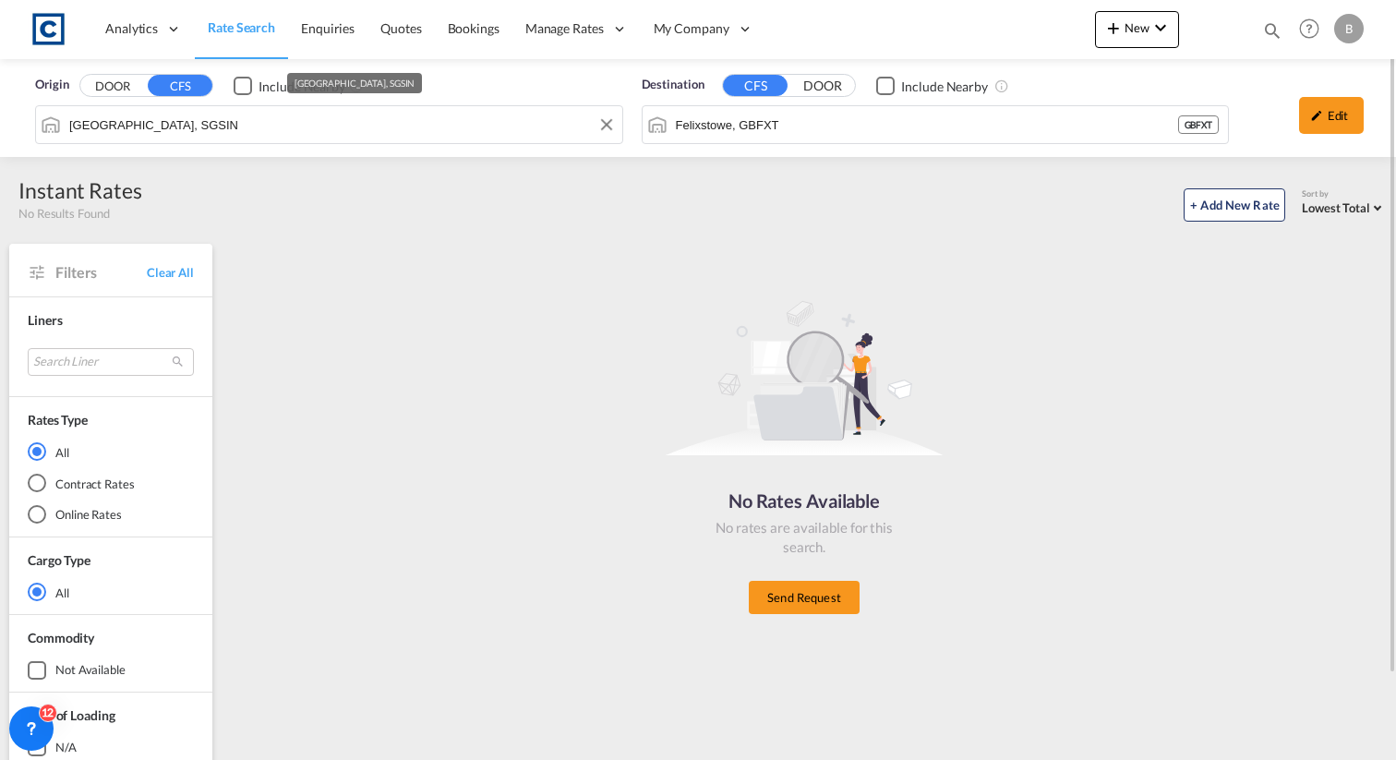
click at [325, 130] on input "[GEOGRAPHIC_DATA], SGSIN" at bounding box center [341, 125] width 544 height 28
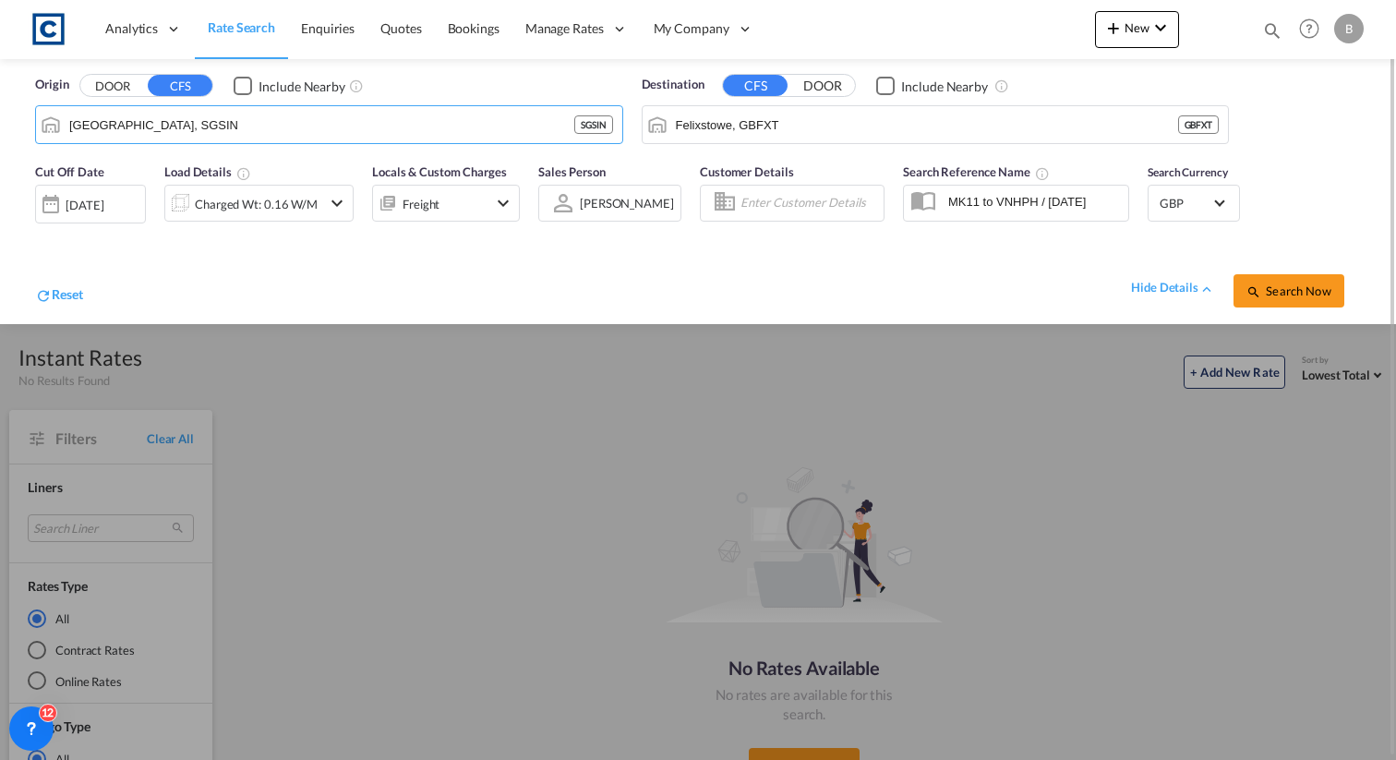
paste input "Keelung"
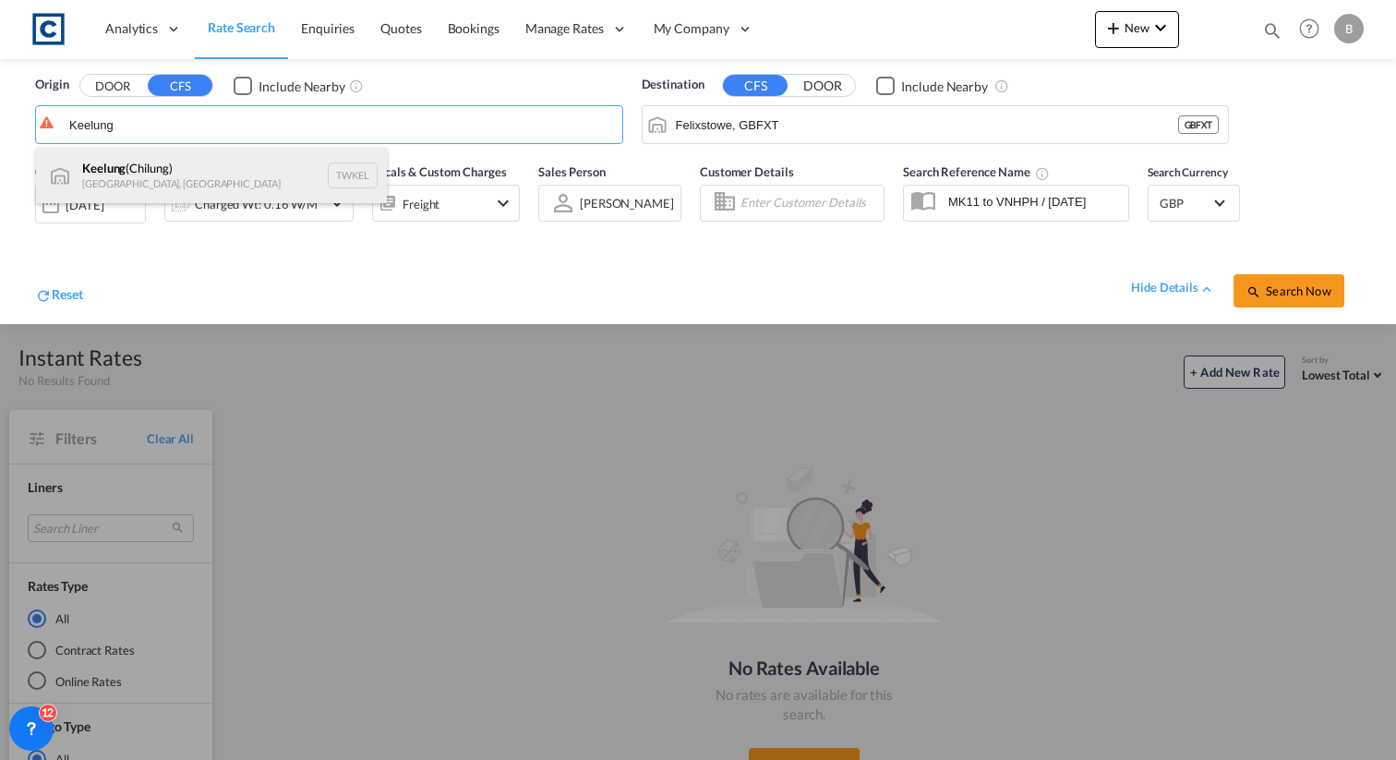
click at [290, 187] on div "Keelung (Chilung) Taiwan, Province of China TWKEL" at bounding box center [211, 175] width 351 height 55
type input "Keelung (Chilung), TWKEL"
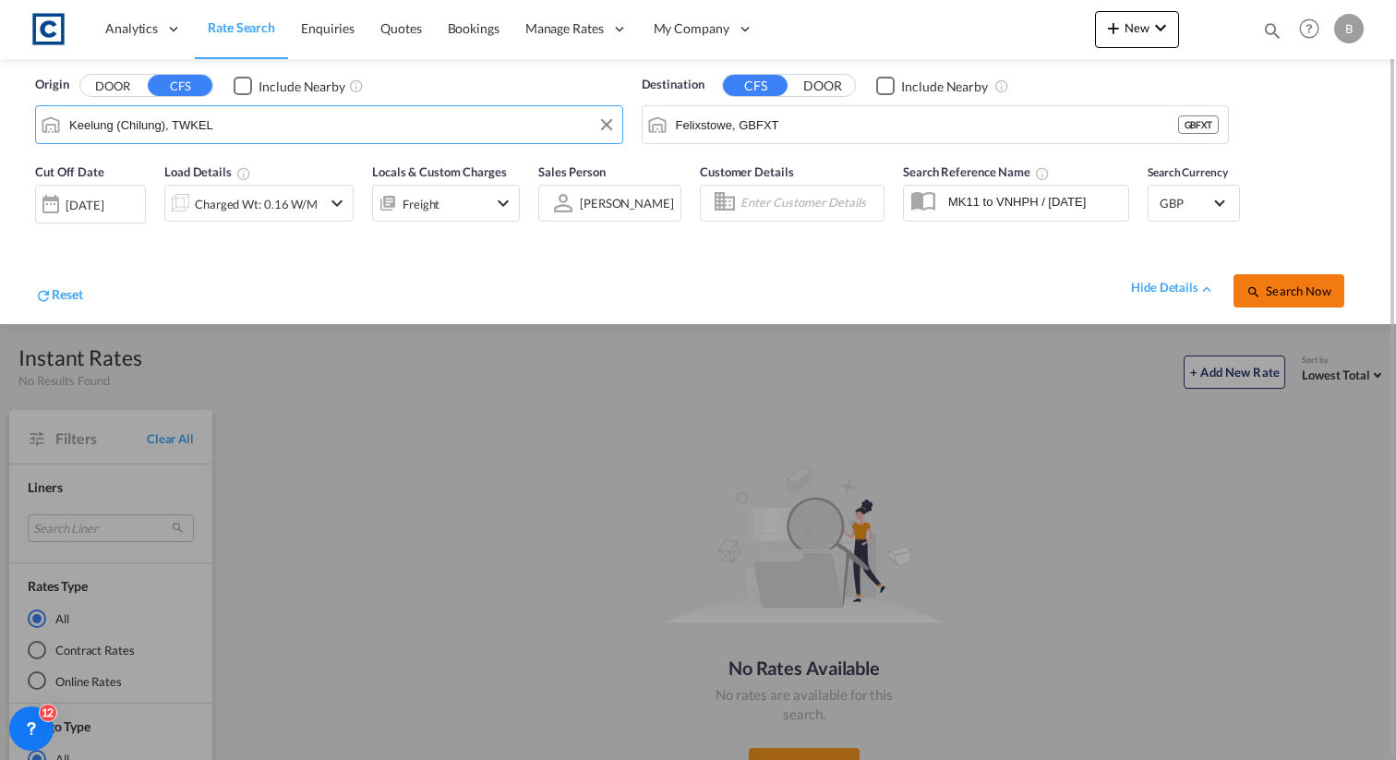
click at [1314, 289] on span "Search Now" at bounding box center [1289, 290] width 84 height 15
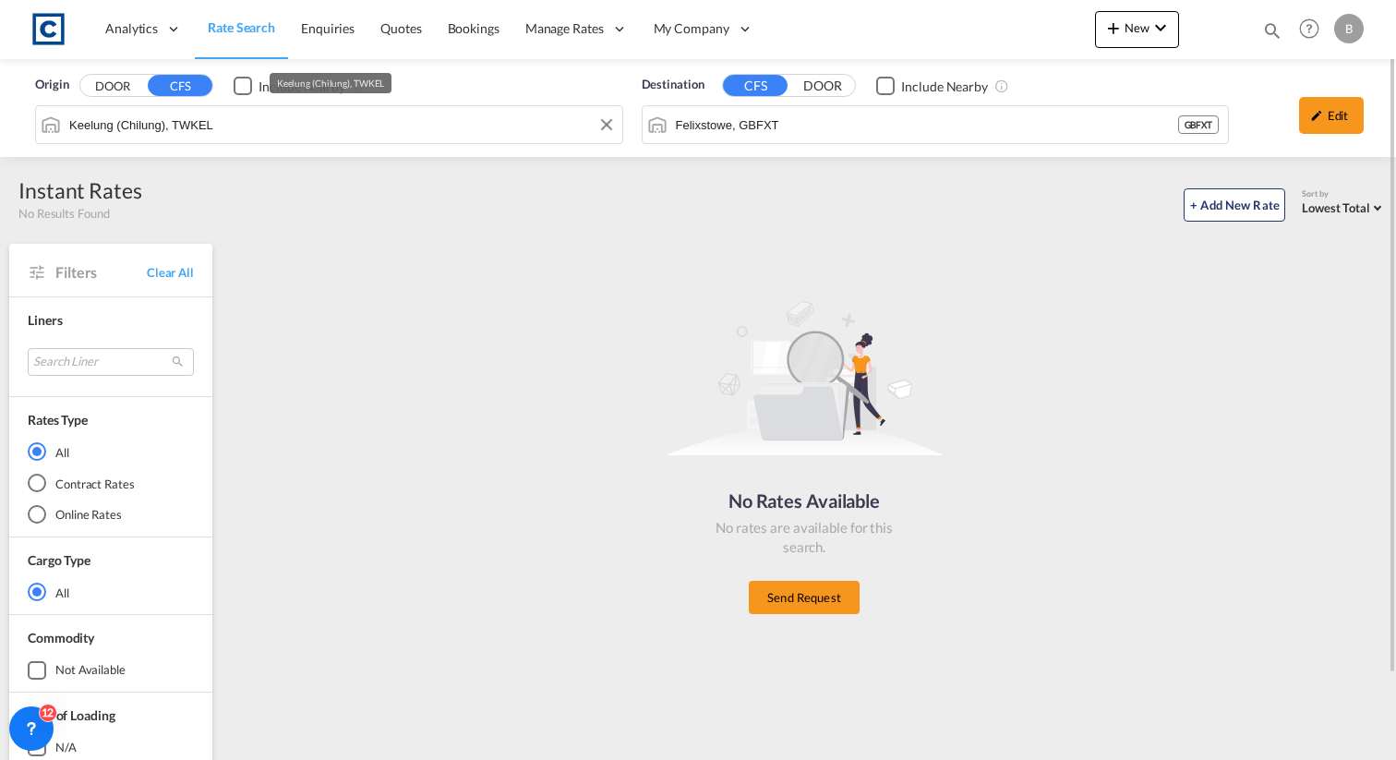
click at [195, 139] on md-autocomplete-wrap "Keelung (Chilung), TWKEL" at bounding box center [340, 129] width 545 height 37
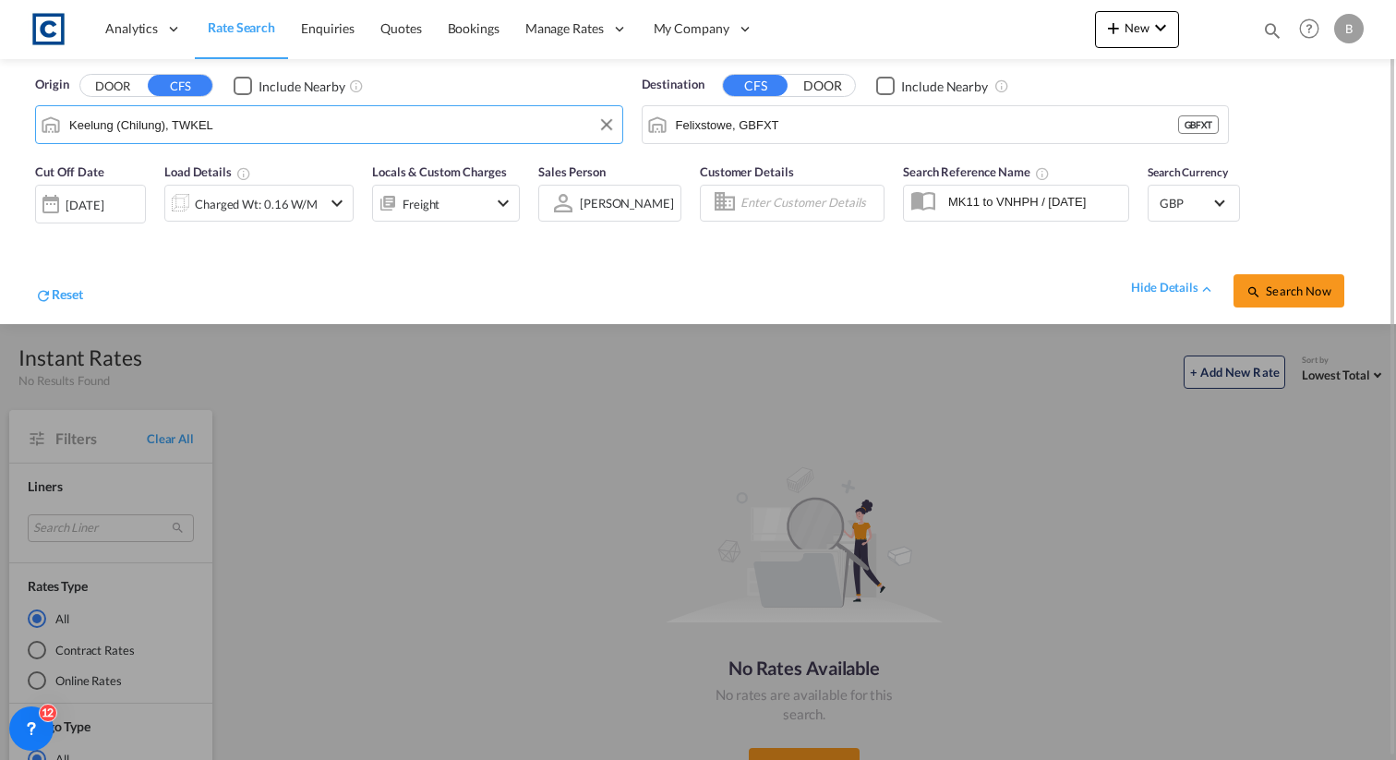
click at [212, 123] on input "Keelung (Chilung), TWKEL" at bounding box center [341, 125] width 544 height 28
paste input "SGSIN"
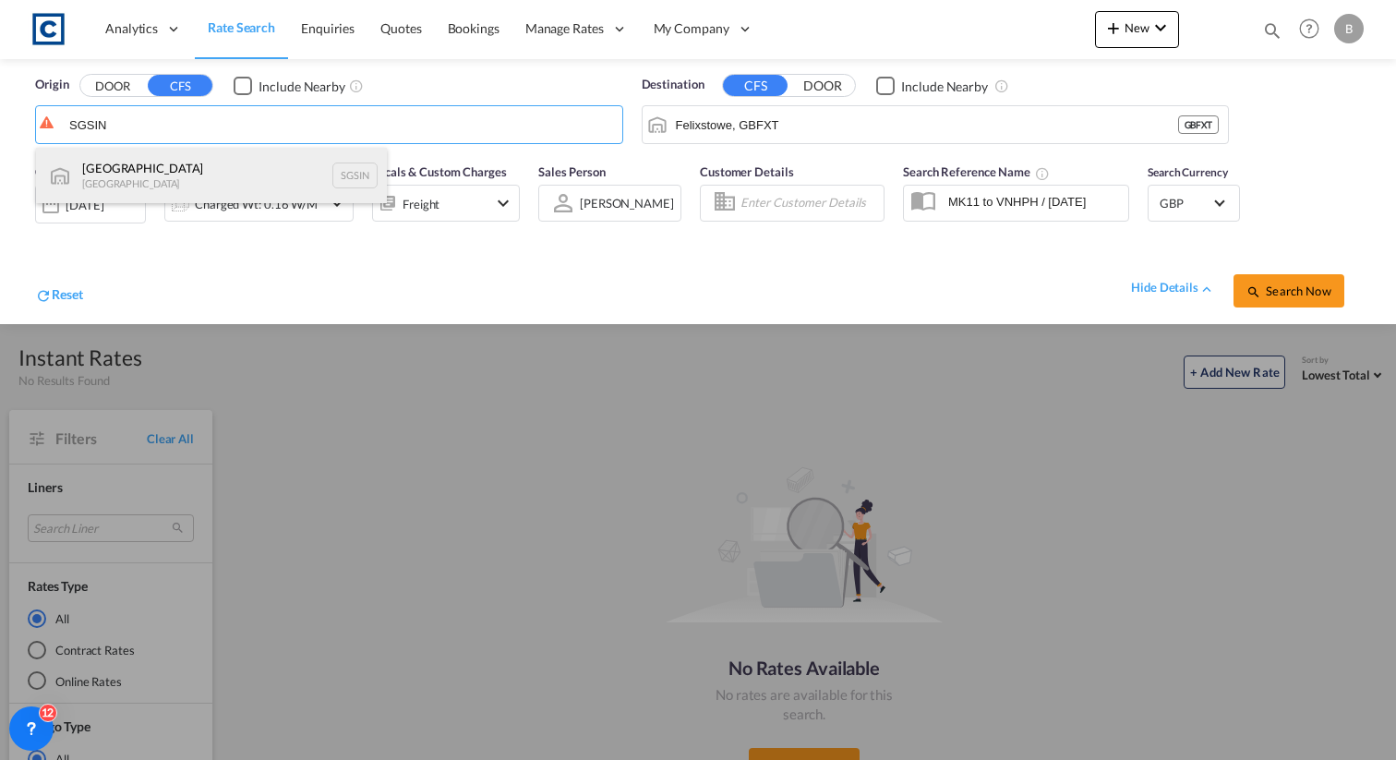
click at [229, 180] on div "Singapore Singapore SGSIN" at bounding box center [211, 175] width 351 height 55
type input "[GEOGRAPHIC_DATA], SGSIN"
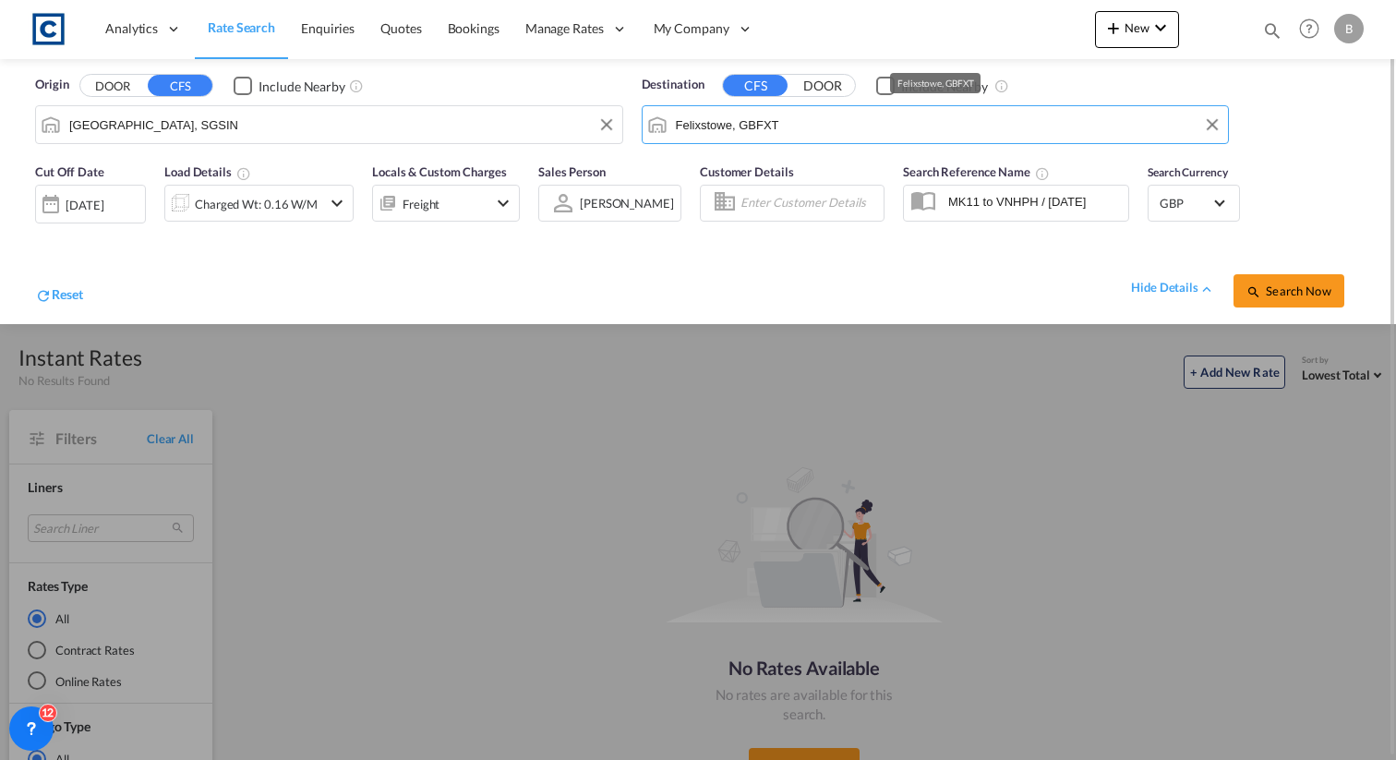
click at [792, 121] on input "Felixstowe, GBFXT" at bounding box center [948, 125] width 544 height 28
click at [827, 87] on button "DOOR" at bounding box center [822, 86] width 65 height 21
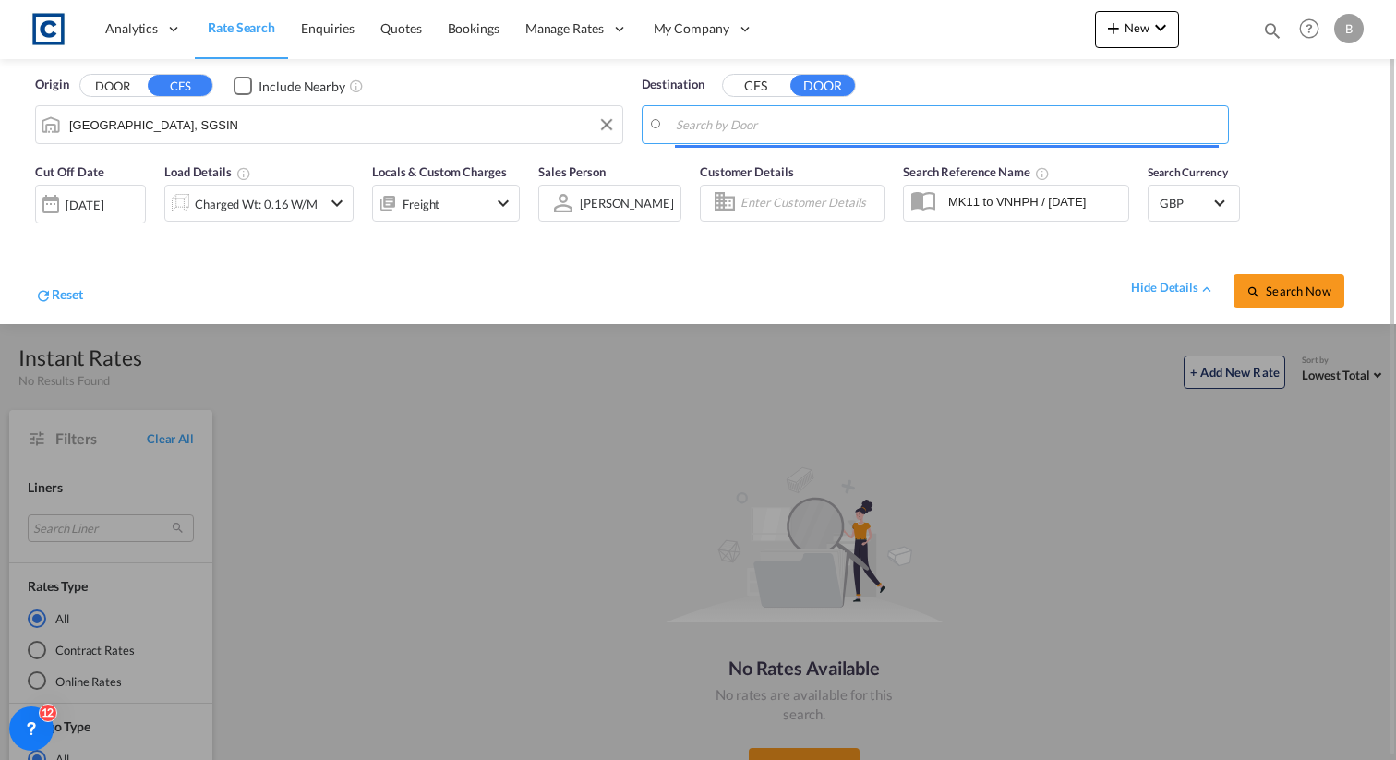
click at [807, 126] on input "Search by Door" at bounding box center [948, 125] width 544 height 28
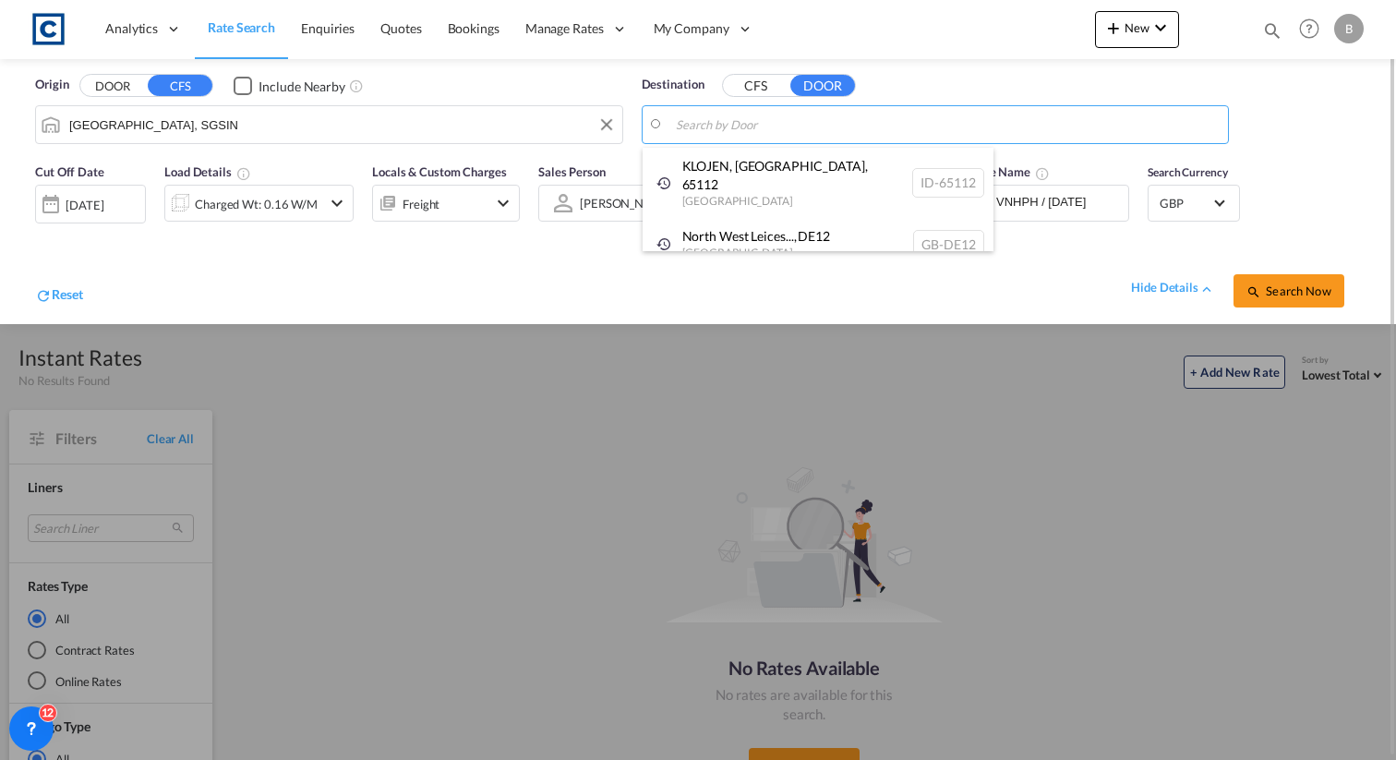
paste input "SK7"
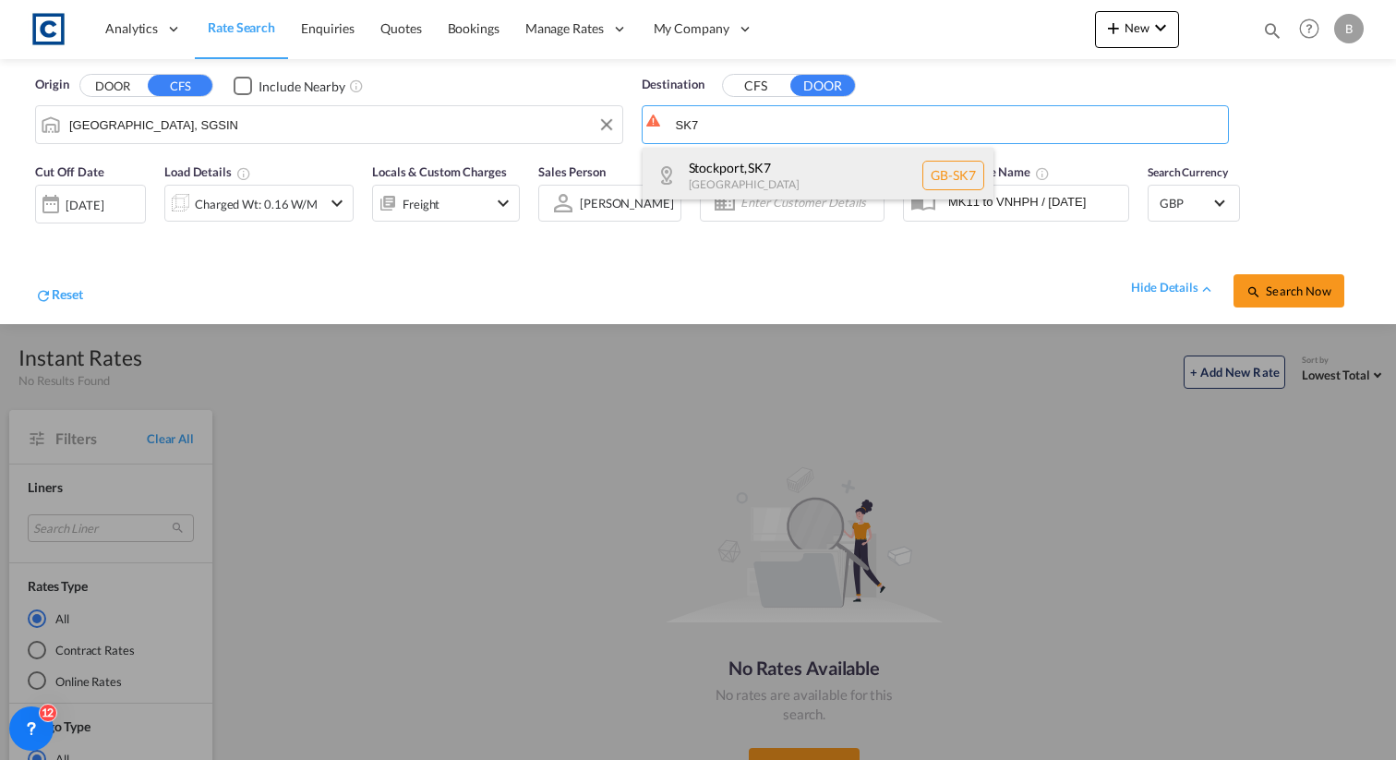
click at [798, 167] on div "Stockport , SK7 United Kingdom GB-SK7" at bounding box center [818, 175] width 351 height 55
type input "GB-SK7, Stockport"
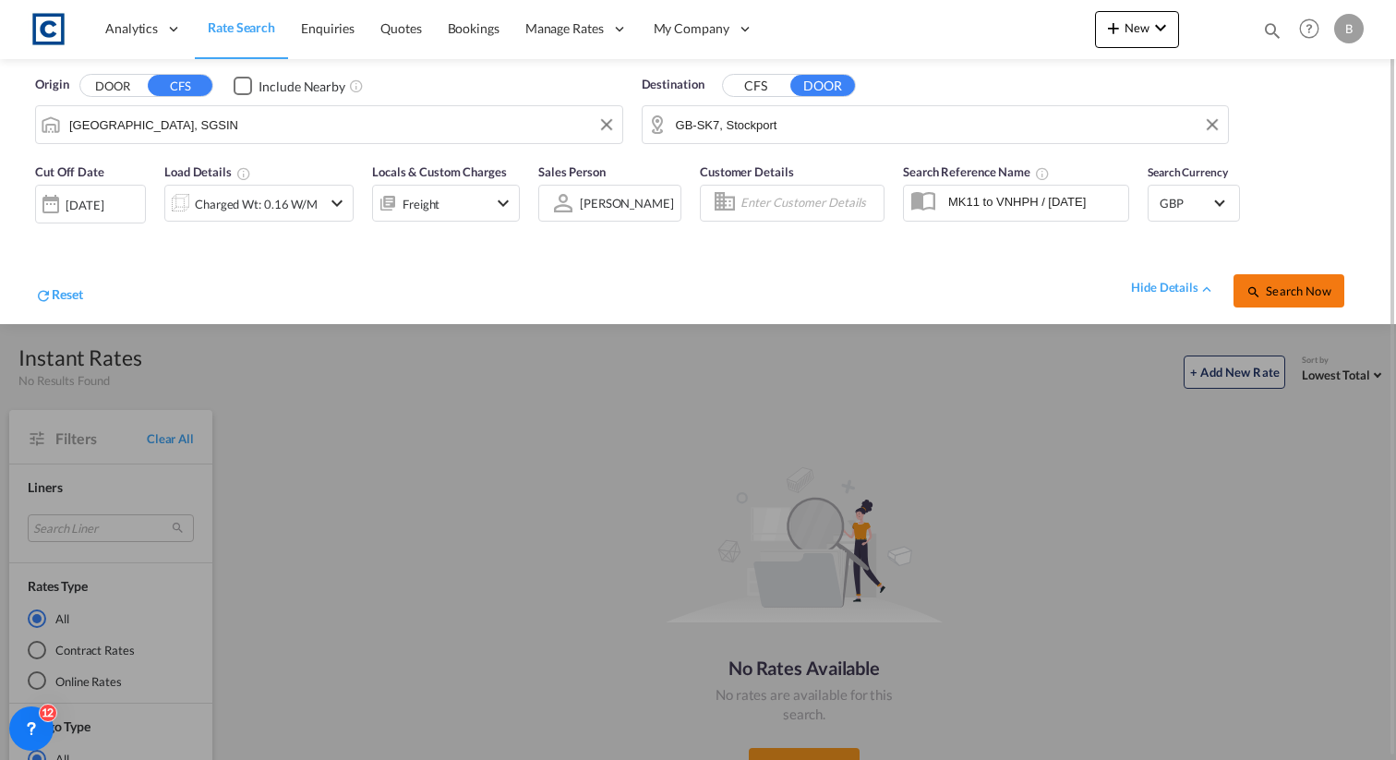
click at [1275, 289] on span "Search Now" at bounding box center [1289, 290] width 84 height 15
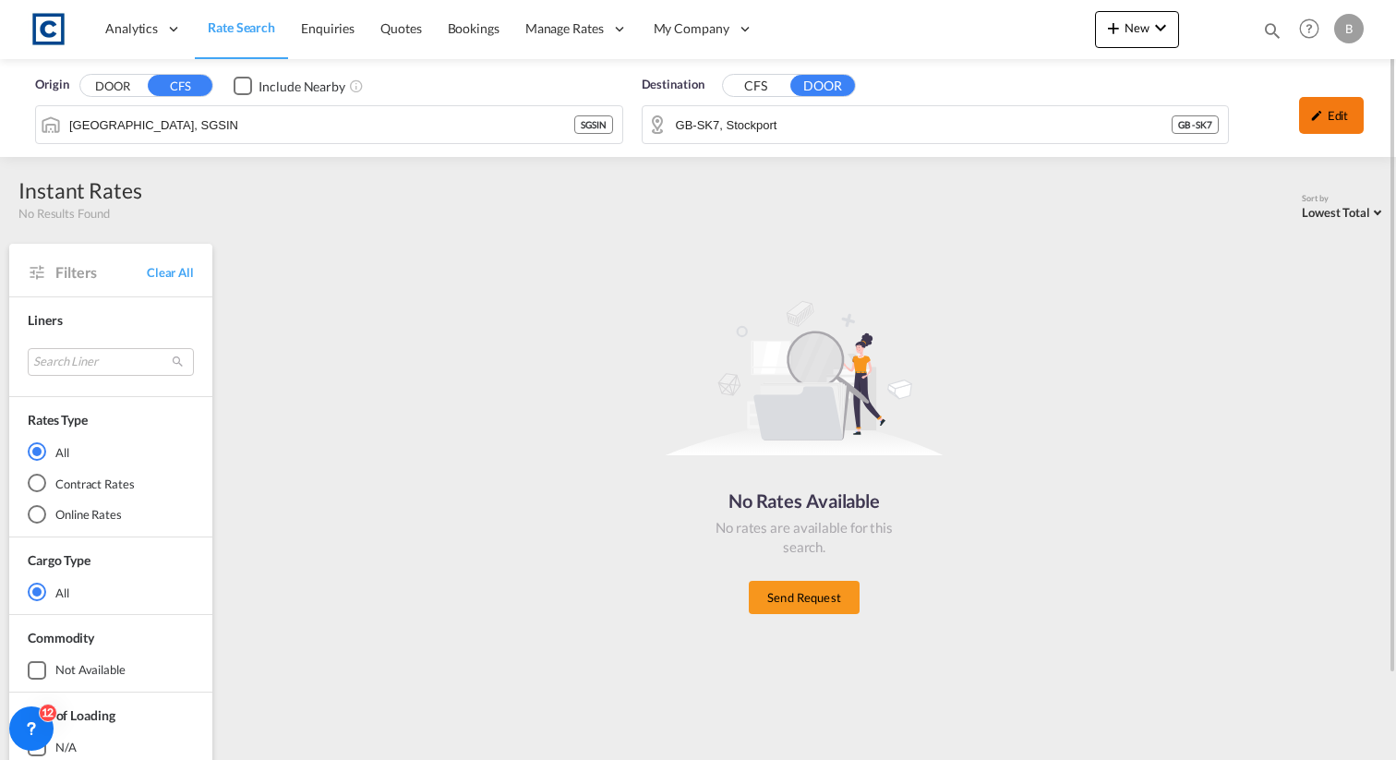
click at [1322, 114] on md-icon "icon-pencil" at bounding box center [1316, 115] width 13 height 13
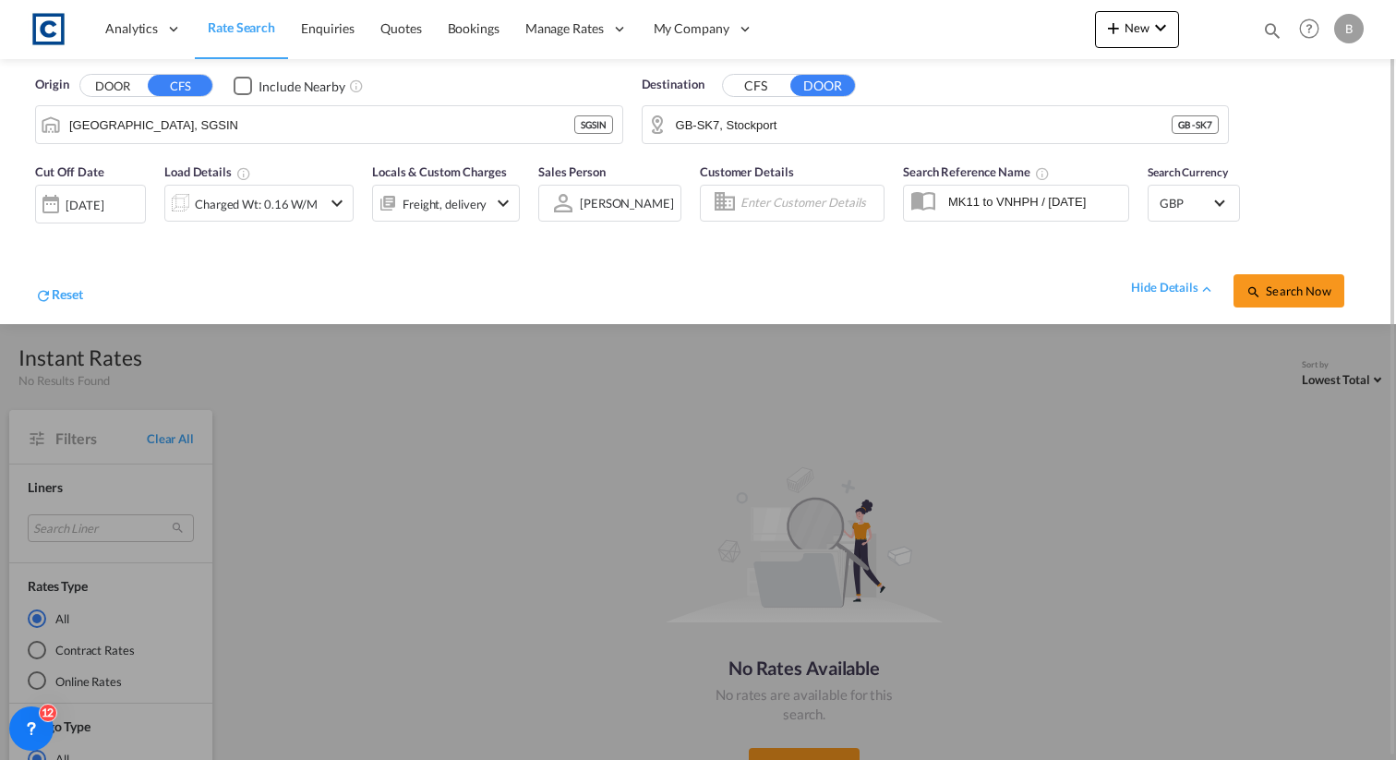
click at [102, 209] on div "01 Oct 2025" at bounding box center [85, 205] width 38 height 17
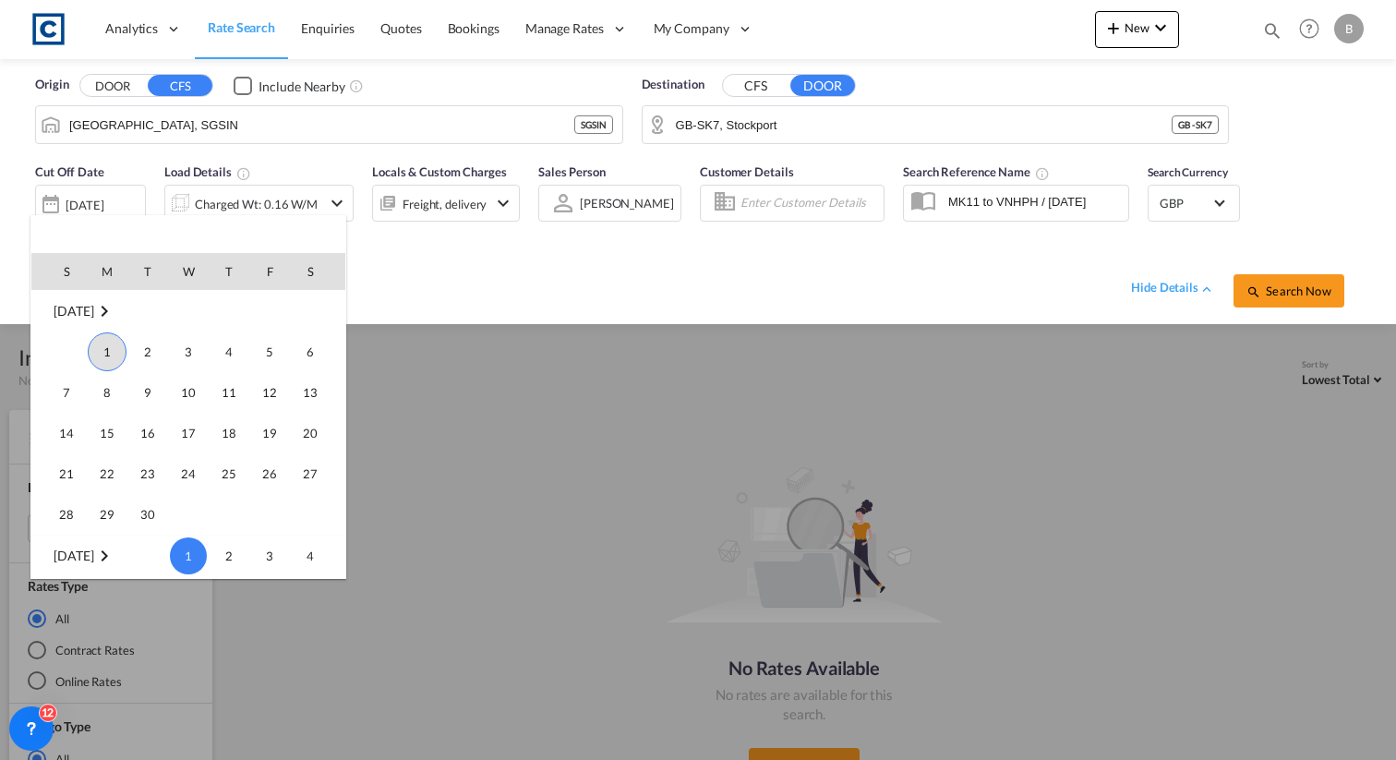
click at [109, 359] on span "1" at bounding box center [107, 351] width 39 height 39
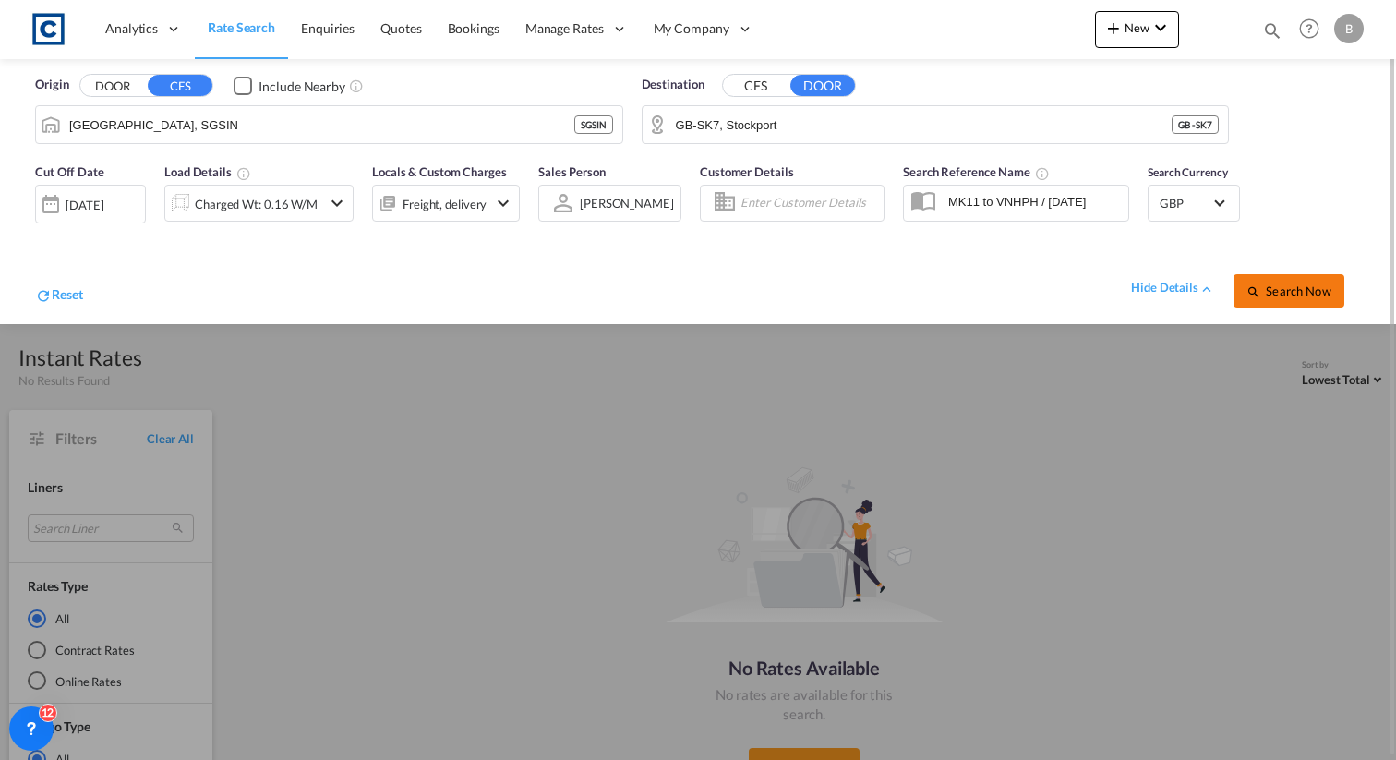
click at [1312, 296] on span "Search Now" at bounding box center [1289, 290] width 84 height 15
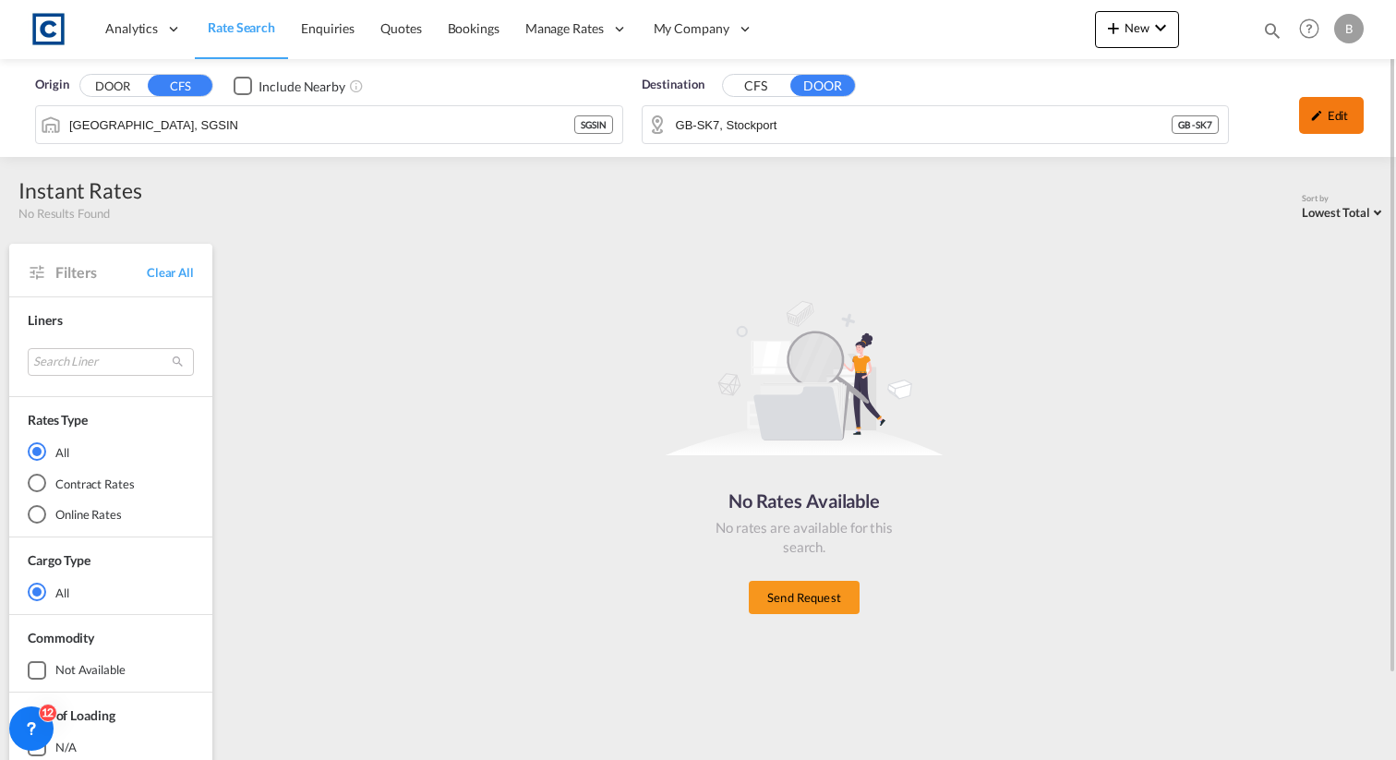
click at [1343, 121] on div "Edit" at bounding box center [1331, 115] width 65 height 37
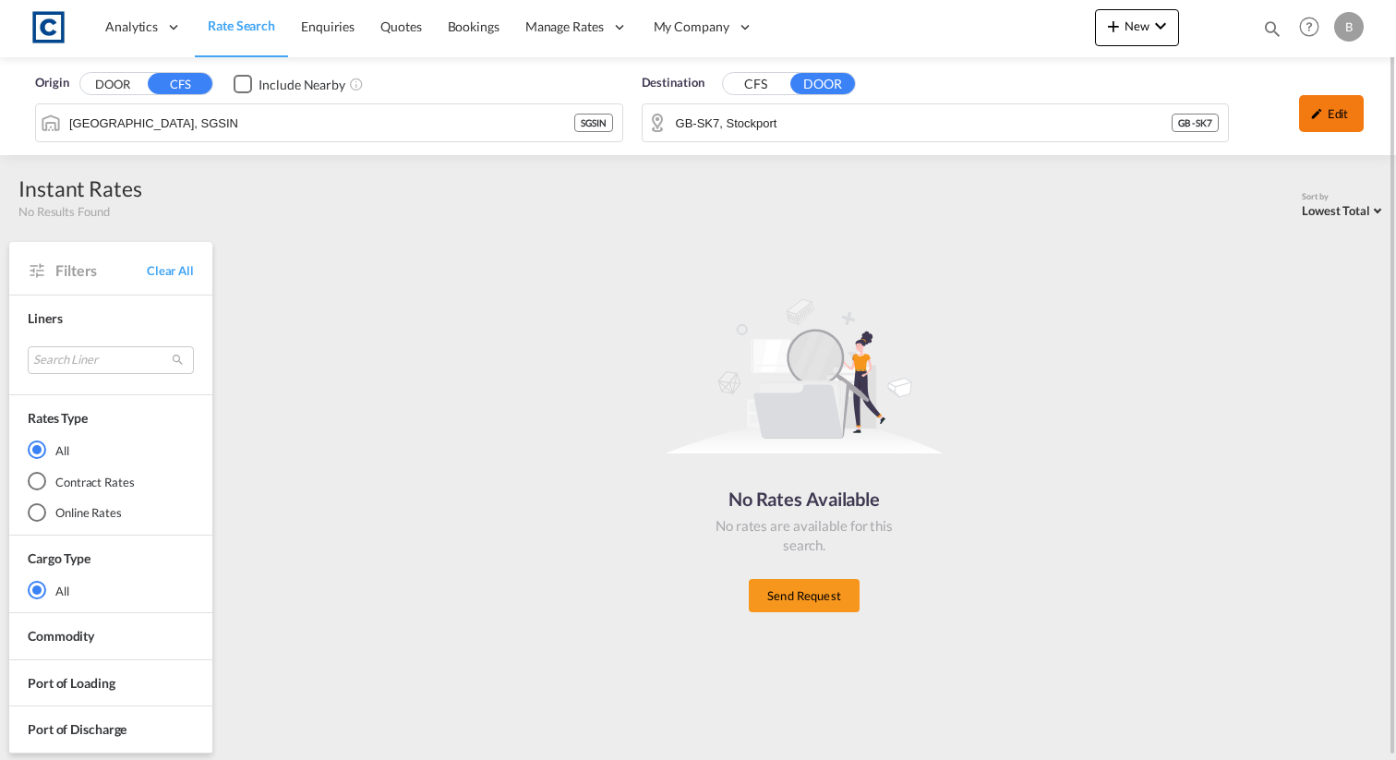
click at [1326, 109] on div "Edit" at bounding box center [1331, 113] width 65 height 37
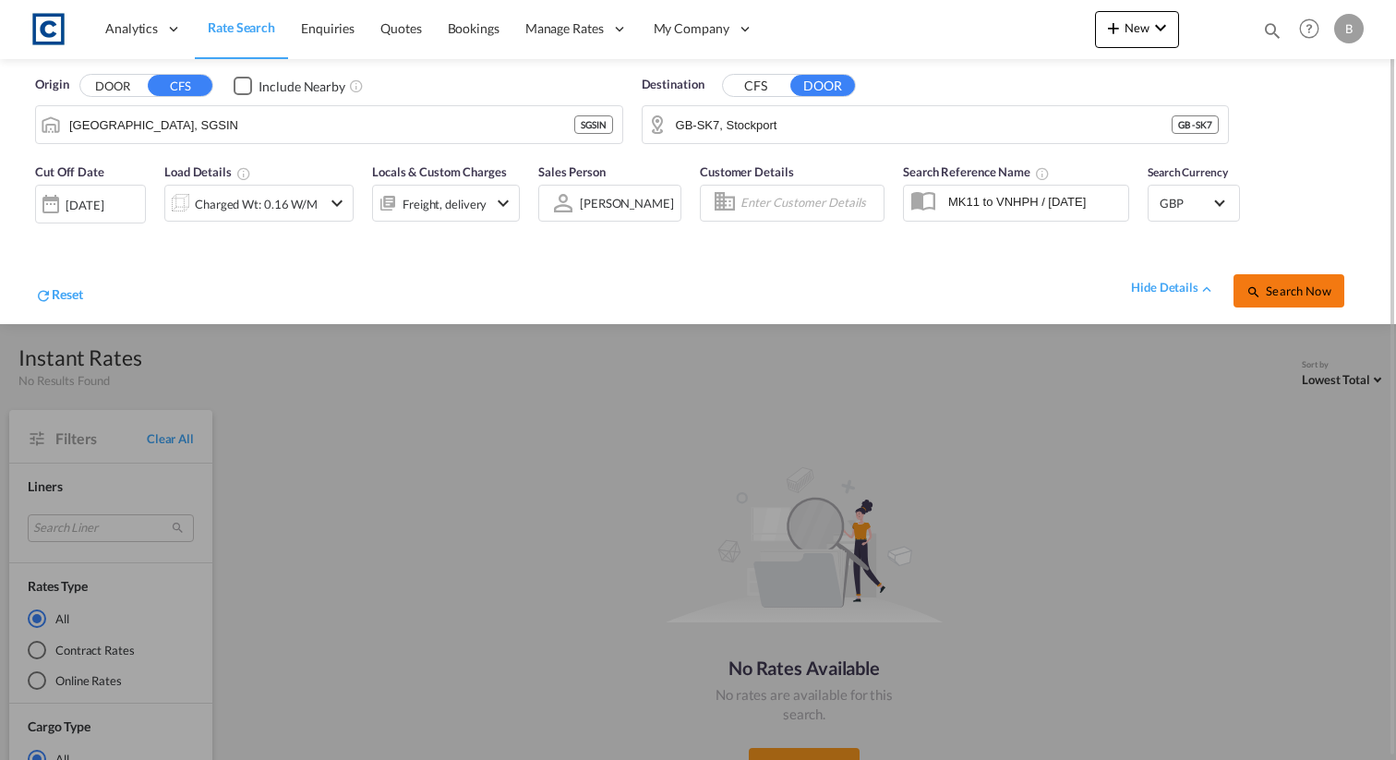
click at [1276, 298] on button "Search Now" at bounding box center [1289, 290] width 111 height 33
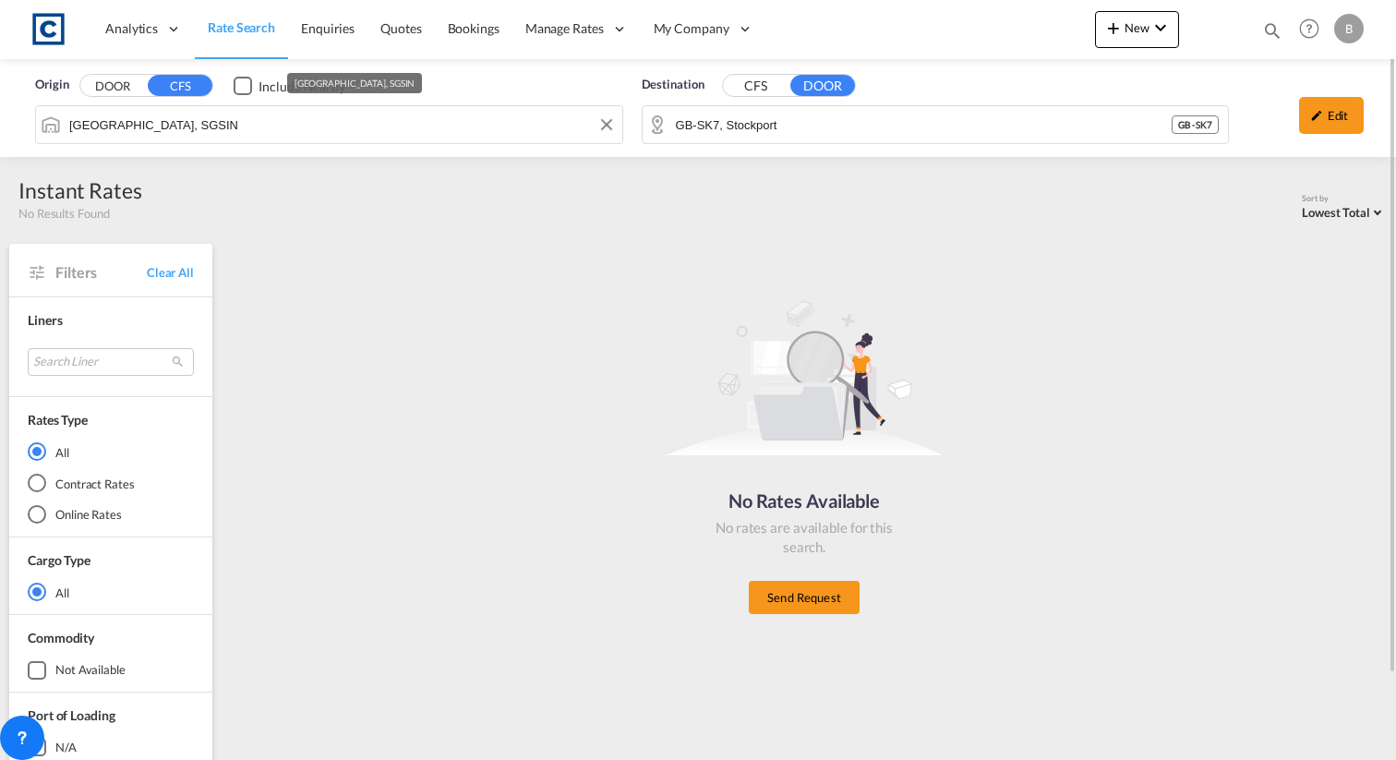
click at [261, 128] on input "Singapore, SGSIN" at bounding box center [341, 125] width 544 height 28
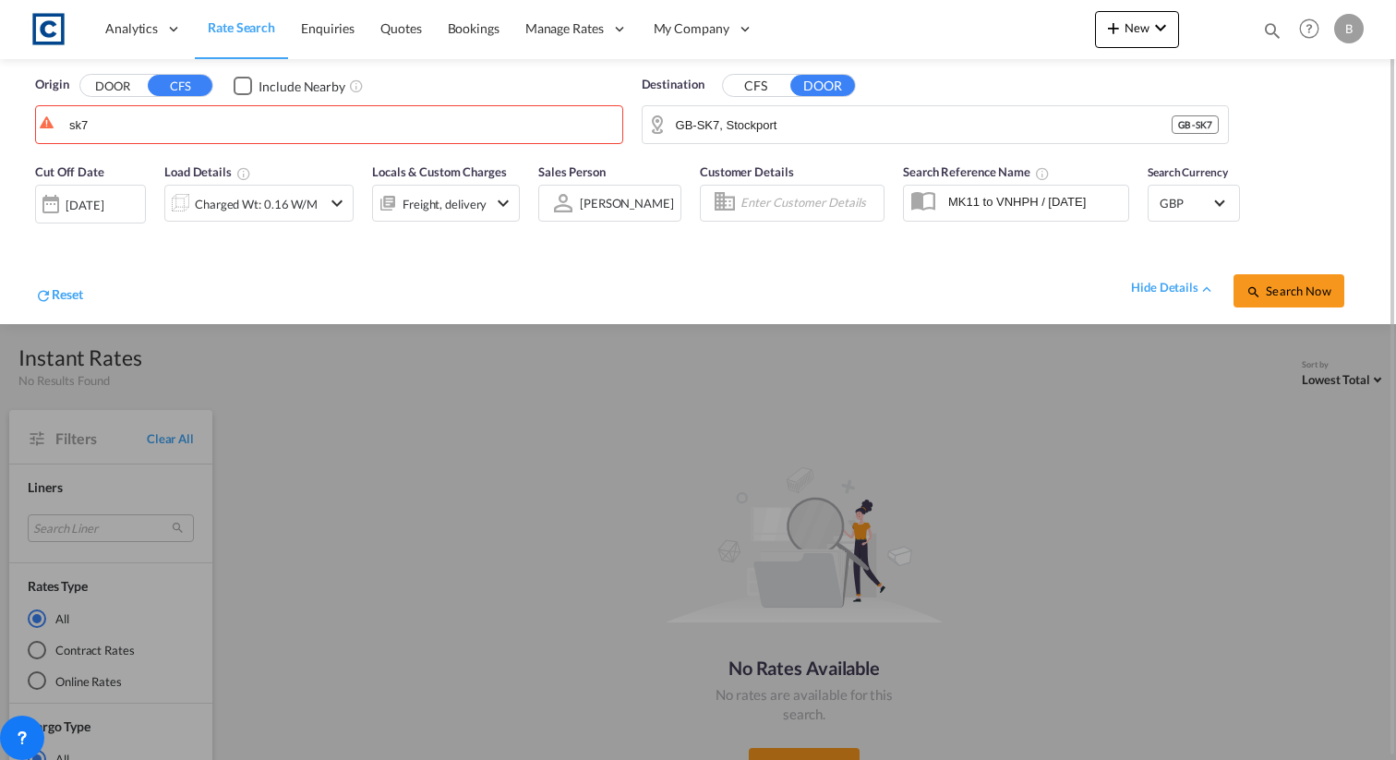
click at [113, 78] on button "DOOR" at bounding box center [112, 86] width 65 height 21
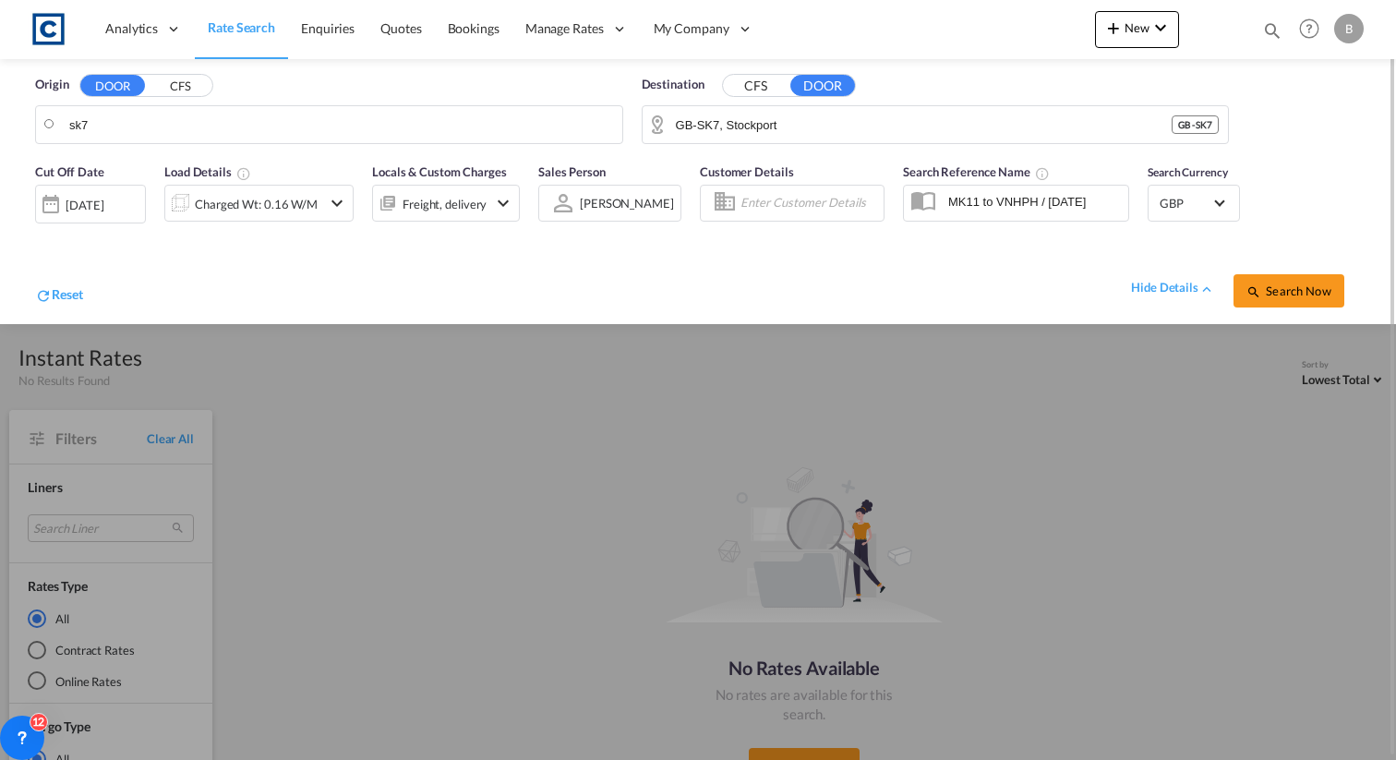
click at [175, 148] on div "Origin DOOR CFS sk7" at bounding box center [329, 109] width 607 height 87
click at [182, 135] on input "sk7" at bounding box center [341, 125] width 544 height 28
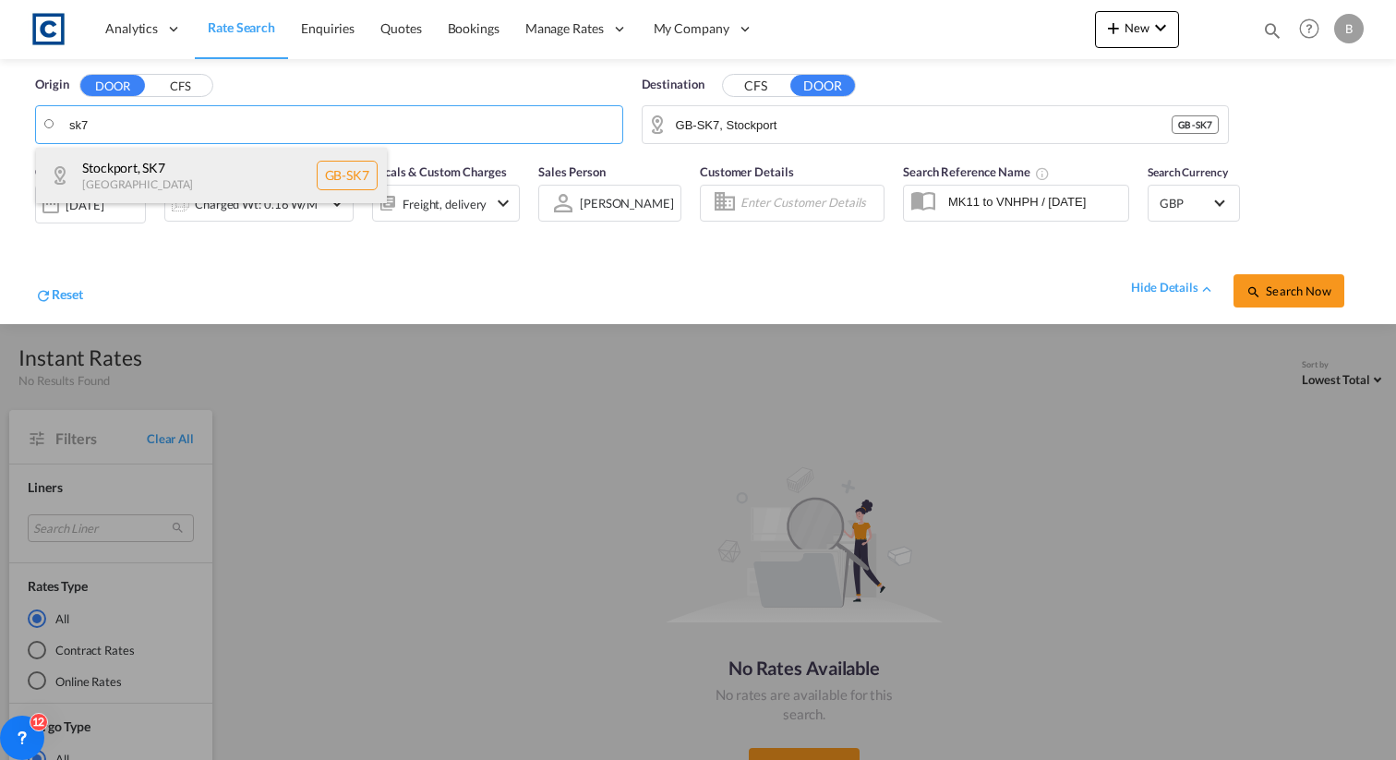
click at [168, 164] on div "Stockport , SK7 United Kingdom GB-SK7" at bounding box center [211, 175] width 351 height 55
type input "GB-SK7, Stockport"
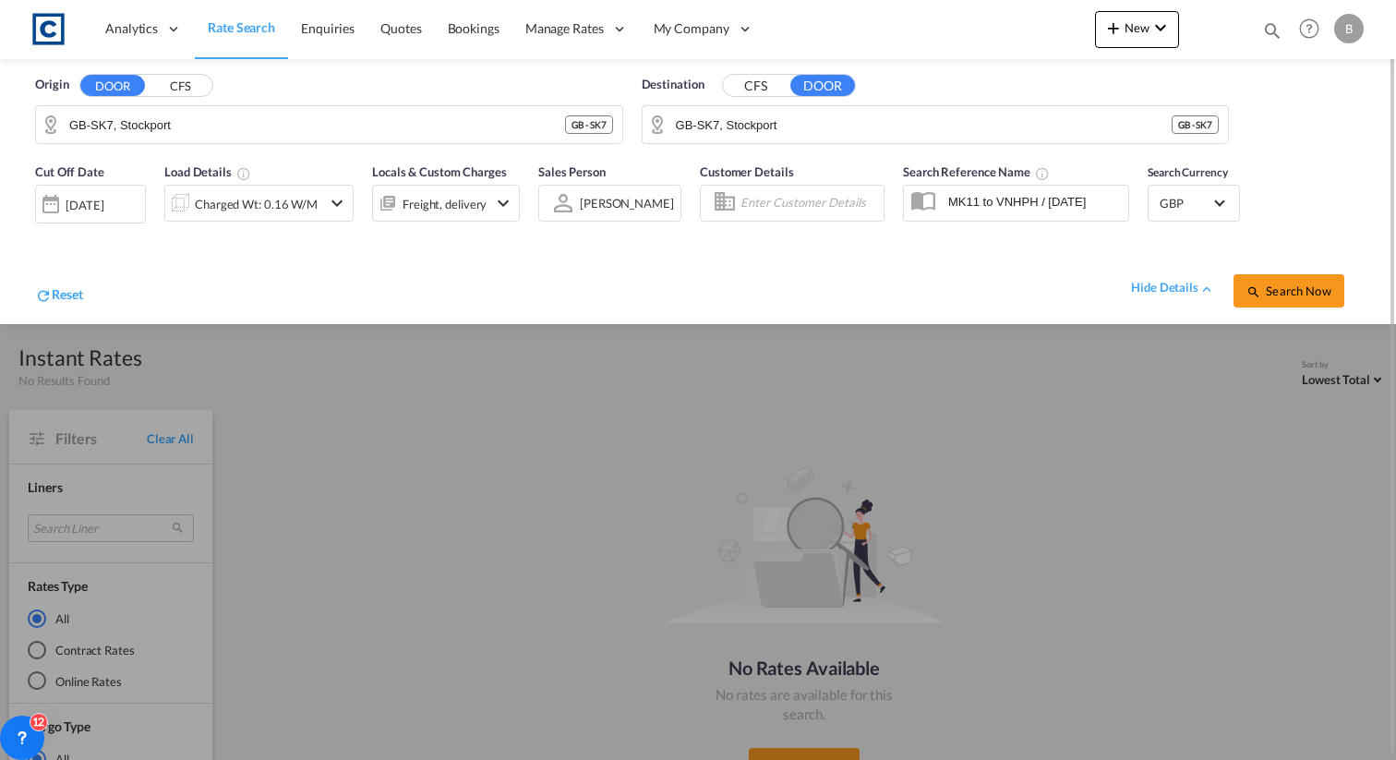
click at [777, 88] on button "CFS" at bounding box center [755, 86] width 65 height 21
click at [759, 124] on body "Analytics Reports Dashboard Rate Search Enquiries Quotes Bookings" at bounding box center [698, 380] width 1396 height 760
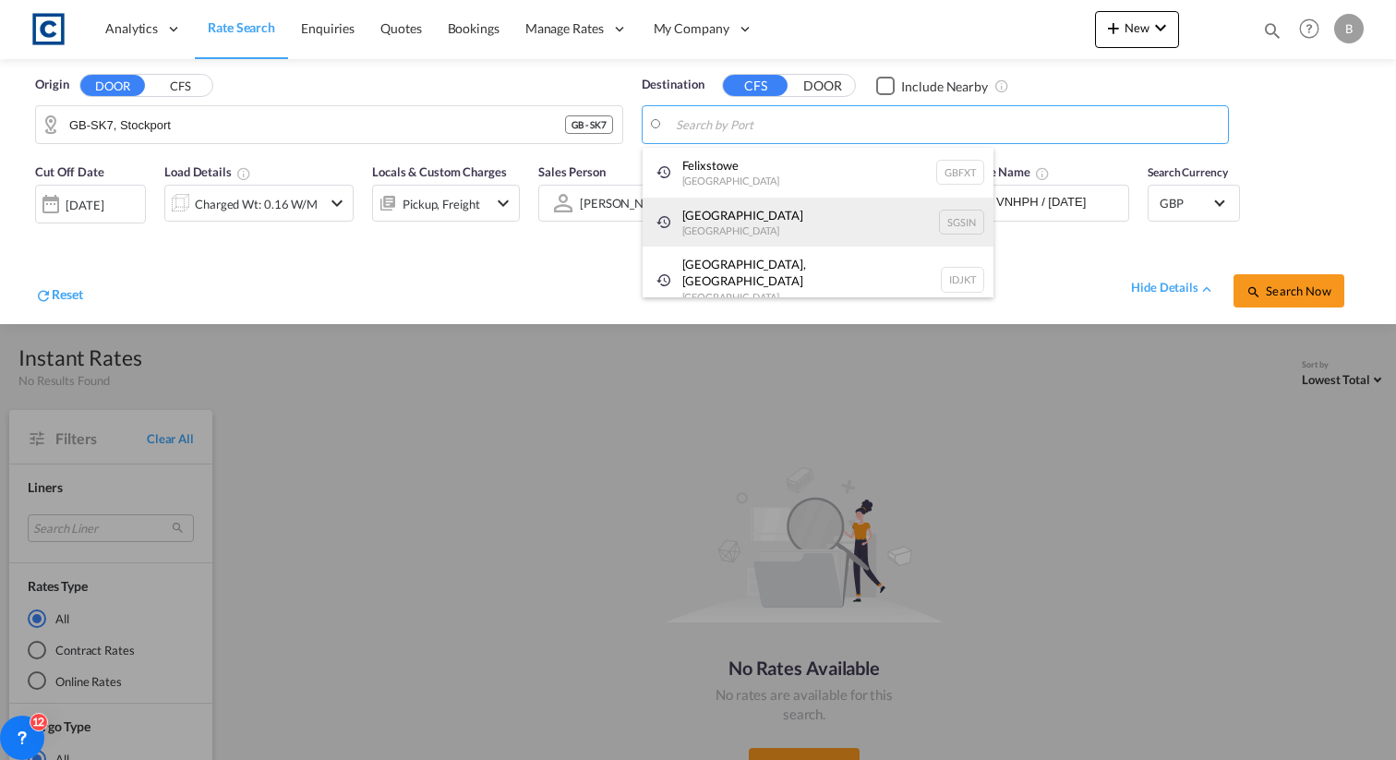
click at [763, 215] on div "Singapore Singapore SGSIN" at bounding box center [818, 223] width 351 height 50
type input "[GEOGRAPHIC_DATA], SGSIN"
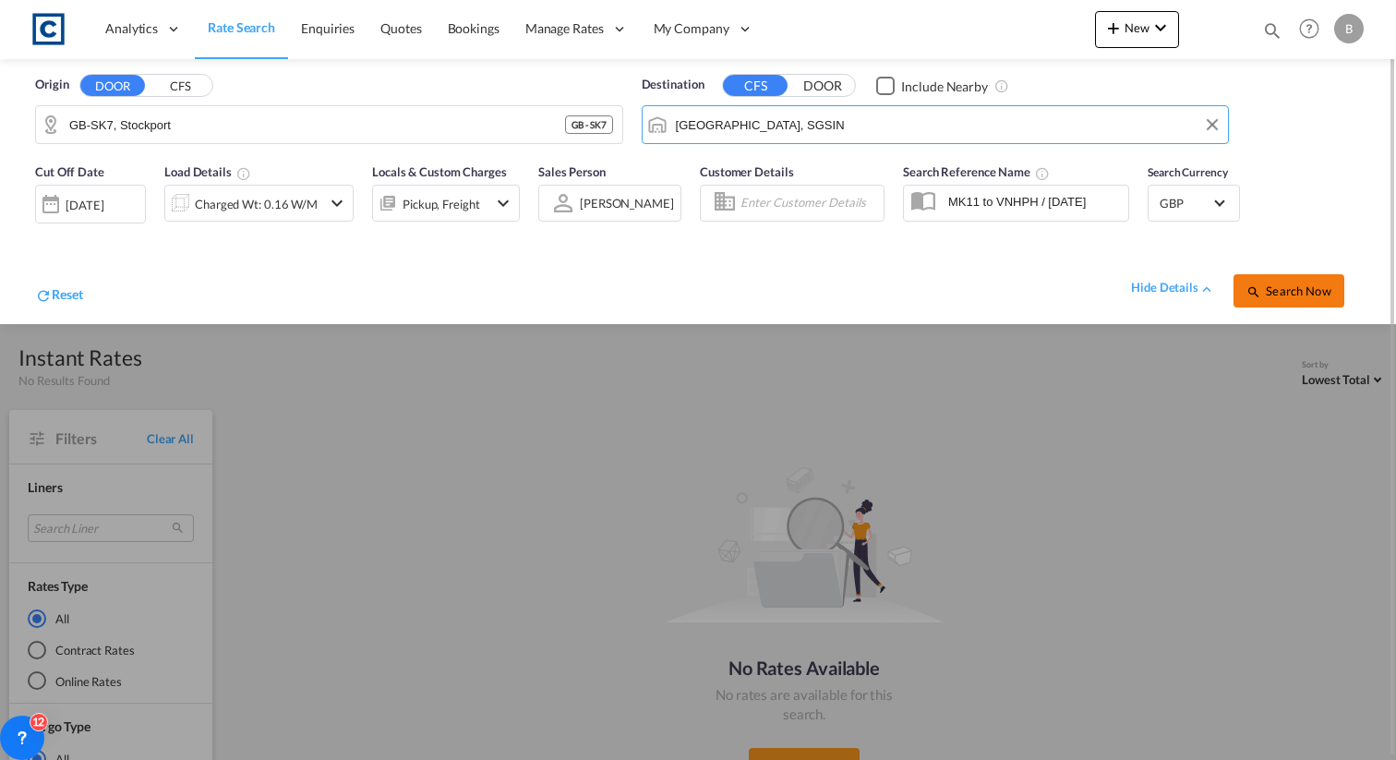
click at [1308, 292] on span "Search Now" at bounding box center [1289, 290] width 84 height 15
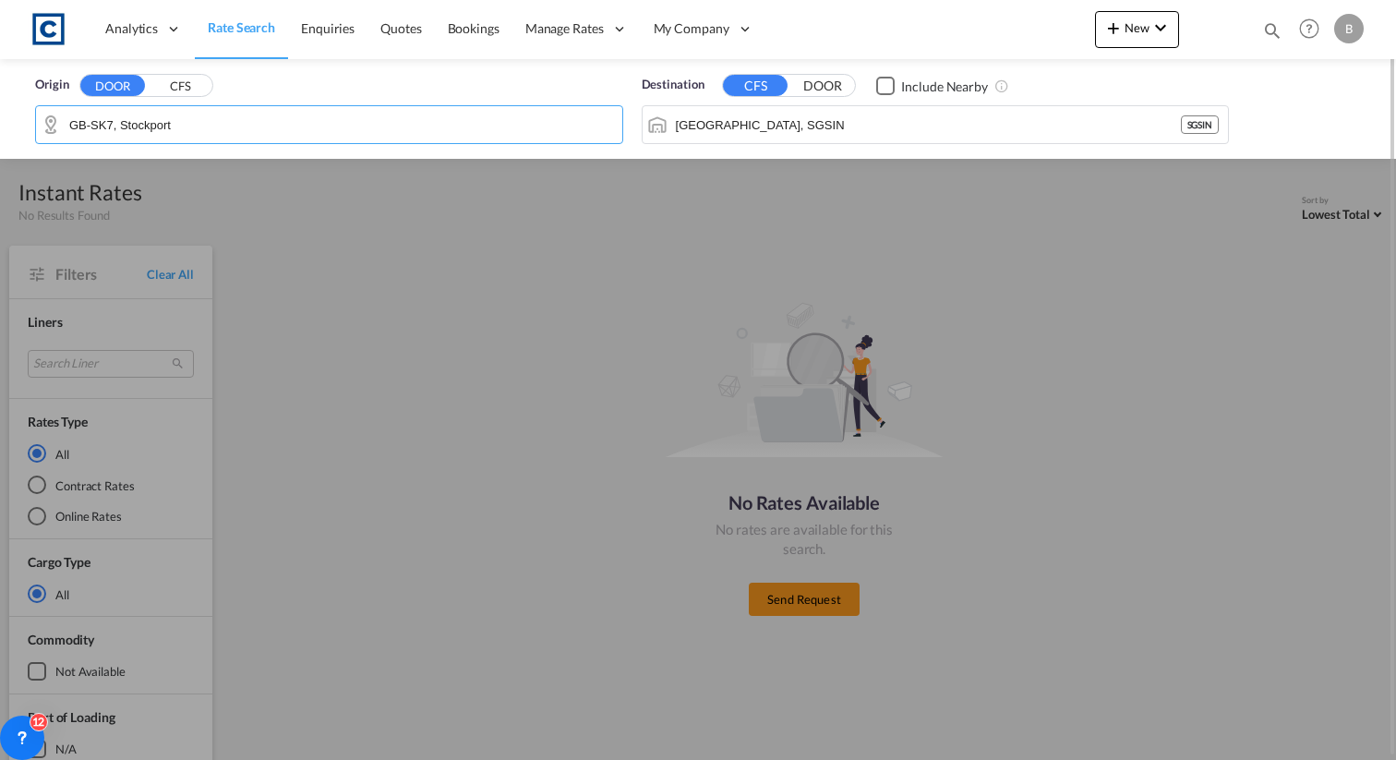
click at [440, 109] on md-autocomplete "GB-SK7, Stockport" at bounding box center [340, 124] width 545 height 31
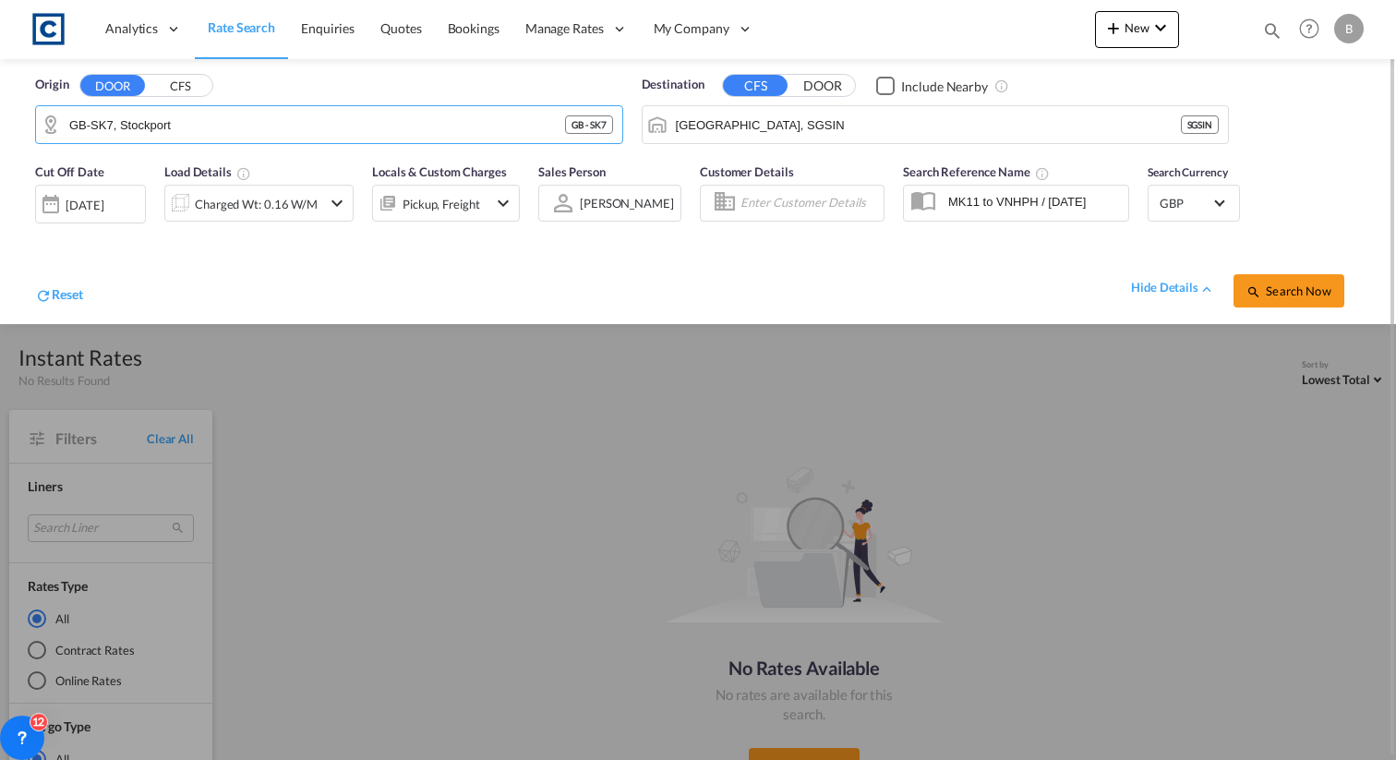
click at [172, 78] on button "CFS" at bounding box center [180, 86] width 65 height 21
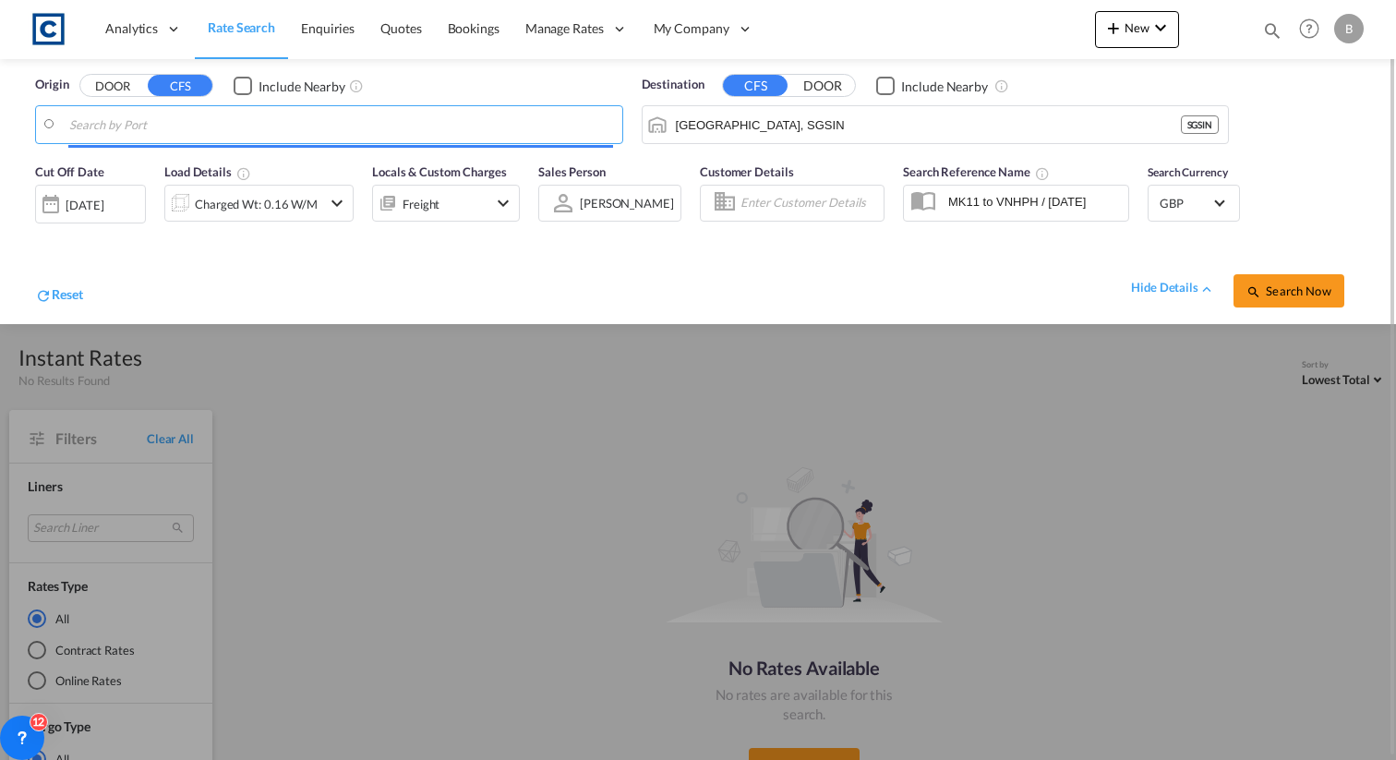
click at [197, 128] on body "Analytics Reports Dashboard Rate Search Enquiries Quotes Bookings" at bounding box center [698, 380] width 1396 height 760
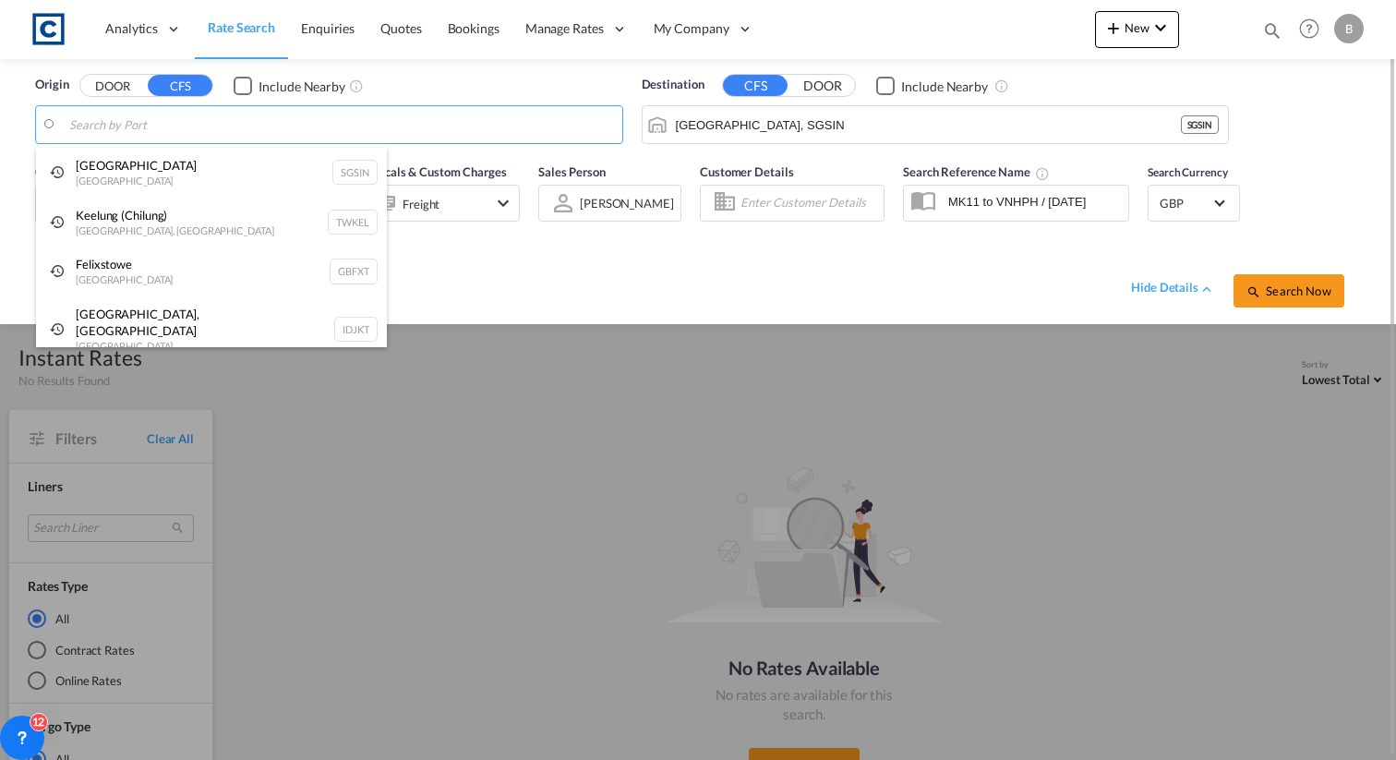
paste input "USNYC"
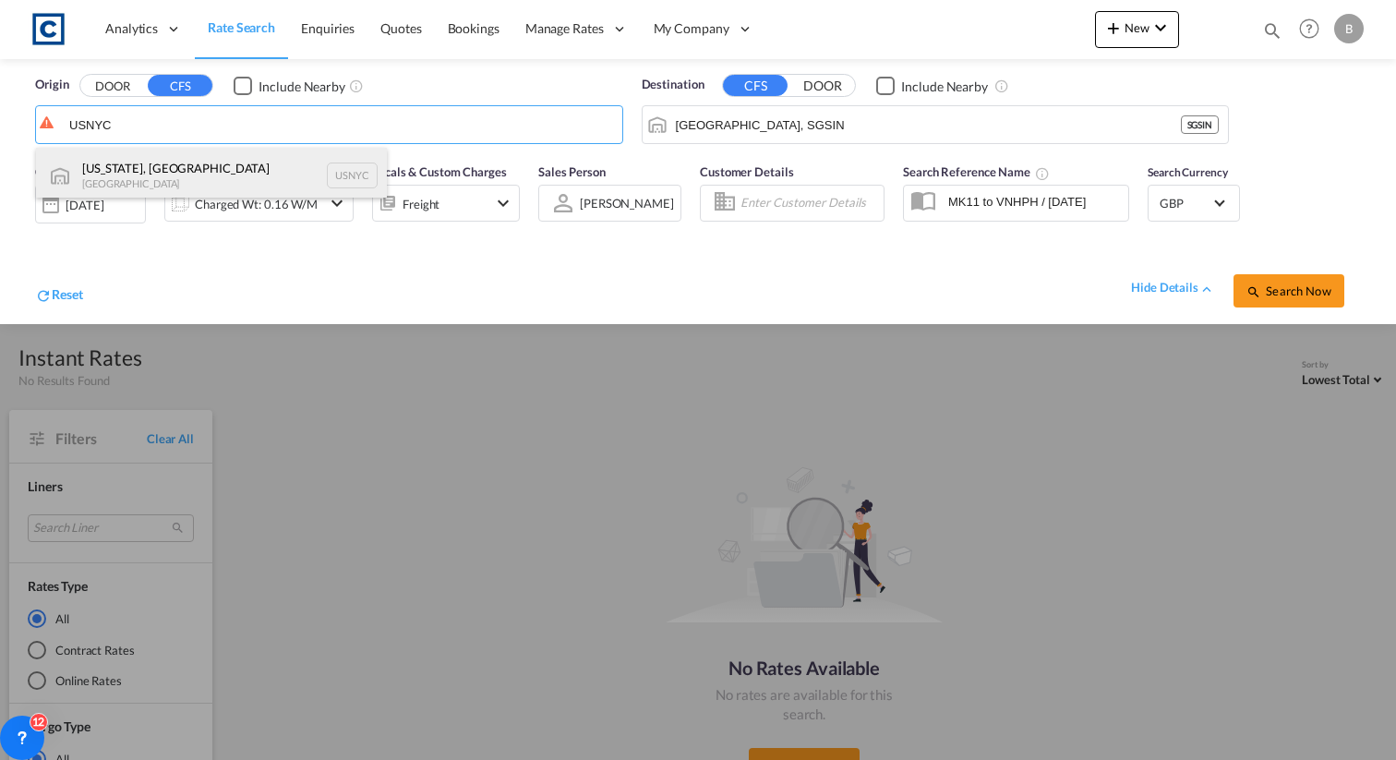
click at [219, 169] on div "New York, NY United States USNYC" at bounding box center [211, 175] width 351 height 55
type input "New York, NY, USNYC"
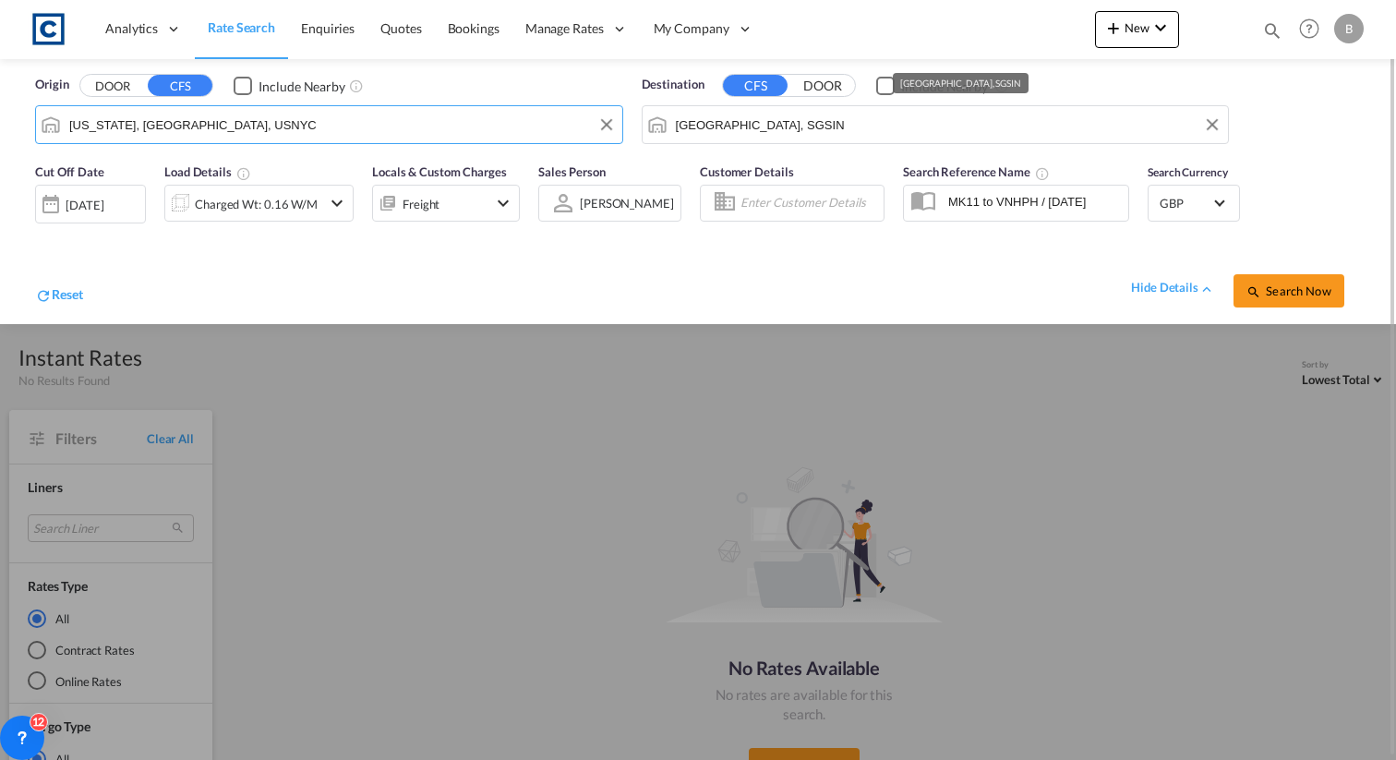
click at [769, 129] on input "[GEOGRAPHIC_DATA], SGSIN" at bounding box center [948, 125] width 544 height 28
paste input "GBSOU"
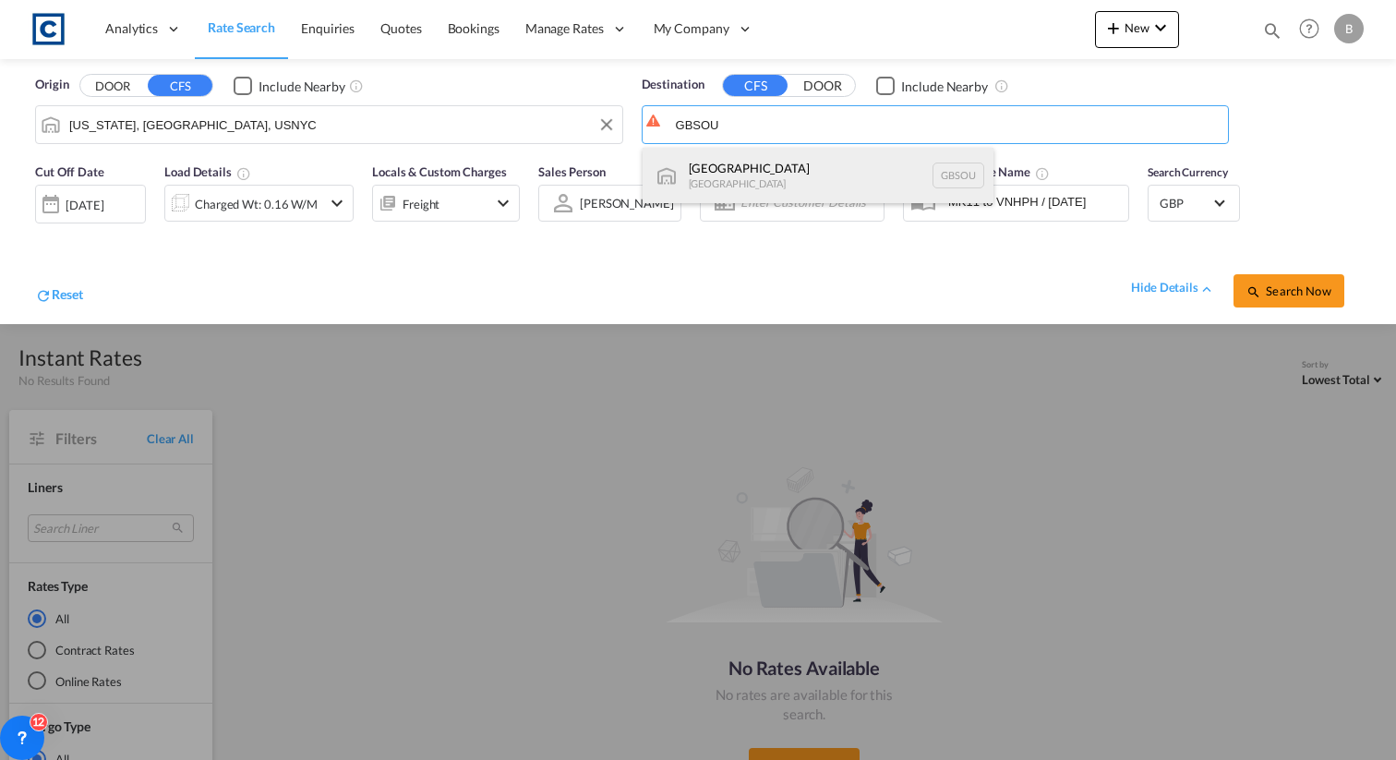
click at [855, 172] on div "Southampton United Kingdom GBSOU" at bounding box center [818, 175] width 351 height 55
type input "[GEOGRAPHIC_DATA], GBSOU"
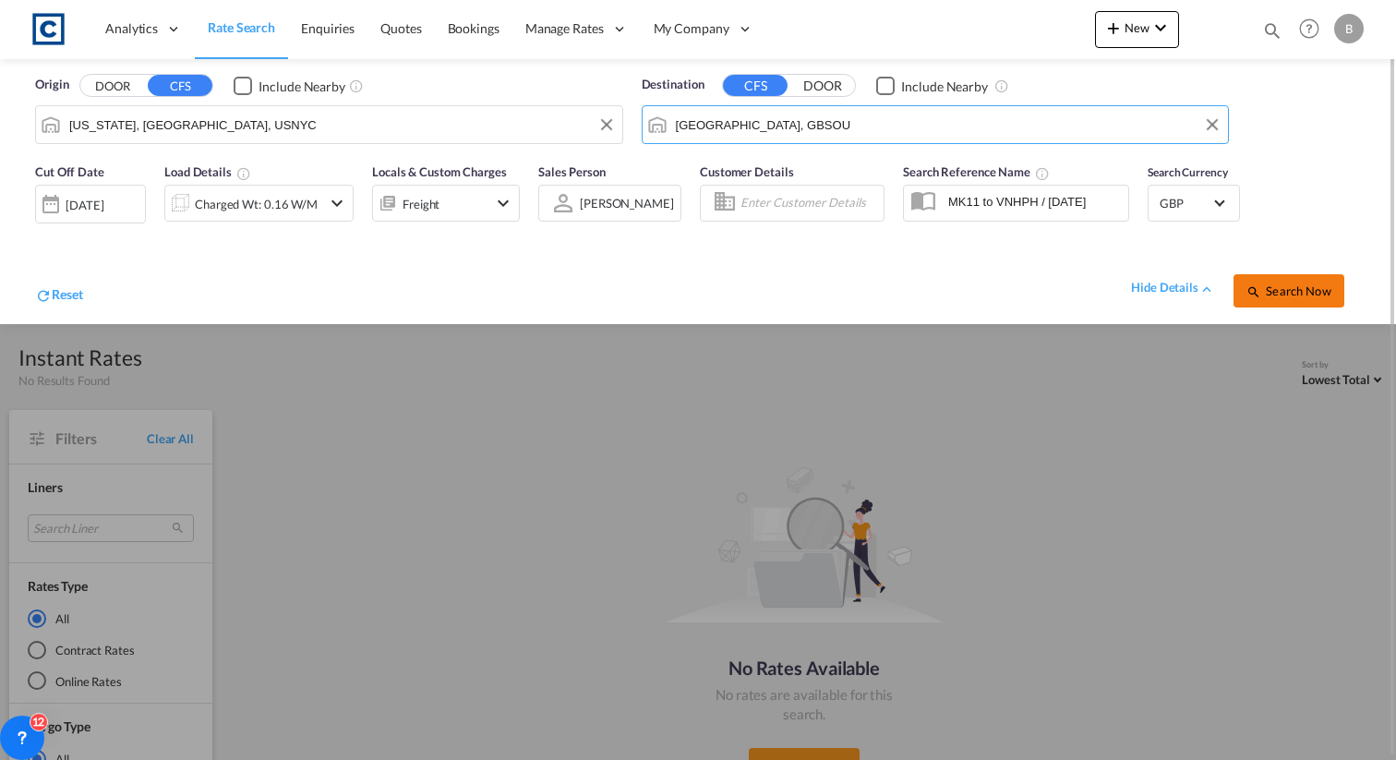
click at [1271, 298] on button "Search Now" at bounding box center [1289, 290] width 111 height 33
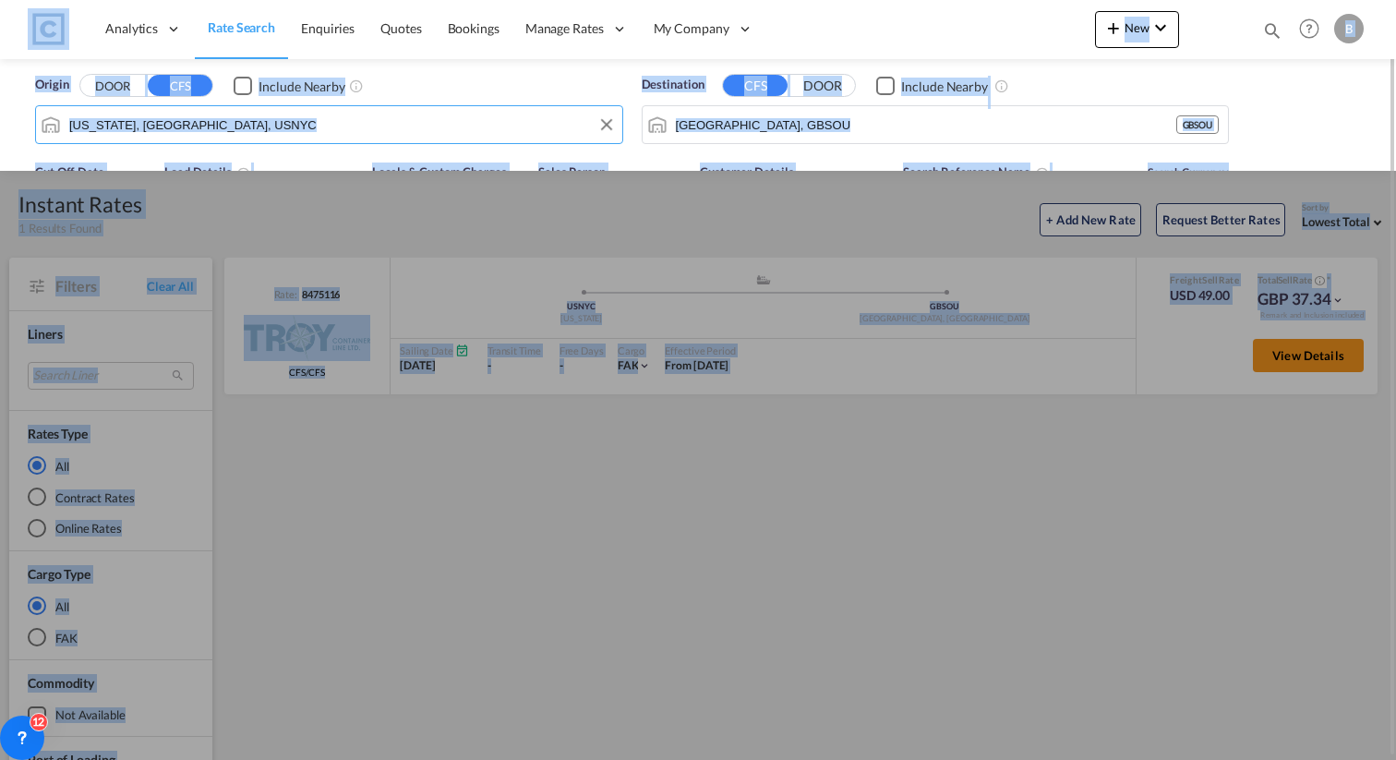
click at [206, 120] on input "New York, NY, USNYC" at bounding box center [341, 125] width 544 height 28
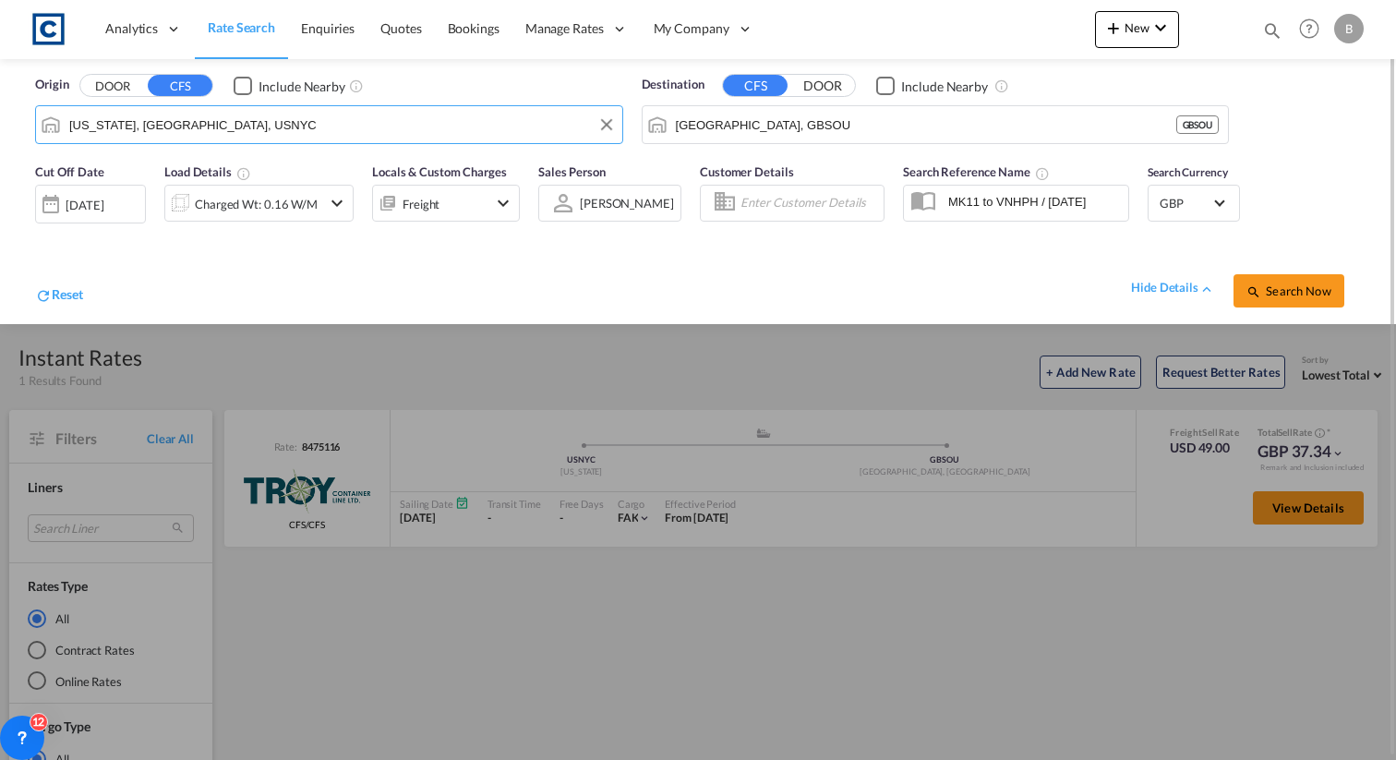
paste input "GBSOU"
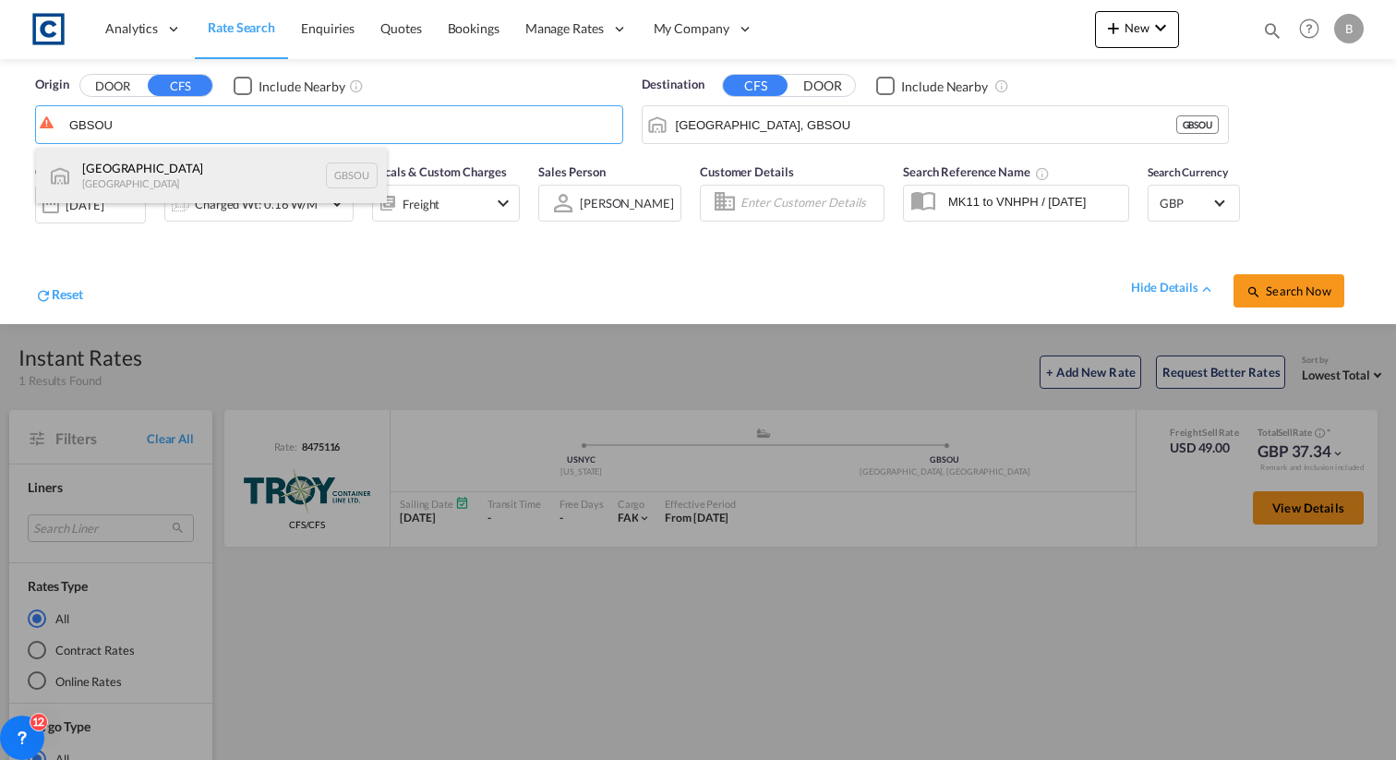
click at [193, 178] on div "Southampton United Kingdom GBSOU" at bounding box center [211, 175] width 351 height 55
type input "[GEOGRAPHIC_DATA], GBSOU"
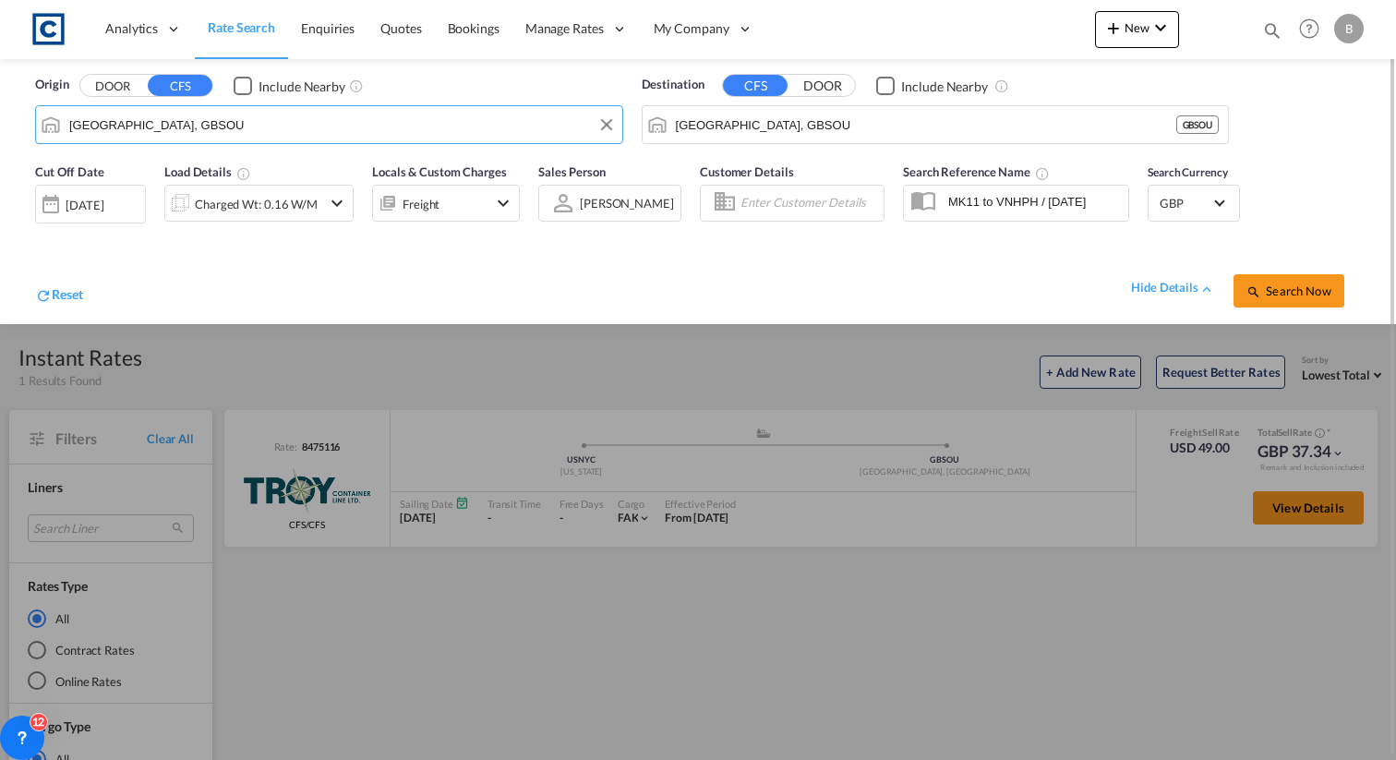
click at [778, 125] on input "[GEOGRAPHIC_DATA], GBSOU" at bounding box center [926, 125] width 500 height 28
paste input "GSIN"
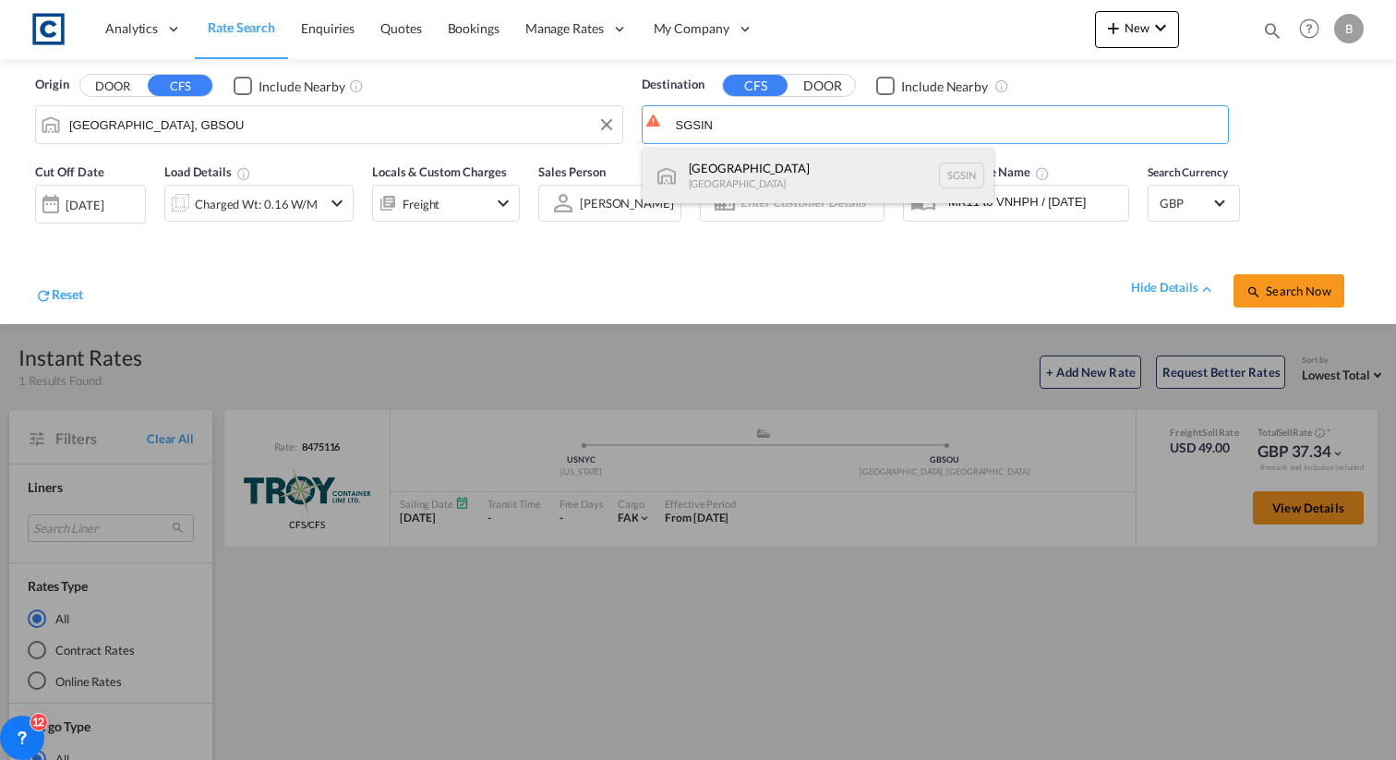
click at [857, 169] on div "Singapore Singapore SGSIN" at bounding box center [818, 175] width 351 height 55
type input "[GEOGRAPHIC_DATA], SGSIN"
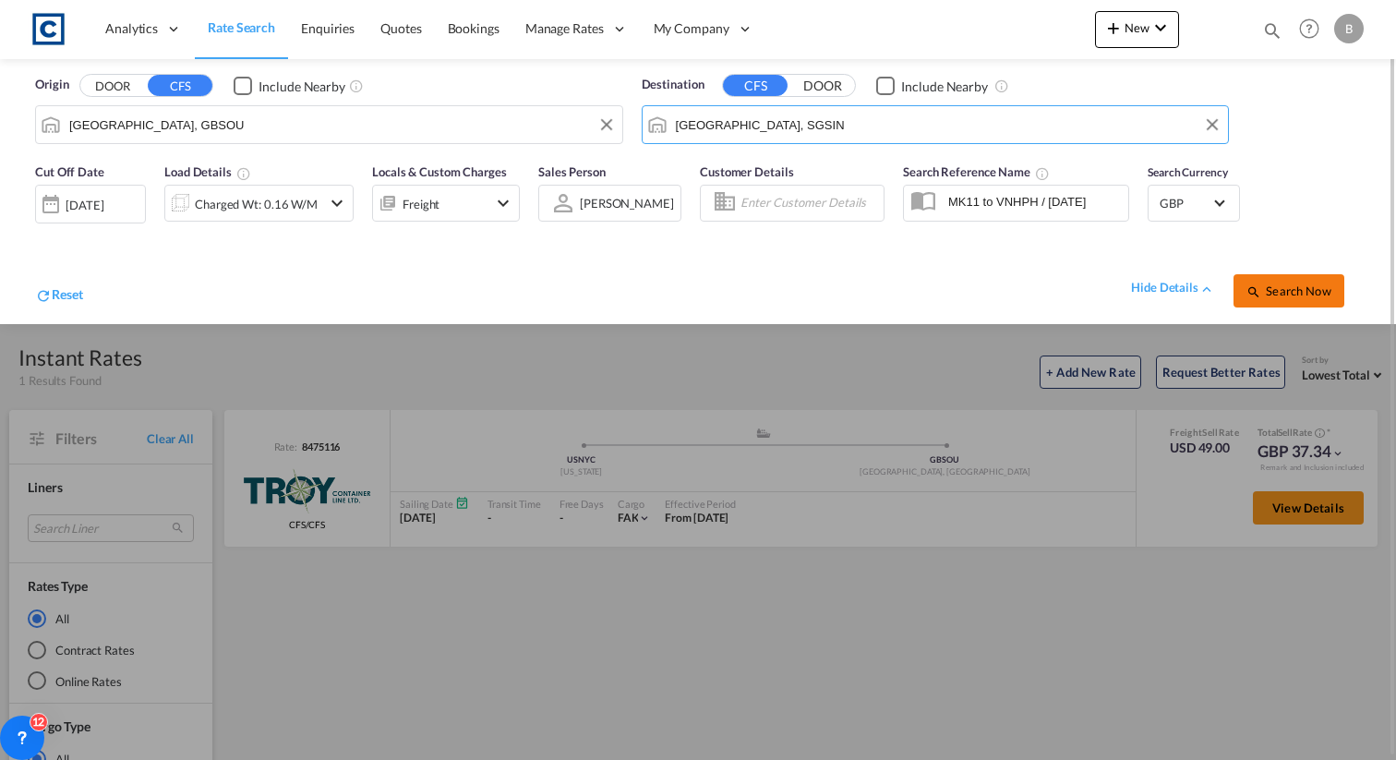
click at [1307, 288] on span "Search Now" at bounding box center [1289, 290] width 84 height 15
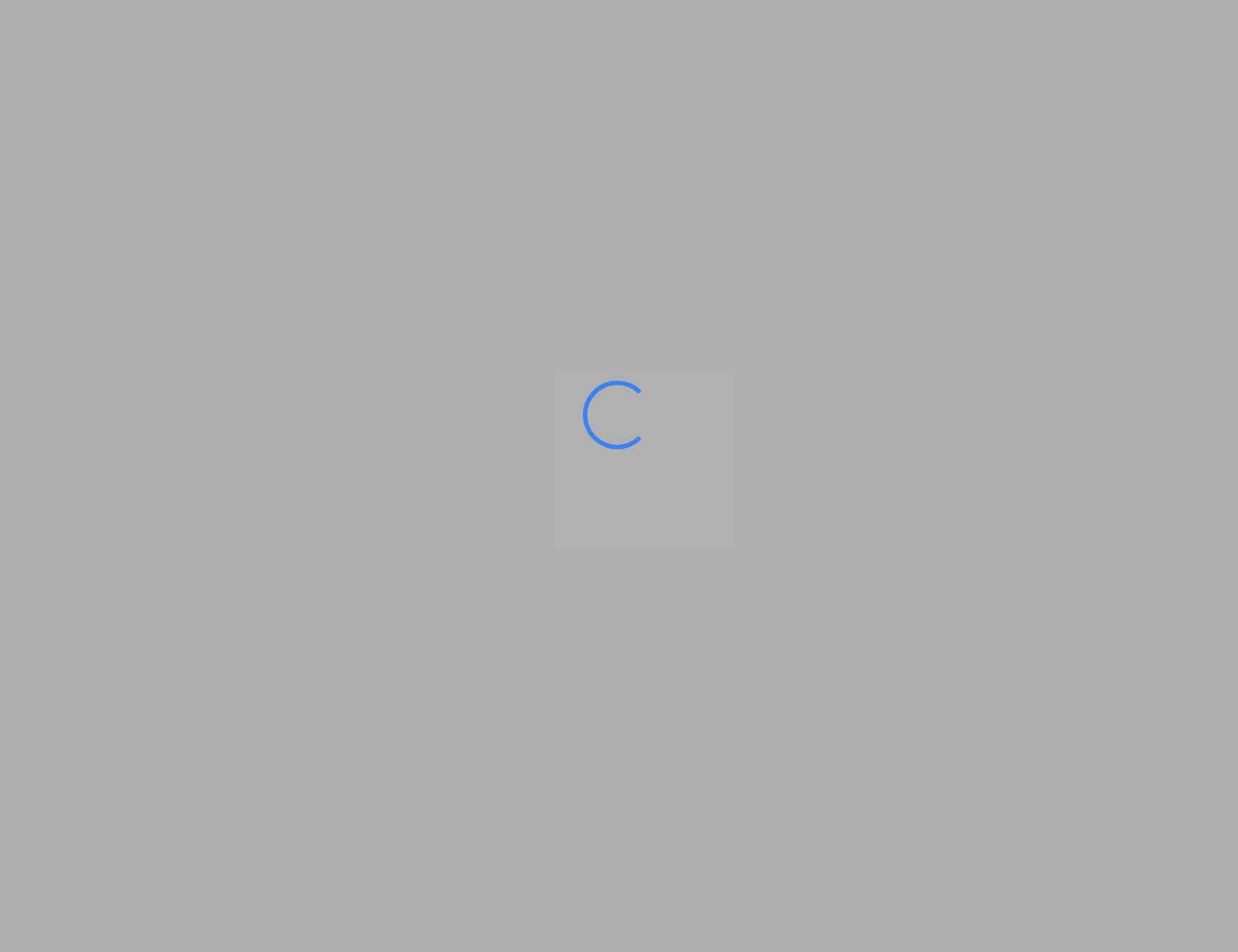
click at [457, 533] on ms-splash-screen at bounding box center [619, 476] width 1238 height 952
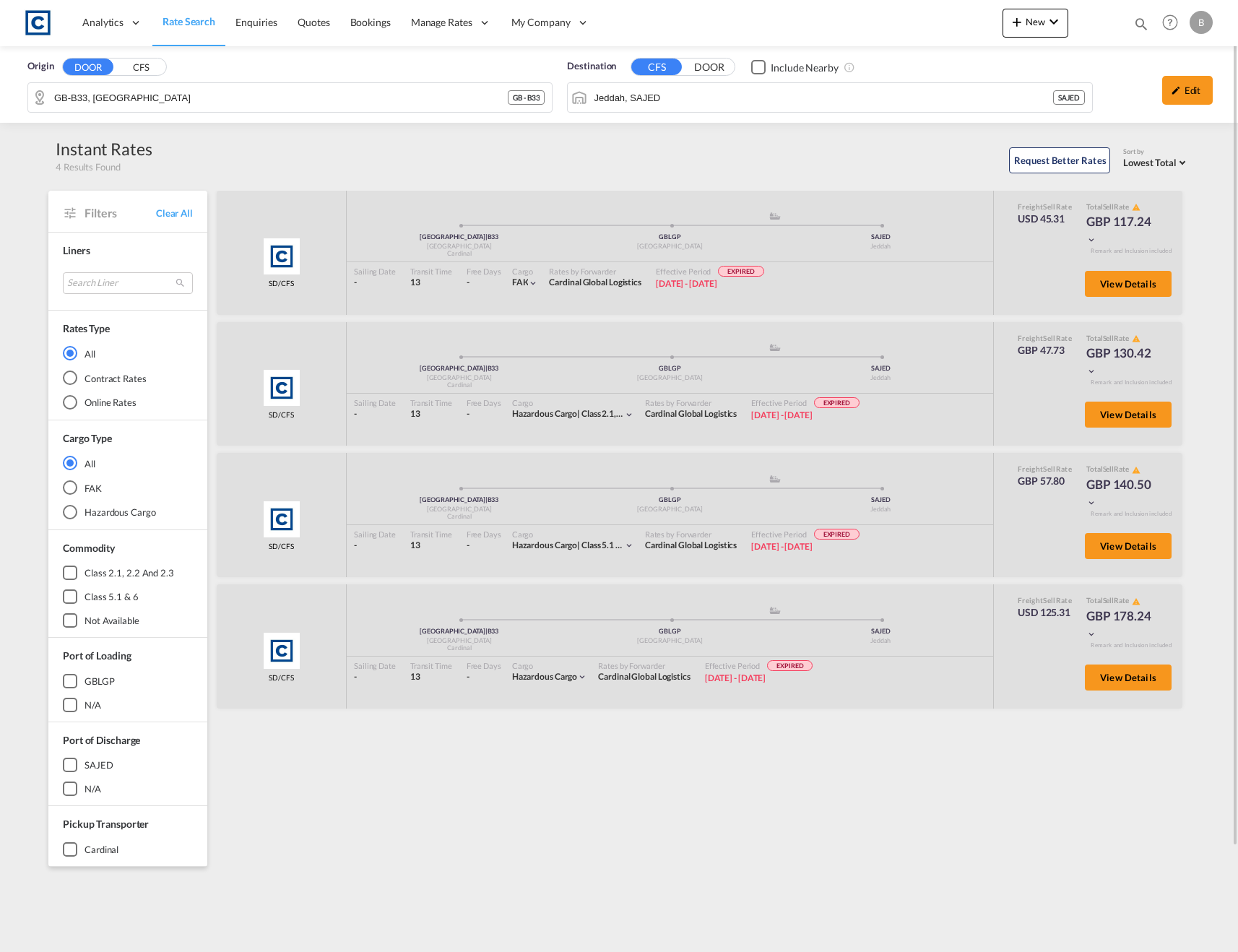
click at [1173, 102] on div "Edit" at bounding box center [1187, 90] width 51 height 29
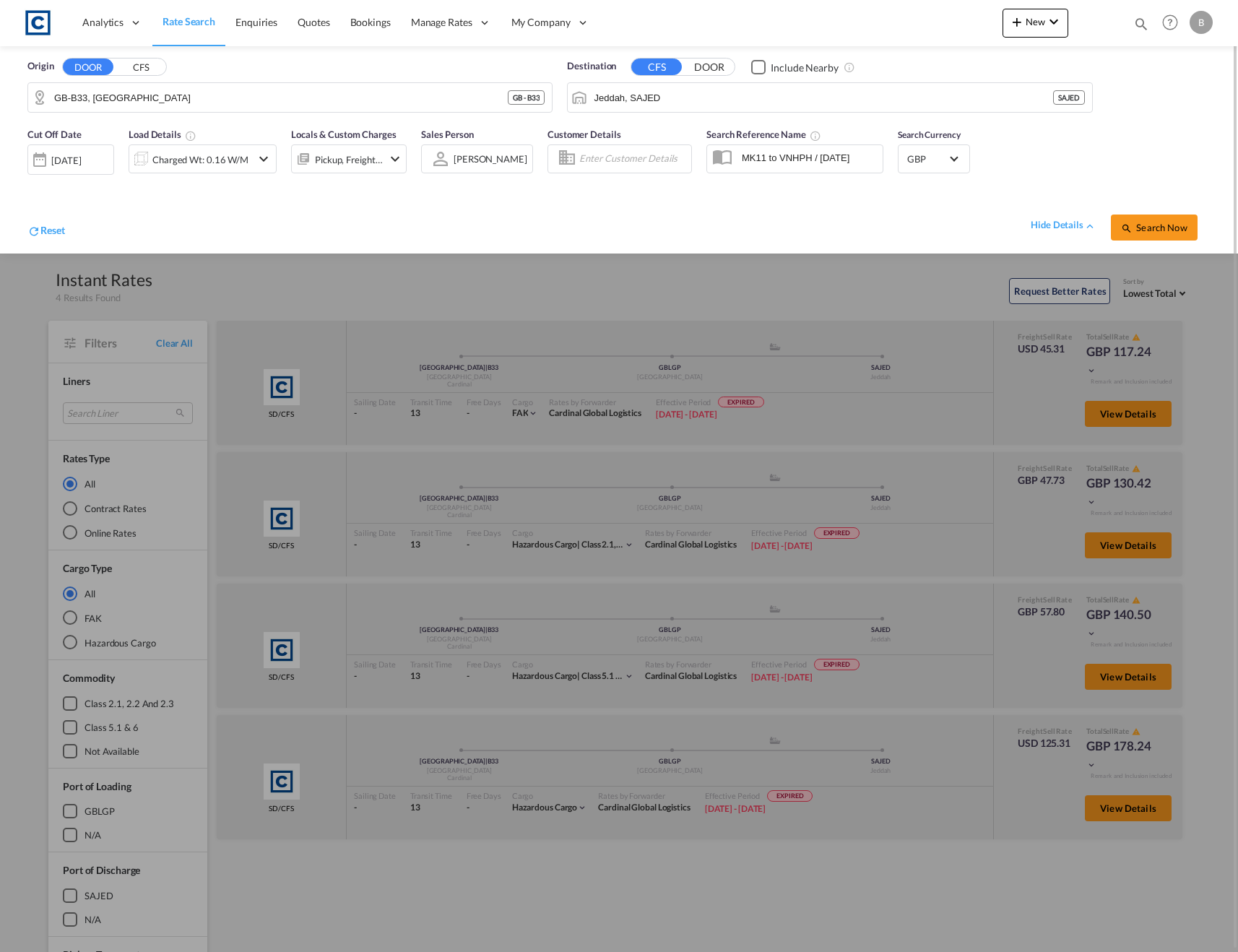
click at [81, 164] on div "[DATE]" at bounding box center [66, 160] width 30 height 13
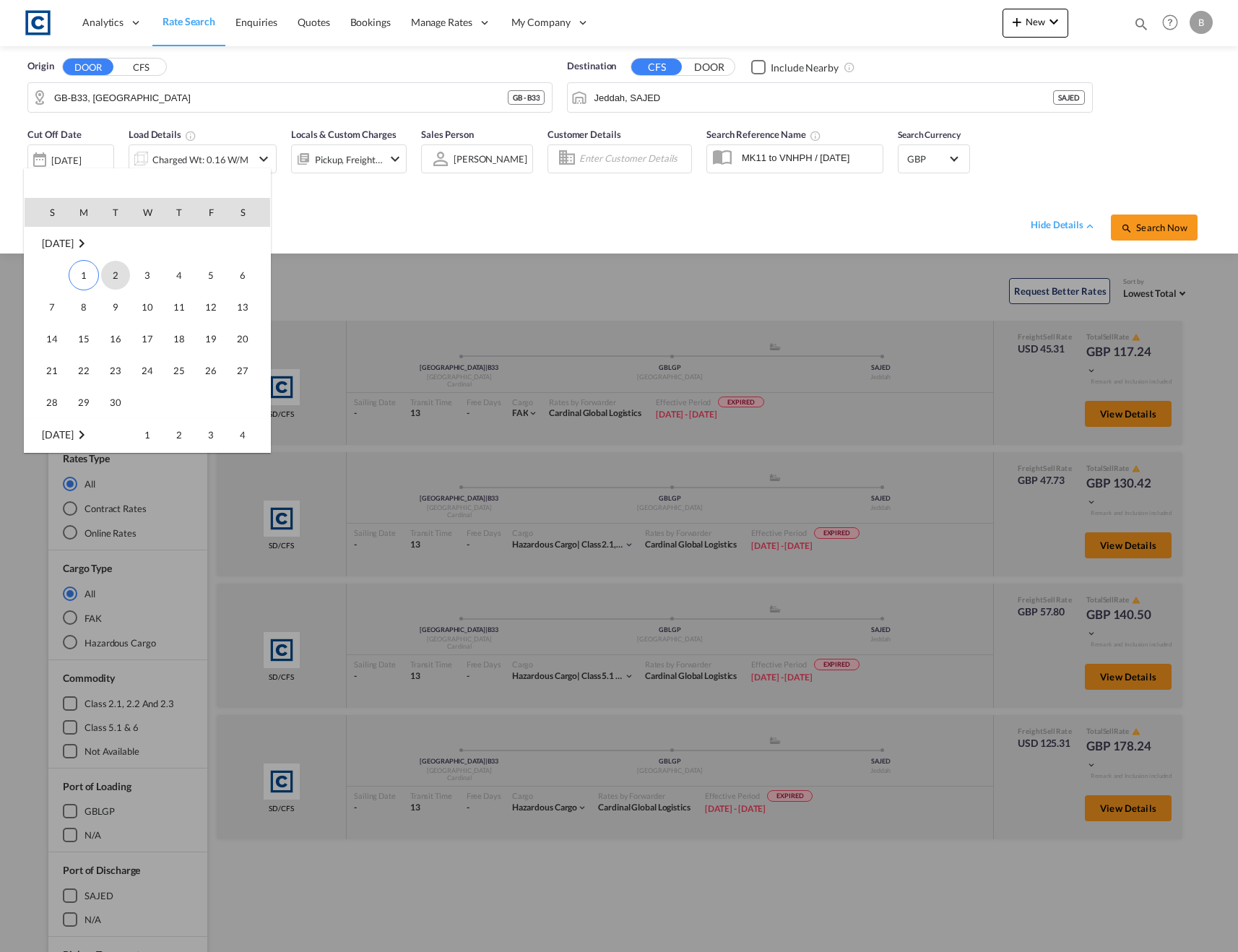
click at [117, 272] on span "2" at bounding box center [115, 275] width 29 height 29
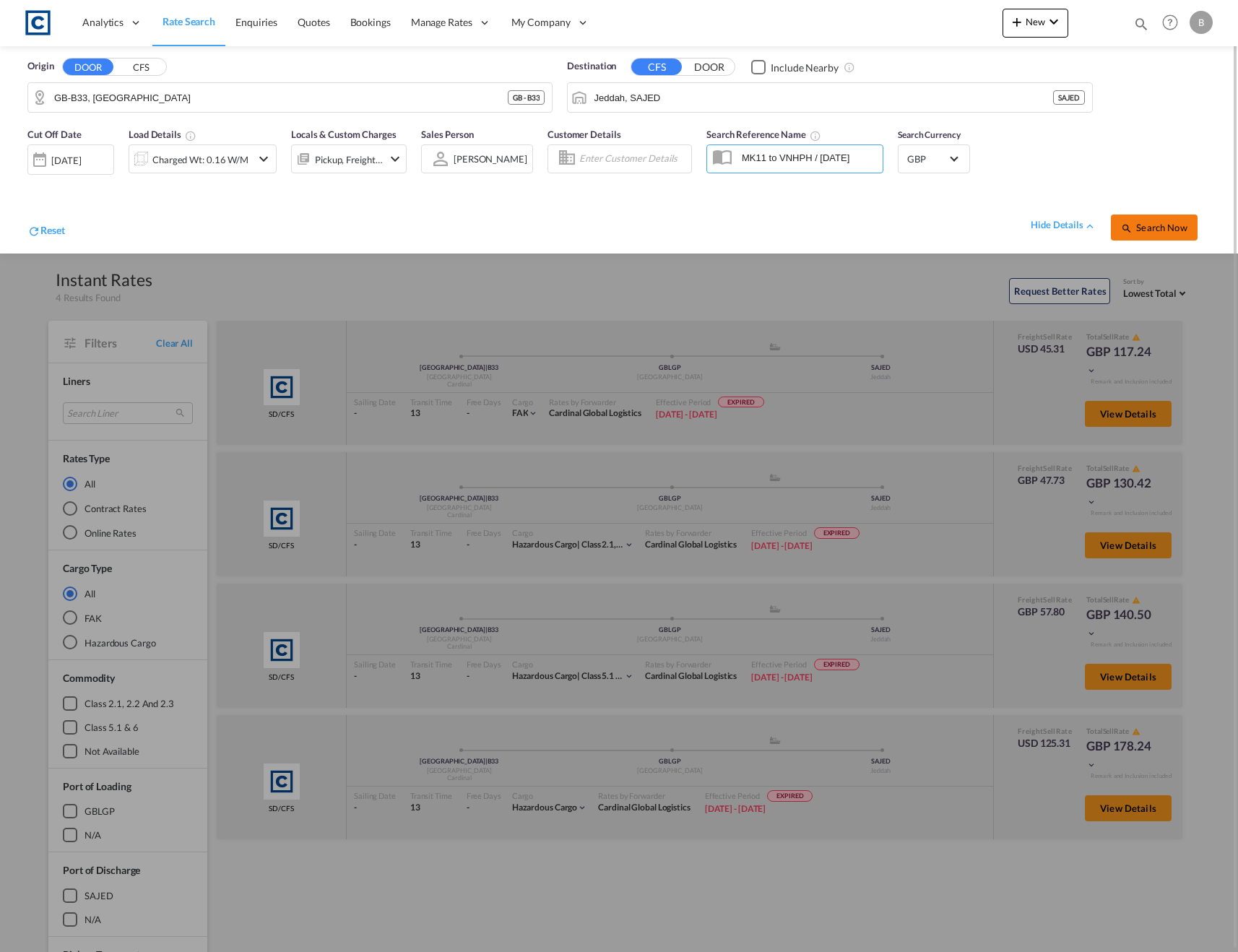
click at [1161, 221] on span "Search Now" at bounding box center [1154, 227] width 66 height 12
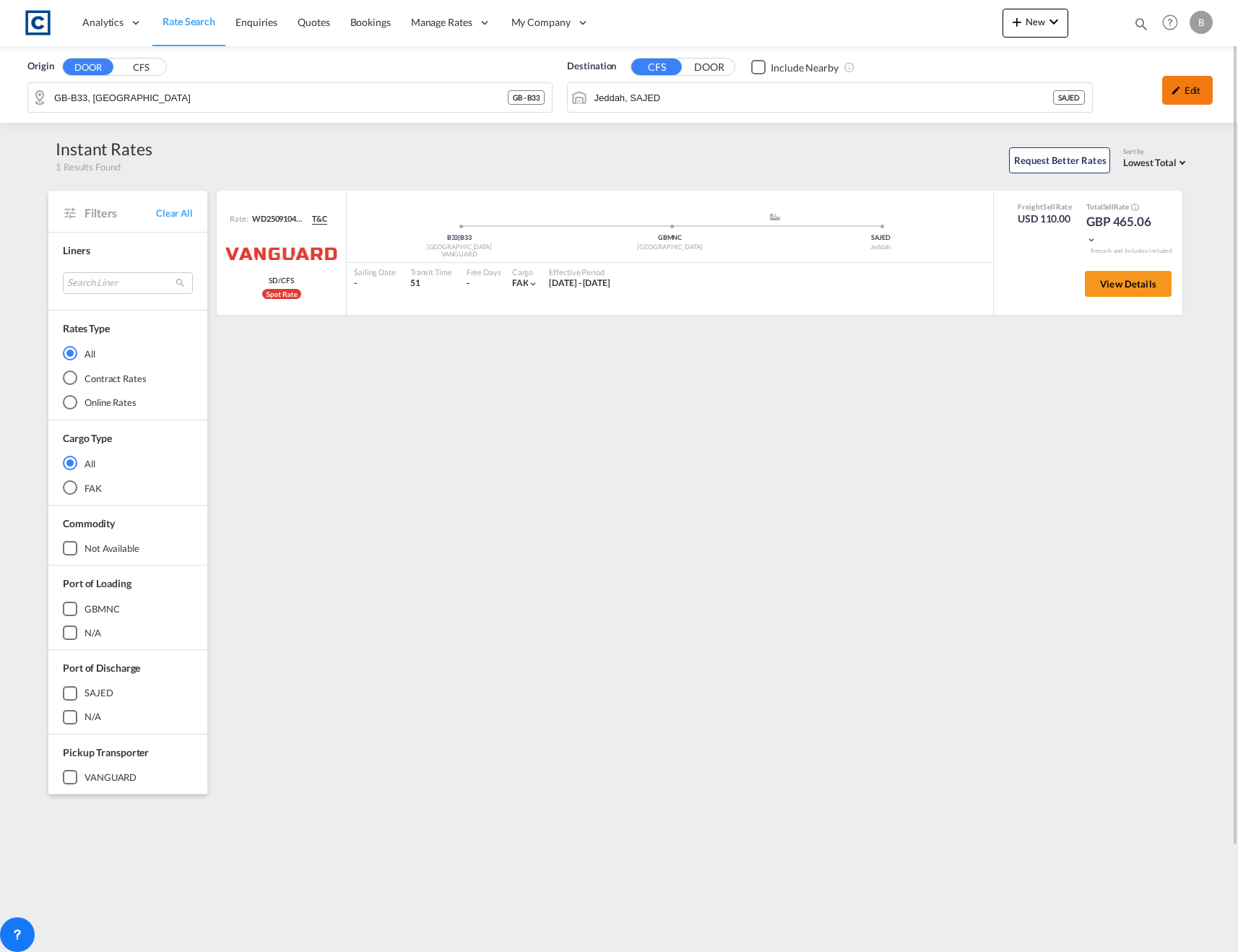
click at [1203, 92] on div "Edit" at bounding box center [1187, 90] width 51 height 29
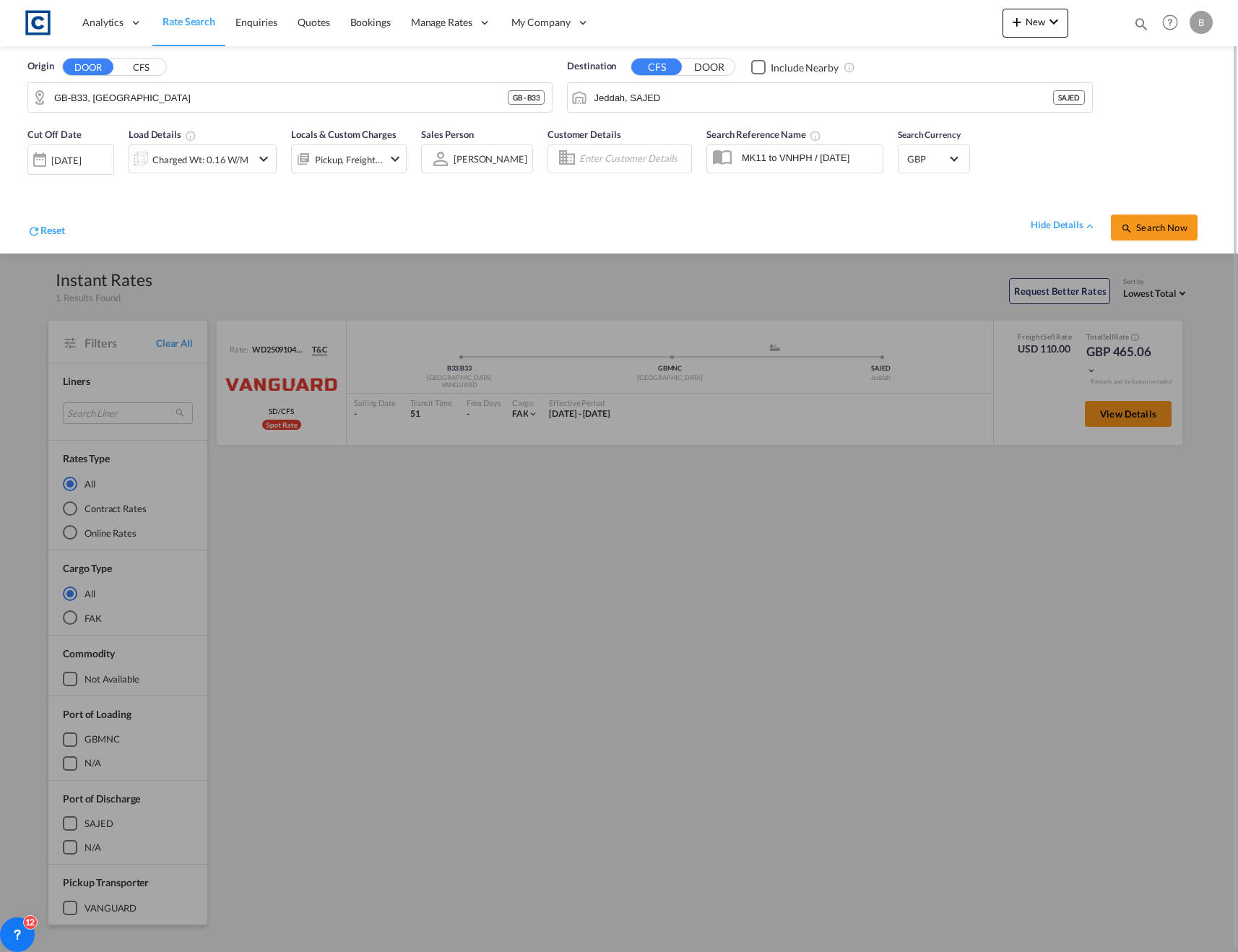
click at [106, 149] on div "02 Sep 2025" at bounding box center [70, 160] width 87 height 31
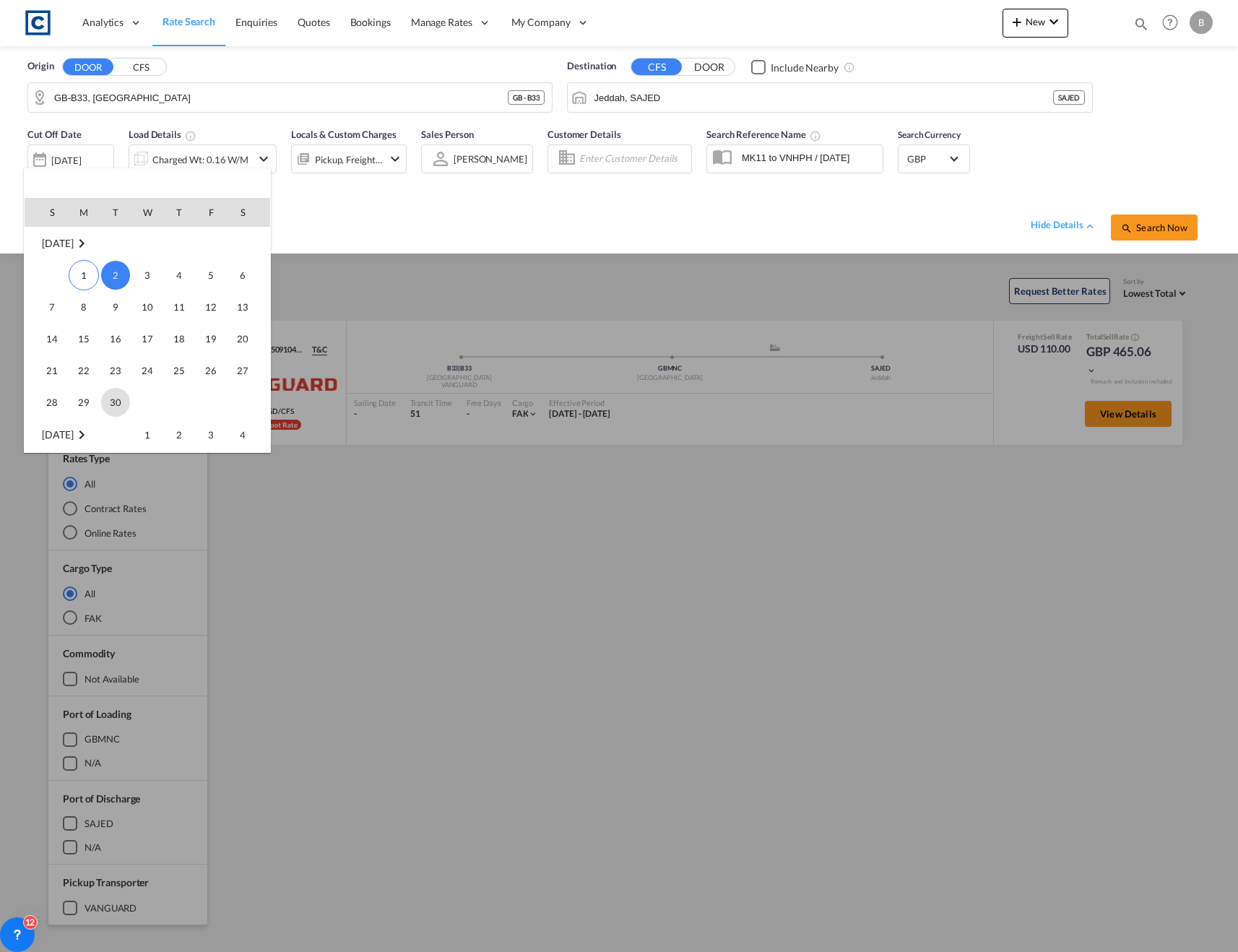
click at [117, 393] on span "30" at bounding box center [115, 402] width 29 height 29
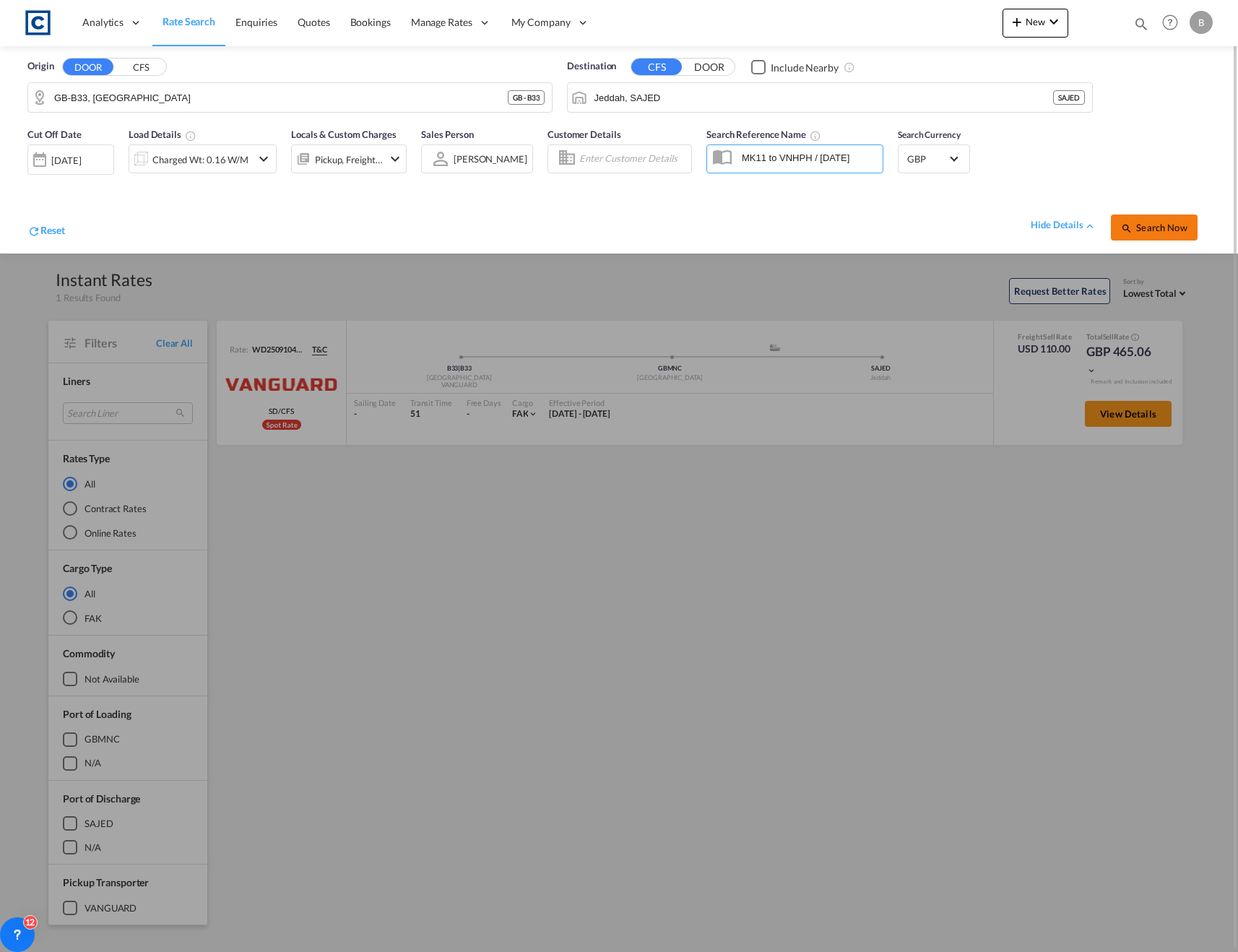
click at [1135, 232] on span "Search Now" at bounding box center [1154, 227] width 66 height 12
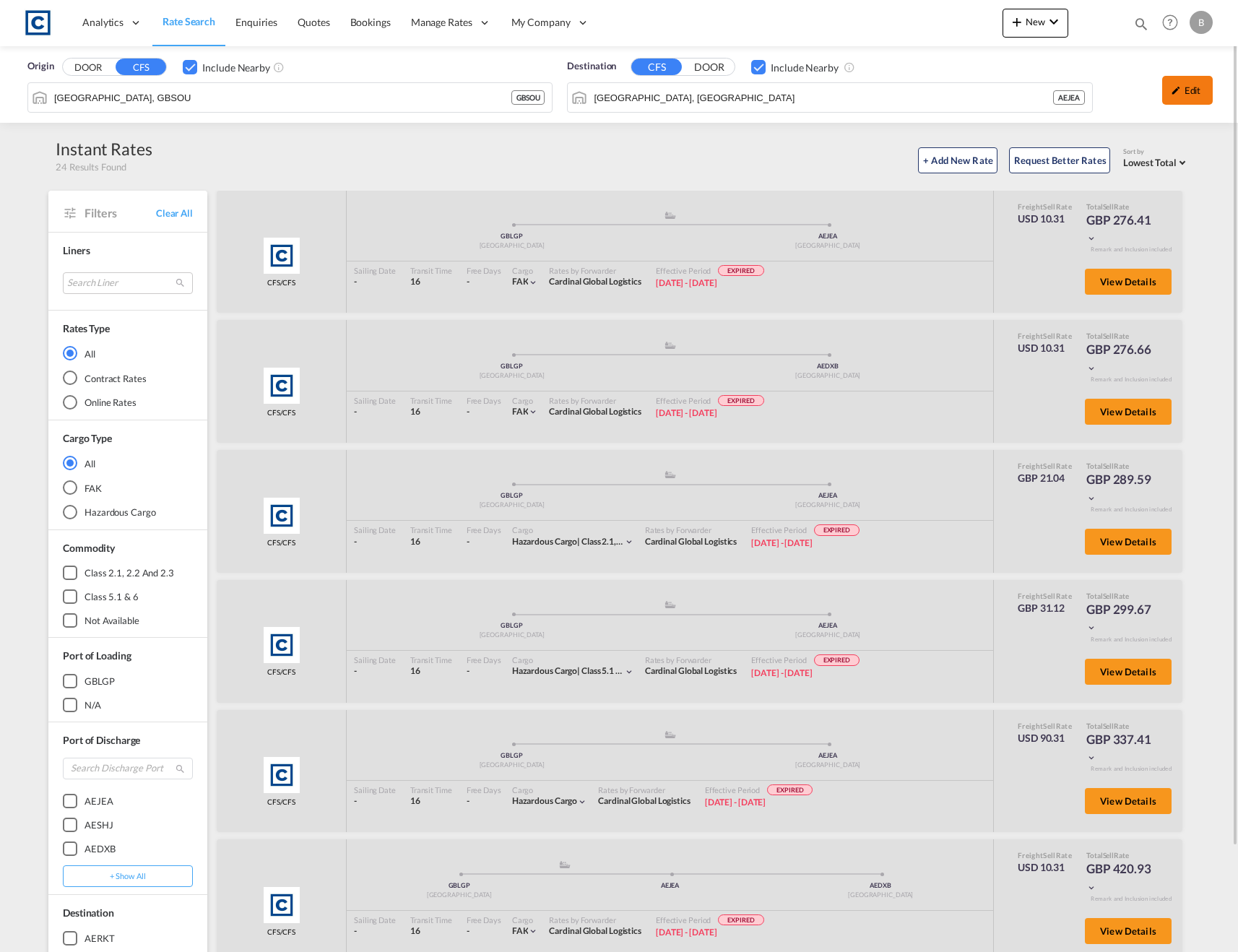
click at [1183, 92] on div "Edit" at bounding box center [1187, 90] width 51 height 29
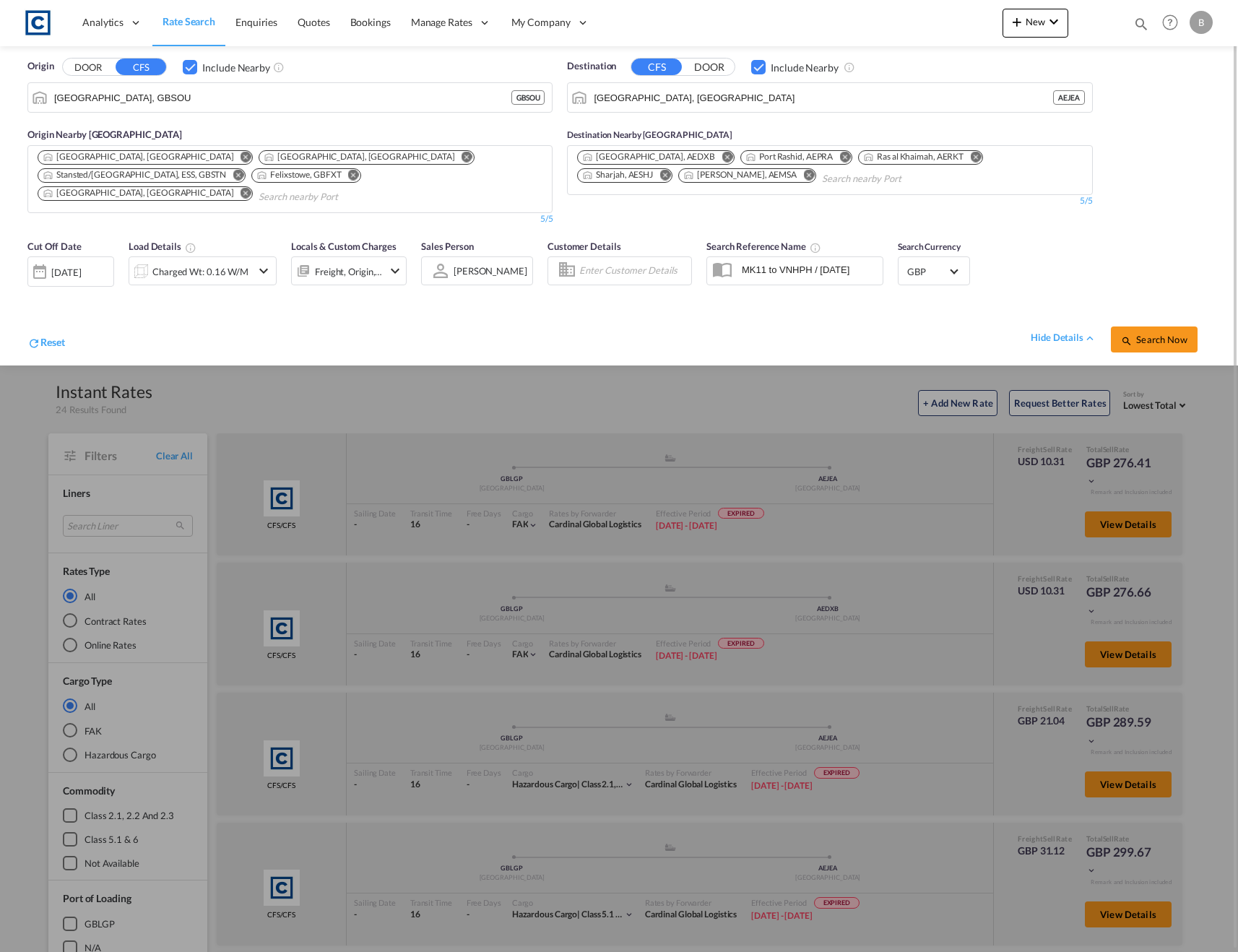
click at [81, 266] on div "[DATE]" at bounding box center [66, 272] width 30 height 13
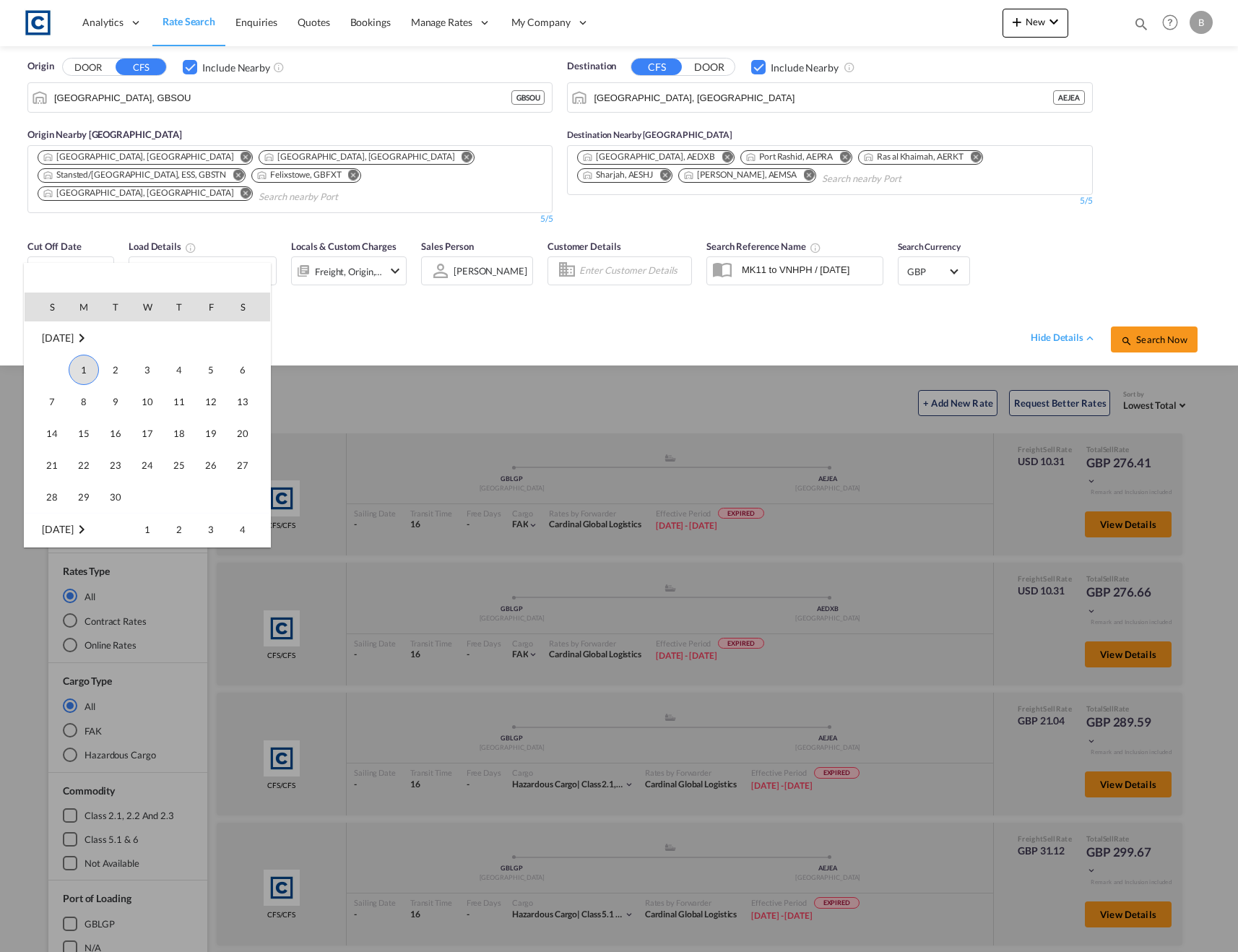
click at [84, 372] on span "1" at bounding box center [84, 369] width 31 height 31
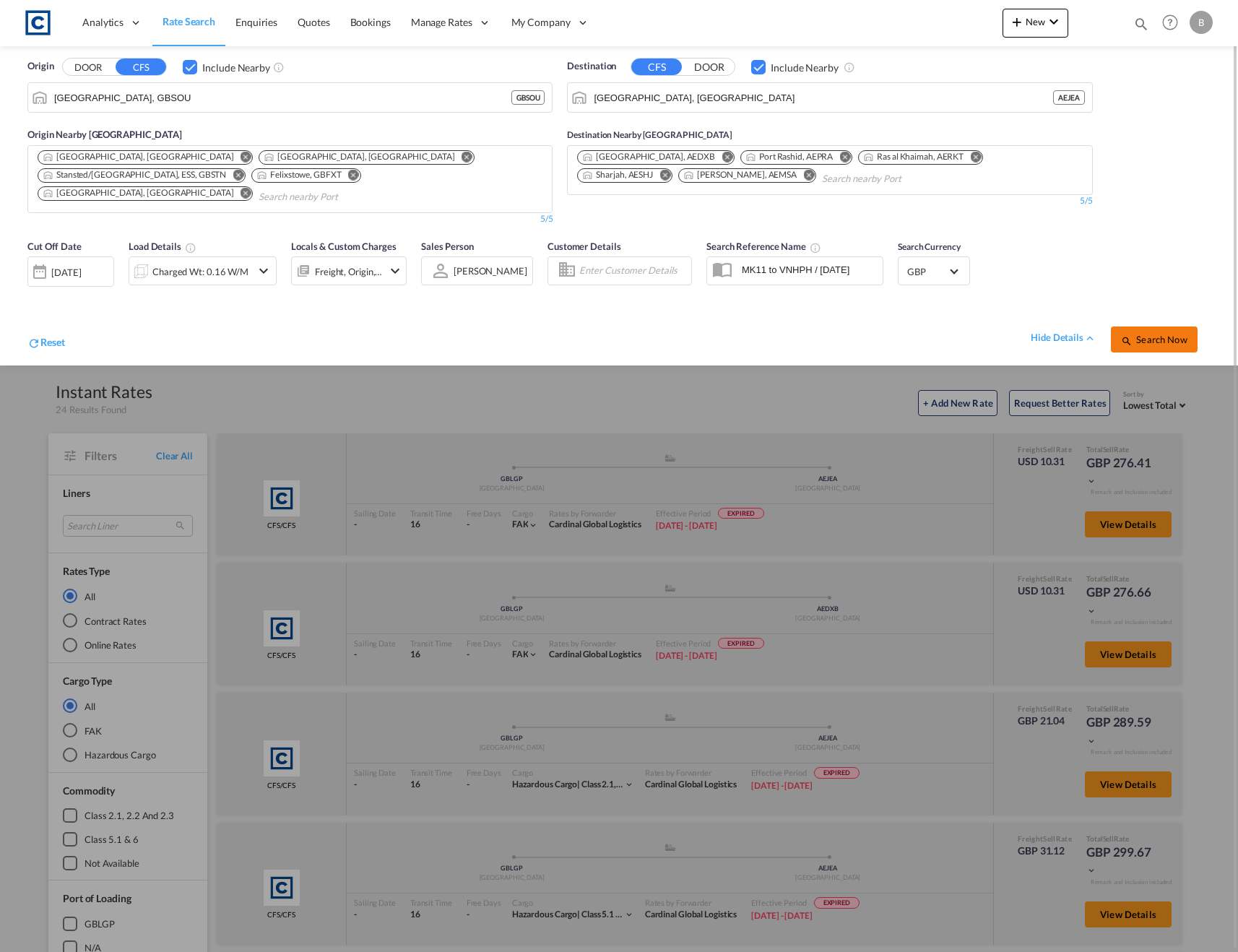
click at [1173, 329] on button "Search Now" at bounding box center [1154, 339] width 87 height 26
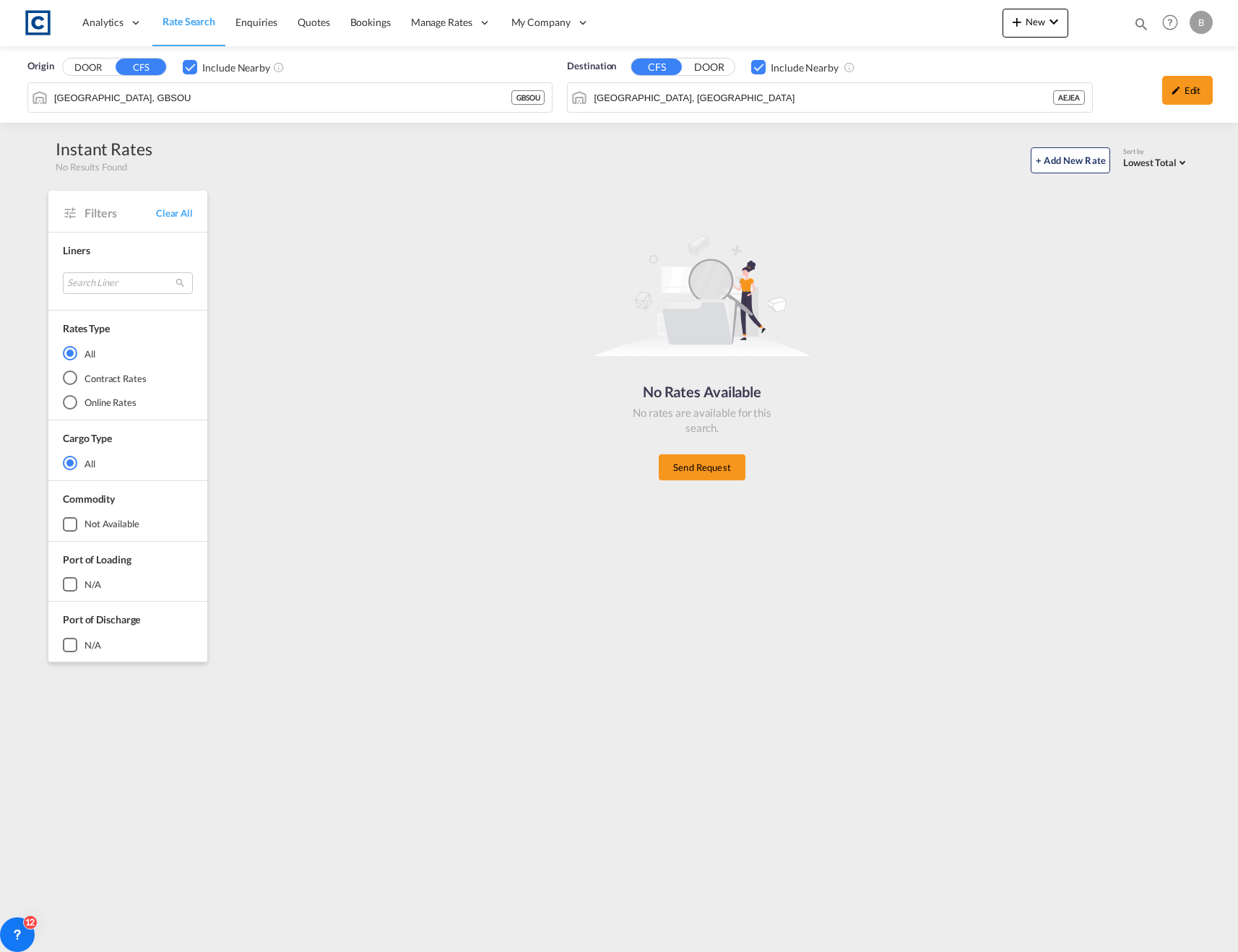
click at [925, 379] on div "No Rates Available No rates are available for this search. Send Request" at bounding box center [702, 352] width 963 height 308
click at [856, 226] on div "No Rates Available No rates are available for this search. Send Request" at bounding box center [702, 352] width 963 height 308
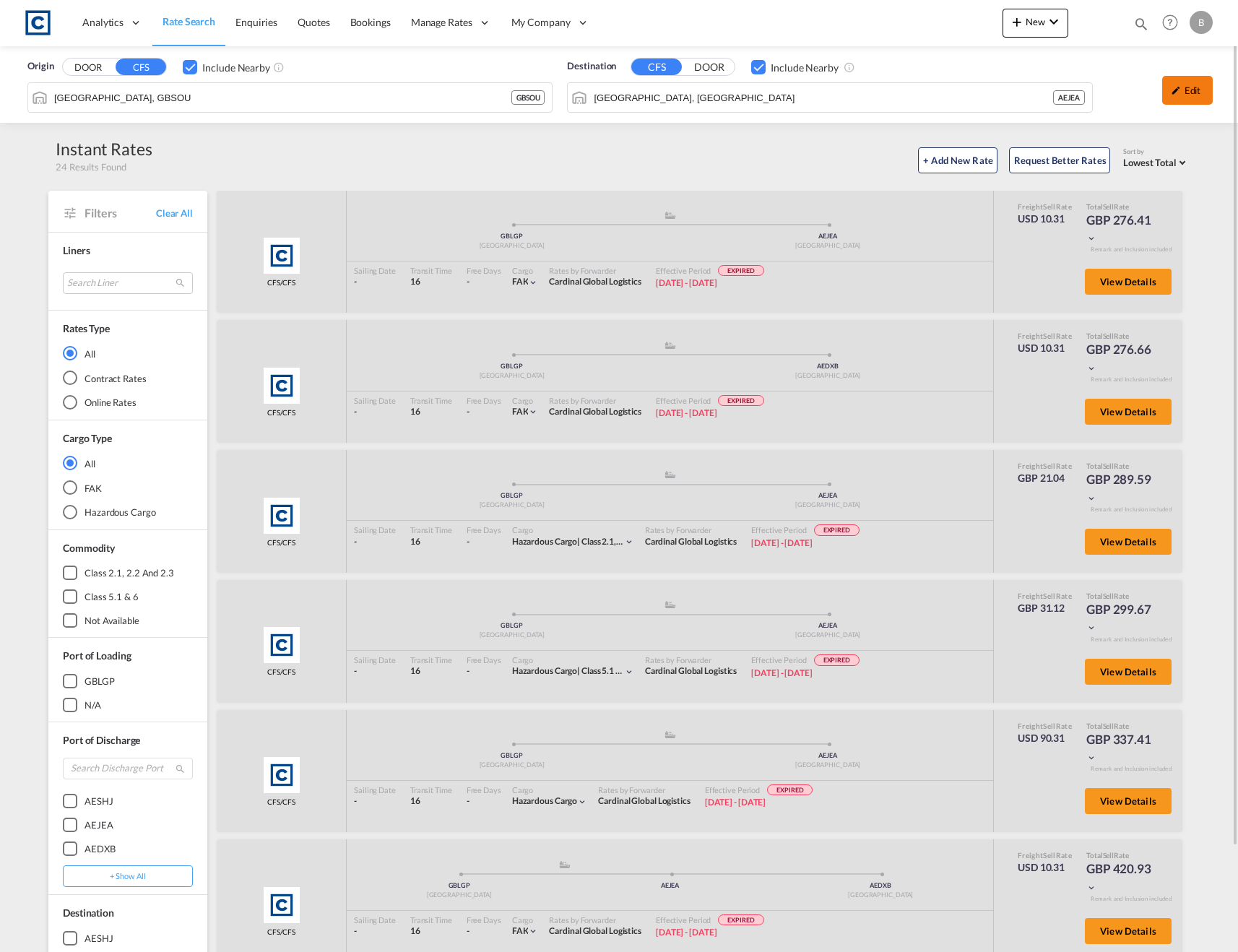
click at [1186, 96] on div "Edit" at bounding box center [1187, 90] width 51 height 29
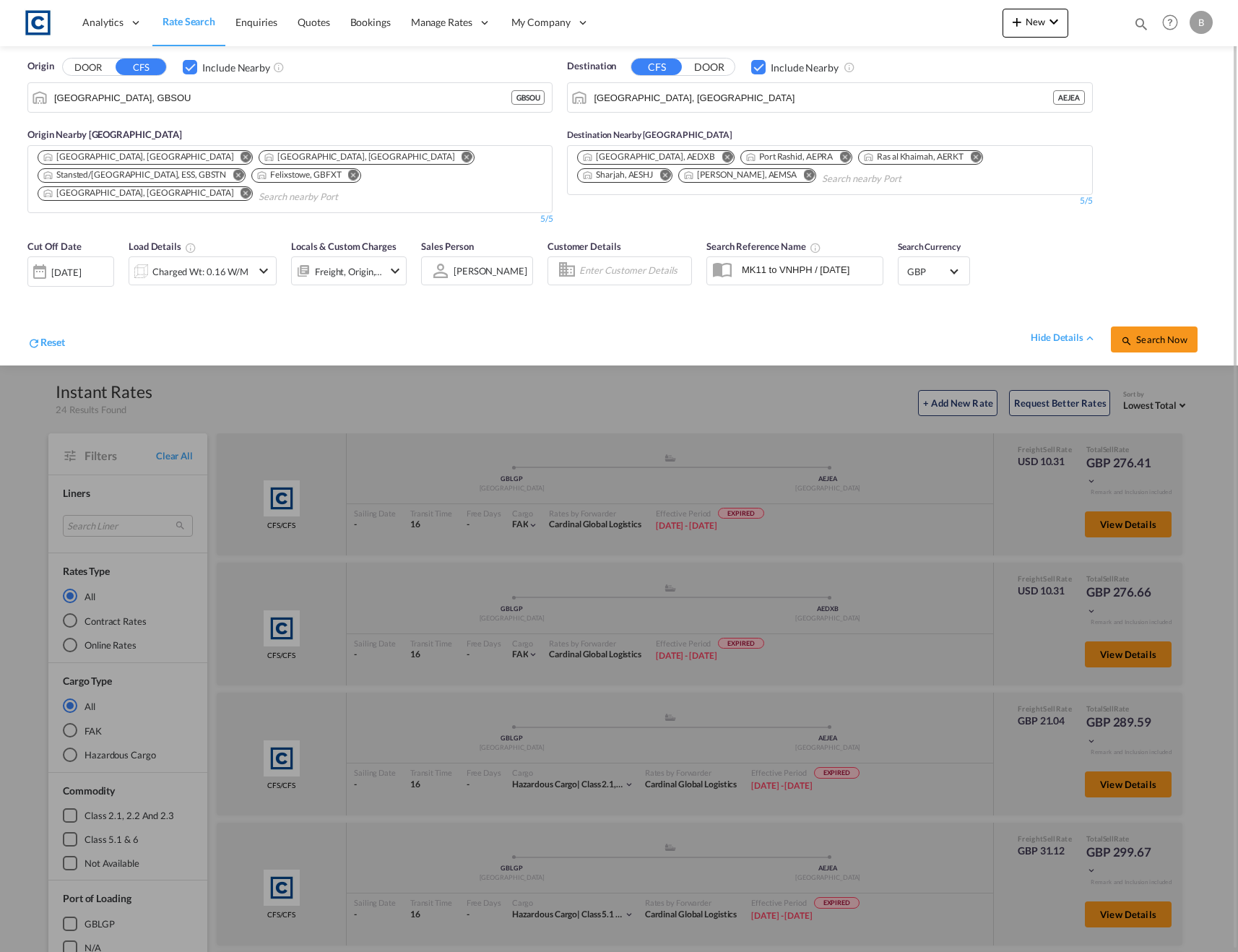
click at [53, 266] on div "[DATE]" at bounding box center [70, 271] width 87 height 31
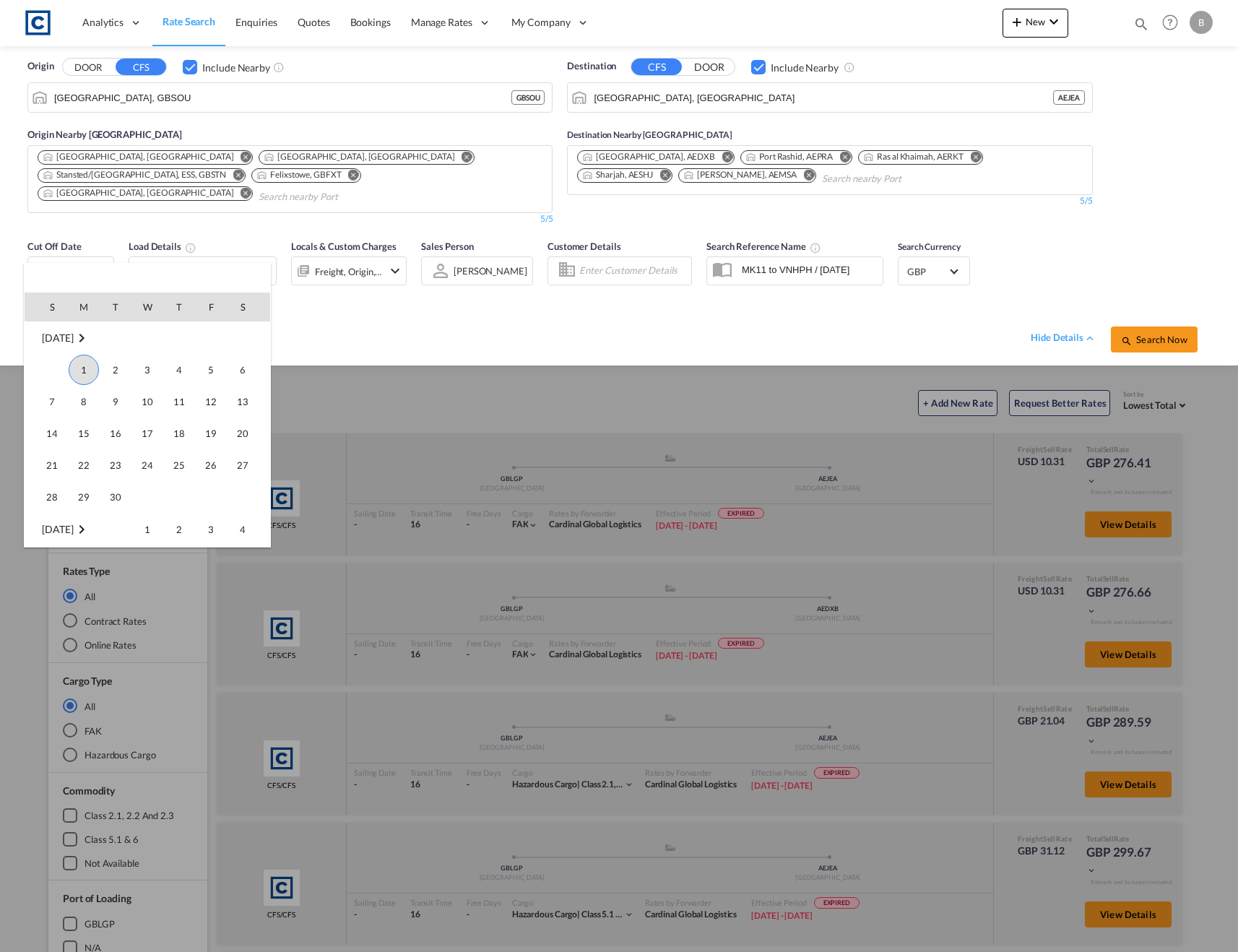
click at [81, 368] on span "1" at bounding box center [84, 369] width 31 height 31
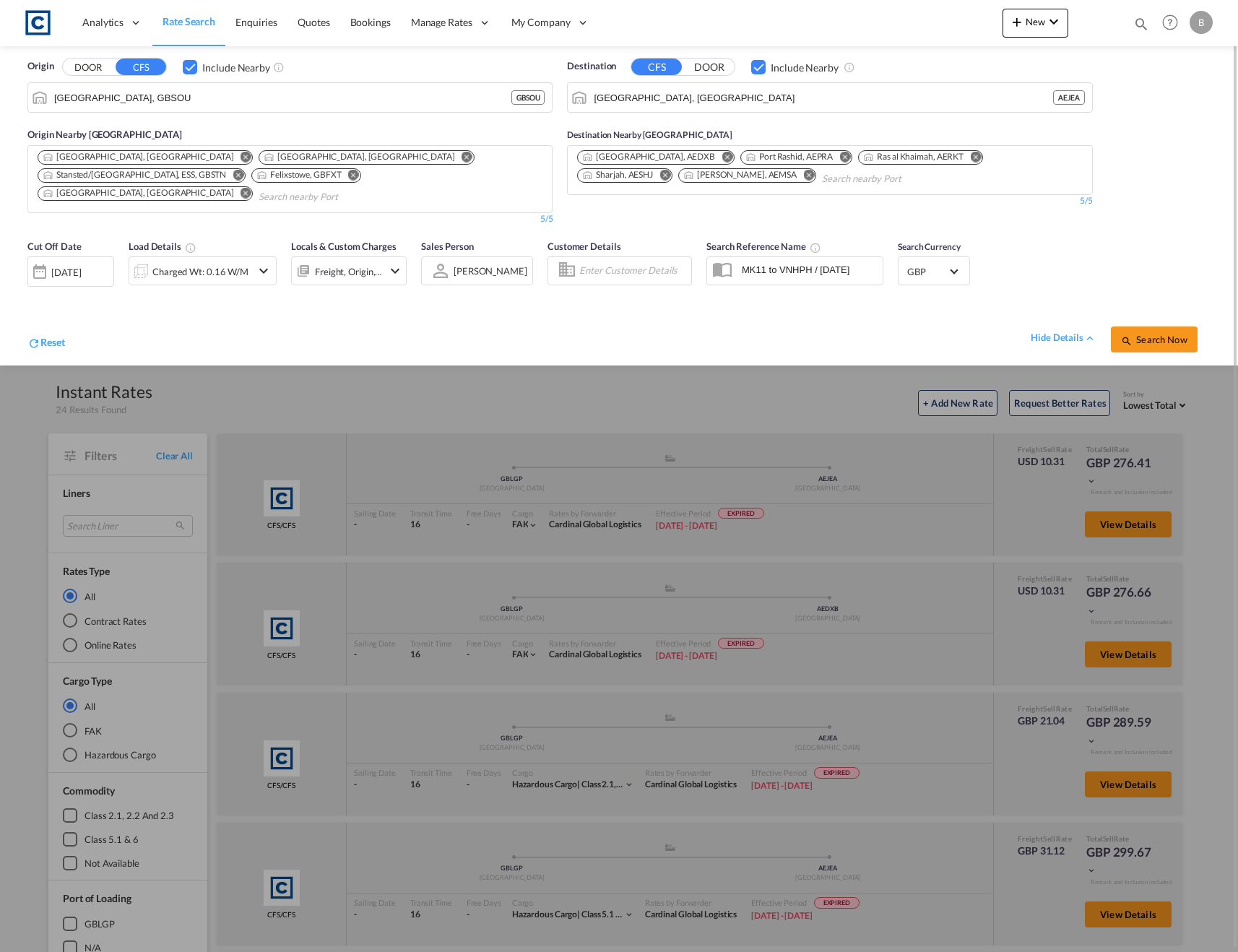
click at [81, 266] on div "[DATE]" at bounding box center [66, 272] width 30 height 13
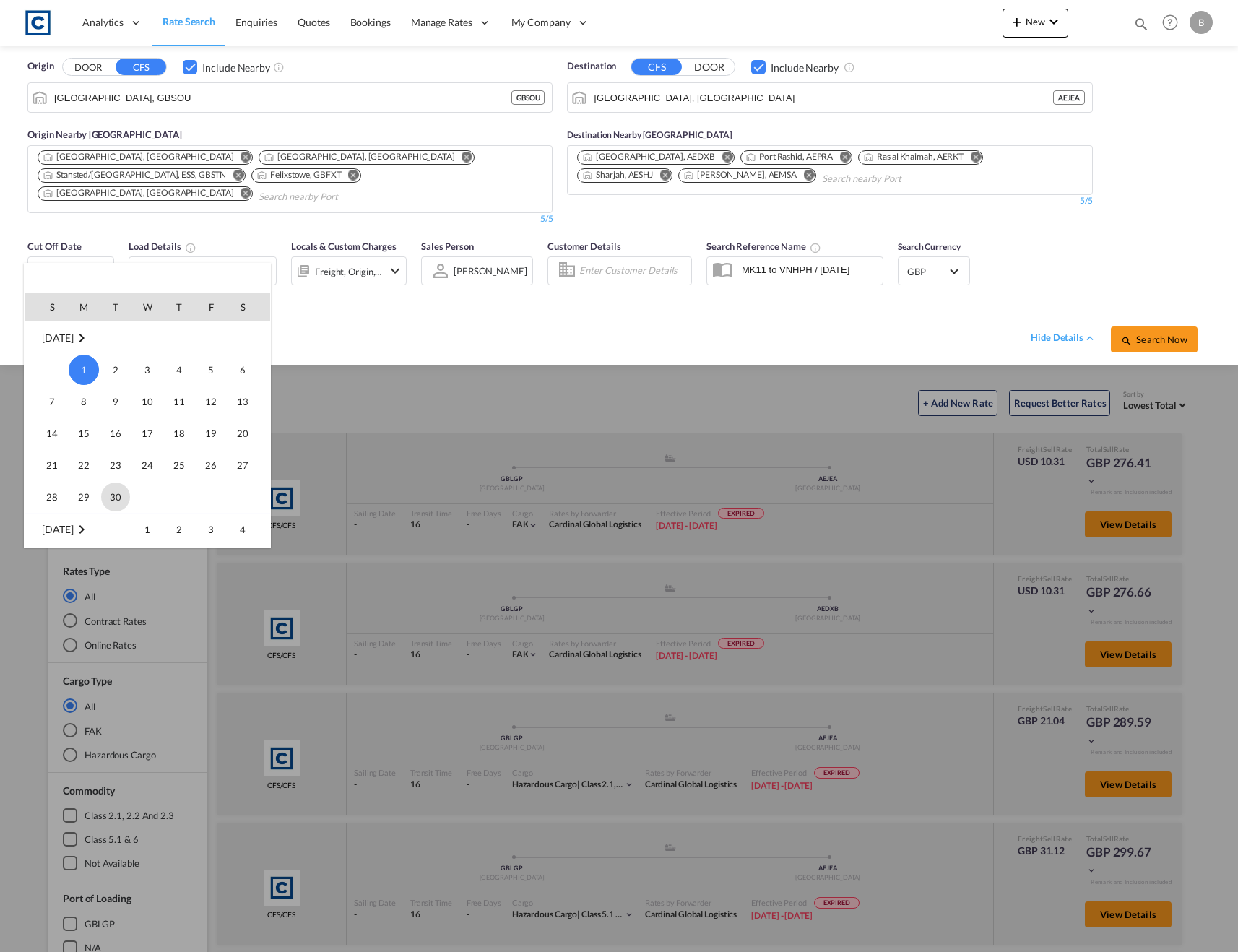
click at [112, 493] on span "30" at bounding box center [115, 497] width 29 height 29
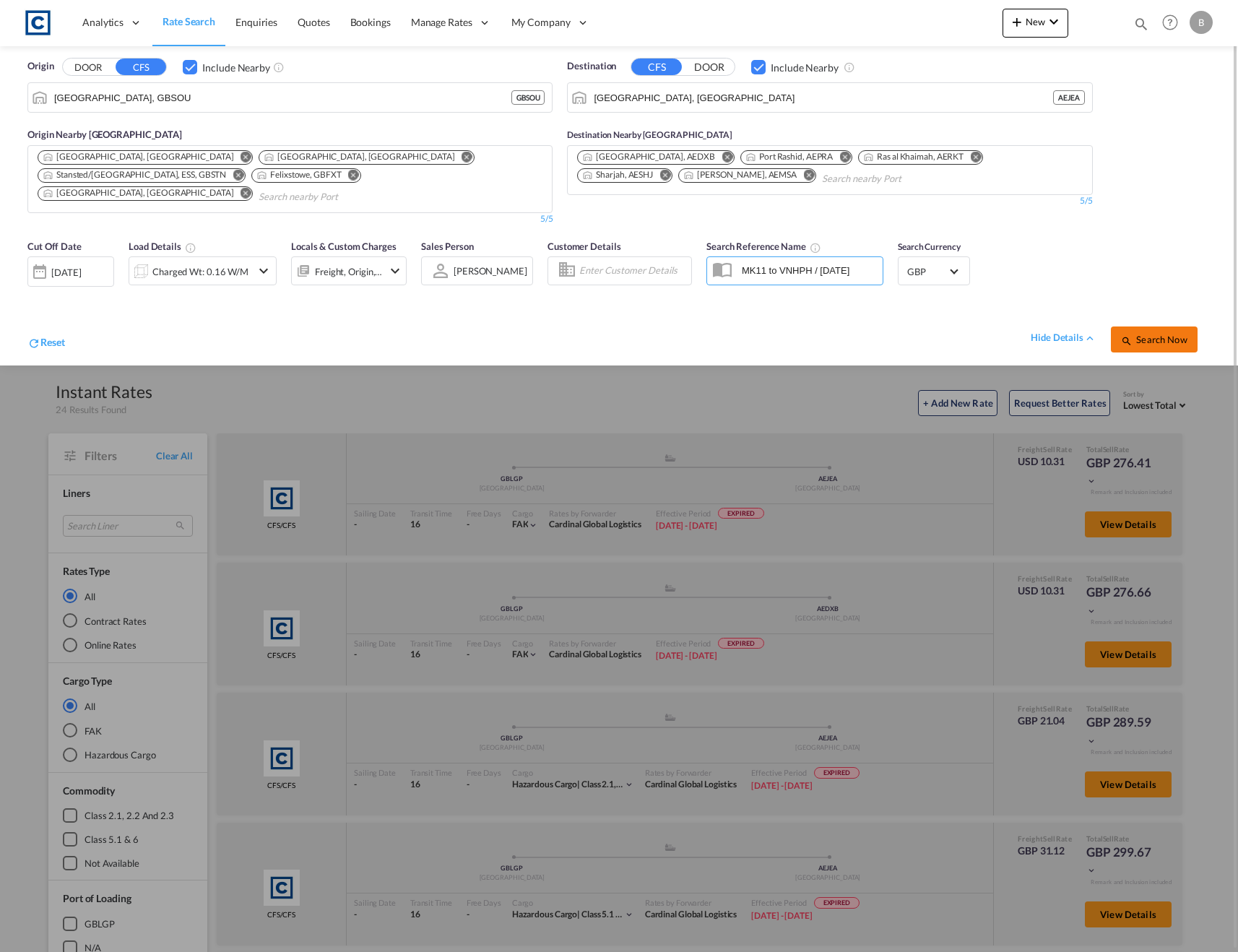
click at [1181, 334] on span "Search Now" at bounding box center [1154, 339] width 66 height 12
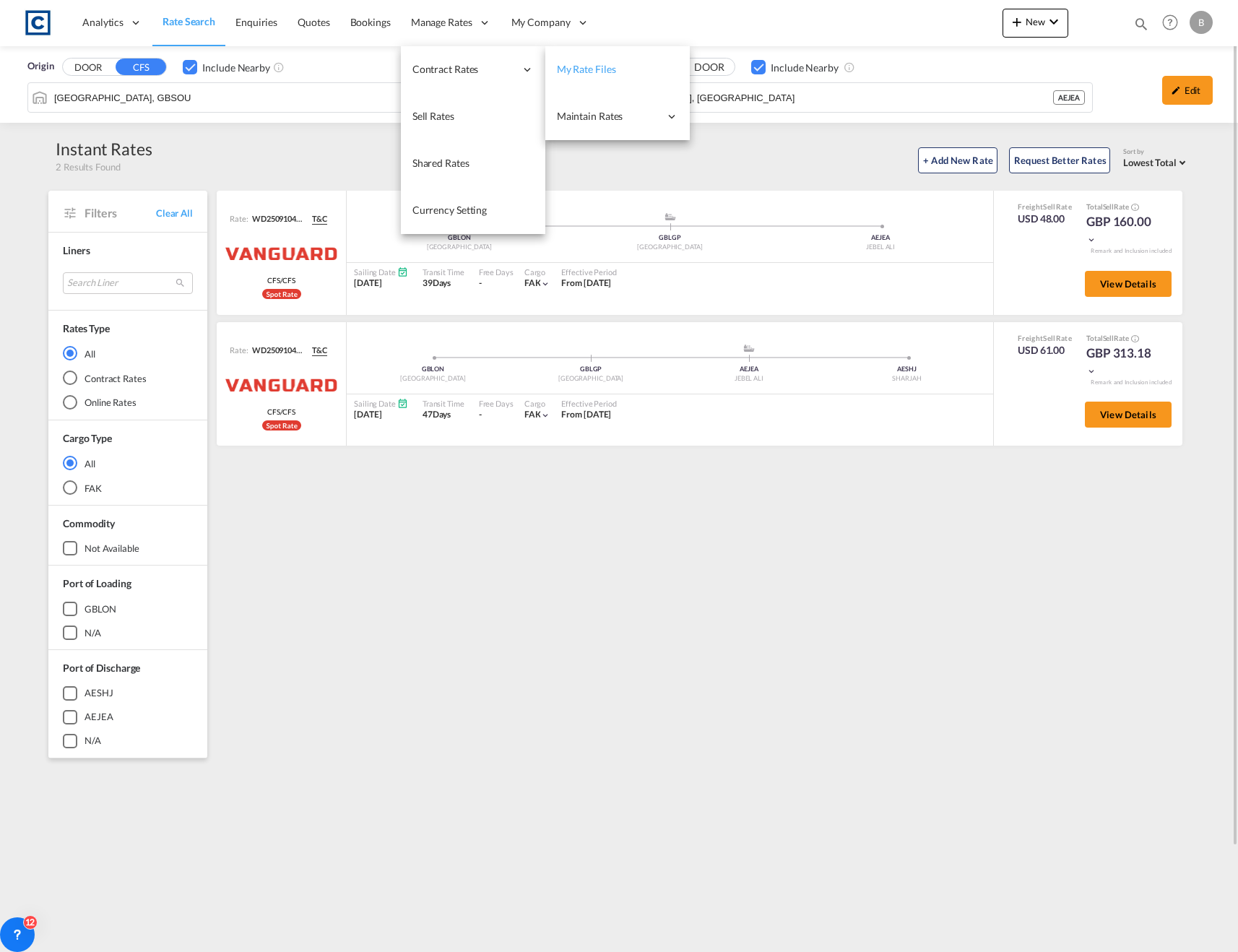
click at [582, 70] on span "My Rate Files" at bounding box center [587, 69] width 59 height 13
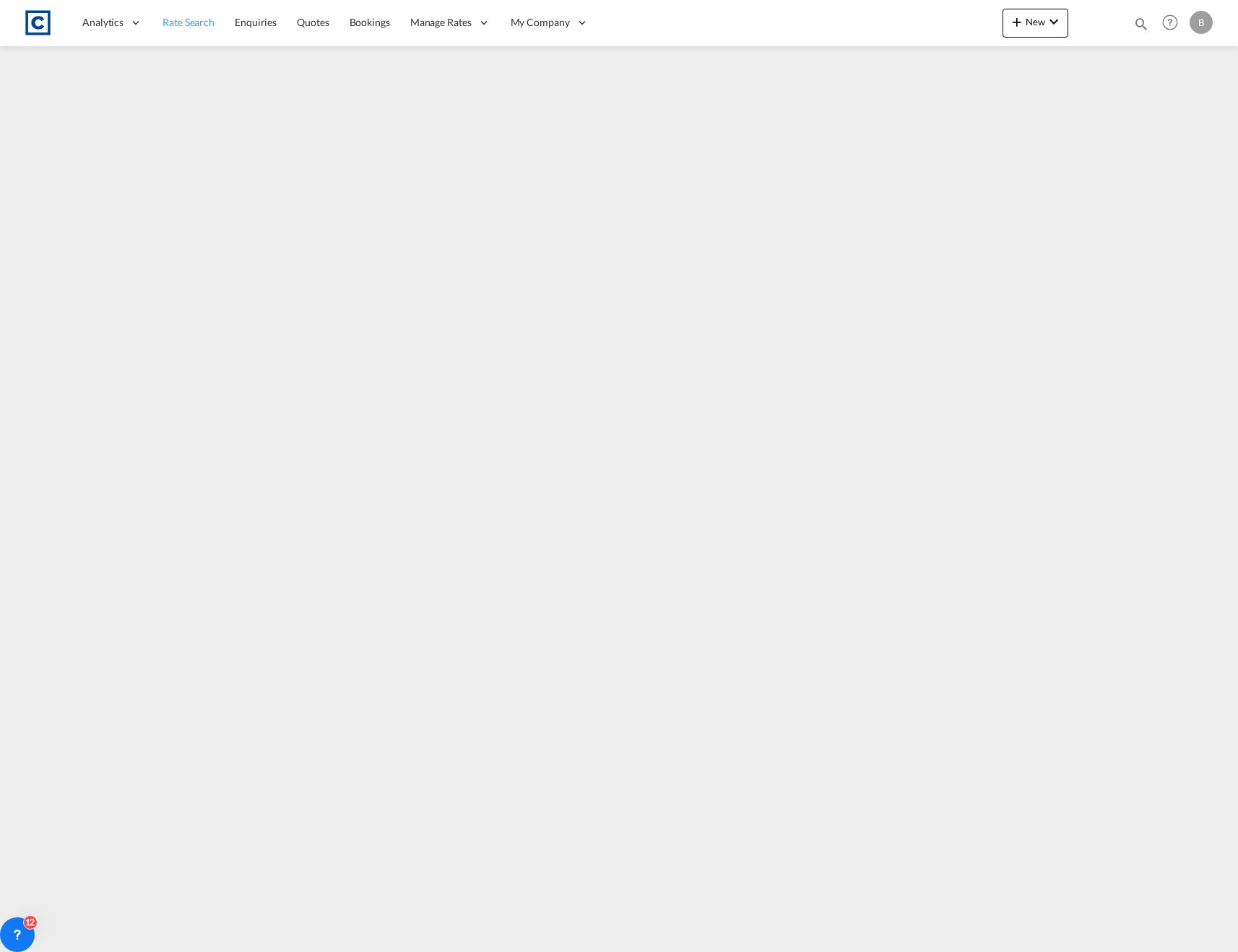
click at [163, 39] on link "Rate Search" at bounding box center [188, 23] width 72 height 47
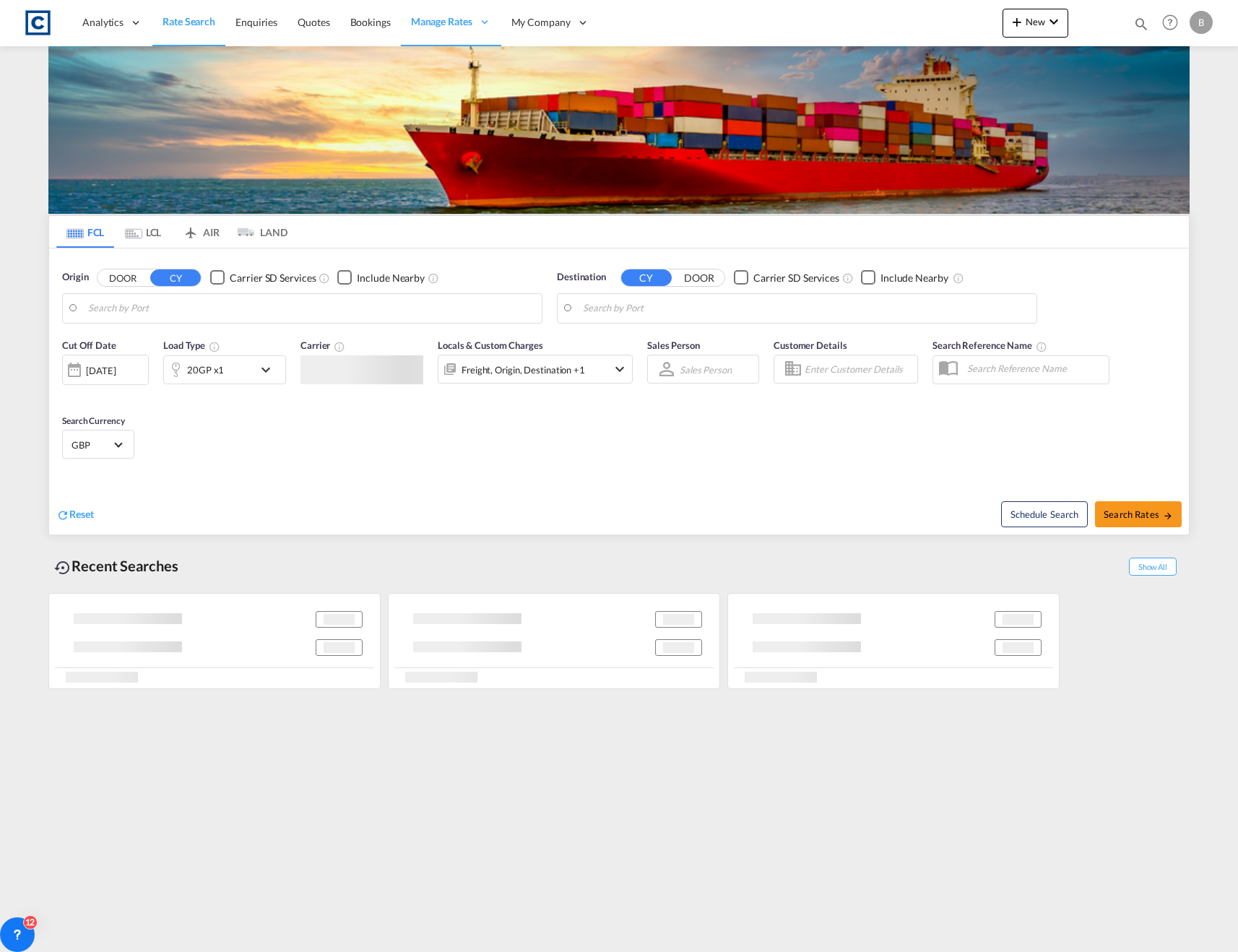
type input "GB-M22, [GEOGRAPHIC_DATA]"
type input "[GEOGRAPHIC_DATA], SGSIN"
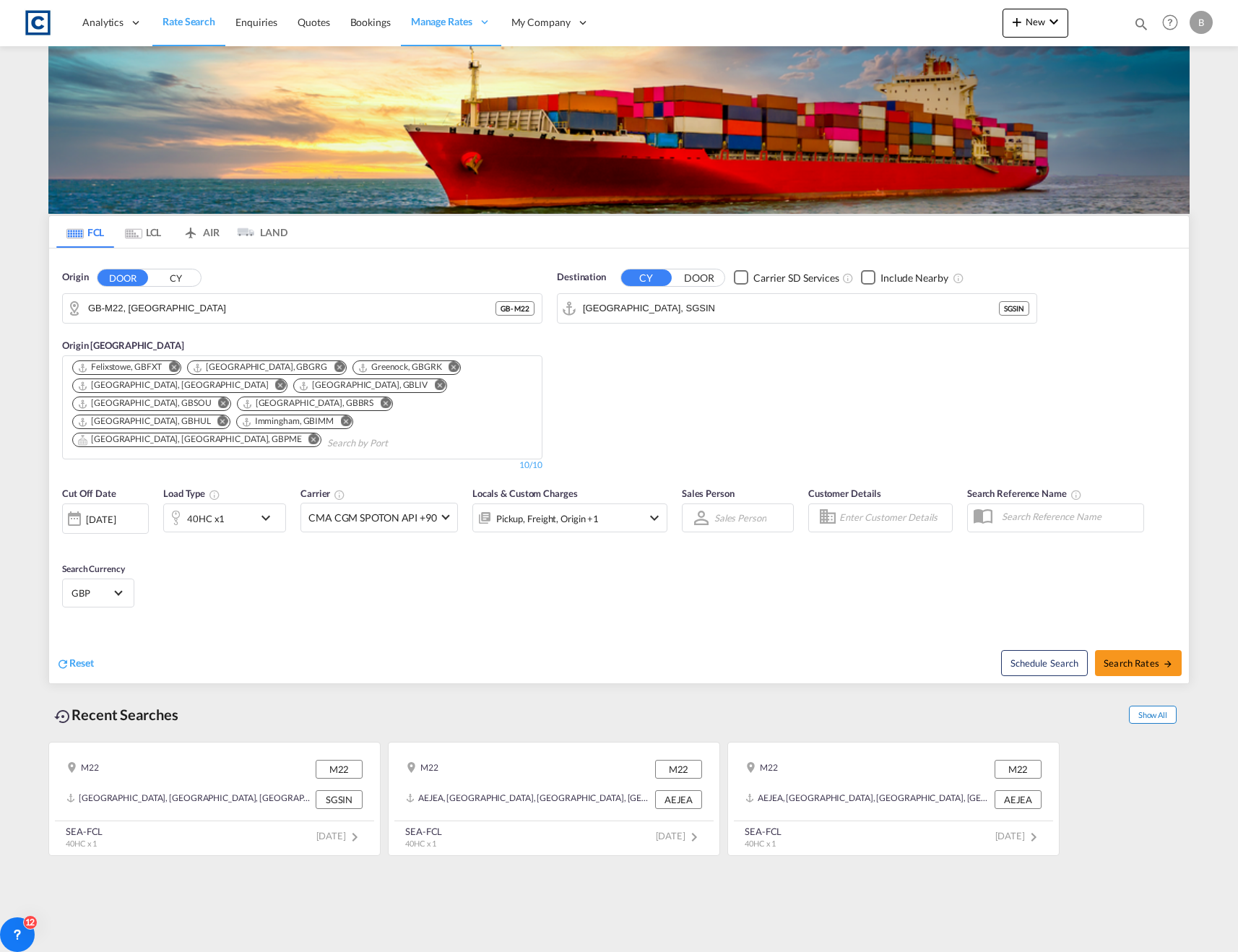
click at [1150, 706] on span "Show All" at bounding box center [1152, 714] width 48 height 18
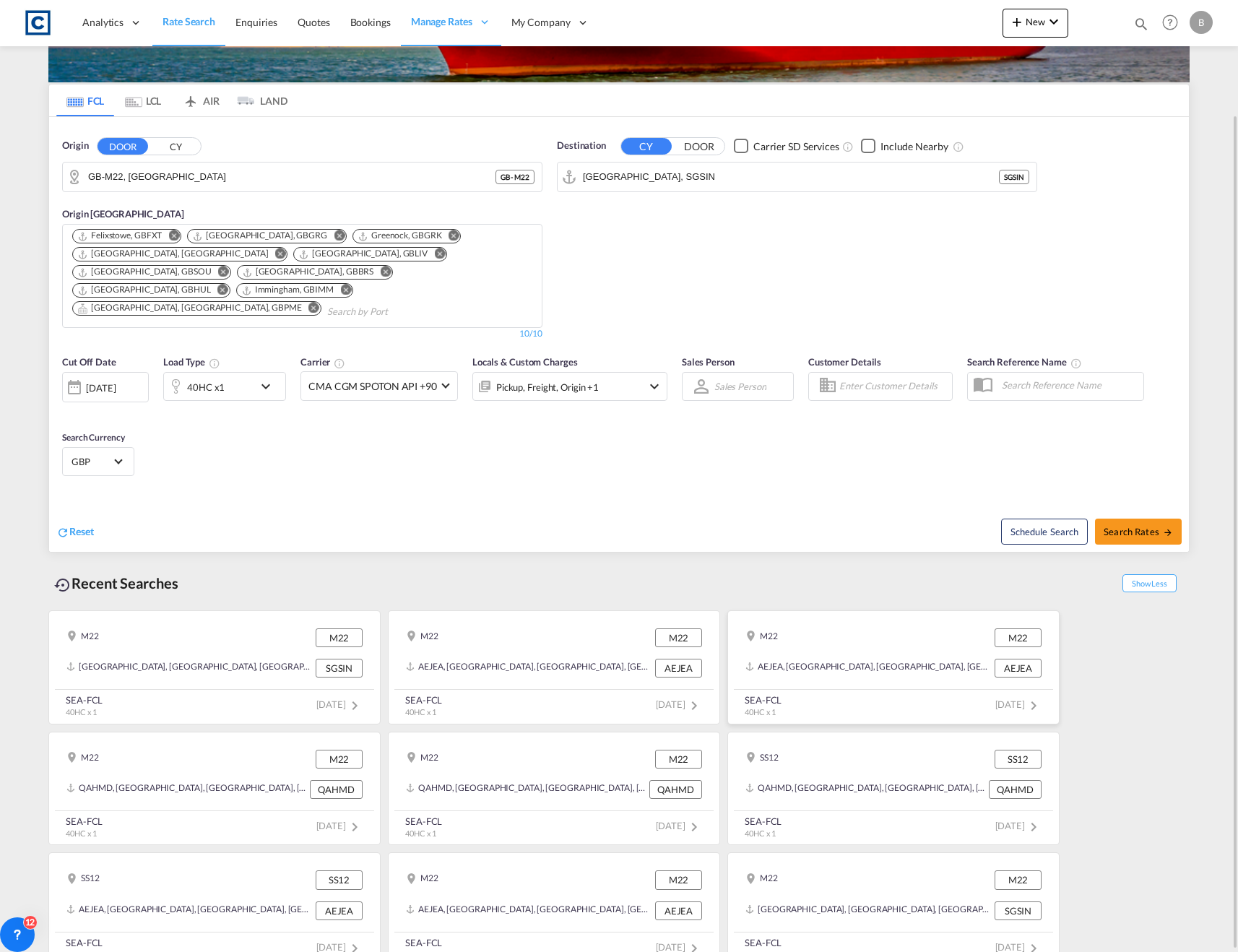
scroll to position [131, 0]
click at [1218, 731] on md-content "Analytics Reports Dashboard Rate Search Enquiries Quotes Bookings" at bounding box center [619, 476] width 1238 height 952
click at [930, 871] on div "M22 M22" at bounding box center [893, 879] width 307 height 31
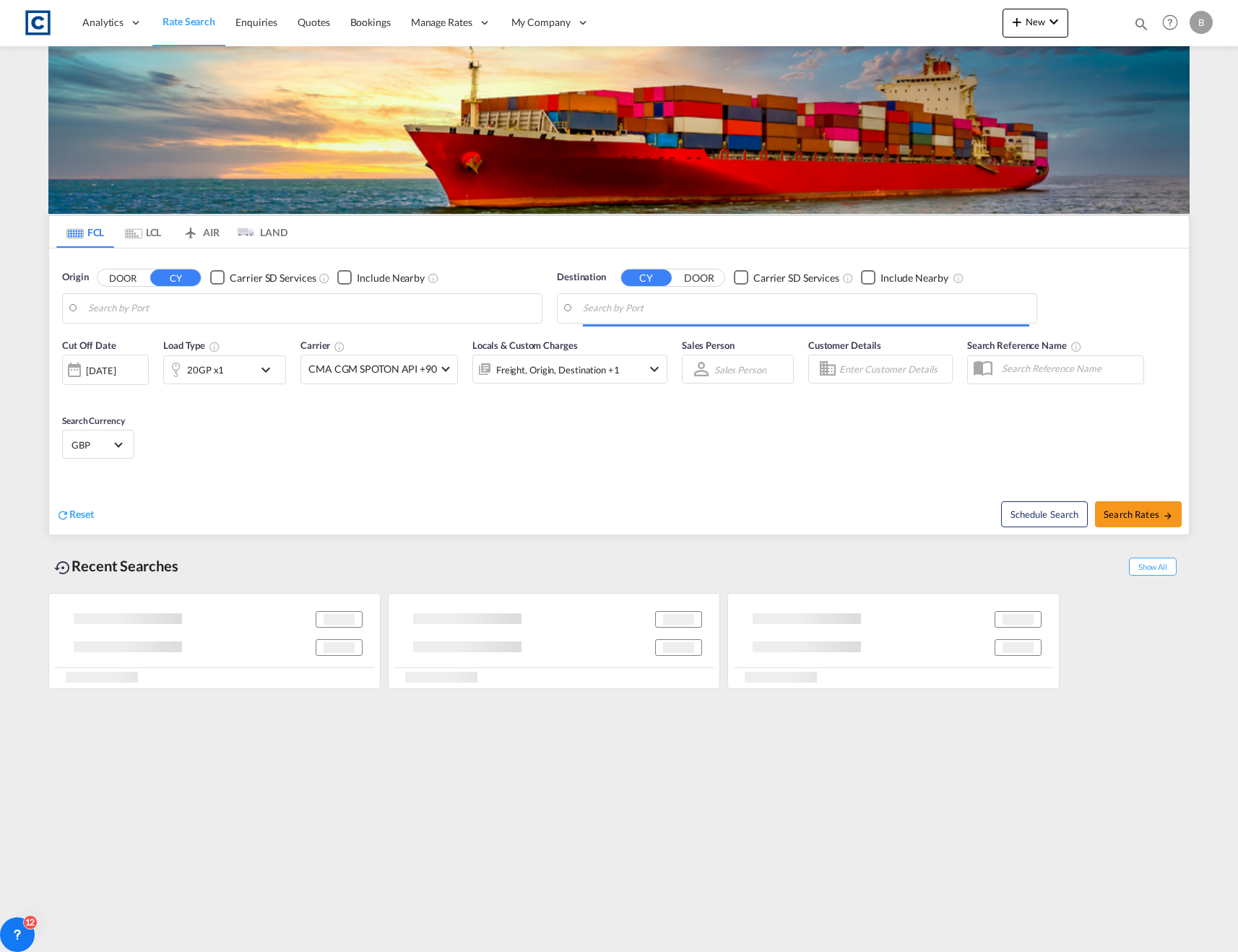
type input "GB-M22, [GEOGRAPHIC_DATA]"
type input "[GEOGRAPHIC_DATA], SGSIN"
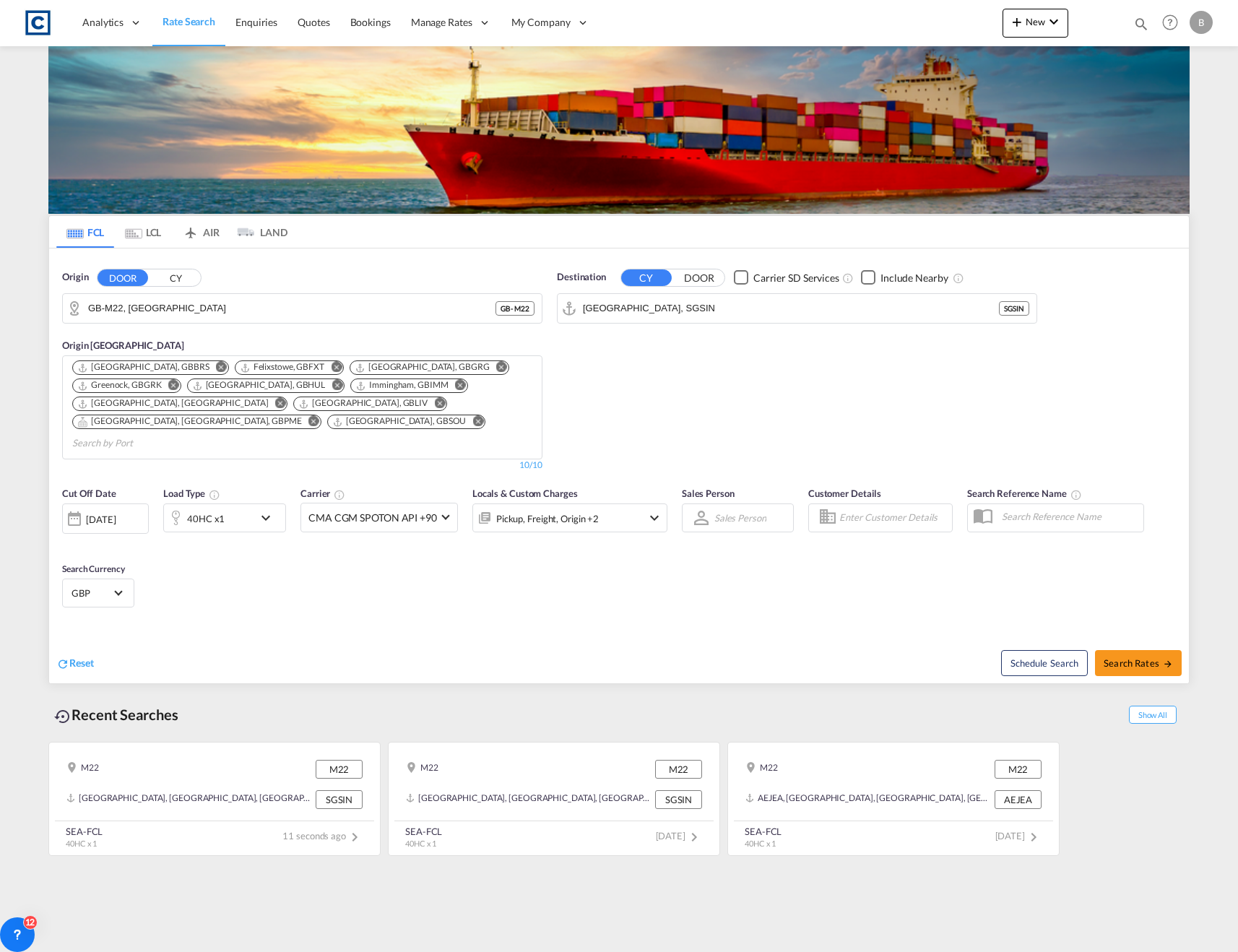
click at [149, 232] on md-tab-item "LCL" at bounding box center [143, 232] width 58 height 32
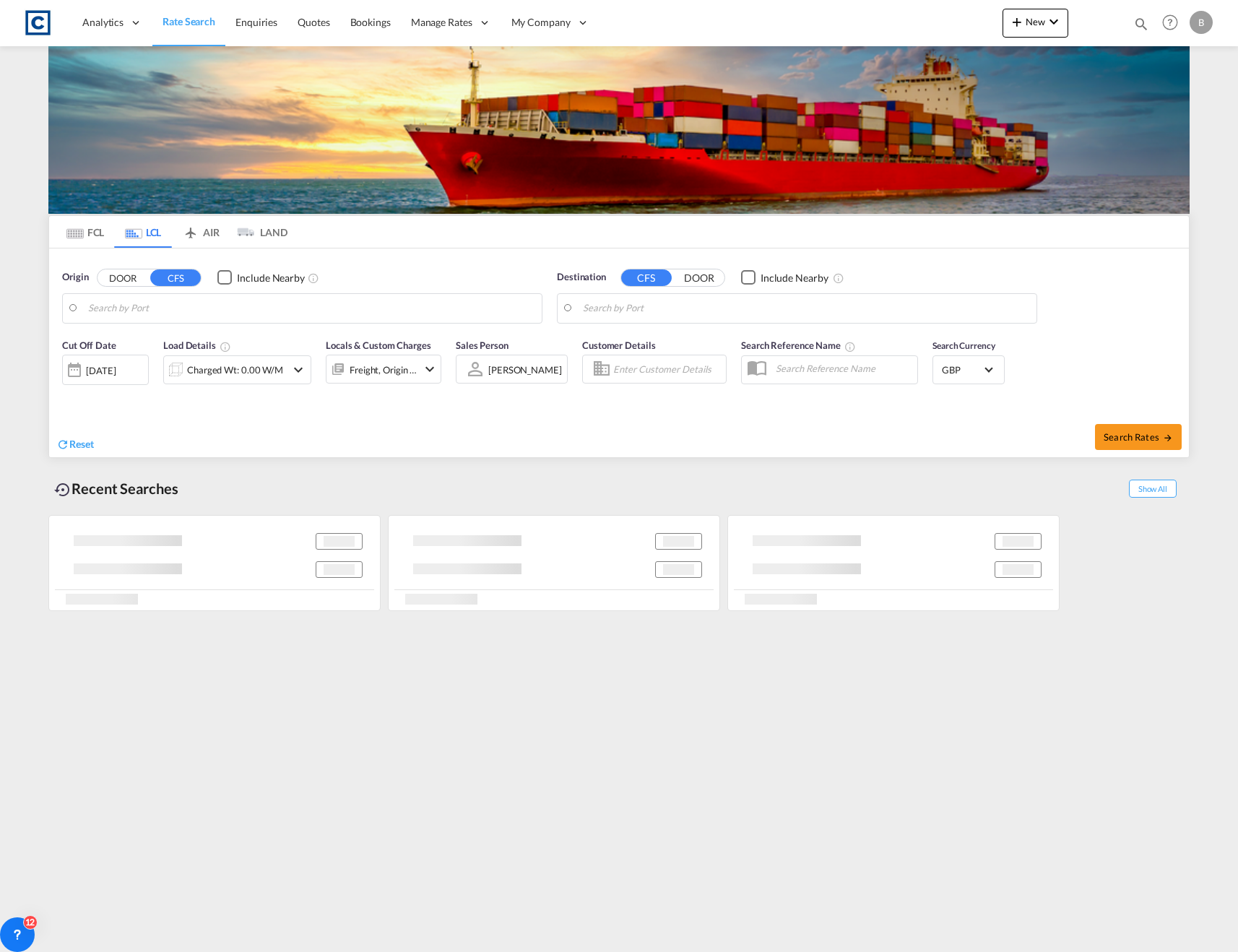
type input "[GEOGRAPHIC_DATA], GBSOU"
type input "[GEOGRAPHIC_DATA], [GEOGRAPHIC_DATA]"
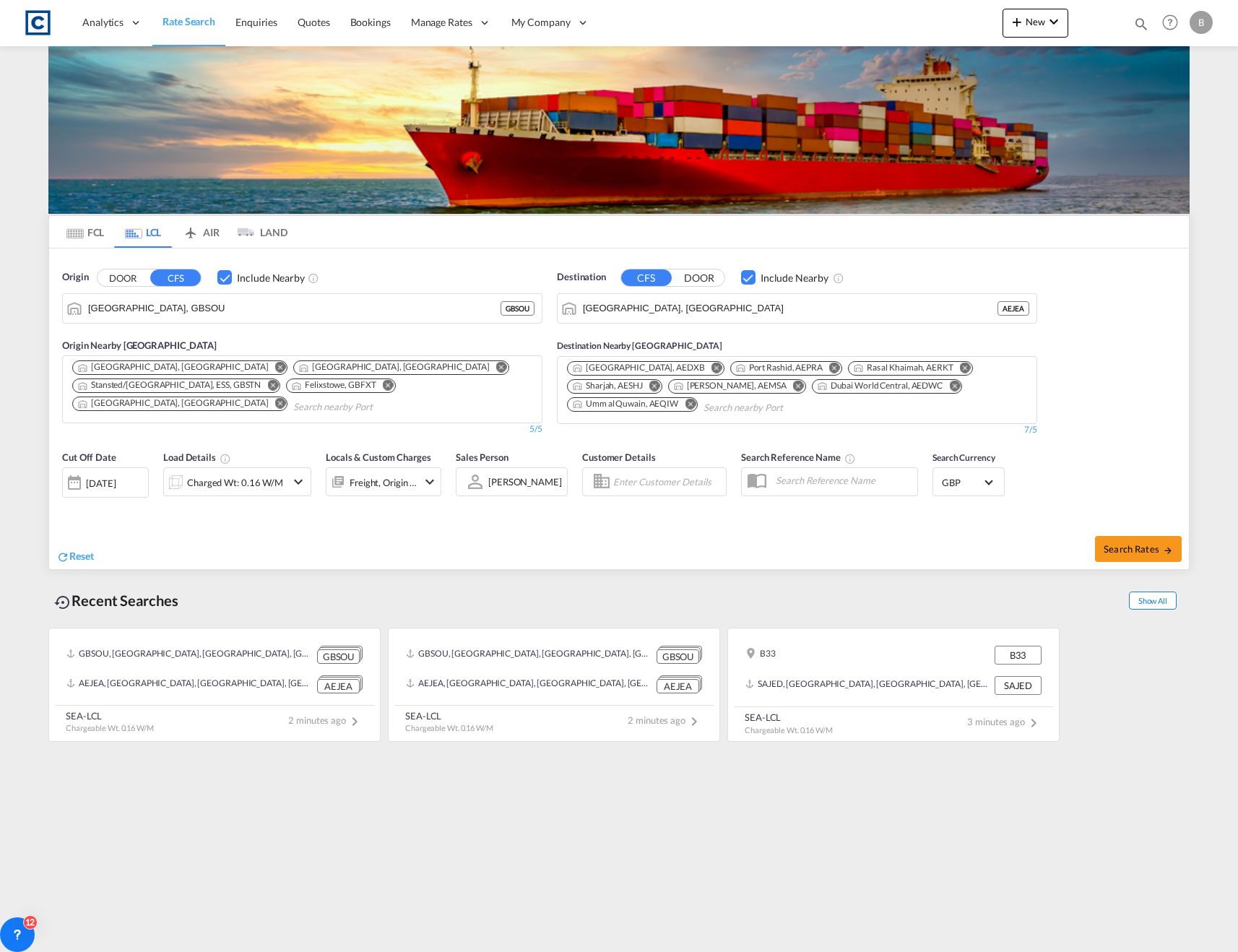
click at [1150, 594] on span "Show All" at bounding box center [1152, 600] width 48 height 18
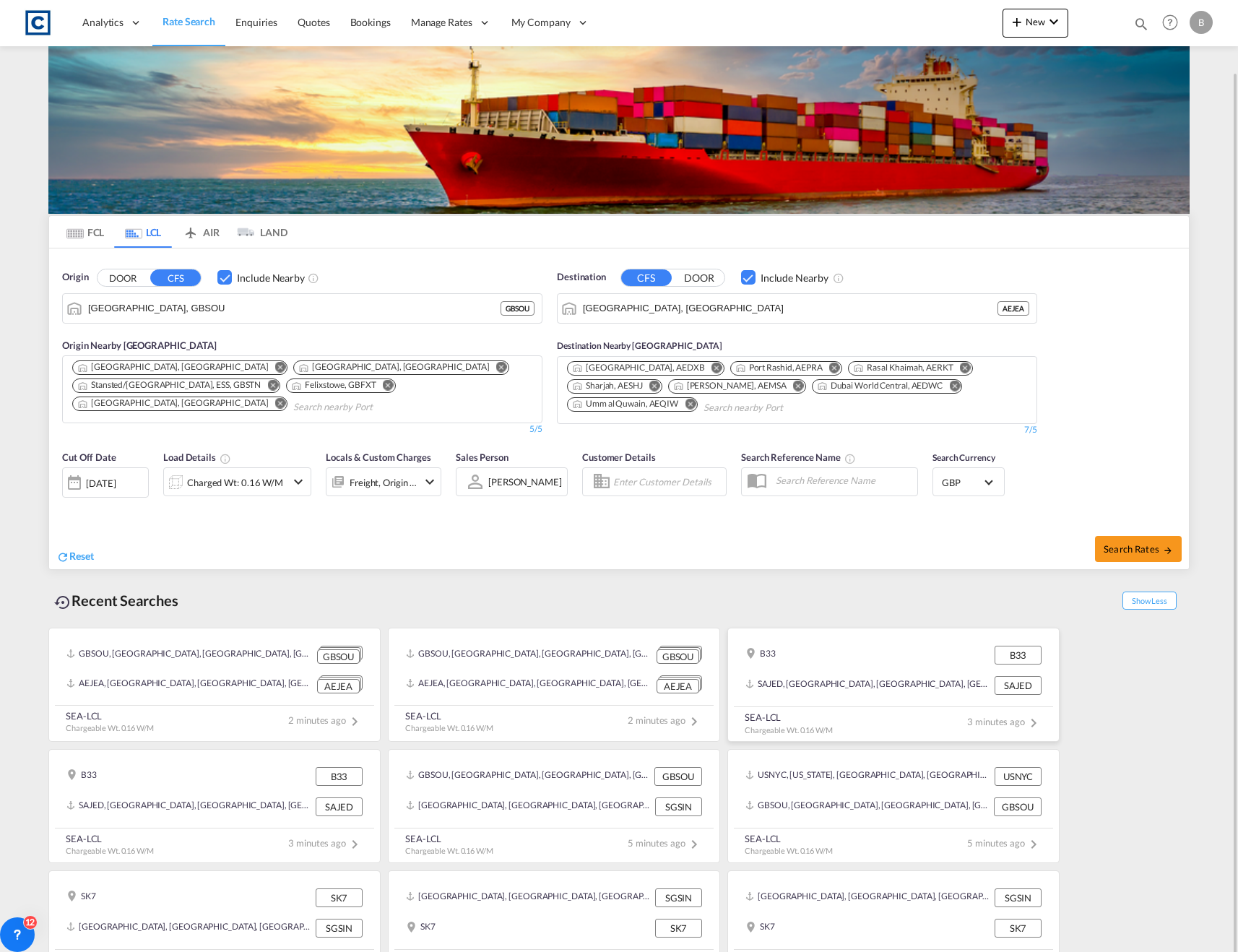
scroll to position [36, 0]
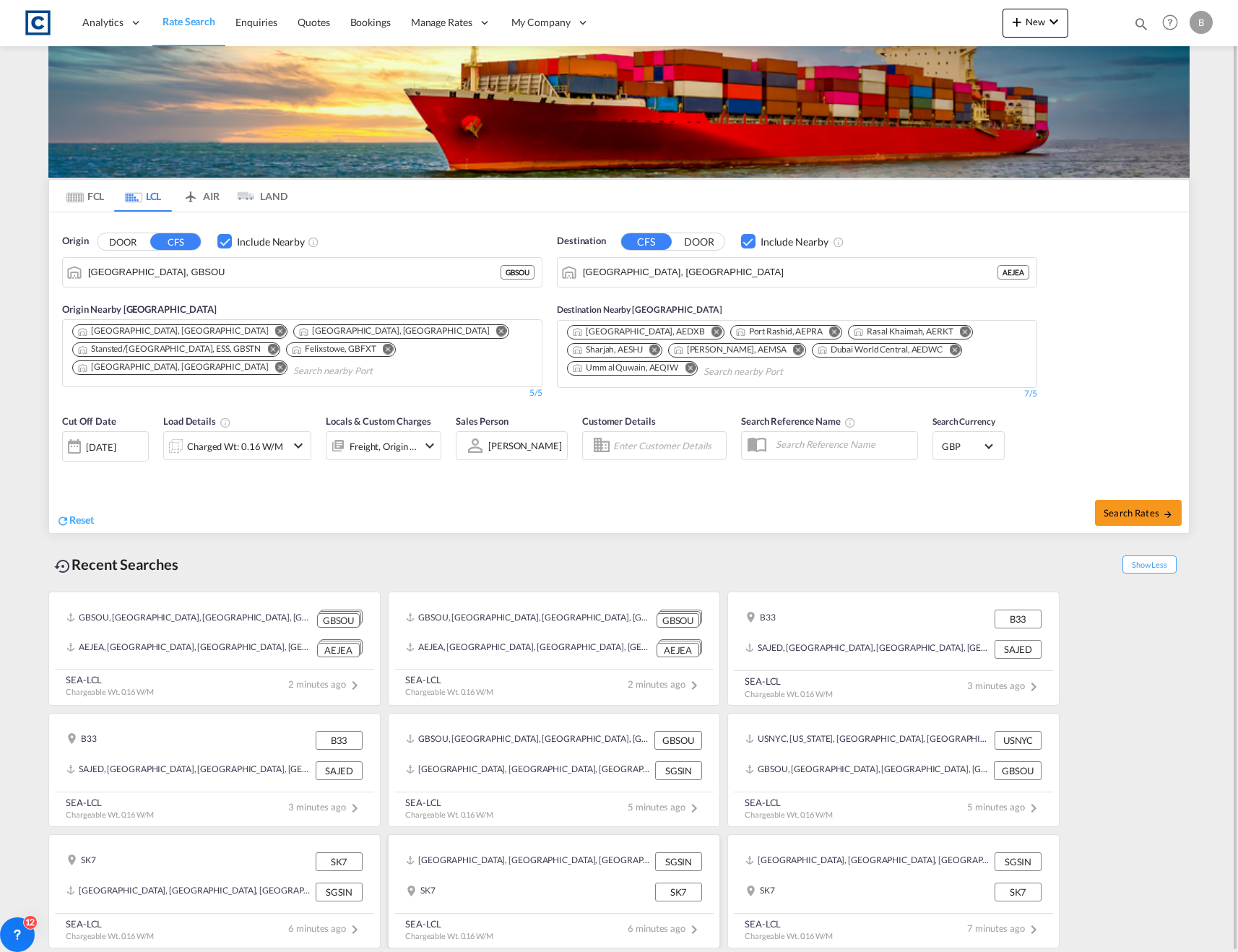
click at [585, 875] on div "[GEOGRAPHIC_DATA], [GEOGRAPHIC_DATA], [GEOGRAPHIC_DATA], [GEOGRAPHIC_DATA], [GE…" at bounding box center [554, 861] width 307 height 31
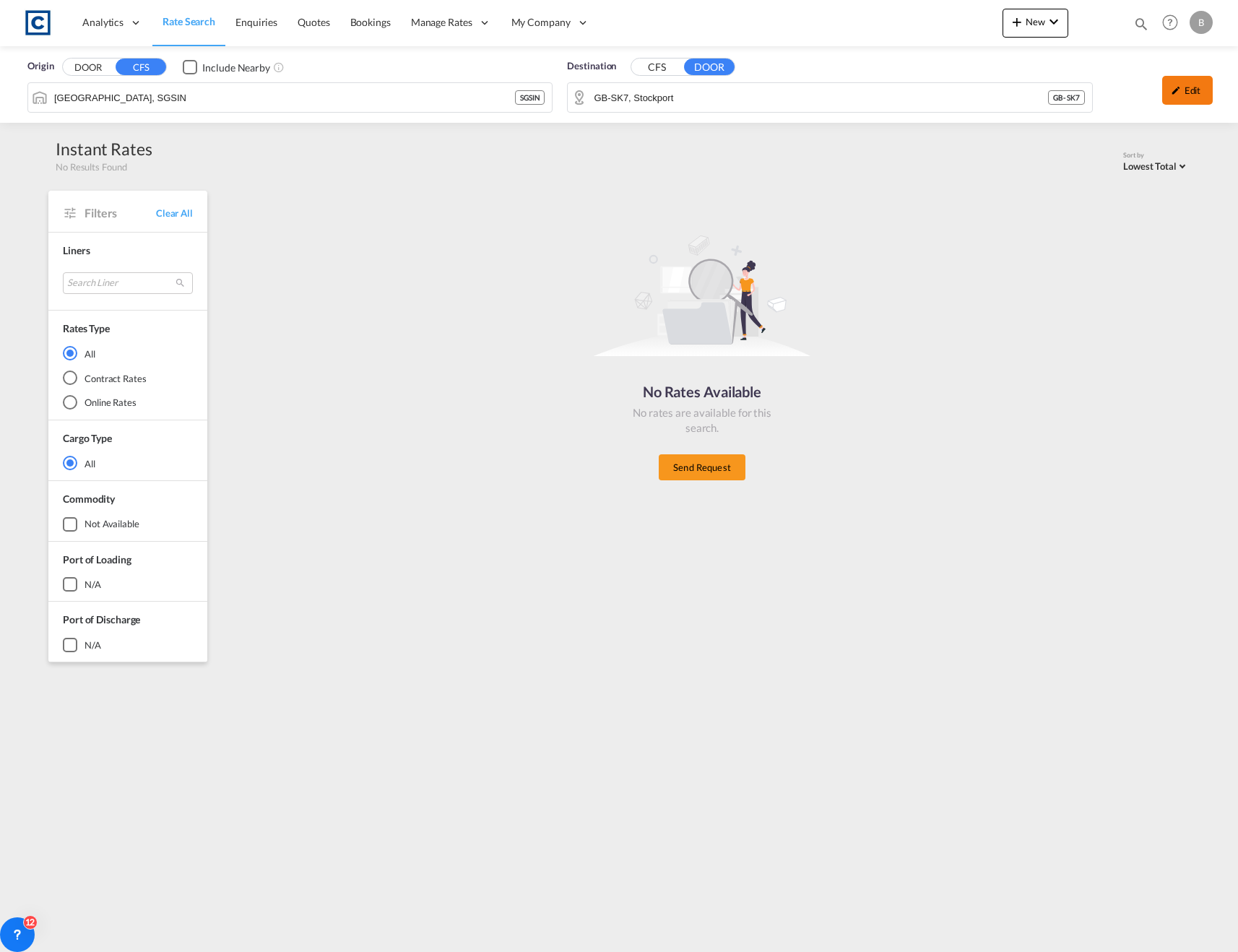
click at [1186, 92] on div "Edit" at bounding box center [1187, 90] width 51 height 29
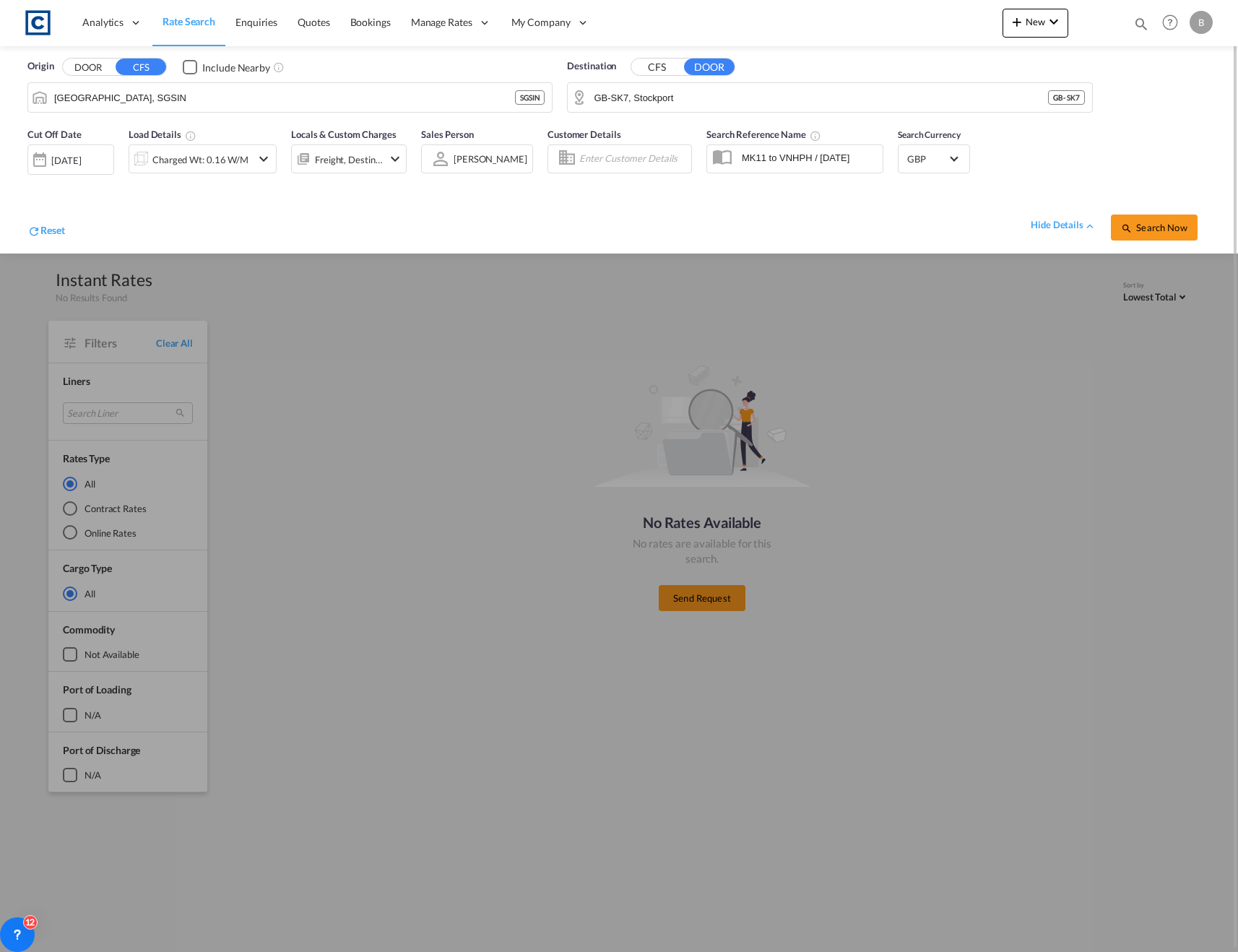
click at [56, 163] on div "[DATE]" at bounding box center [66, 160] width 30 height 13
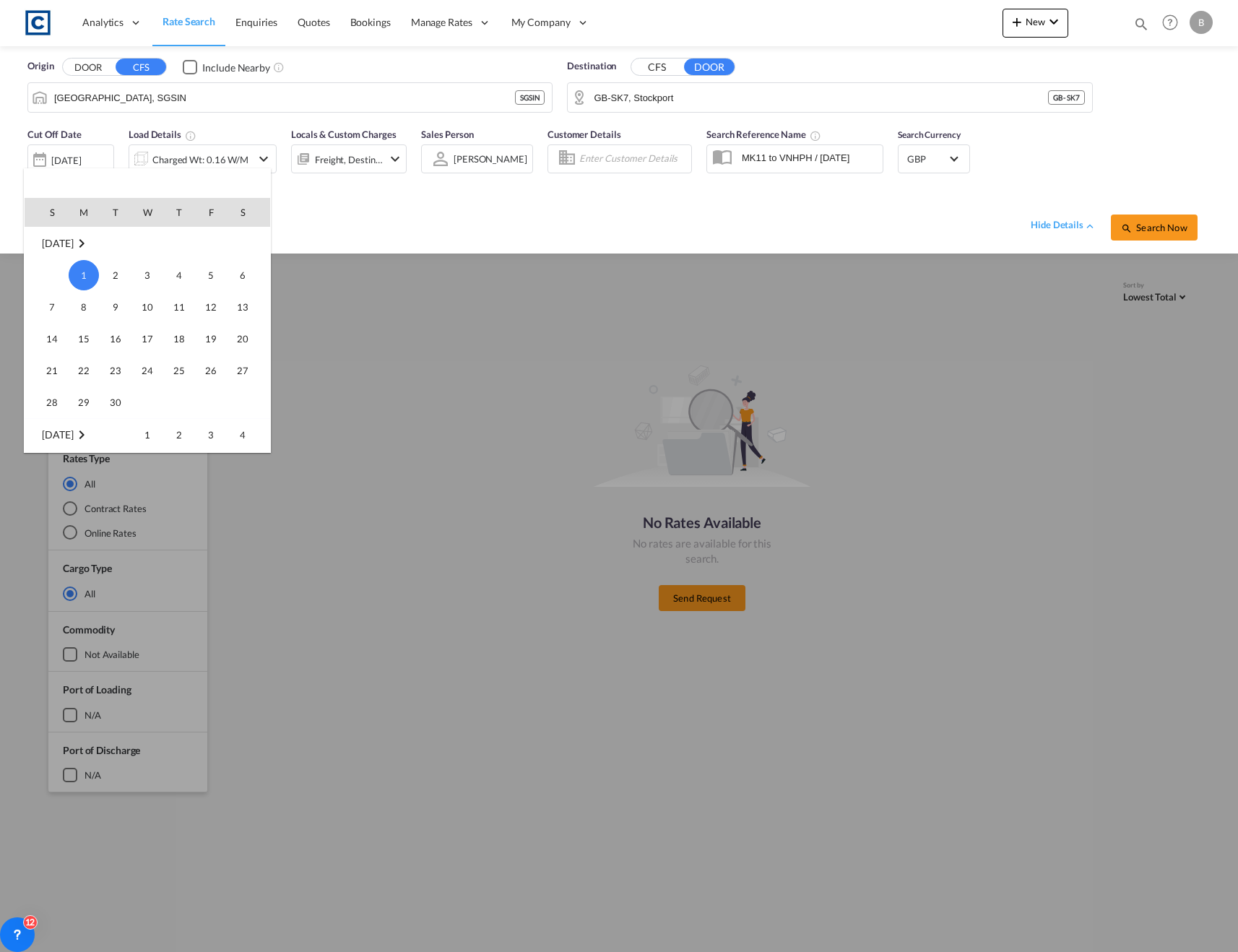
click at [69, 162] on div at bounding box center [619, 476] width 1238 height 952
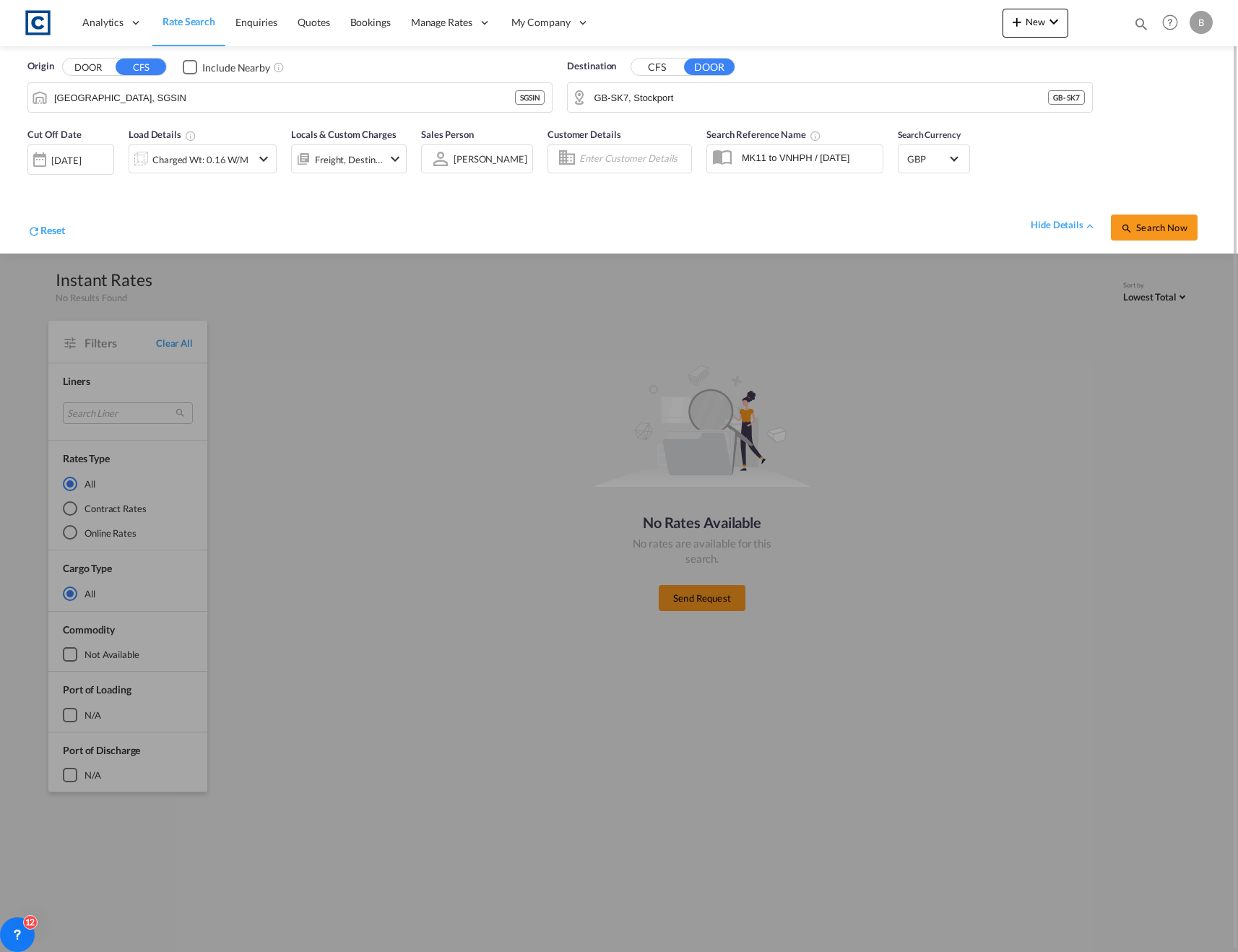
click at [73, 150] on div "[DATE]" at bounding box center [70, 160] width 87 height 31
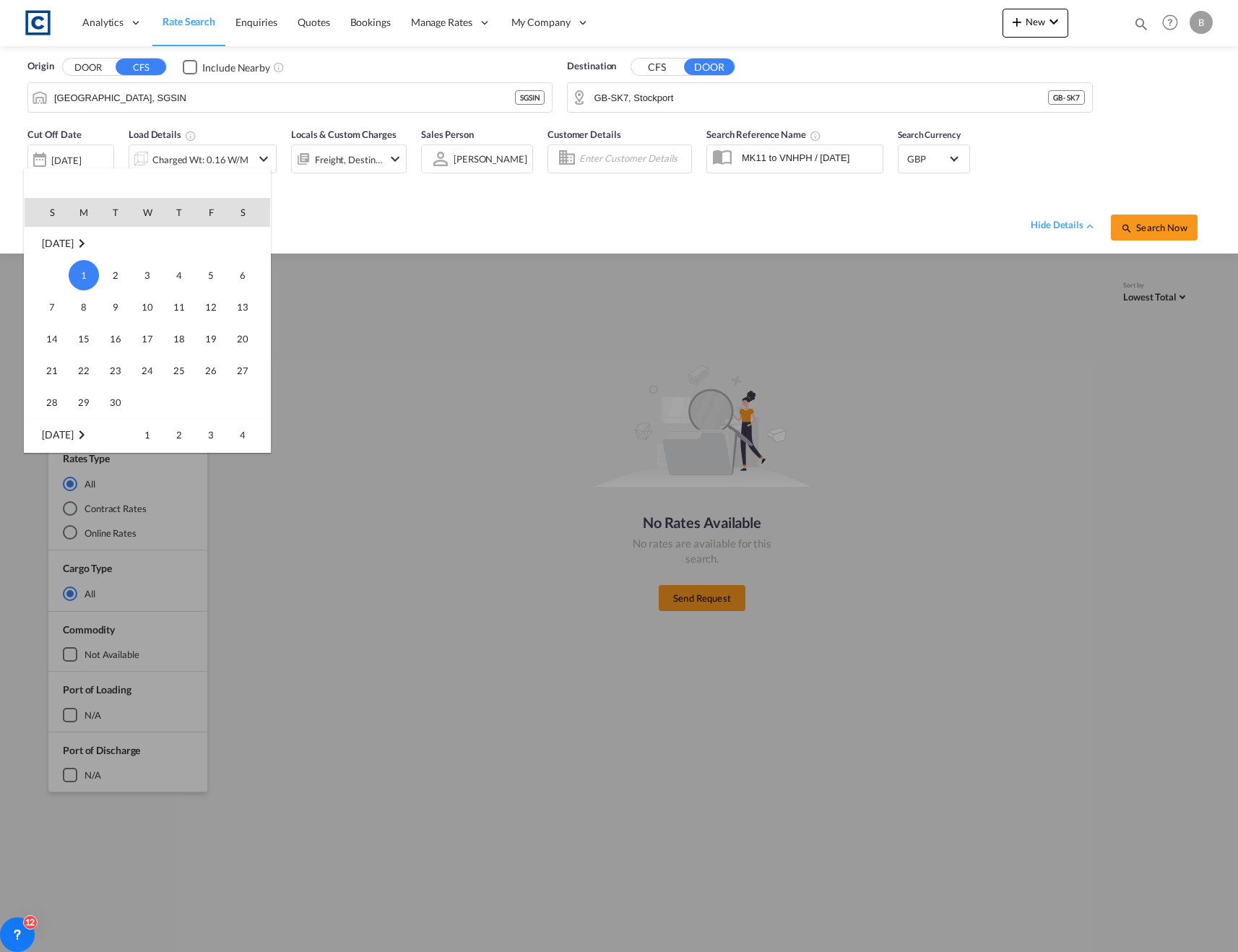
click at [88, 240] on md-icon "September 2025" at bounding box center [81, 243] width 17 height 17
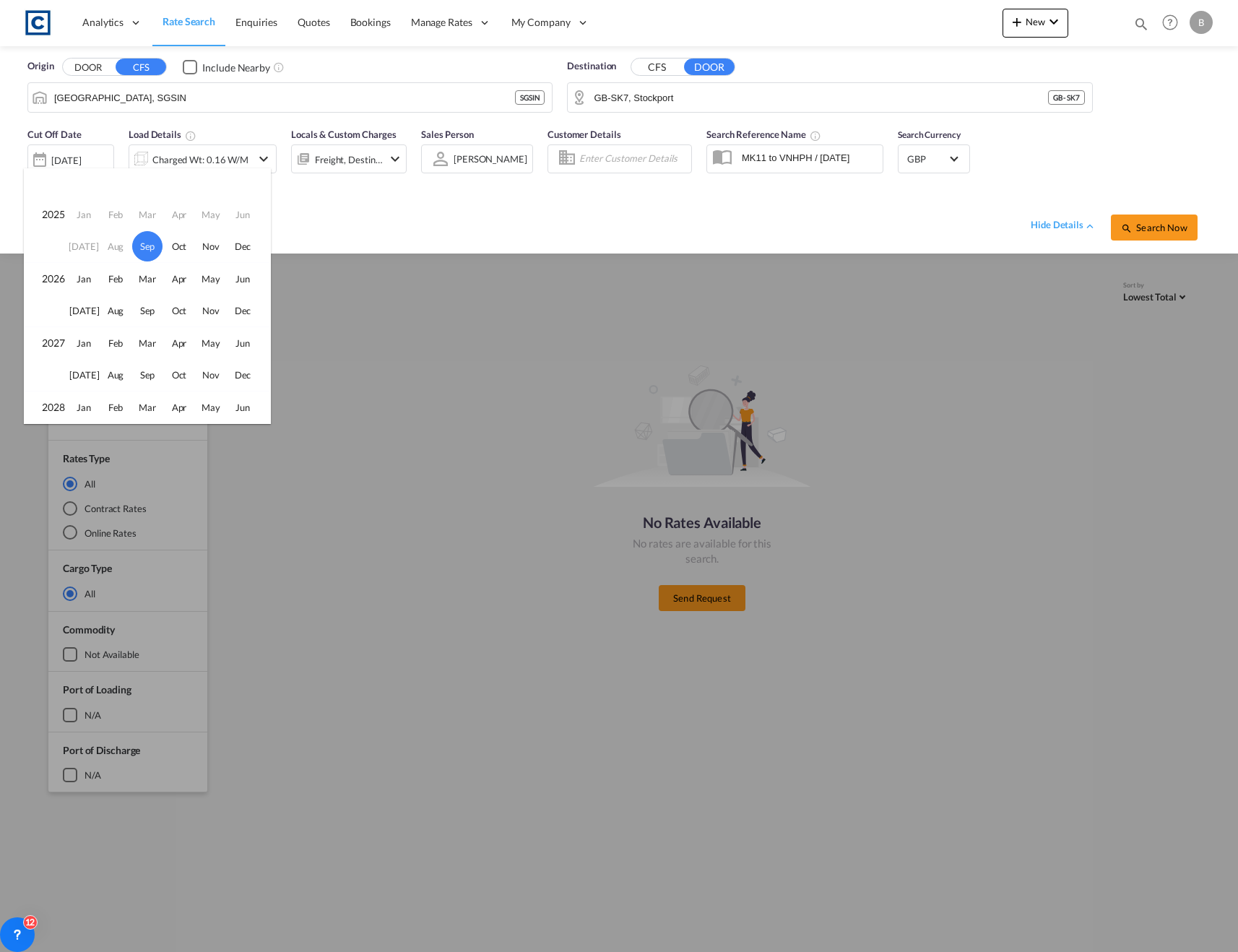
click at [110, 245] on td "Aug" at bounding box center [115, 247] width 32 height 33
click at [429, 195] on div at bounding box center [619, 476] width 1238 height 952
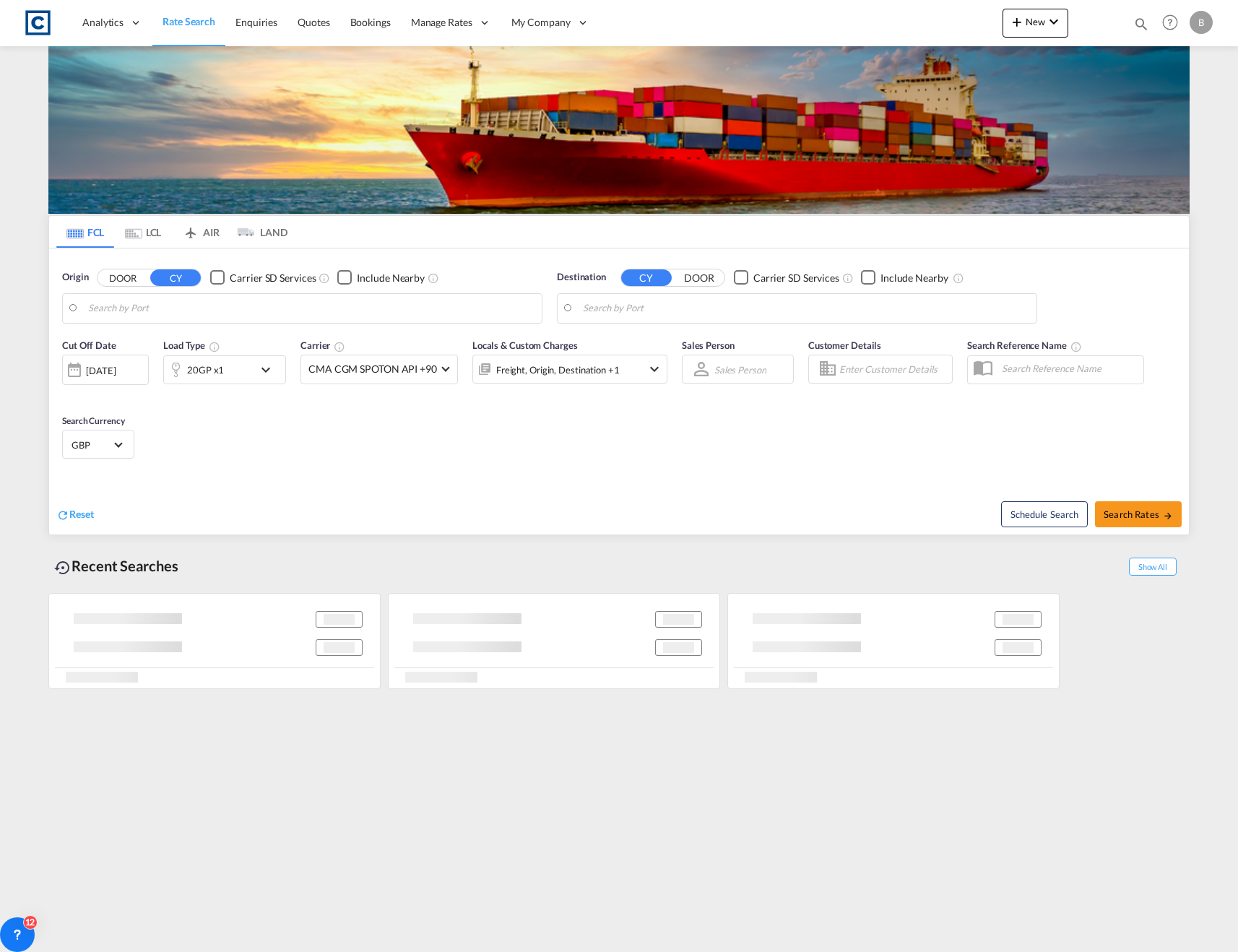
type input "GB-M22, [GEOGRAPHIC_DATA]"
type input "[GEOGRAPHIC_DATA], SGSIN"
